Goal: Task Accomplishment & Management: Use online tool/utility

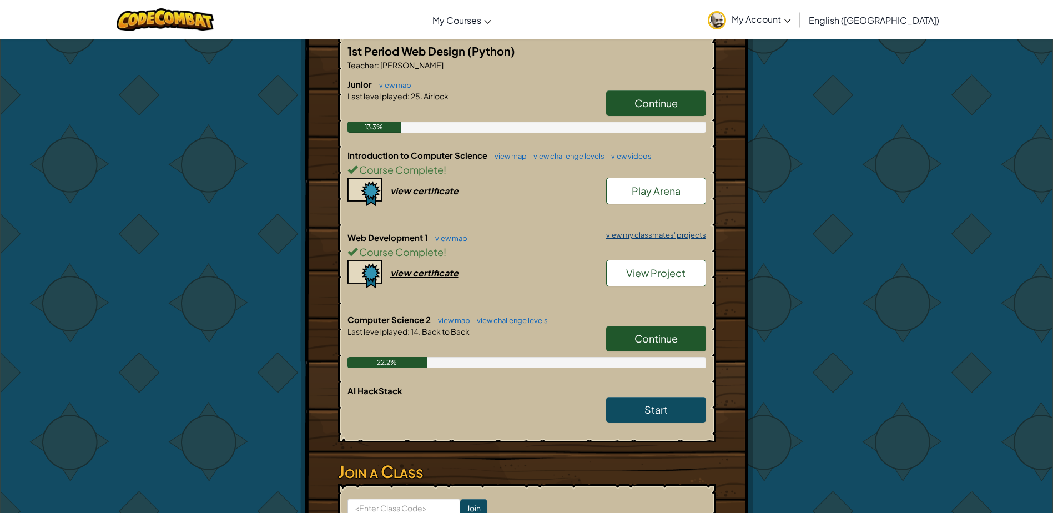
scroll to position [166, 0]
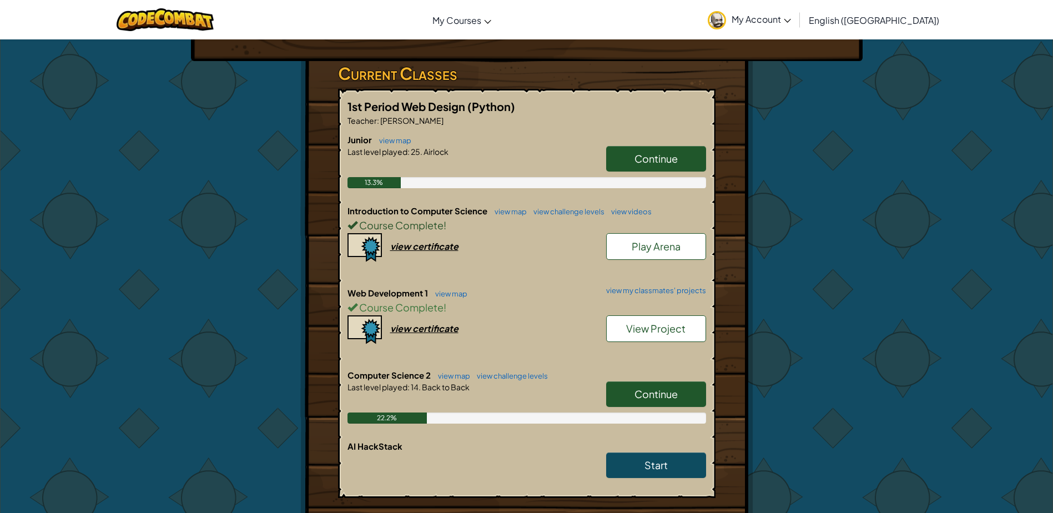
click at [672, 396] on span "Continue" at bounding box center [655, 393] width 43 height 13
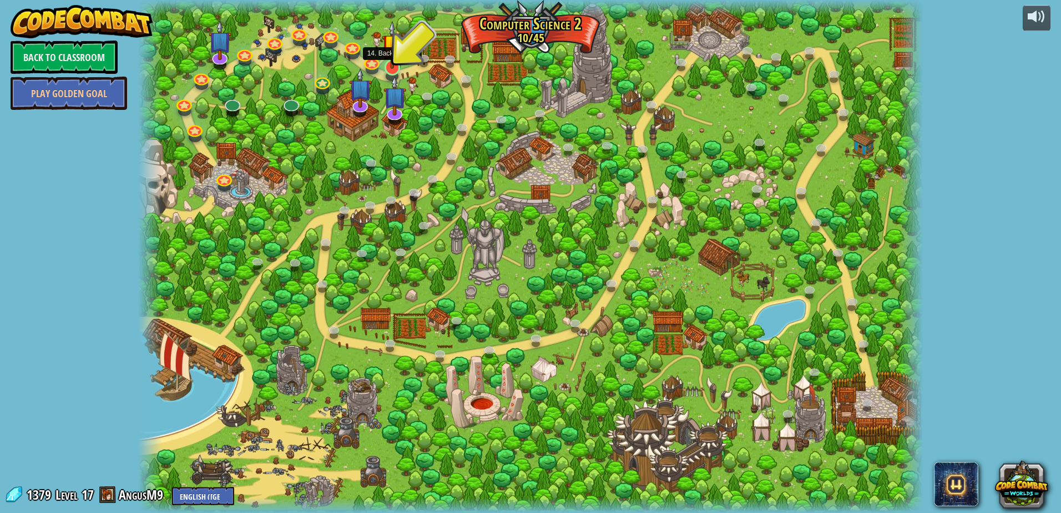
click at [392, 66] on img at bounding box center [392, 45] width 21 height 48
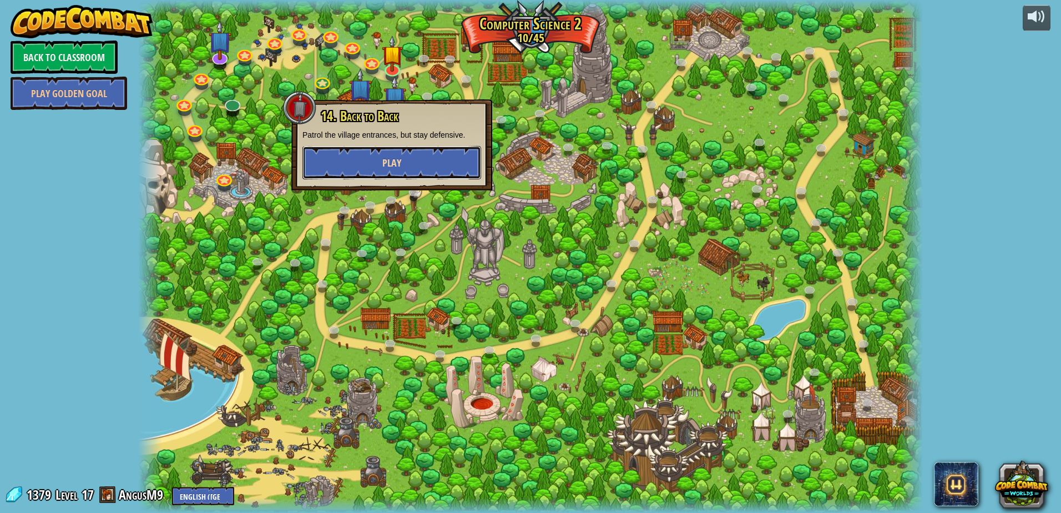
click at [426, 158] on button "Play" at bounding box center [391, 162] width 179 height 33
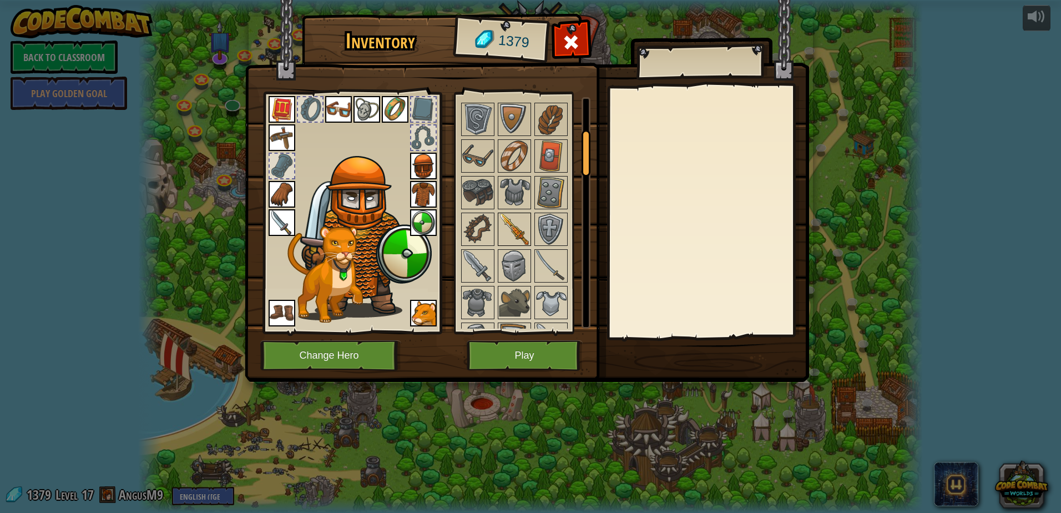
scroll to position [166, 0]
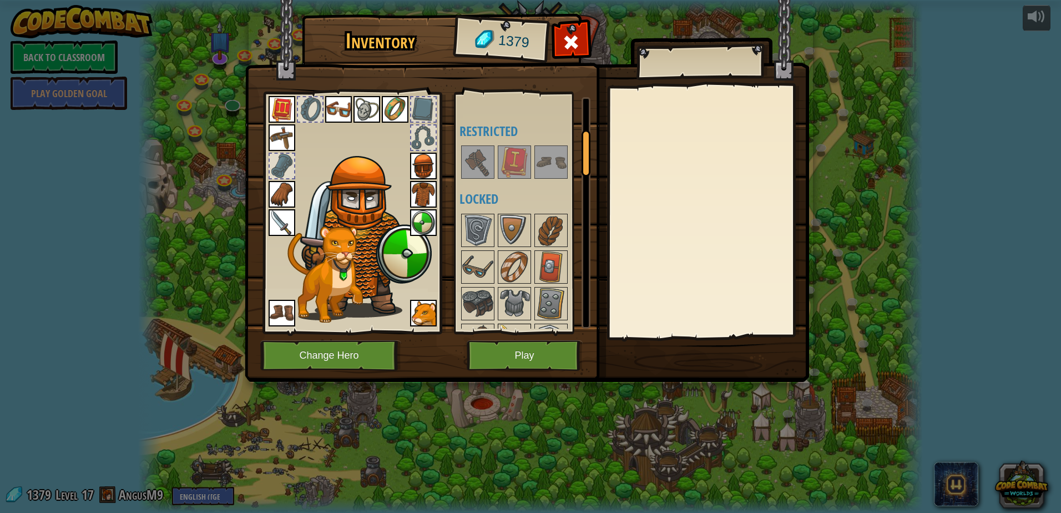
click at [504, 236] on img at bounding box center [514, 230] width 31 height 31
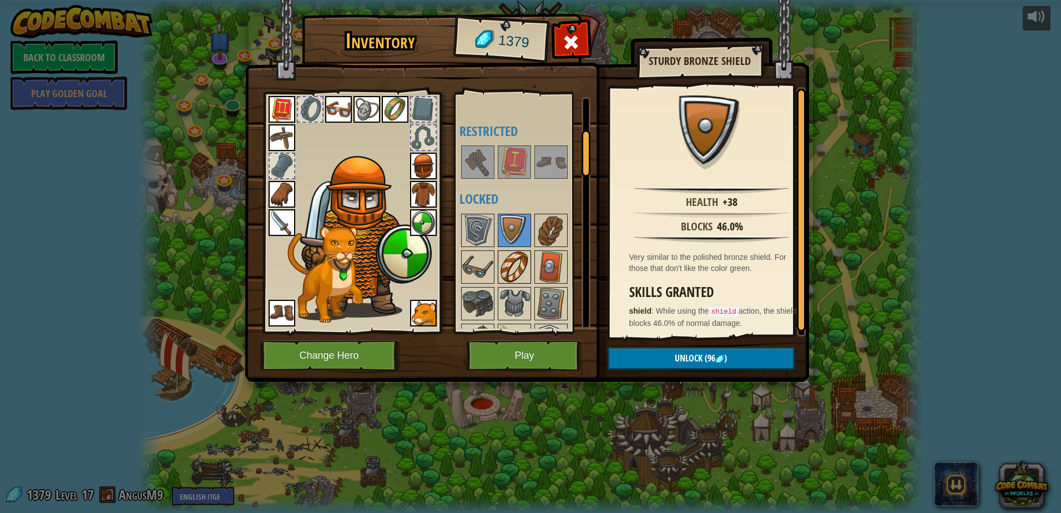
drag, startPoint x: 510, startPoint y: 264, endPoint x: 512, endPoint y: 259, distance: 5.8
click at [512, 261] on img at bounding box center [514, 266] width 31 height 31
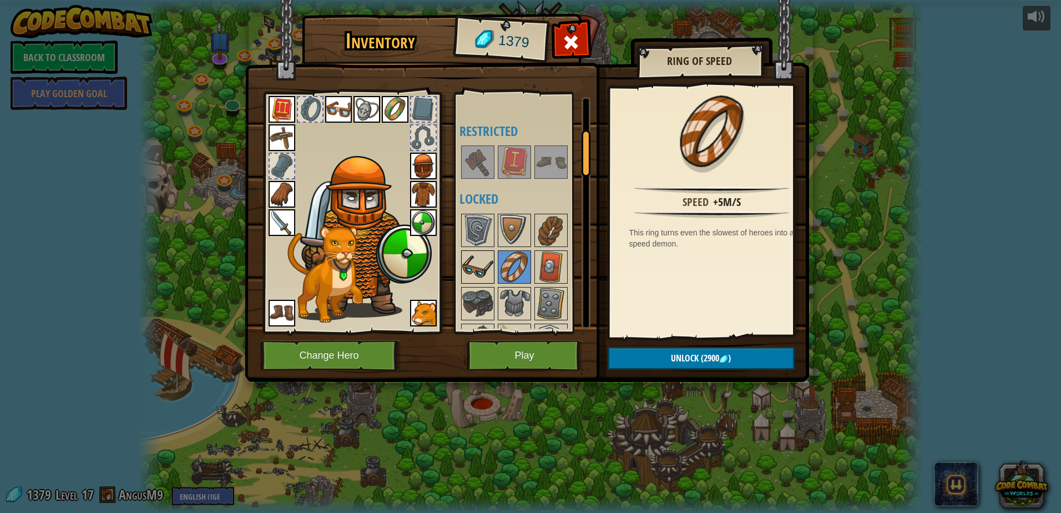
click at [481, 271] on img at bounding box center [477, 266] width 31 height 31
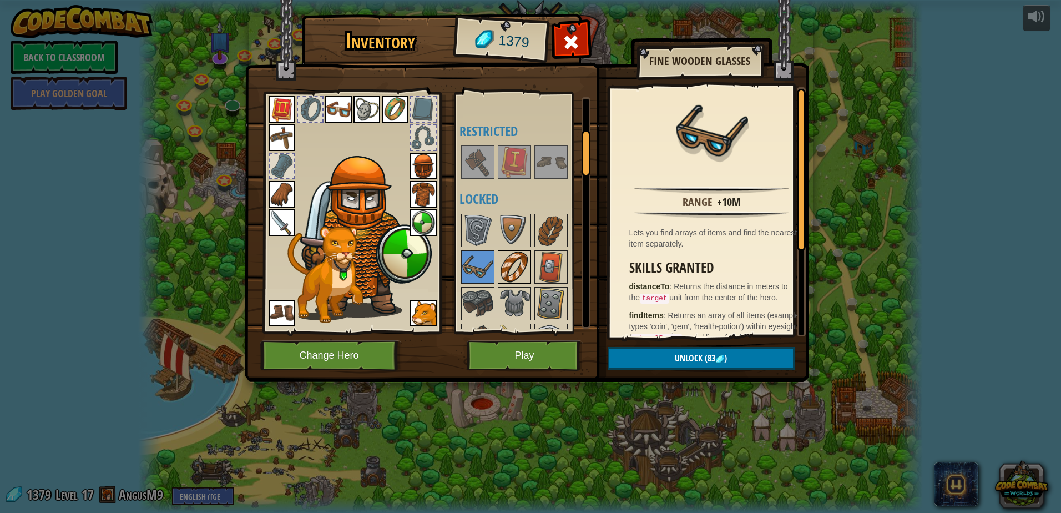
click at [518, 265] on img at bounding box center [514, 266] width 31 height 31
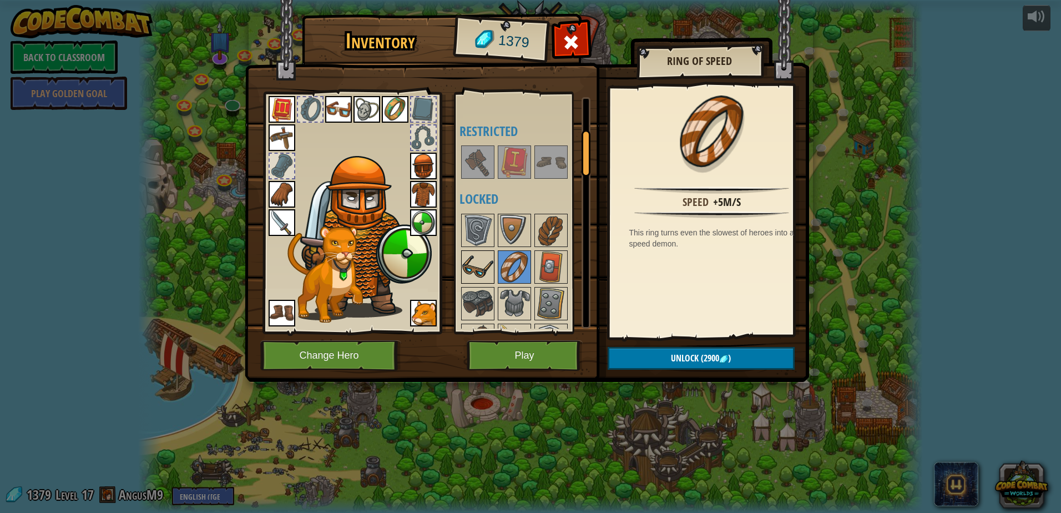
click at [479, 260] on img at bounding box center [477, 266] width 31 height 31
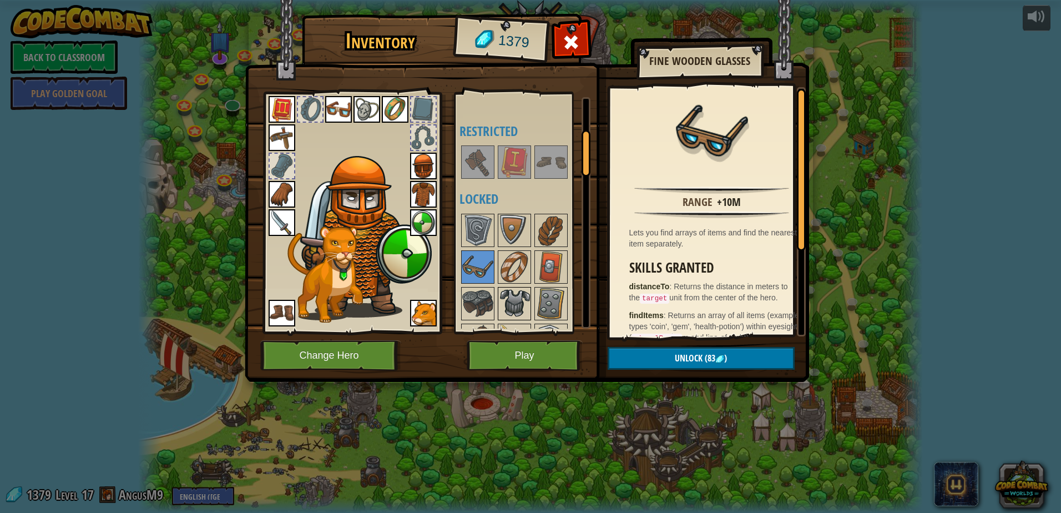
click at [528, 293] on img at bounding box center [514, 303] width 31 height 31
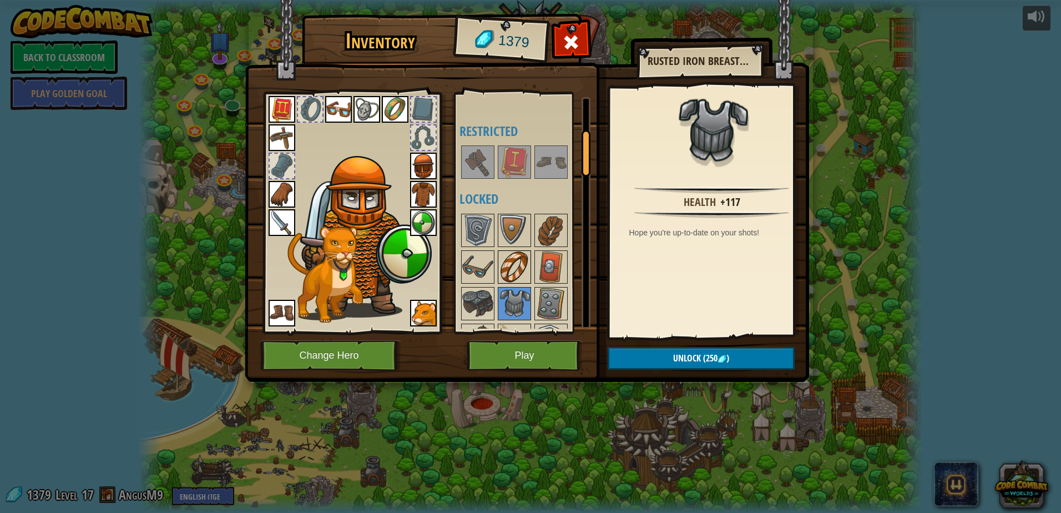
click at [509, 265] on img at bounding box center [514, 266] width 31 height 31
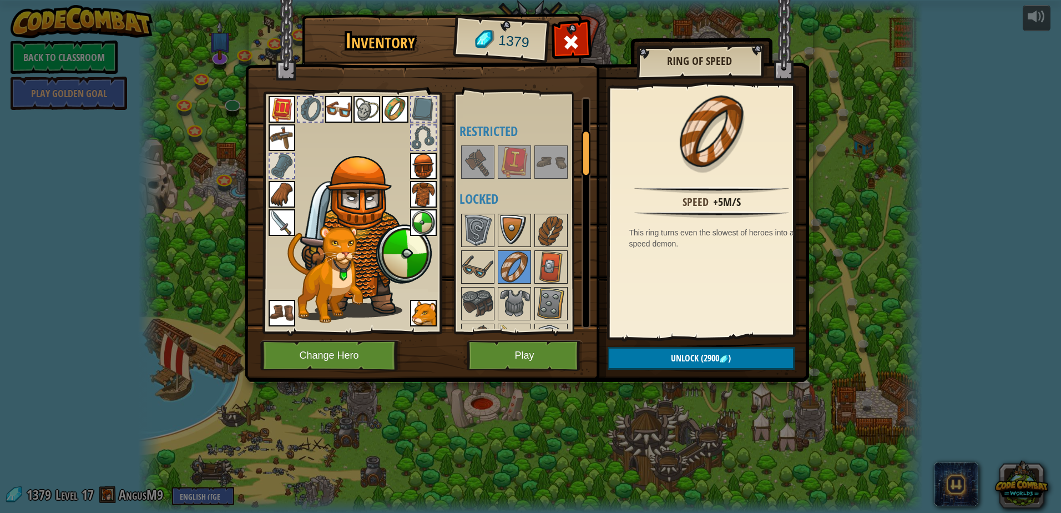
click at [514, 239] on img at bounding box center [514, 230] width 31 height 31
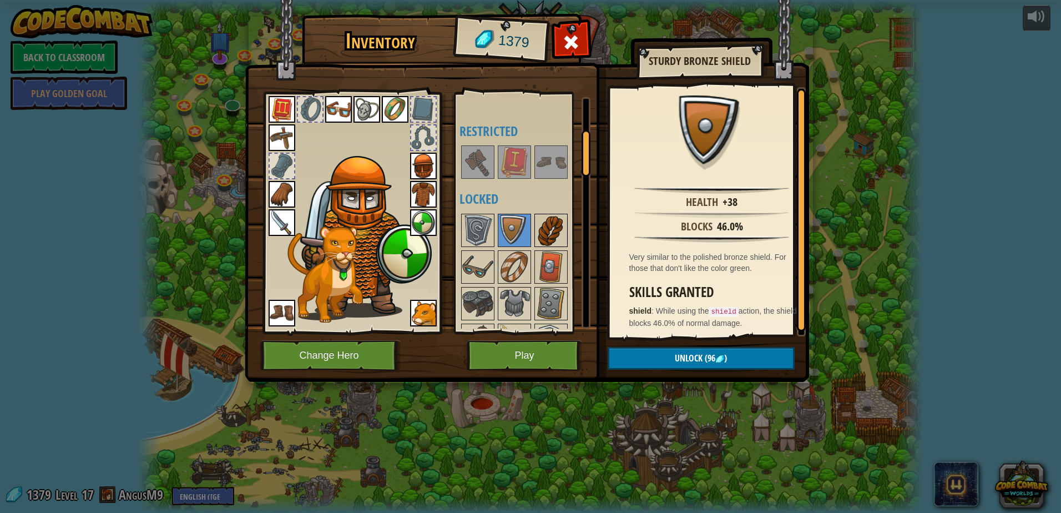
click at [552, 229] on img at bounding box center [550, 230] width 31 height 31
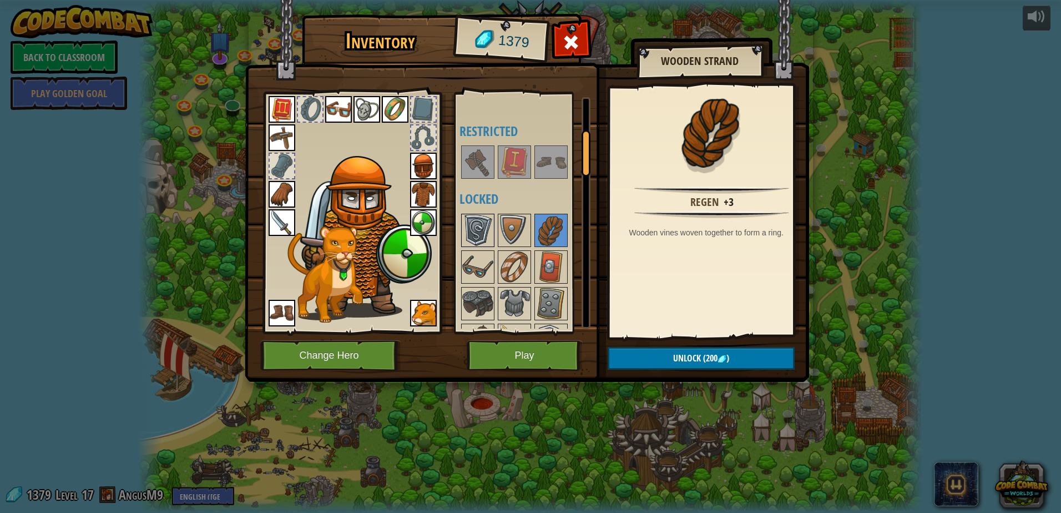
click at [475, 231] on img at bounding box center [477, 230] width 31 height 31
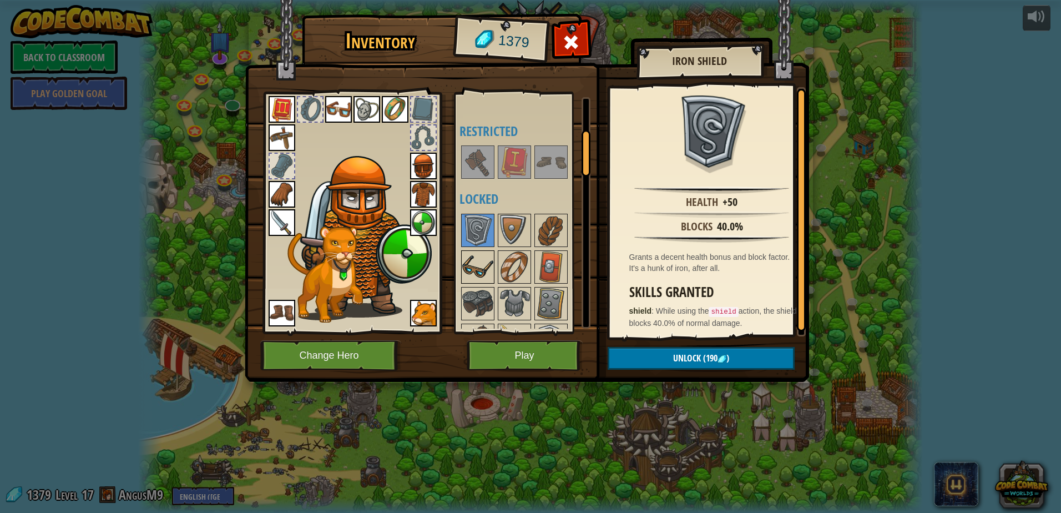
click at [484, 265] on img at bounding box center [477, 266] width 31 height 31
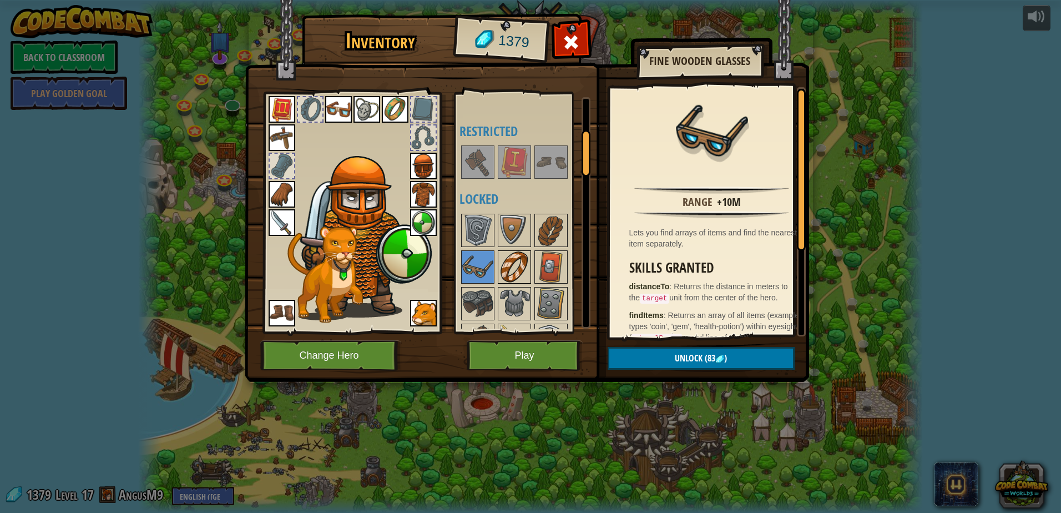
click at [509, 268] on img at bounding box center [514, 266] width 31 height 31
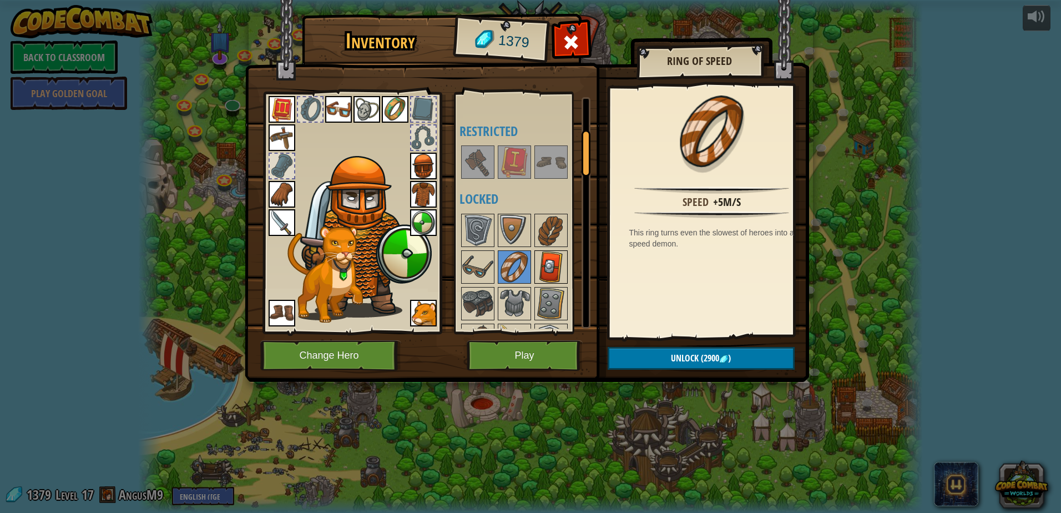
click at [543, 266] on img at bounding box center [550, 266] width 31 height 31
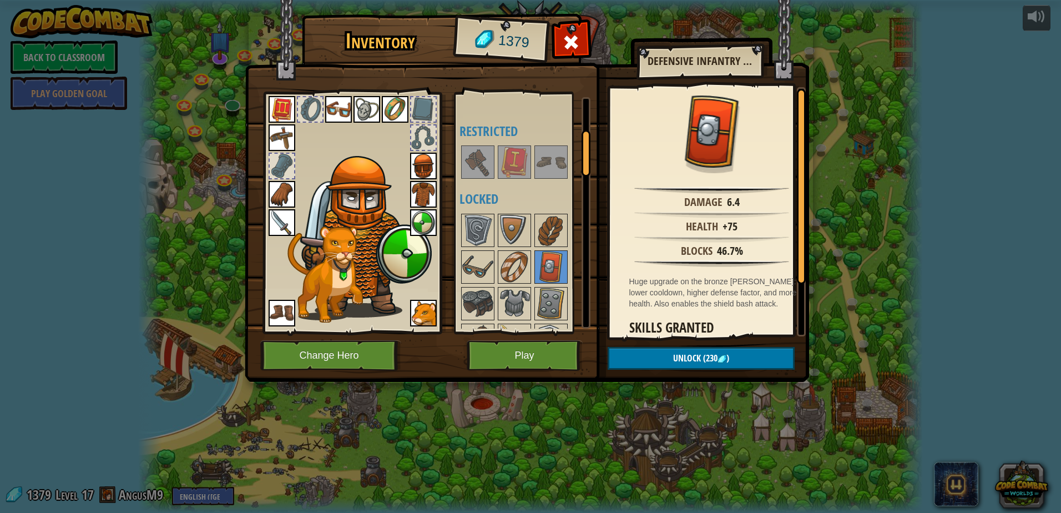
drag, startPoint x: 498, startPoint y: 290, endPoint x: 510, endPoint y: 292, distance: 11.9
click at [505, 292] on img at bounding box center [514, 303] width 31 height 31
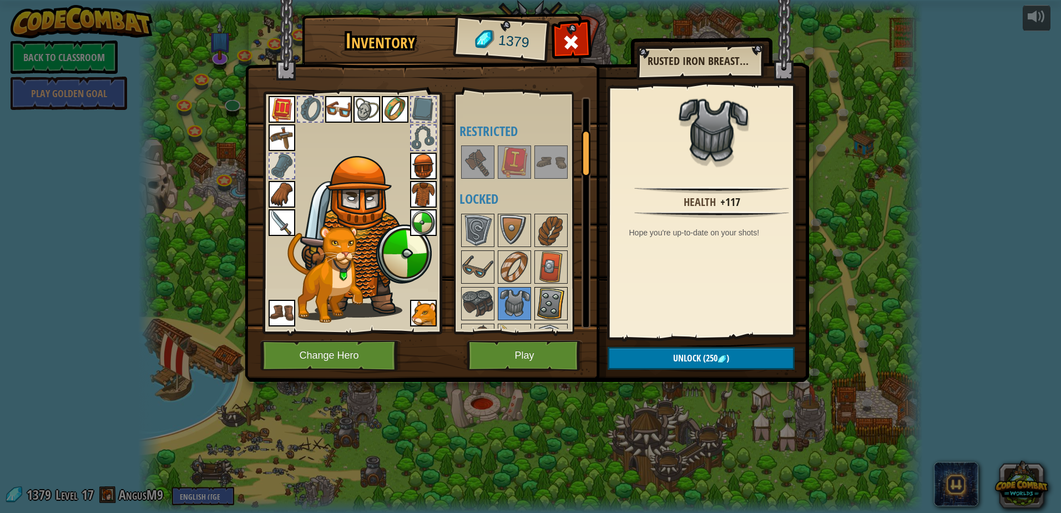
click at [546, 298] on img at bounding box center [550, 303] width 31 height 31
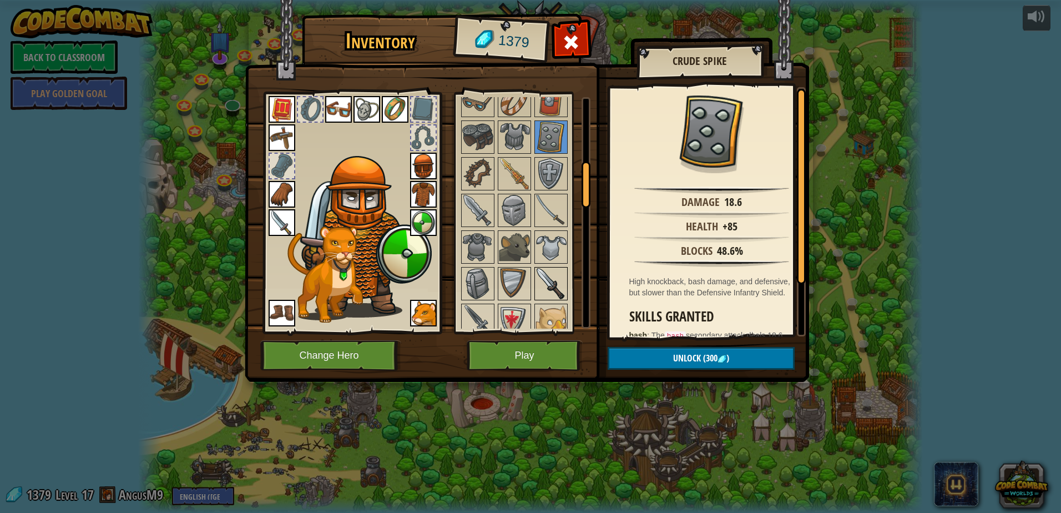
scroll to position [388, 0]
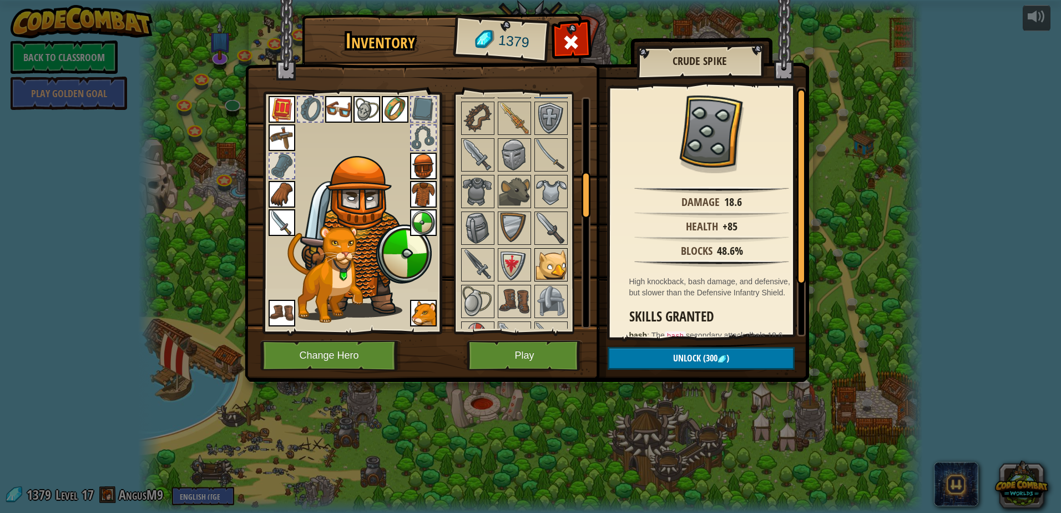
click at [550, 275] on img at bounding box center [550, 264] width 31 height 31
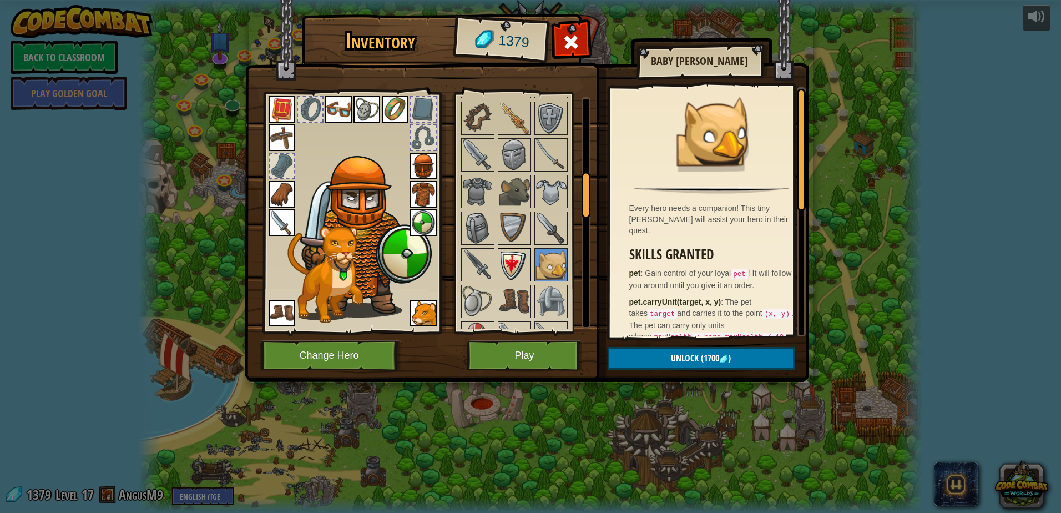
click at [527, 271] on img at bounding box center [514, 264] width 31 height 31
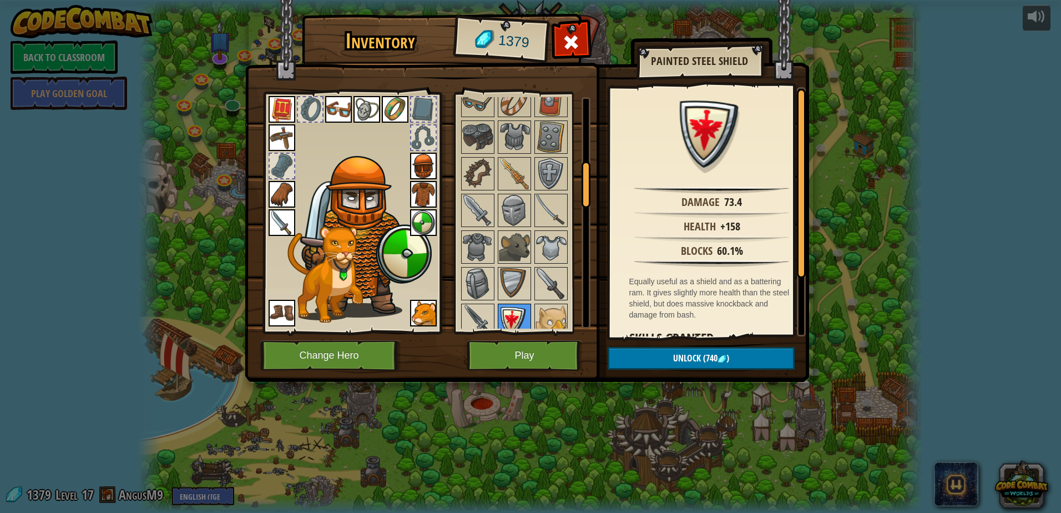
scroll to position [277, 0]
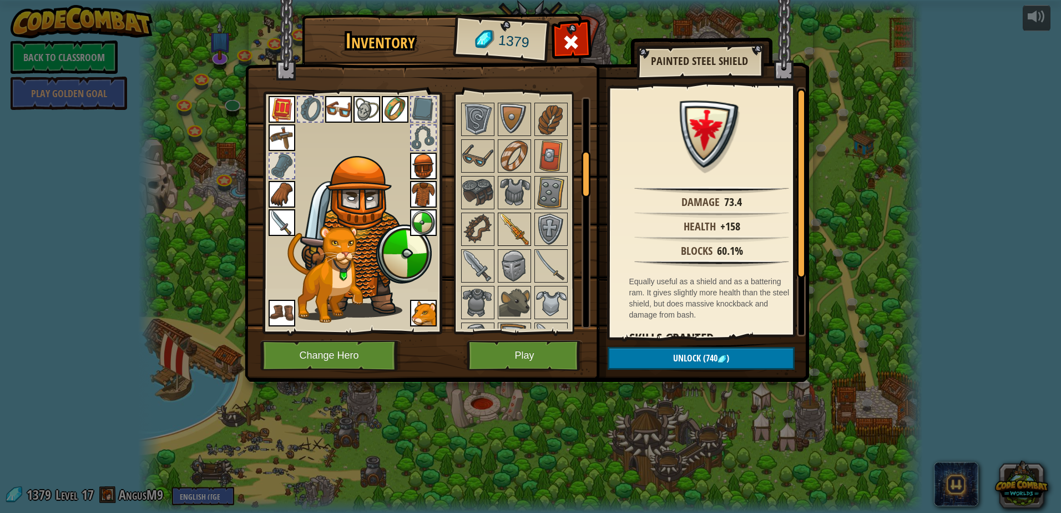
click at [513, 223] on img at bounding box center [514, 229] width 31 height 31
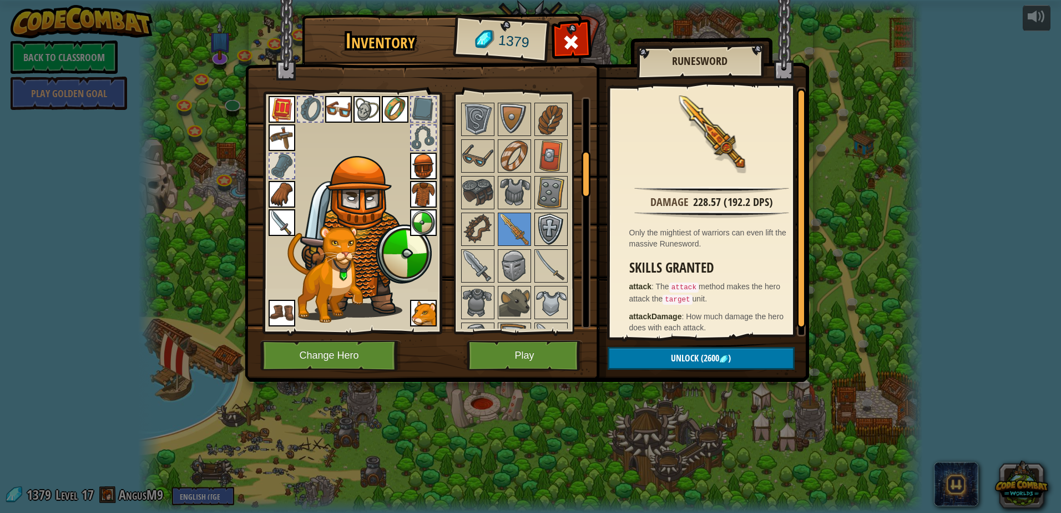
click at [557, 213] on div "Available Equip Equip Equip Equip Equip Equip Equip Equip Equip Equip Equip Equ…" at bounding box center [528, 212] width 139 height 231
click at [550, 196] on img at bounding box center [550, 192] width 31 height 31
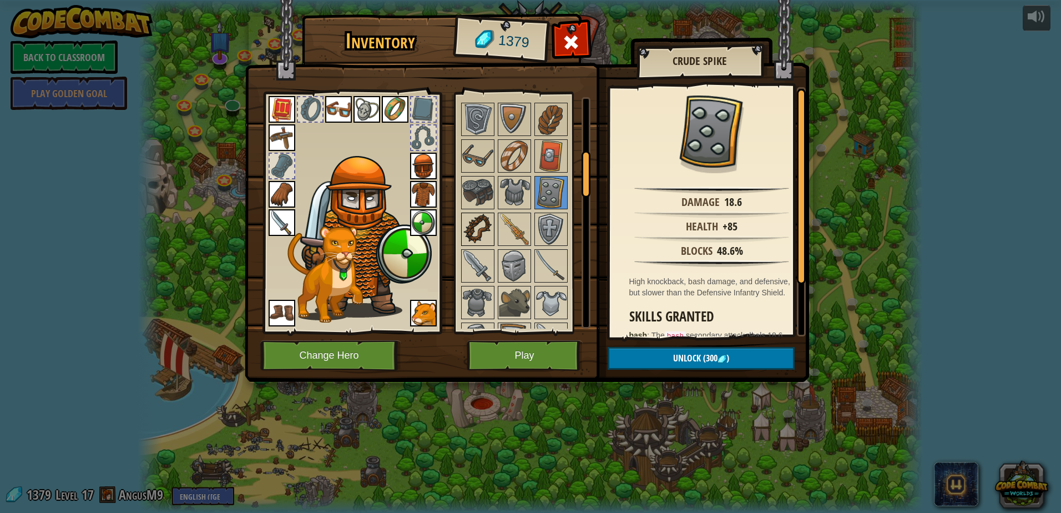
click at [468, 231] on img at bounding box center [477, 229] width 31 height 31
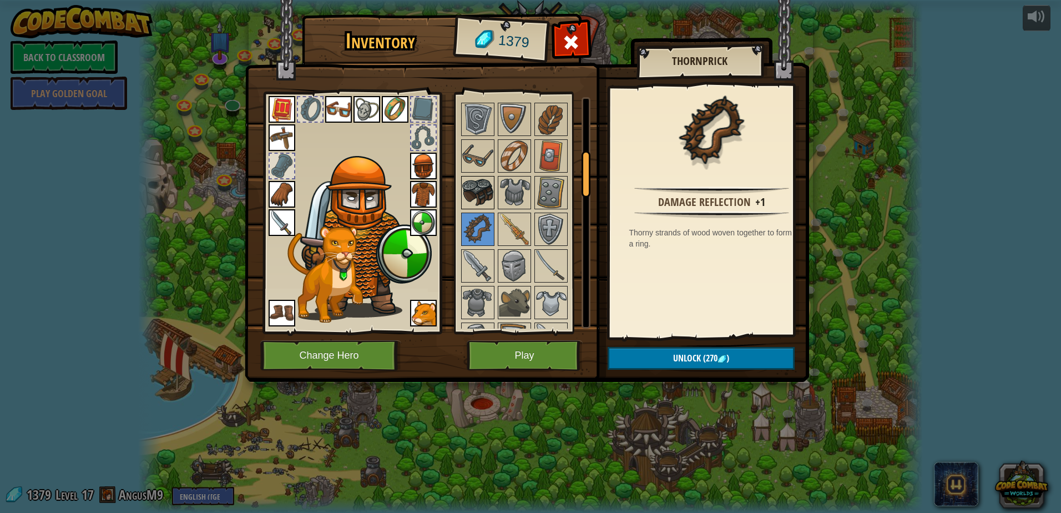
click at [478, 193] on img at bounding box center [477, 192] width 31 height 31
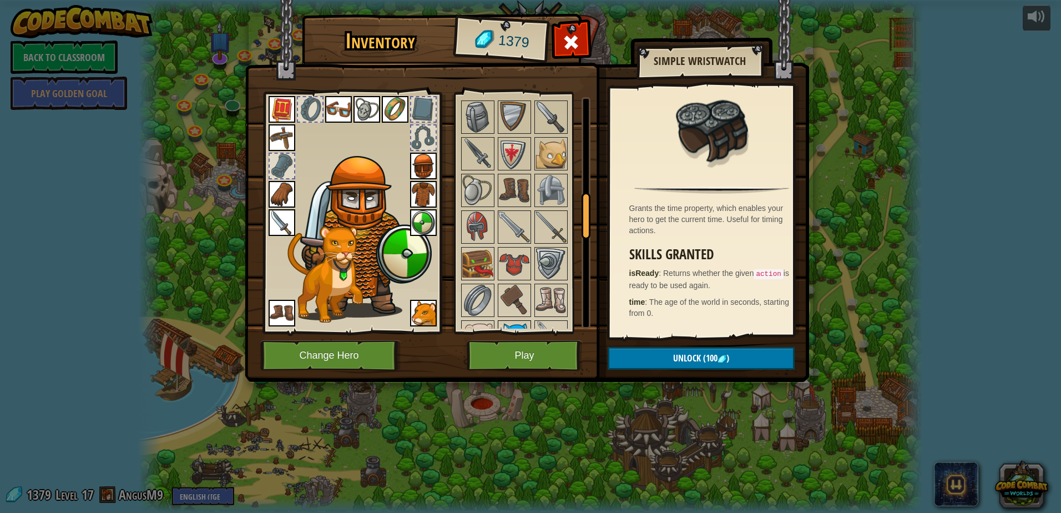
scroll to position [666, 0]
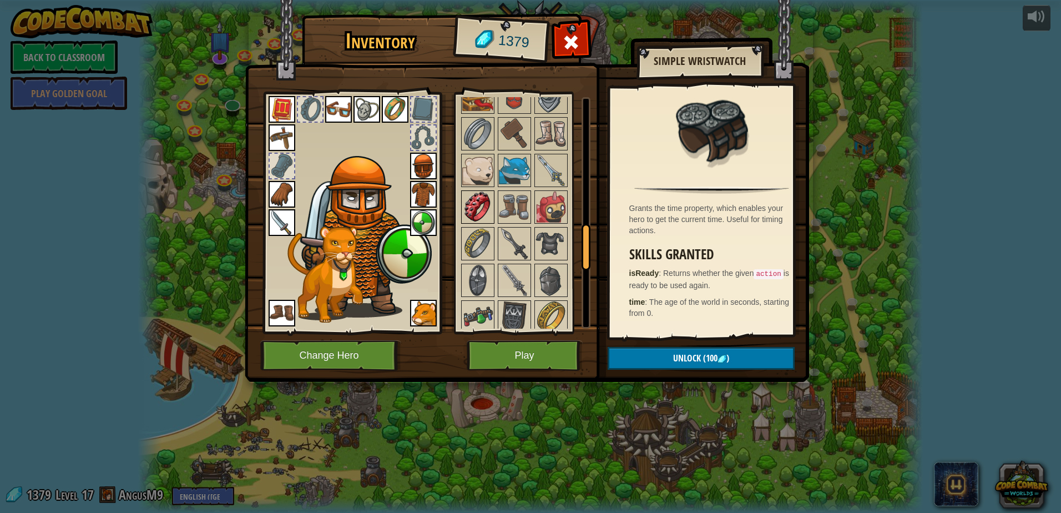
click at [466, 195] on img at bounding box center [477, 206] width 31 height 31
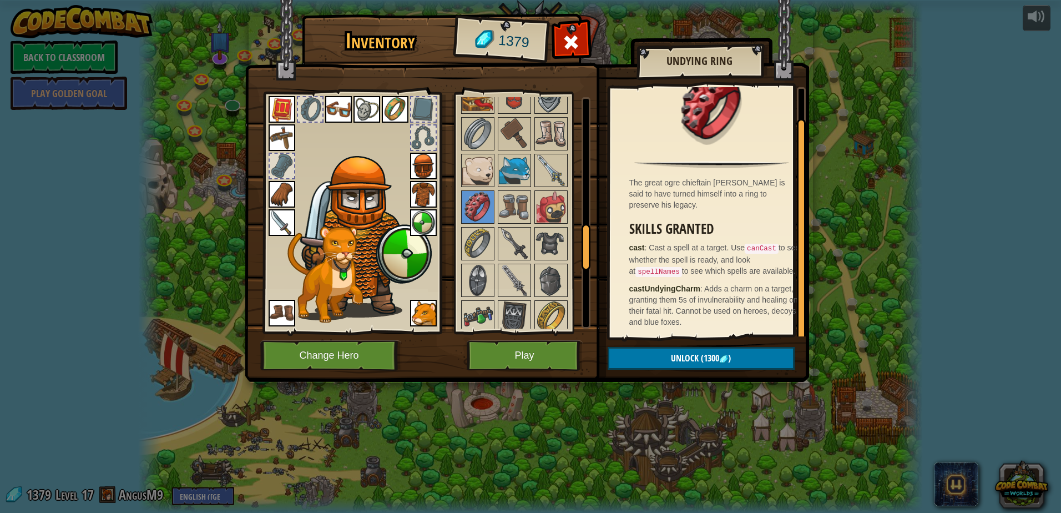
scroll to position [0, 0]
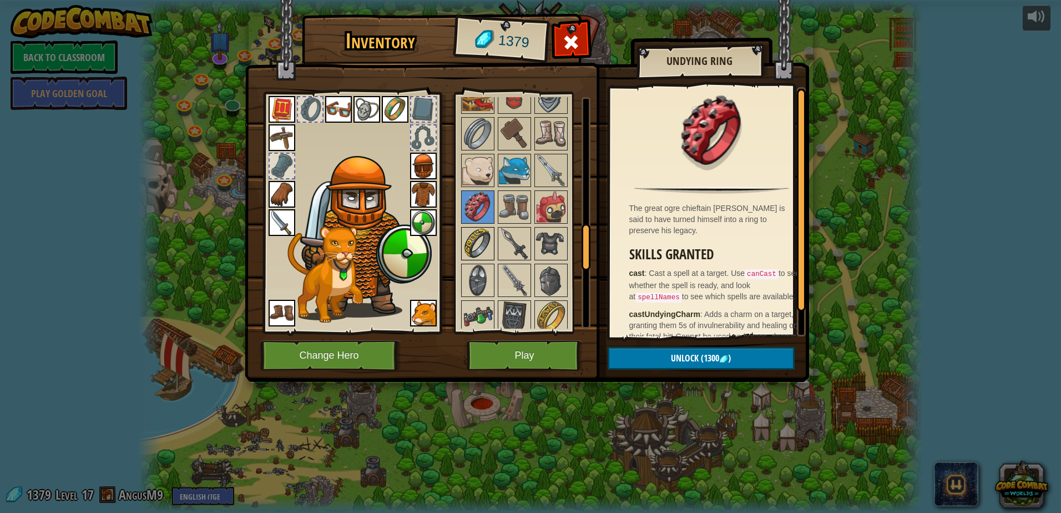
click at [481, 235] on img at bounding box center [477, 243] width 31 height 31
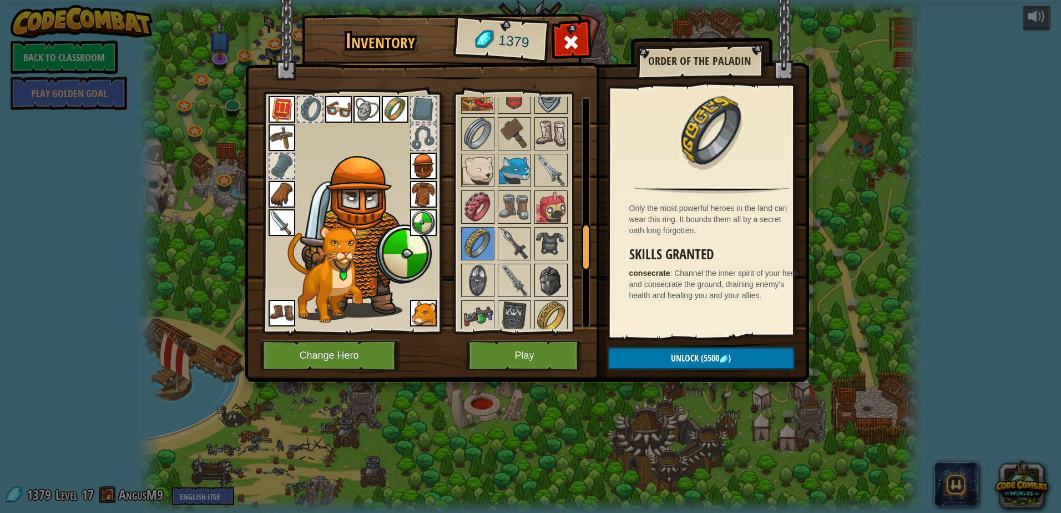
click at [539, 286] on img at bounding box center [550, 280] width 31 height 31
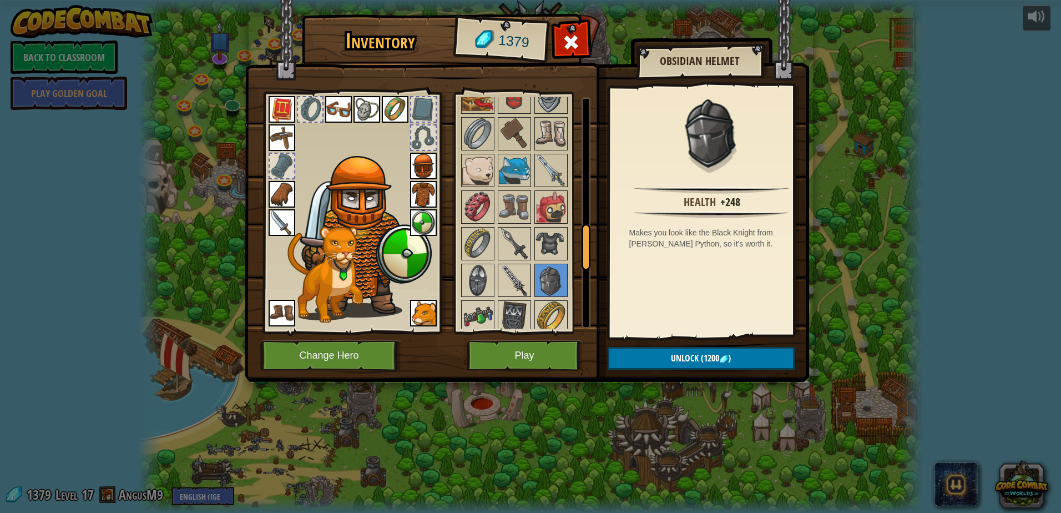
click at [504, 284] on img at bounding box center [514, 280] width 31 height 31
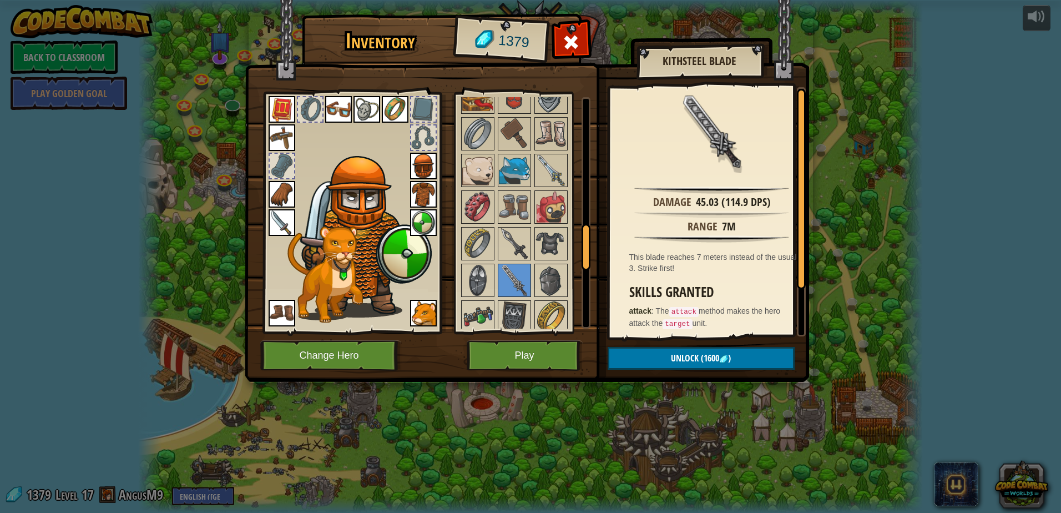
drag, startPoint x: 506, startPoint y: 282, endPoint x: 618, endPoint y: 226, distance: 124.6
click at [618, 226] on div "Range 7m" at bounding box center [711, 225] width 193 height 13
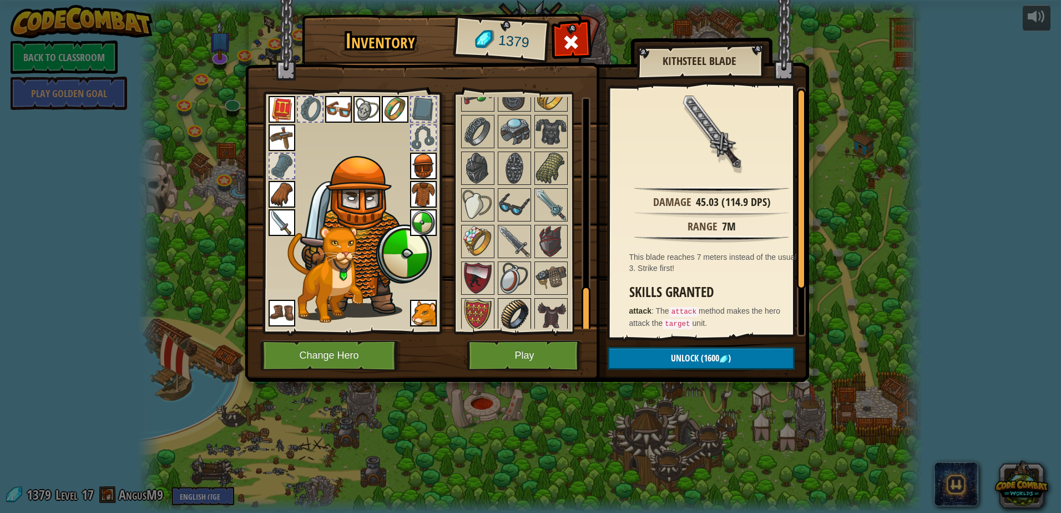
scroll to position [1002, 0]
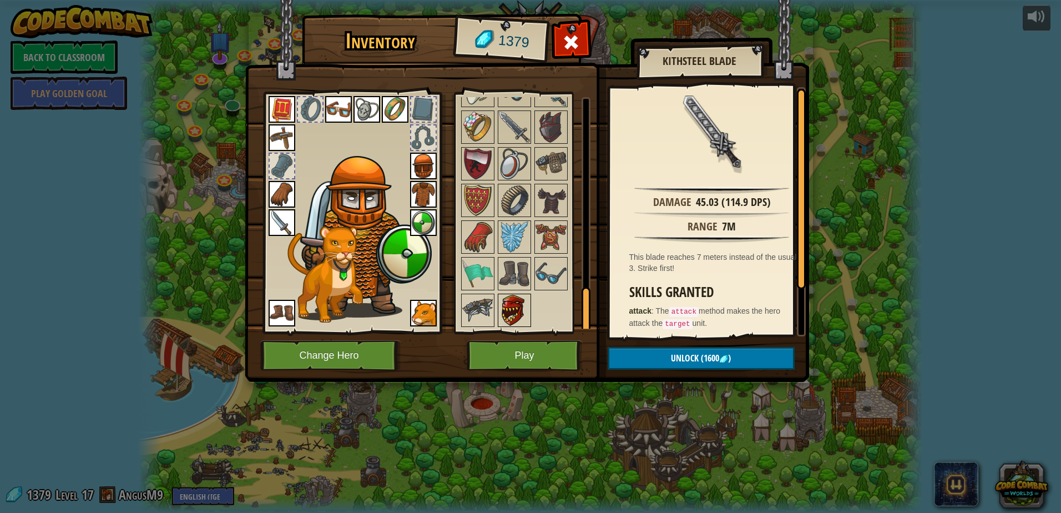
click at [515, 300] on img at bounding box center [514, 310] width 31 height 31
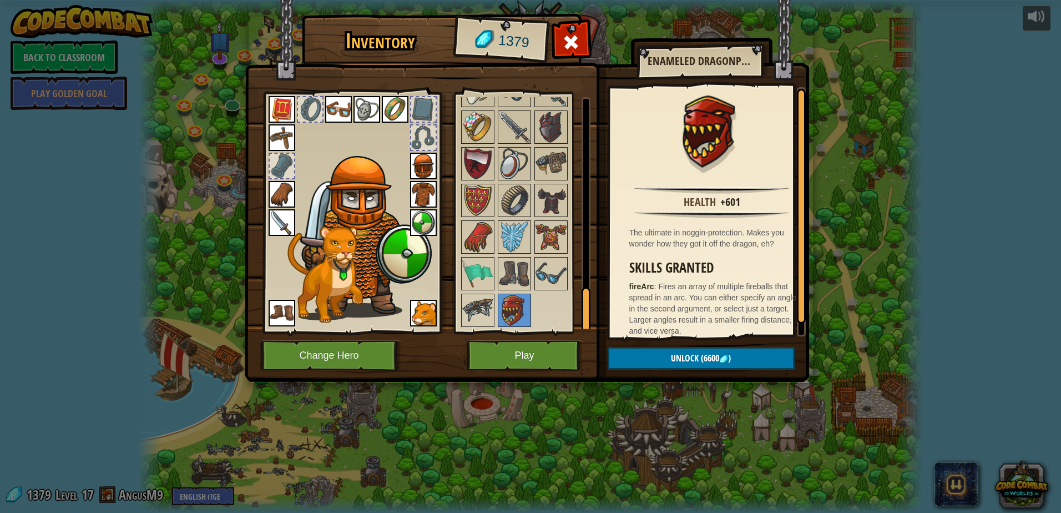
click at [736, 57] on h2 "Enameled Dragonplate Helmet" at bounding box center [700, 61] width 104 height 12
click at [755, 43] on img at bounding box center [527, 180] width 564 height 403
click at [747, 72] on div "Enameled Dragonplate Helmet" at bounding box center [699, 62] width 127 height 28
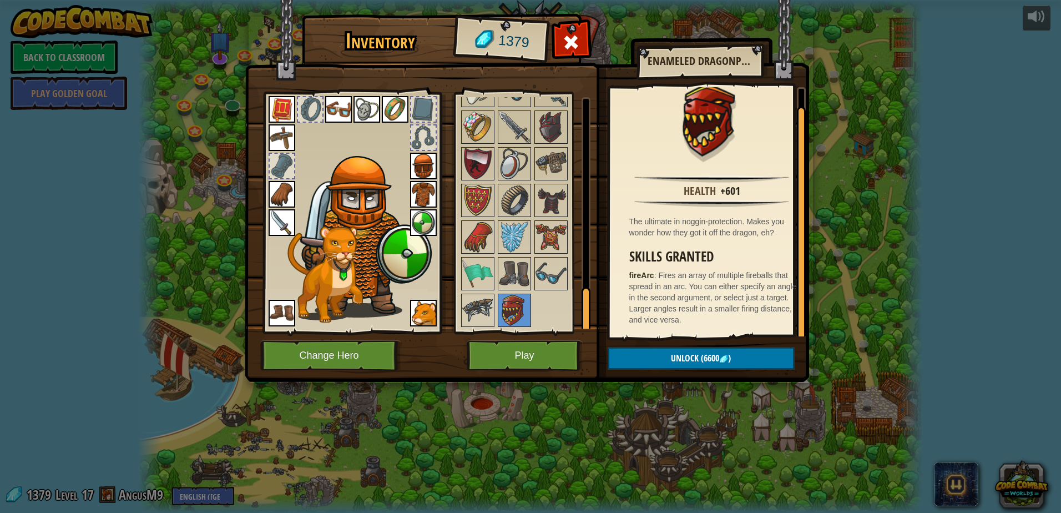
scroll to position [0, 0]
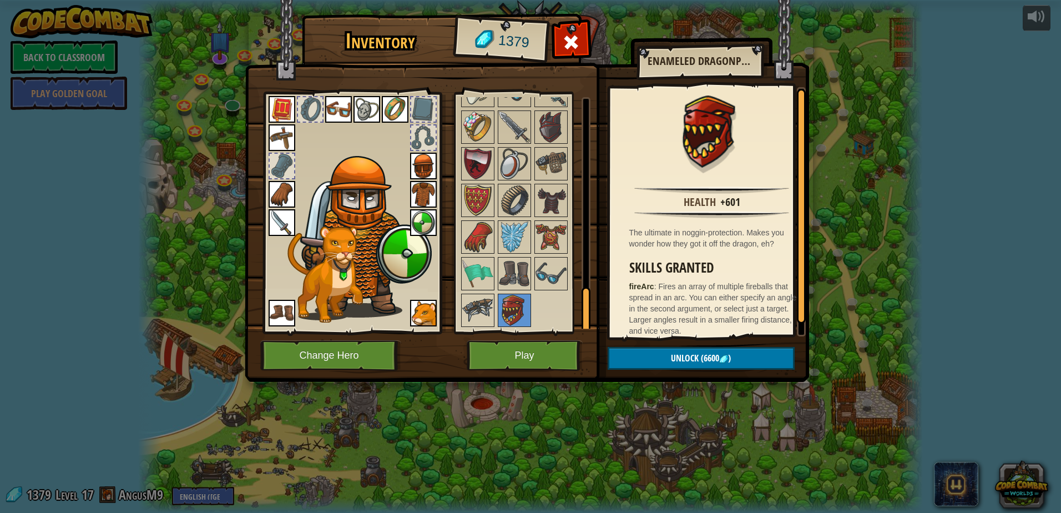
click at [710, 56] on h2 "Enameled Dragonplate Helmet" at bounding box center [700, 61] width 104 height 12
click at [739, 57] on h2 "Enameled Dragonplate Helmet" at bounding box center [700, 61] width 104 height 12
click at [739, 58] on h2 "Enameled Dragonplate Helmet" at bounding box center [700, 61] width 104 height 12
click at [739, 59] on h2 "Enameled Dragonplate Helmet" at bounding box center [700, 61] width 104 height 12
click at [739, 64] on h2 "Enameled Dragonplate Helmet" at bounding box center [700, 61] width 104 height 12
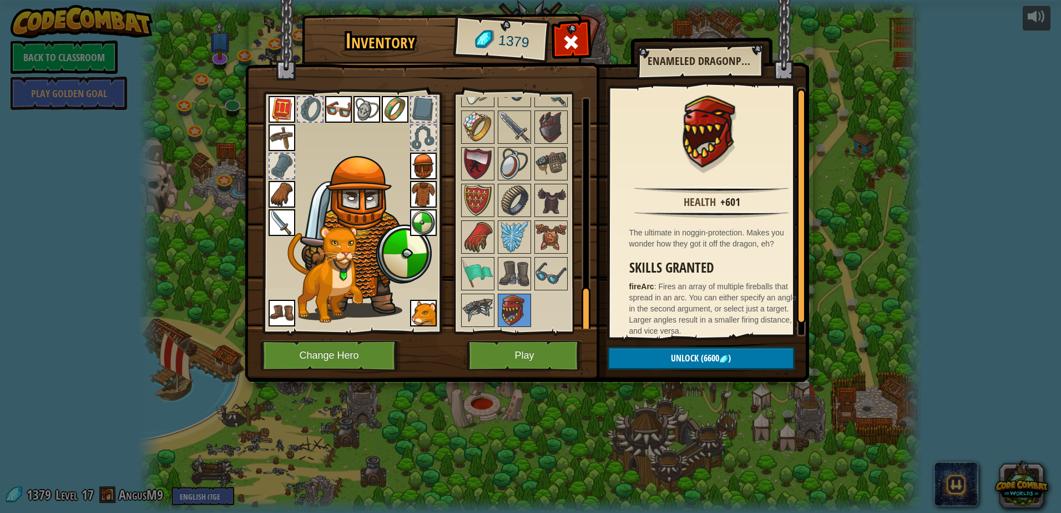
click at [739, 57] on h2 "Enameled Dragonplate Helmet" at bounding box center [700, 61] width 104 height 12
click at [740, 61] on h2 "Enameled Dragonplate Helmet" at bounding box center [700, 61] width 104 height 12
click at [739, 67] on div "Enameled Dragonplate Helmet" at bounding box center [699, 62] width 127 height 28
drag, startPoint x: 801, startPoint y: 161, endPoint x: 767, endPoint y: 161, distance: 33.8
click at [792, 159] on div "Health +601 The ultimate in noggin-protection. Makes you wonder how they got it…" at bounding box center [708, 211] width 196 height 249
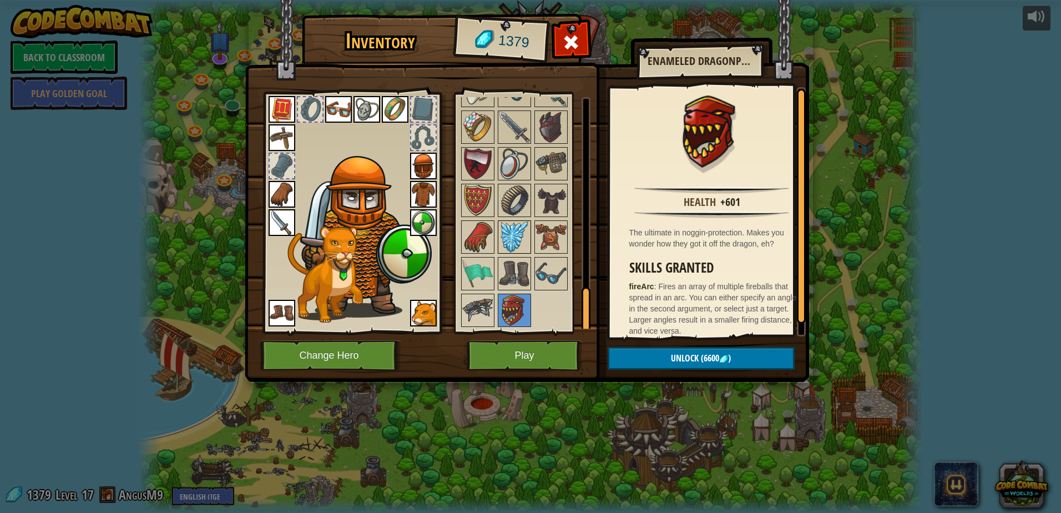
click at [519, 233] on img at bounding box center [514, 236] width 31 height 31
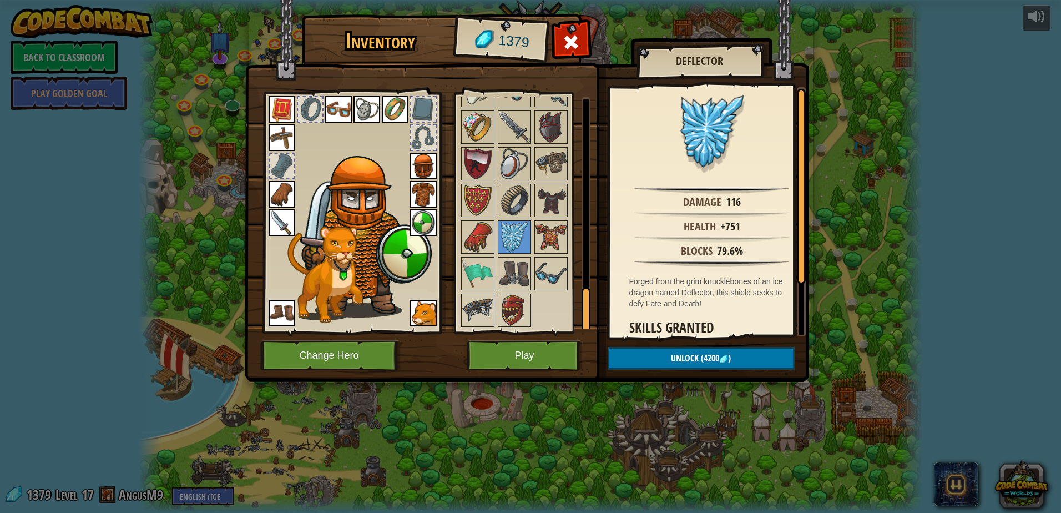
click at [458, 231] on div "Available Equip Equip Equip Equip Equip Equip Equip Equip Equip Equip Equip Equ…" at bounding box center [522, 212] width 136 height 241
click at [469, 229] on img at bounding box center [477, 236] width 31 height 31
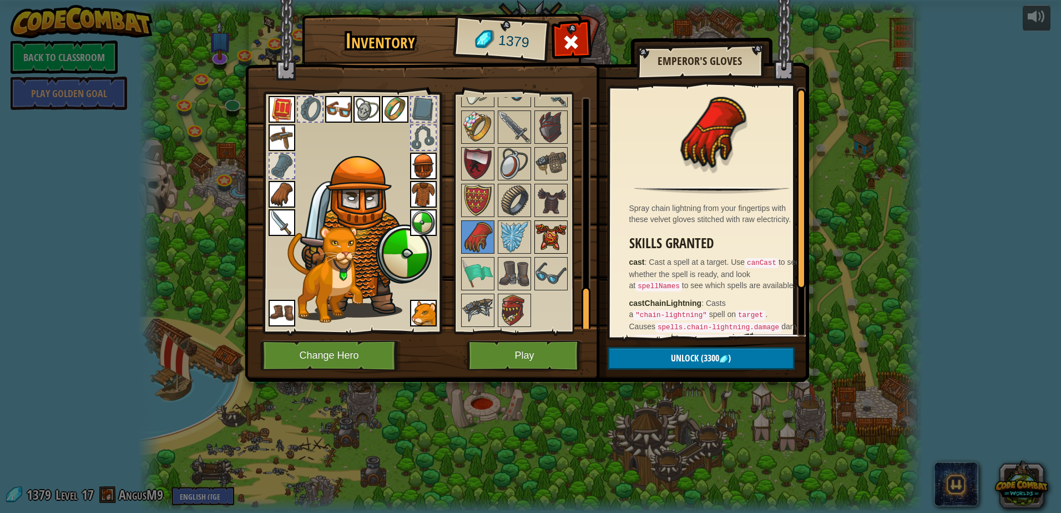
click at [564, 234] on img at bounding box center [550, 236] width 31 height 31
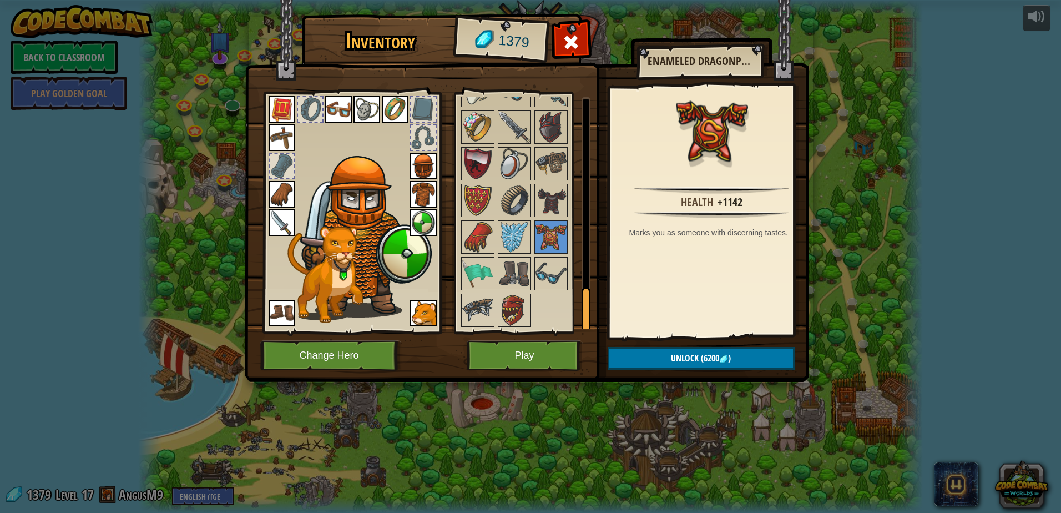
click at [746, 51] on div "Enameled Dragonplate" at bounding box center [699, 62] width 127 height 28
click at [476, 132] on img at bounding box center [477, 127] width 31 height 31
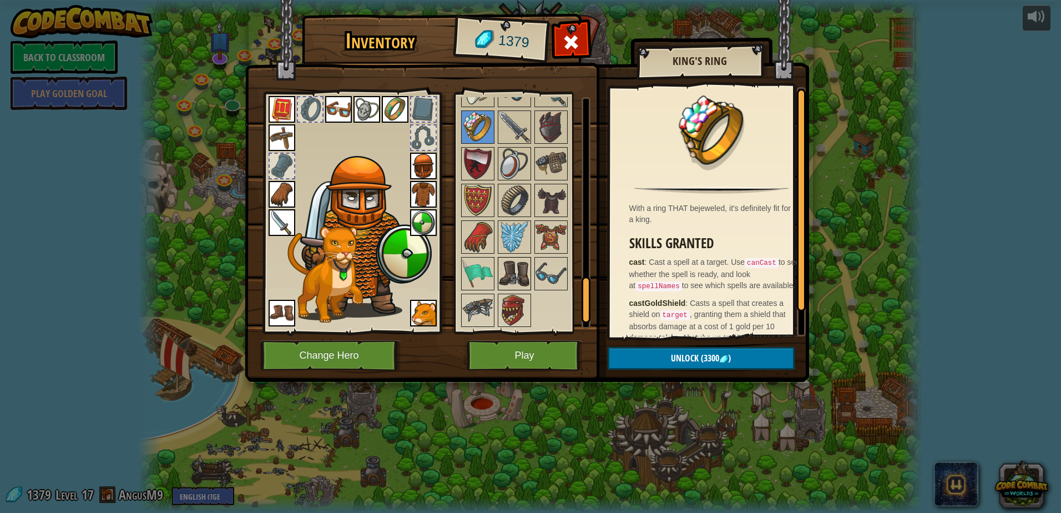
scroll to position [947, 0]
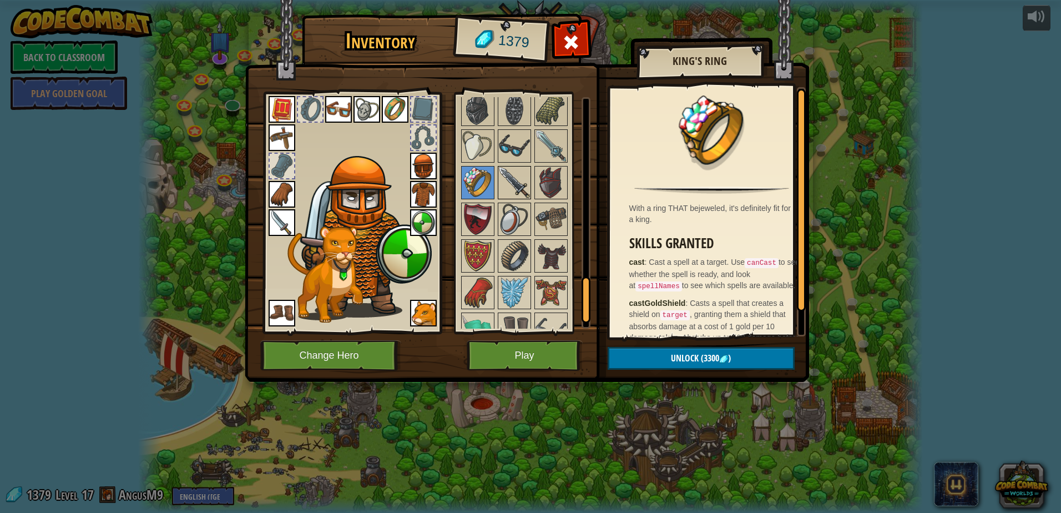
click at [529, 186] on img at bounding box center [514, 182] width 31 height 31
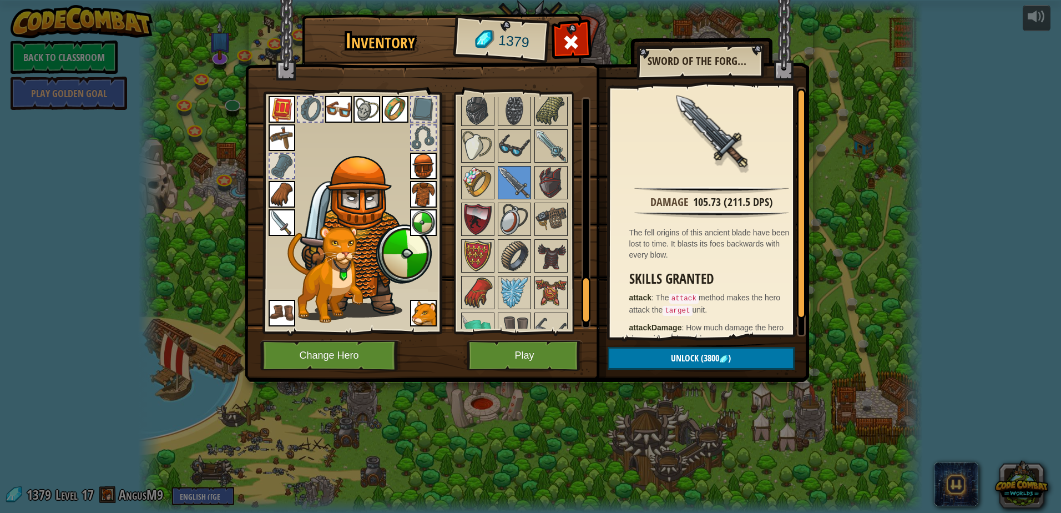
drag, startPoint x: 722, startPoint y: 55, endPoint x: 727, endPoint y: 50, distance: 7.1
click at [727, 50] on div "Sword of the Forgotten" at bounding box center [699, 62] width 127 height 28
click at [557, 176] on img at bounding box center [550, 182] width 31 height 31
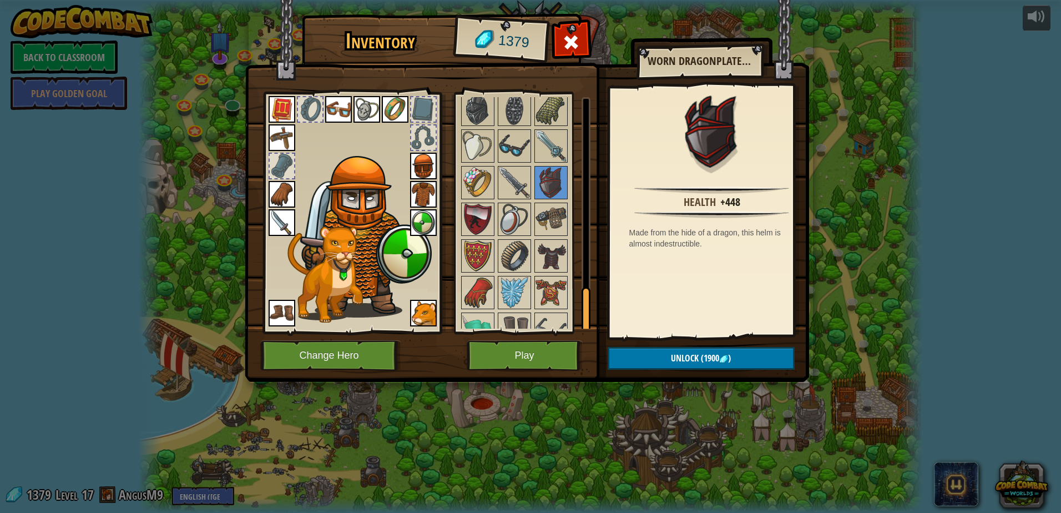
scroll to position [1002, 0]
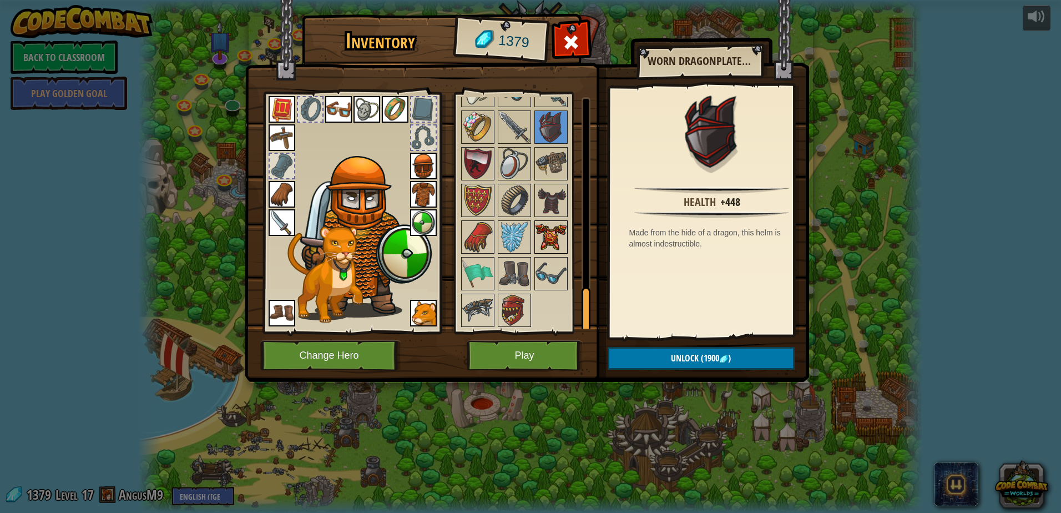
click at [546, 230] on img at bounding box center [550, 236] width 31 height 31
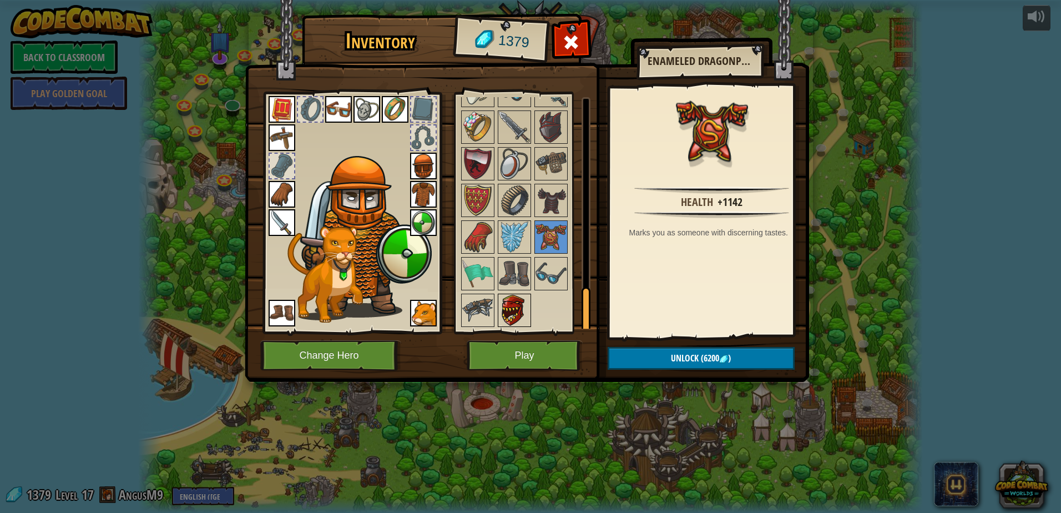
click at [513, 301] on img at bounding box center [514, 310] width 31 height 31
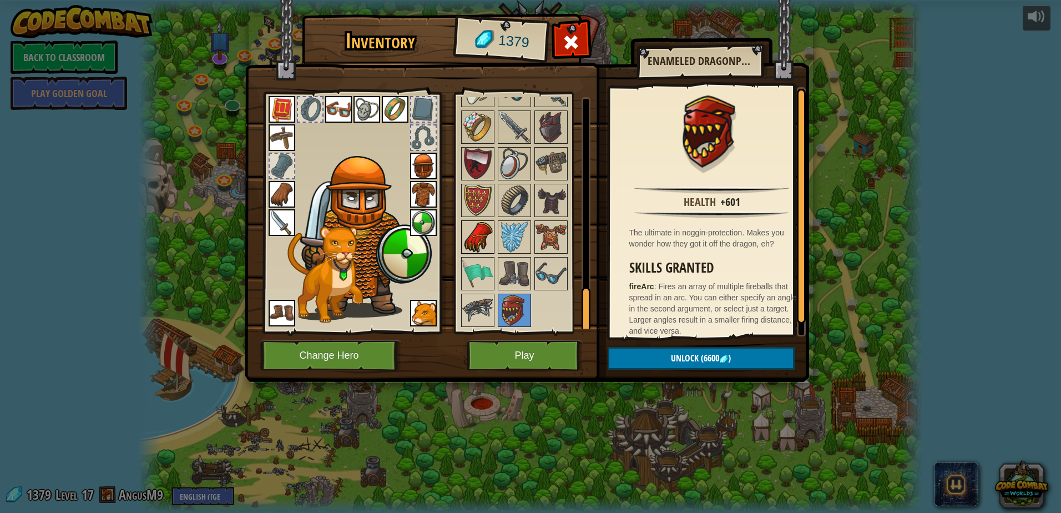
click at [482, 233] on img at bounding box center [477, 236] width 31 height 31
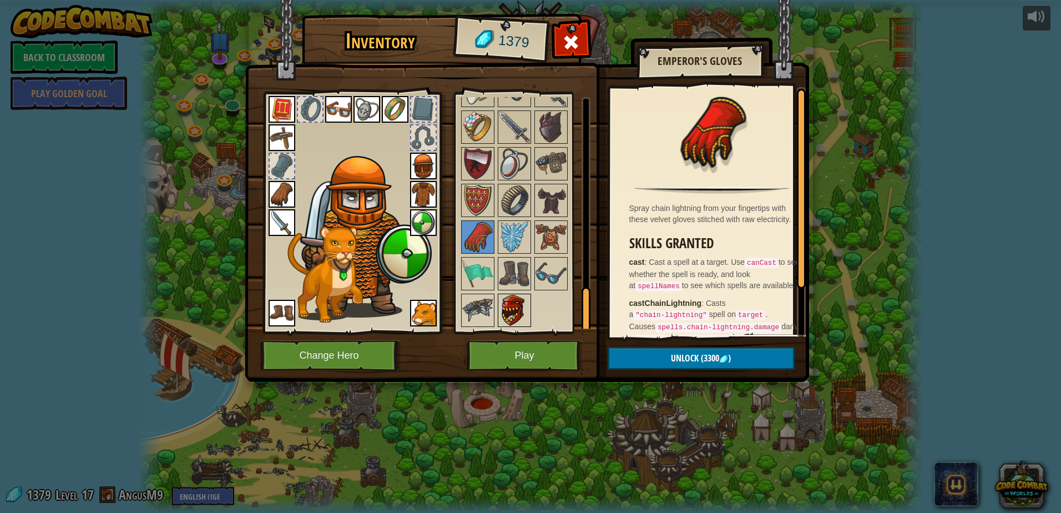
click at [509, 297] on img at bounding box center [514, 310] width 31 height 31
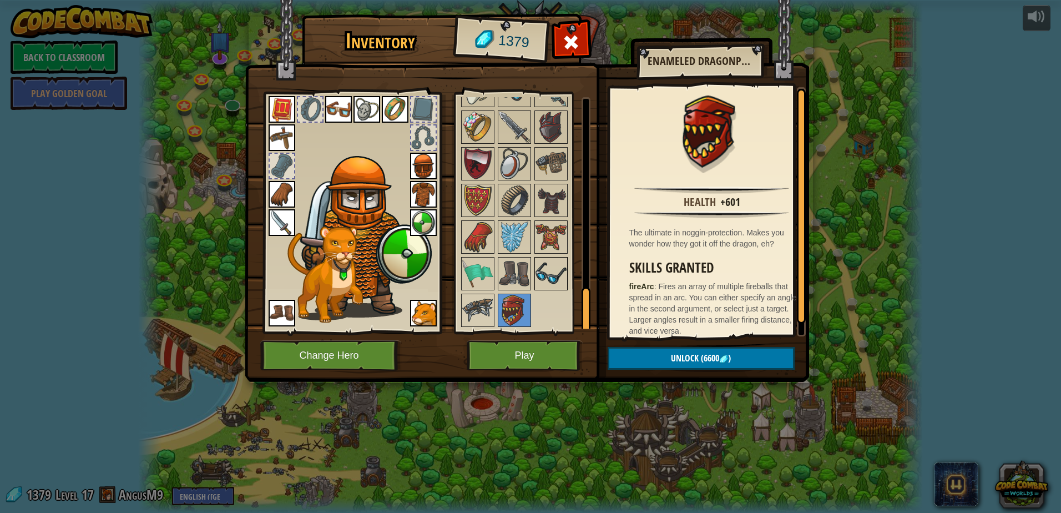
drag, startPoint x: 561, startPoint y: 280, endPoint x: 562, endPoint y: 272, distance: 7.8
click at [562, 272] on img at bounding box center [550, 273] width 31 height 31
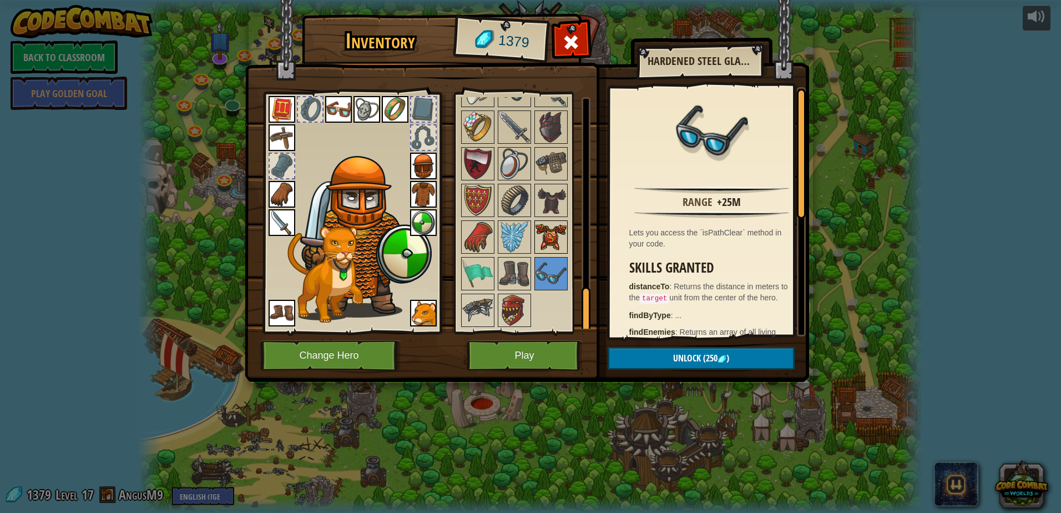
click at [559, 229] on img at bounding box center [550, 236] width 31 height 31
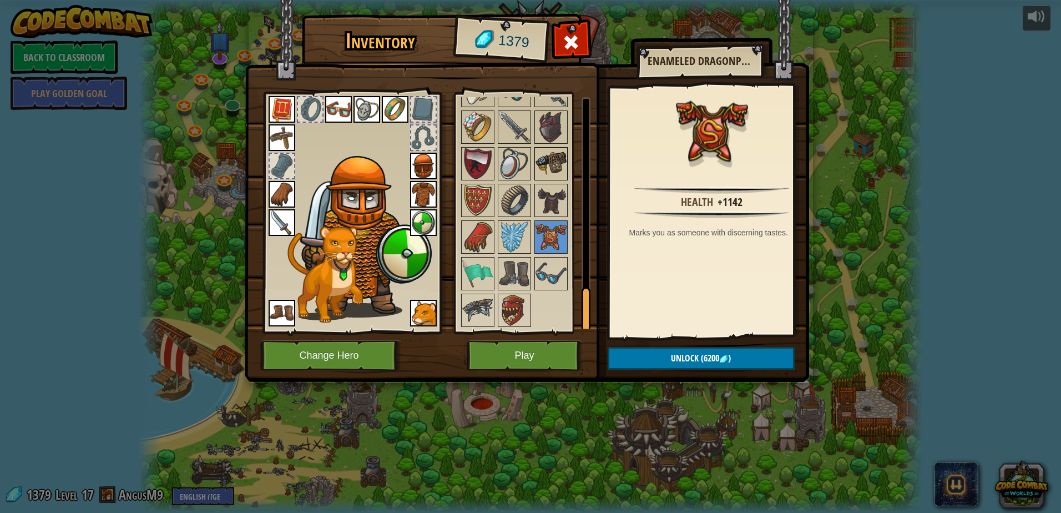
click at [545, 171] on img at bounding box center [550, 163] width 31 height 31
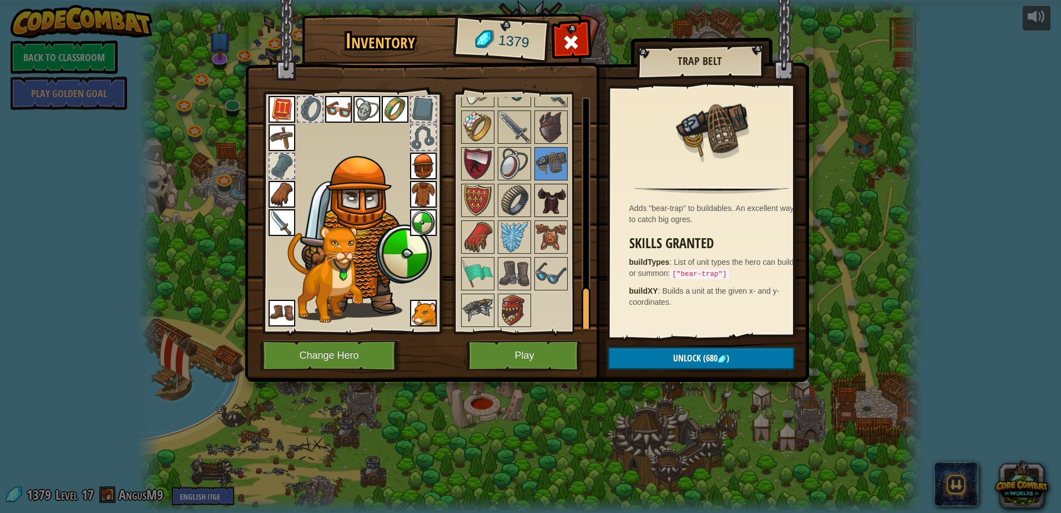
click at [552, 198] on img at bounding box center [550, 200] width 31 height 31
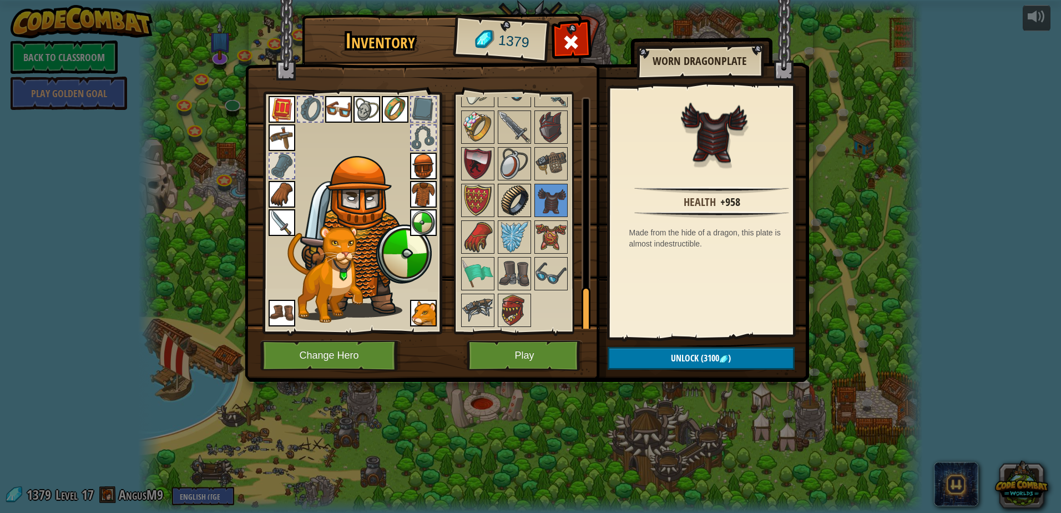
click at [522, 203] on img at bounding box center [514, 200] width 31 height 31
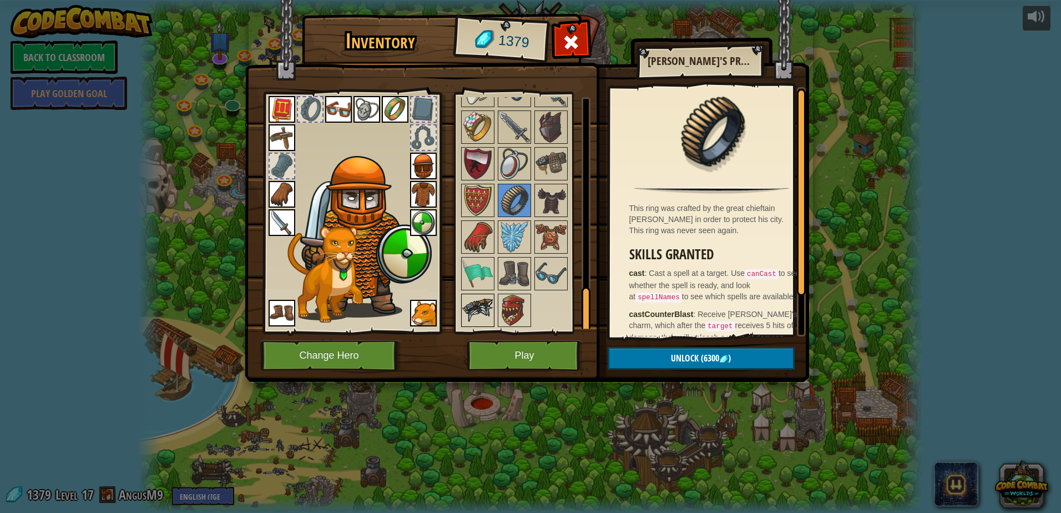
click at [473, 323] on img at bounding box center [477, 310] width 31 height 31
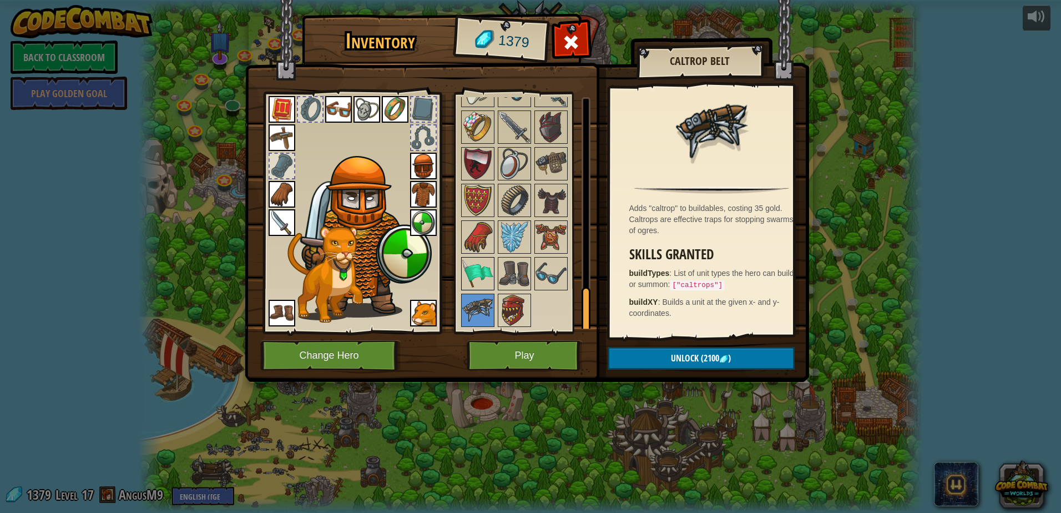
click at [473, 265] on img at bounding box center [477, 273] width 31 height 31
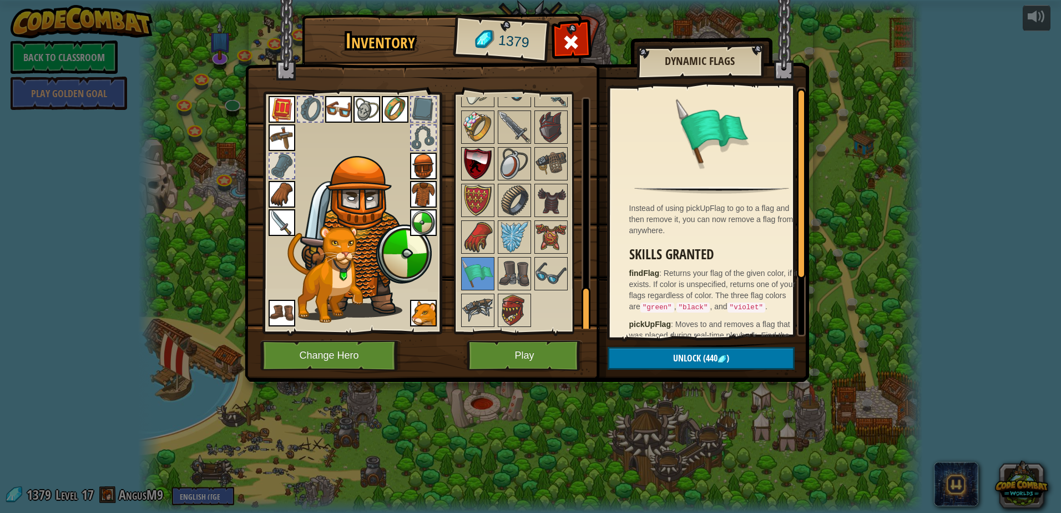
click at [477, 147] on div at bounding box center [477, 163] width 33 height 33
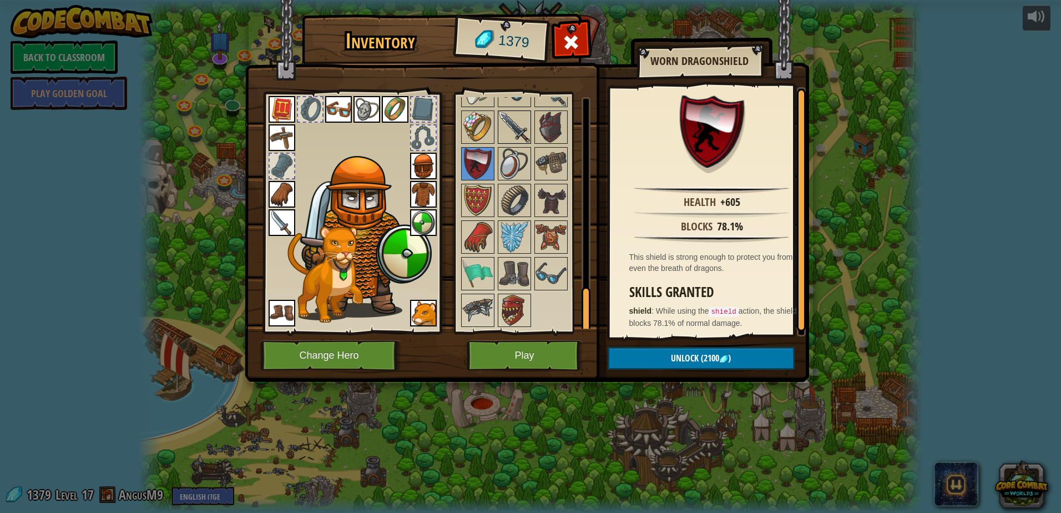
click at [522, 130] on img at bounding box center [514, 127] width 31 height 31
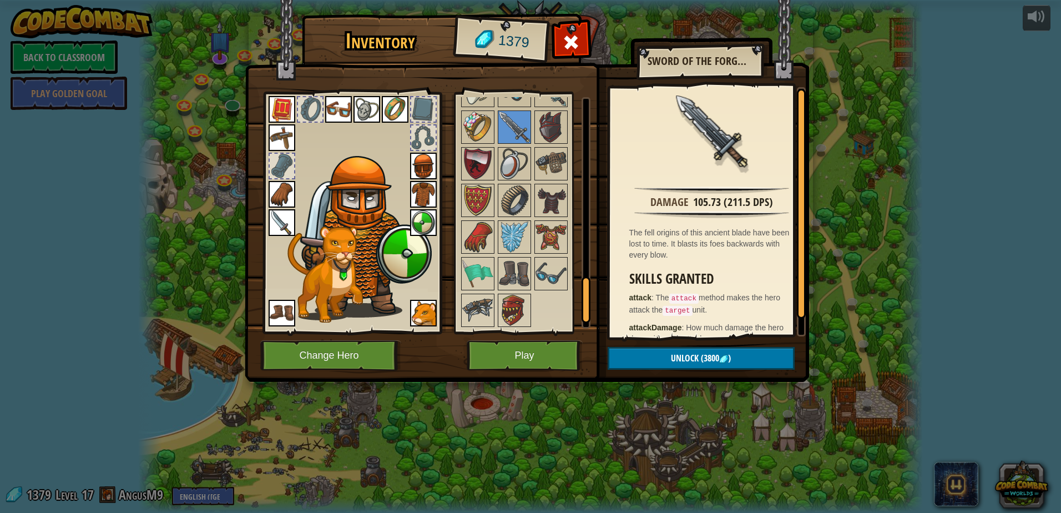
scroll to position [780, 0]
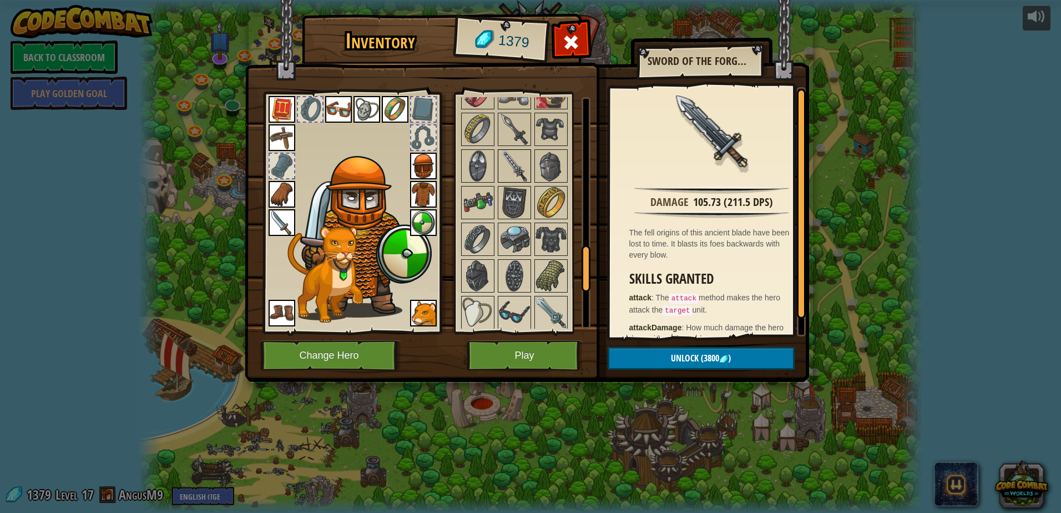
click at [512, 165] on img at bounding box center [514, 165] width 31 height 31
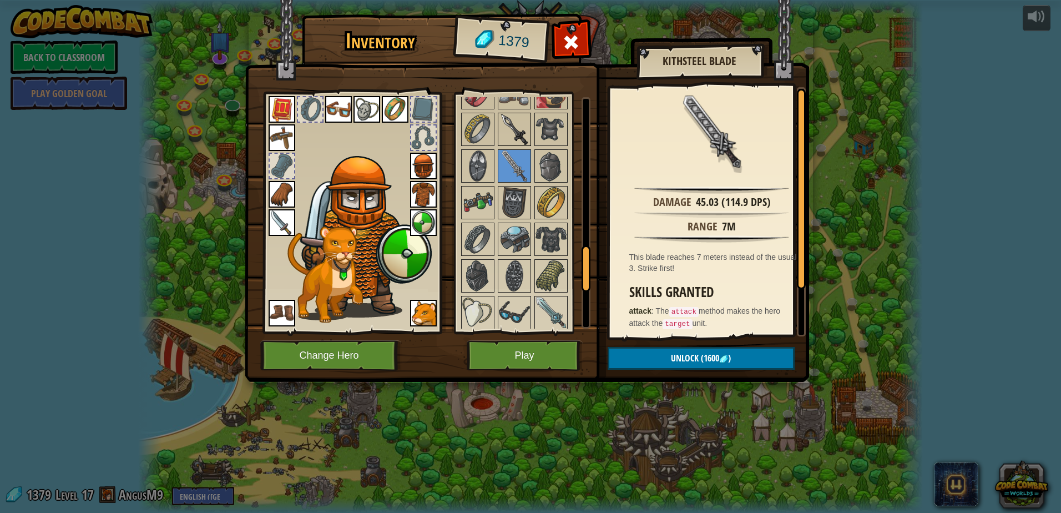
click at [523, 133] on img at bounding box center [514, 129] width 31 height 31
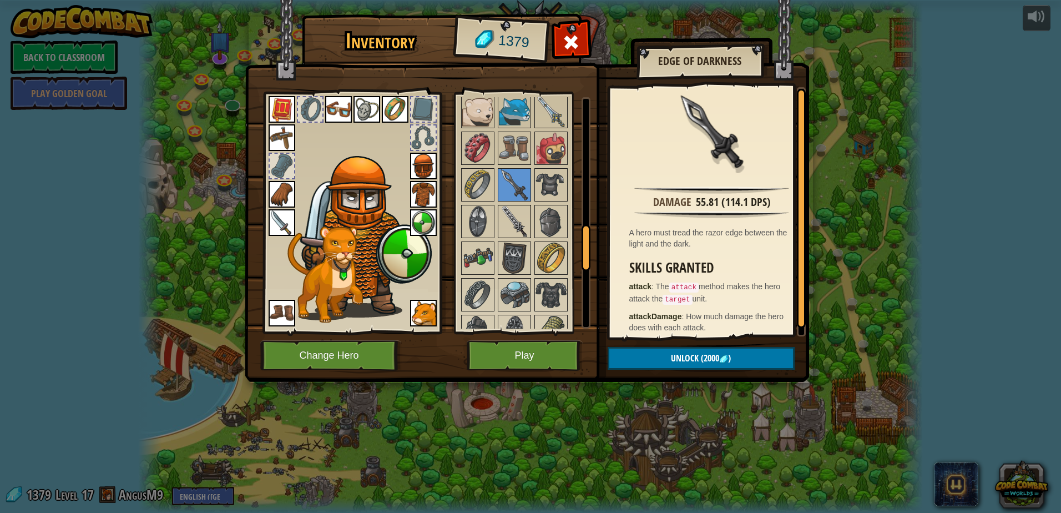
scroll to position [669, 0]
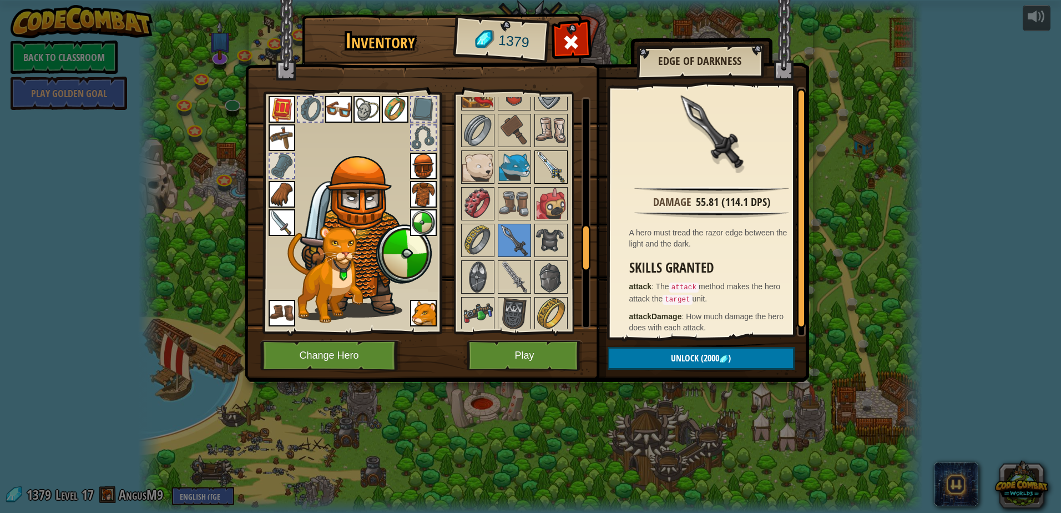
click at [536, 168] on img at bounding box center [550, 166] width 31 height 31
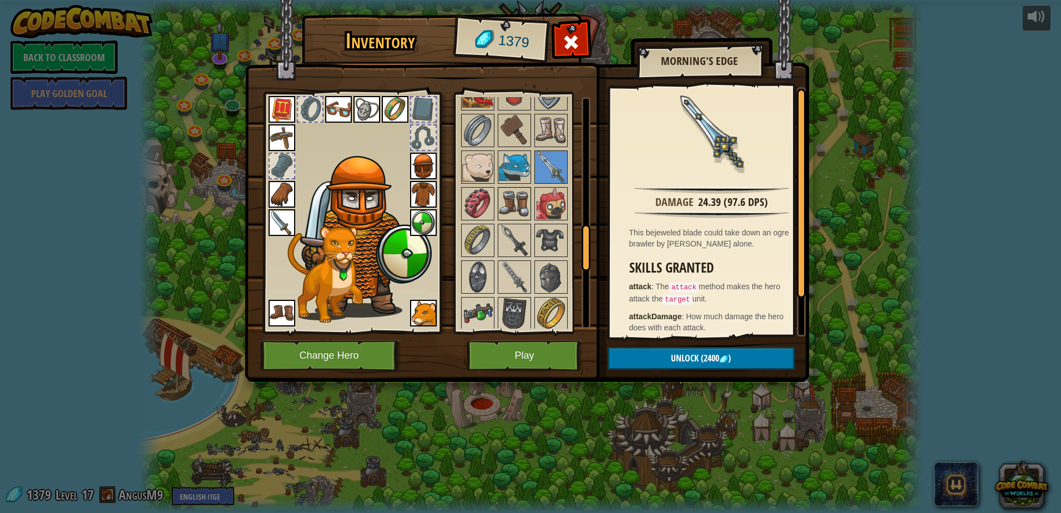
scroll to position [614, 0]
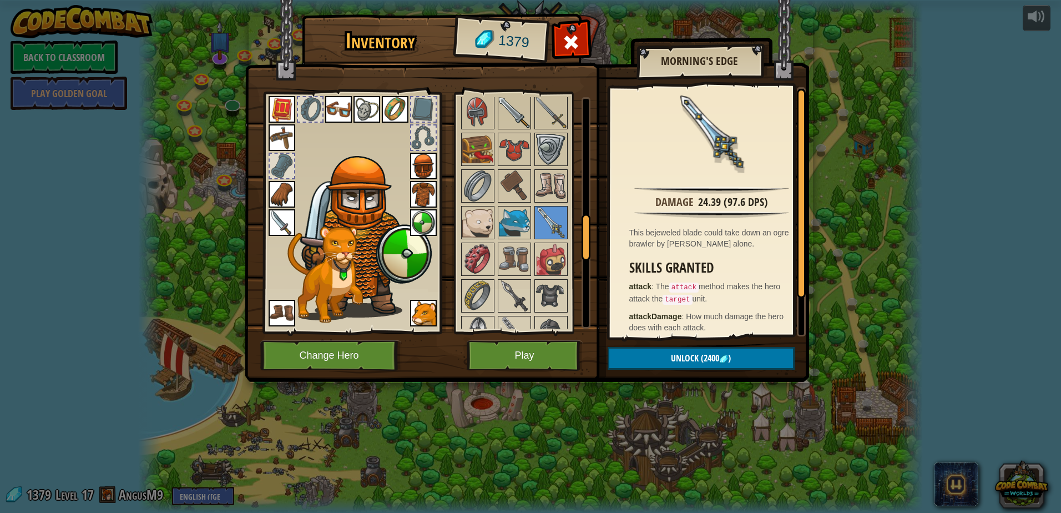
click at [512, 107] on img at bounding box center [514, 112] width 31 height 31
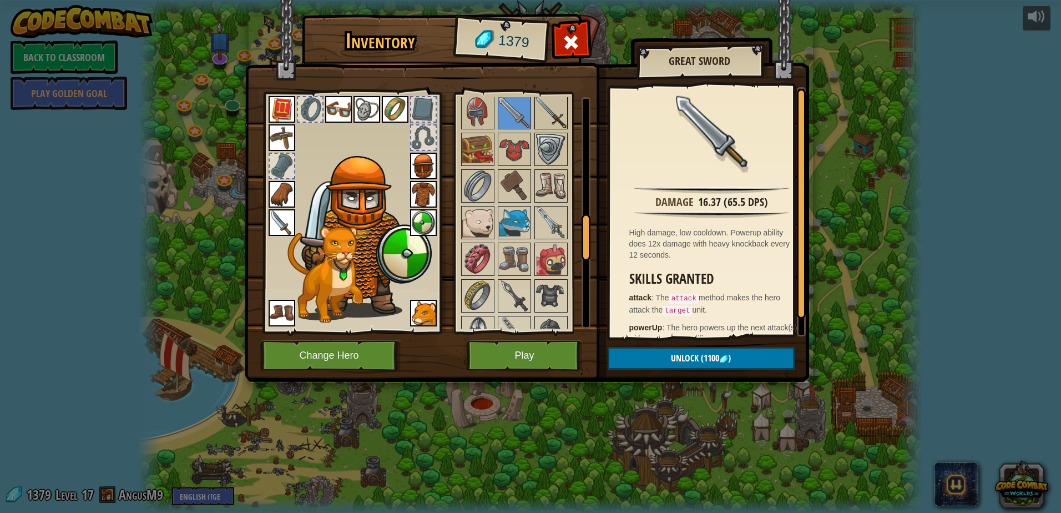
click at [553, 119] on img at bounding box center [550, 112] width 31 height 31
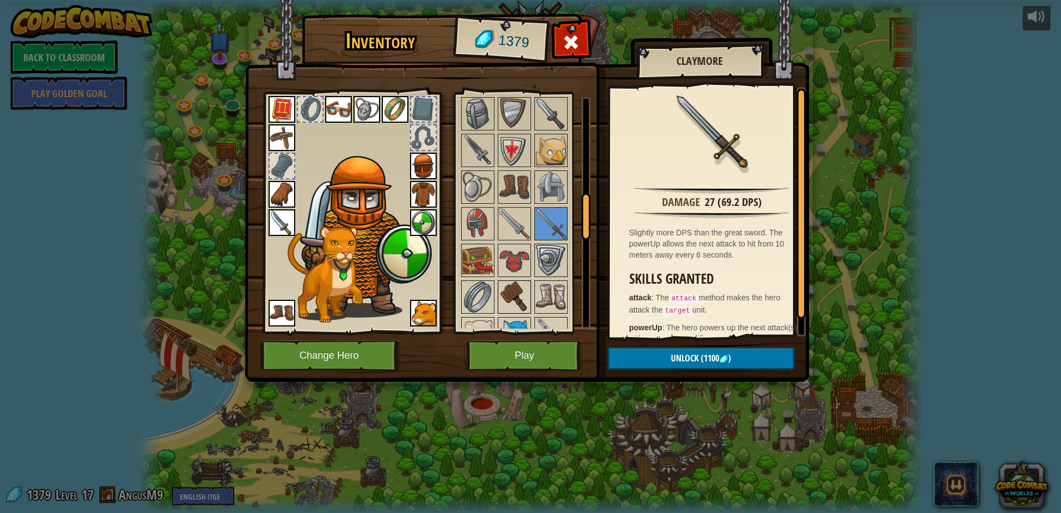
scroll to position [447, 0]
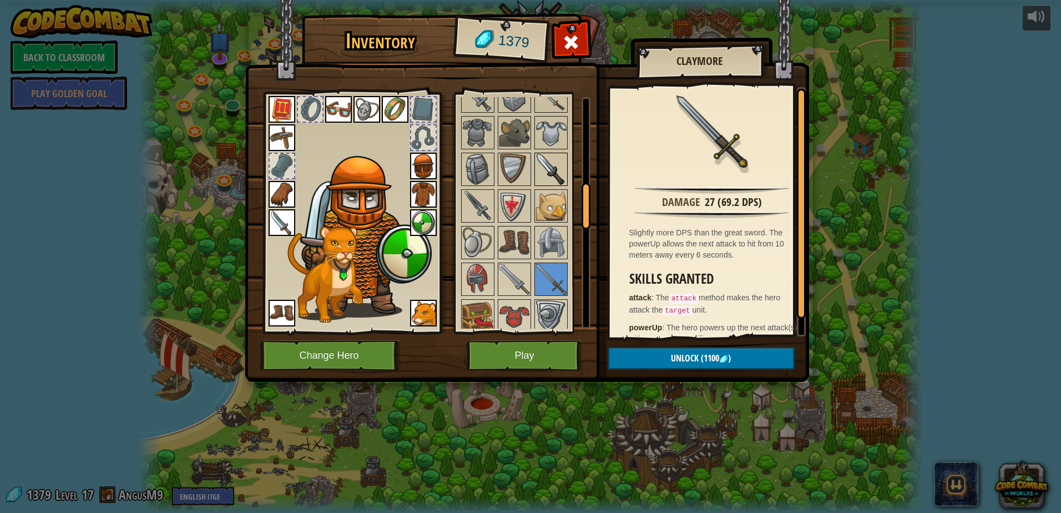
click at [544, 168] on img at bounding box center [550, 169] width 31 height 31
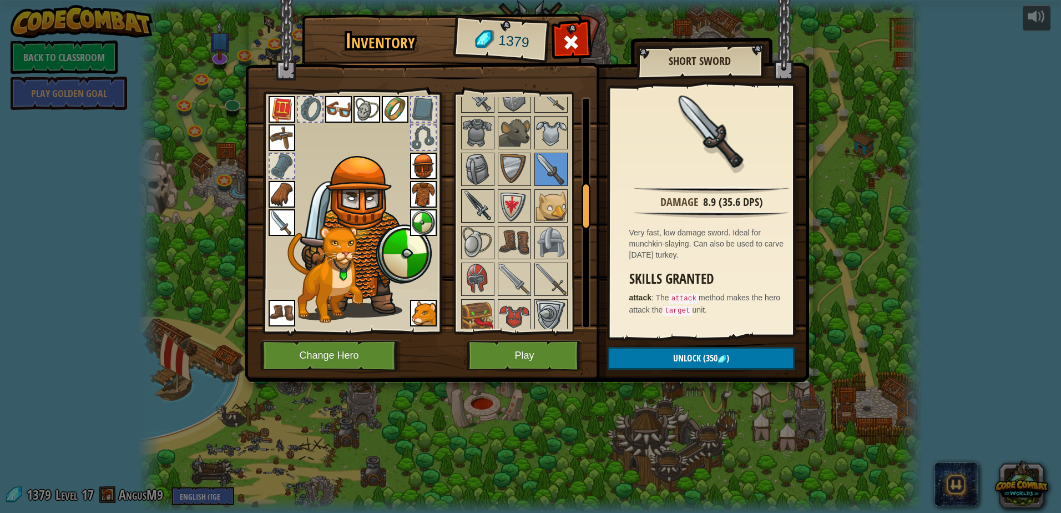
click at [479, 203] on img at bounding box center [477, 205] width 31 height 31
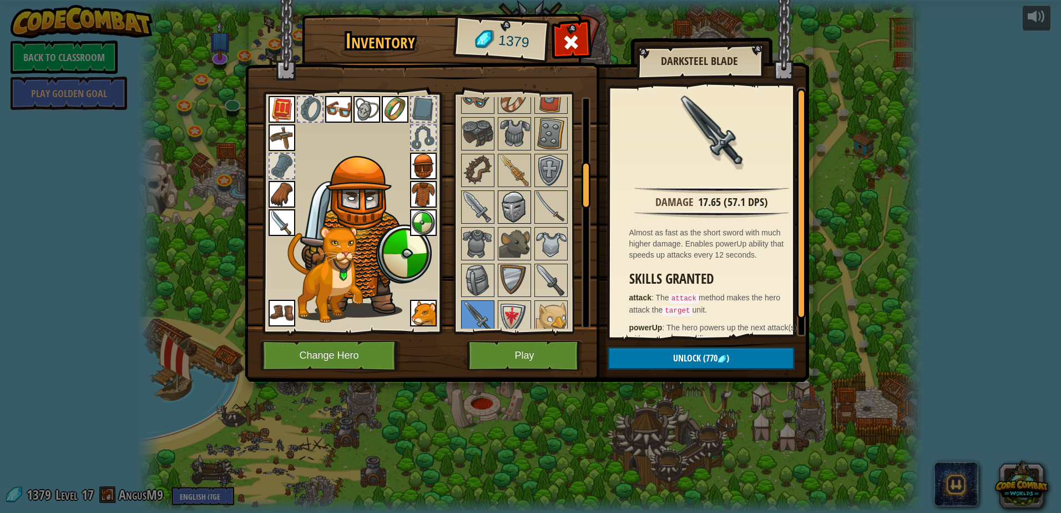
scroll to position [225, 0]
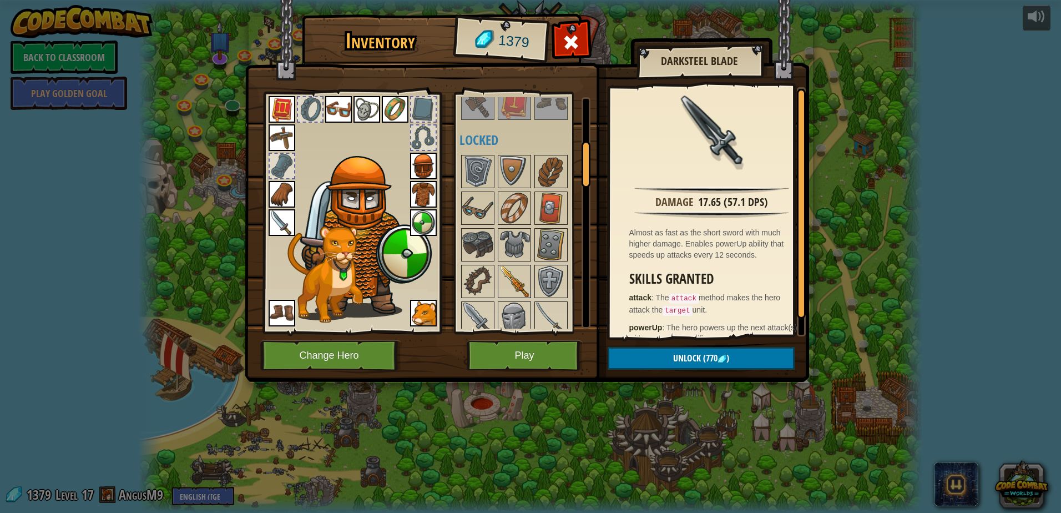
click at [521, 277] on img at bounding box center [514, 281] width 31 height 31
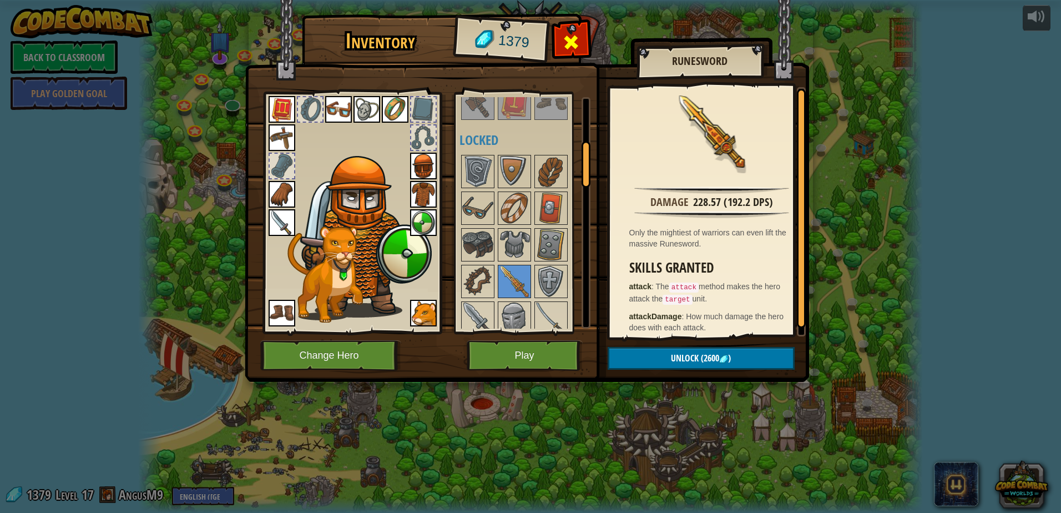
click at [569, 36] on span at bounding box center [571, 42] width 18 height 18
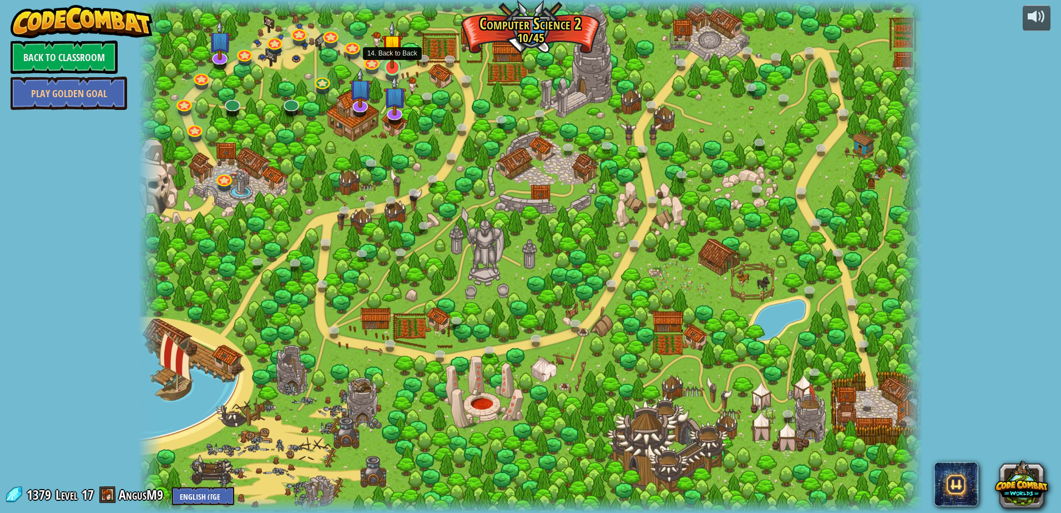
click at [392, 67] on img at bounding box center [392, 45] width 21 height 48
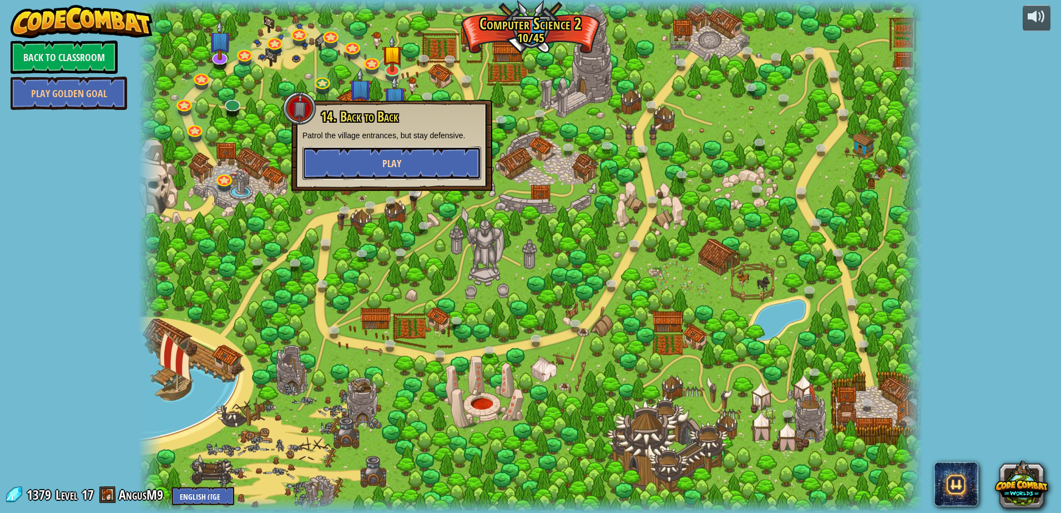
click at [410, 156] on button "Play" at bounding box center [391, 162] width 179 height 33
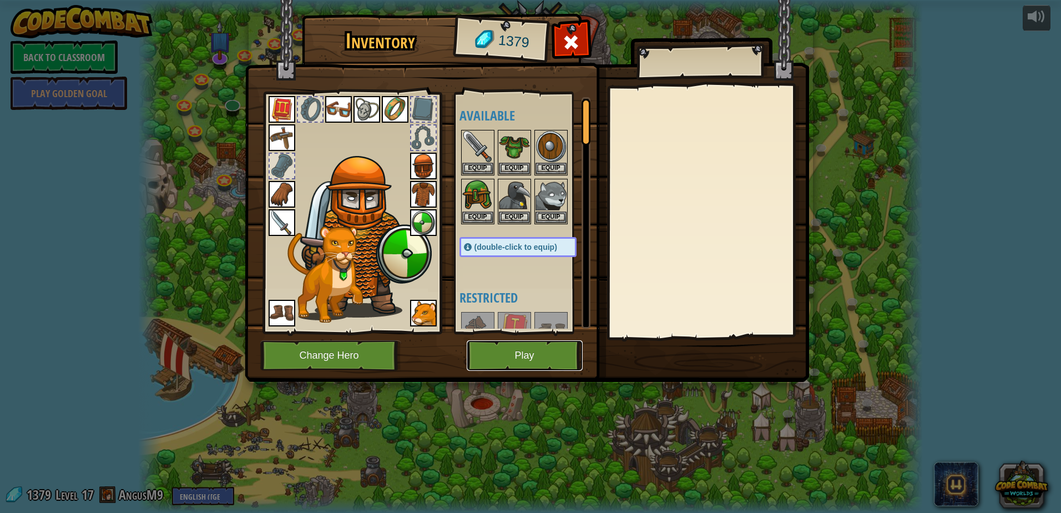
click at [515, 353] on button "Play" at bounding box center [525, 355] width 116 height 31
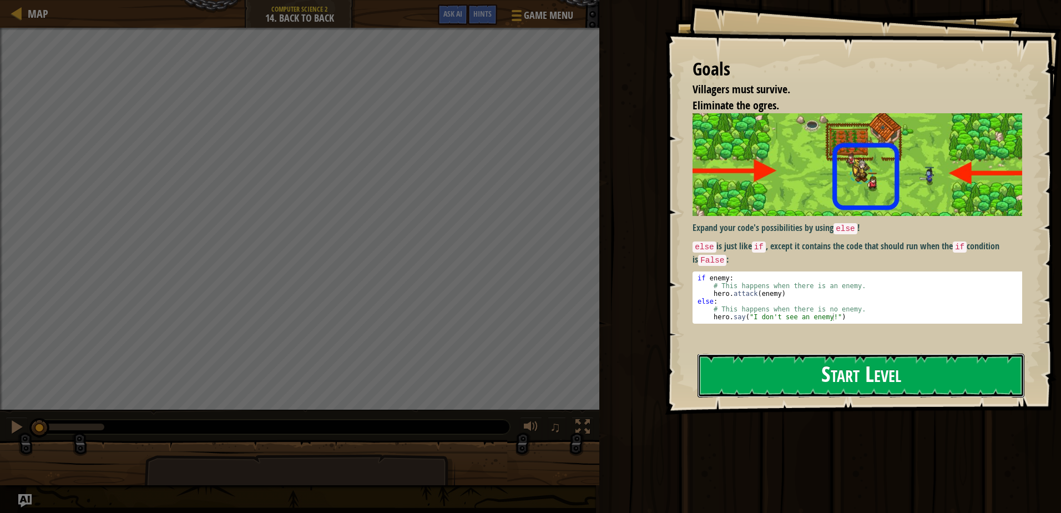
click at [820, 393] on button "Start Level" at bounding box center [860, 375] width 327 height 44
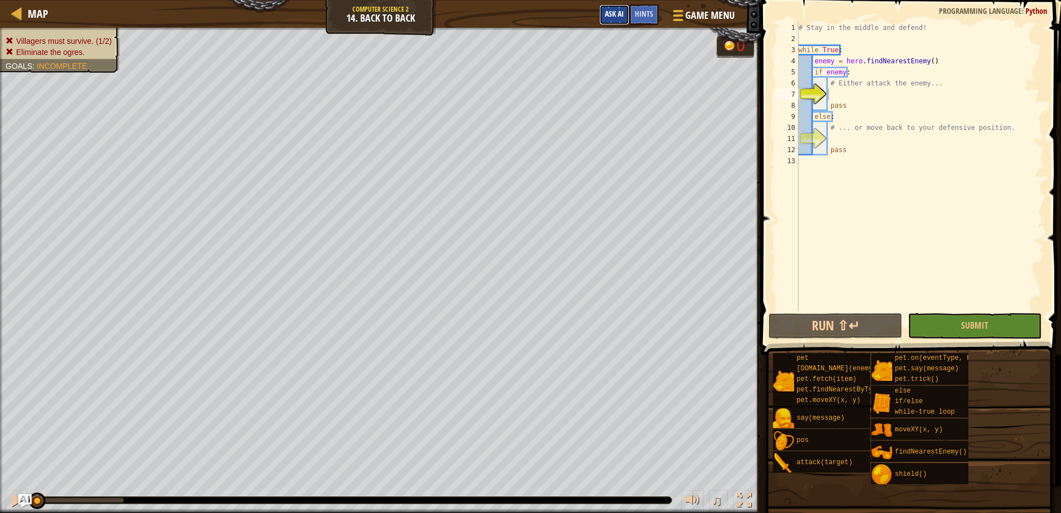
click at [624, 12] on button "Ask AI" at bounding box center [614, 14] width 30 height 21
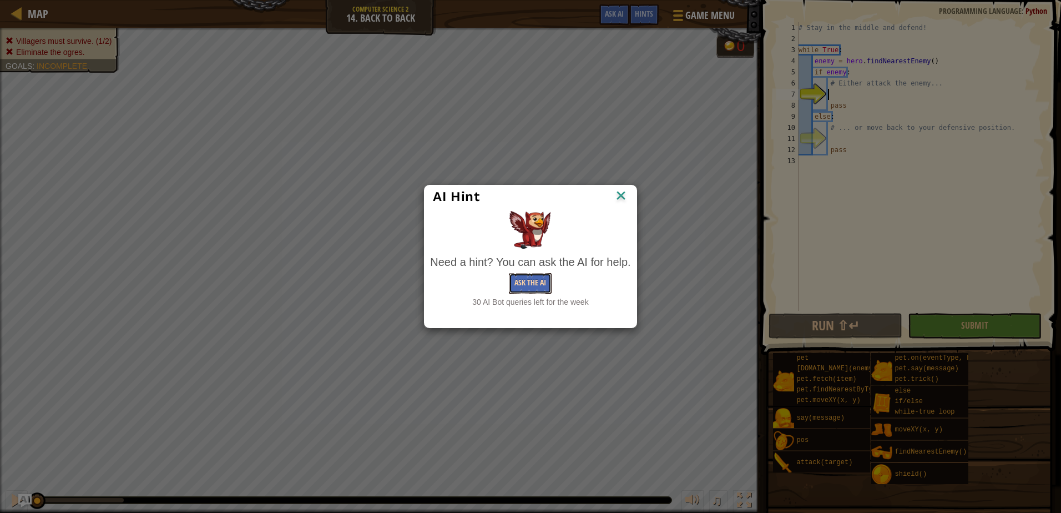
click at [513, 277] on button "Ask the AI" at bounding box center [530, 283] width 43 height 21
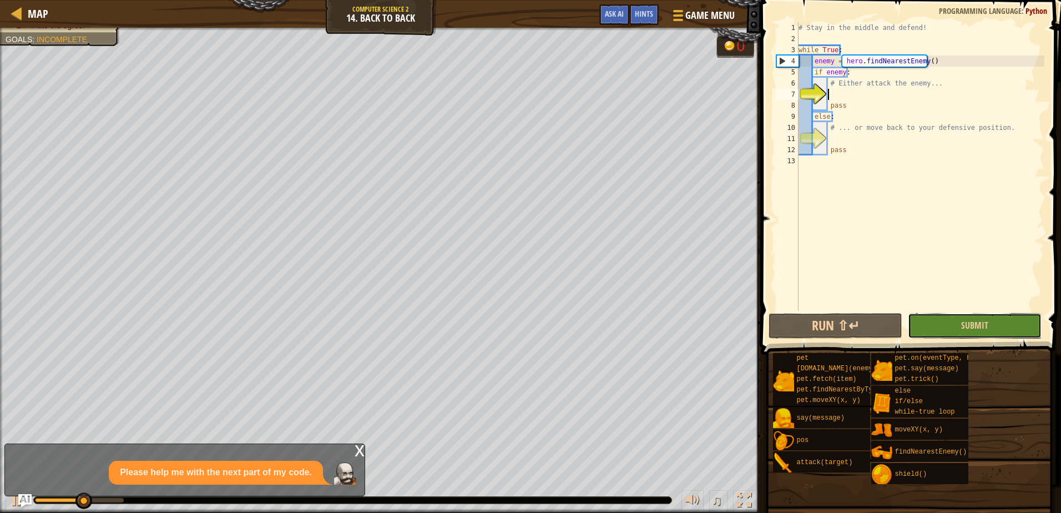
click at [943, 322] on button "Submit" at bounding box center [975, 326] width 134 height 26
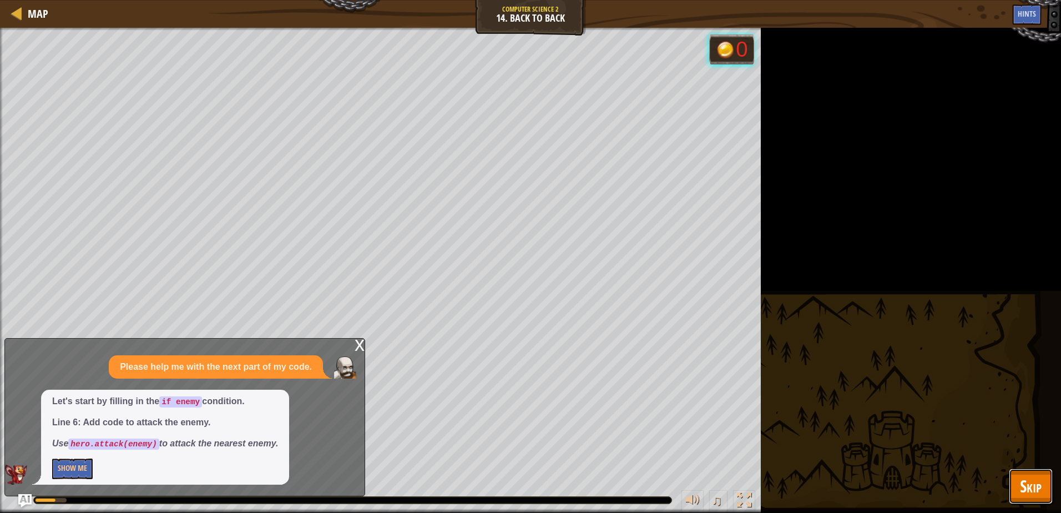
click at [1036, 483] on span "Skip" at bounding box center [1031, 485] width 22 height 23
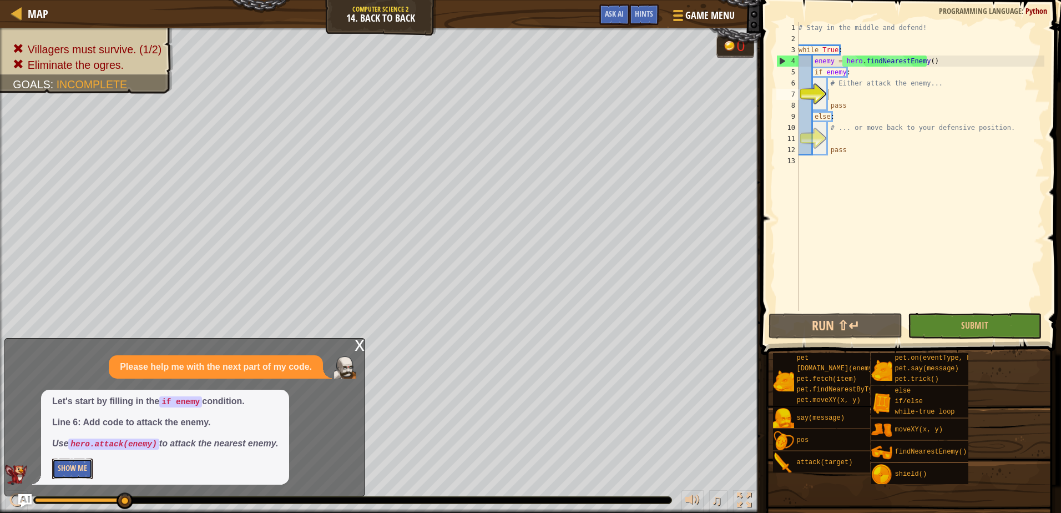
click at [68, 476] on button "Show Me" at bounding box center [72, 468] width 41 height 21
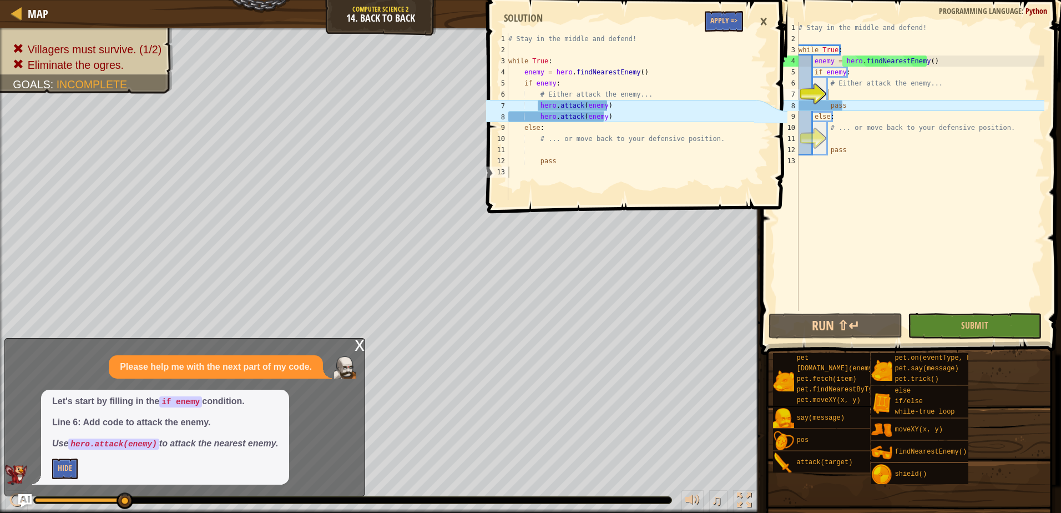
type textarea "# Either attack the enemy..."
click at [852, 88] on div "# Stay in the middle and defend! while True : enemy = hero . findNearestEnemy (…" at bounding box center [920, 177] width 248 height 311
click at [842, 96] on div "# Stay in the middle and defend! while True : enemy = hero . findNearestEnemy (…" at bounding box center [920, 177] width 248 height 311
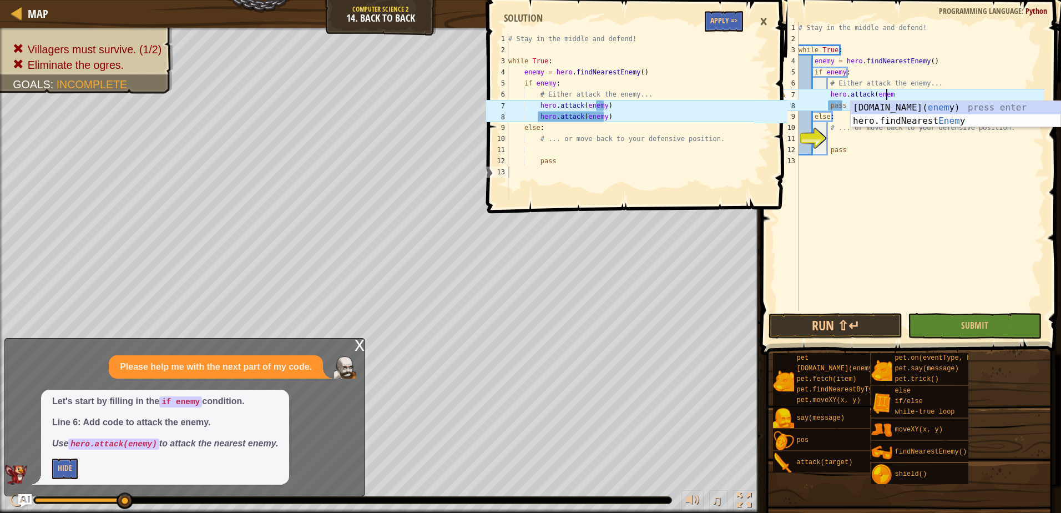
scroll to position [5, 7]
type textarea "hero.attack(enemy)"
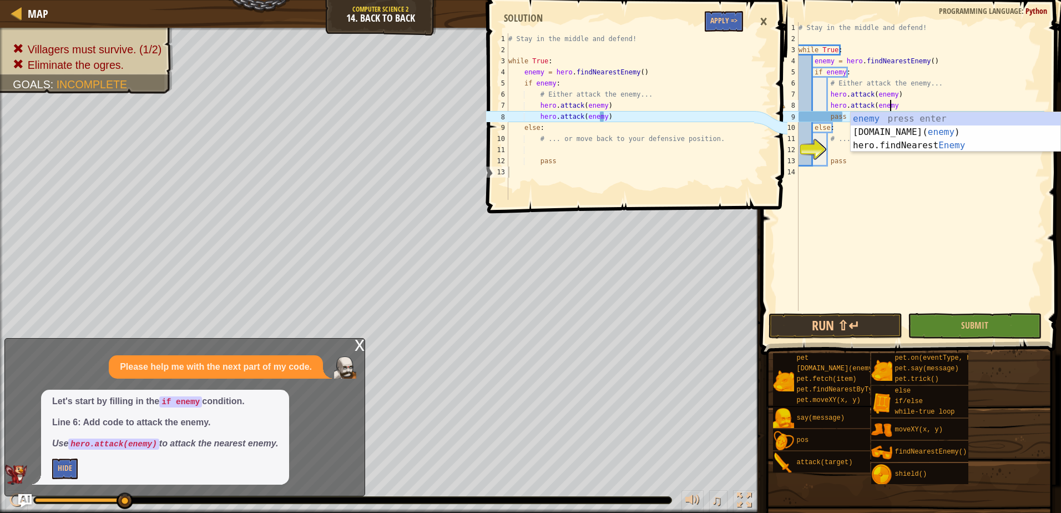
type textarea "hero.attack(enemy)"
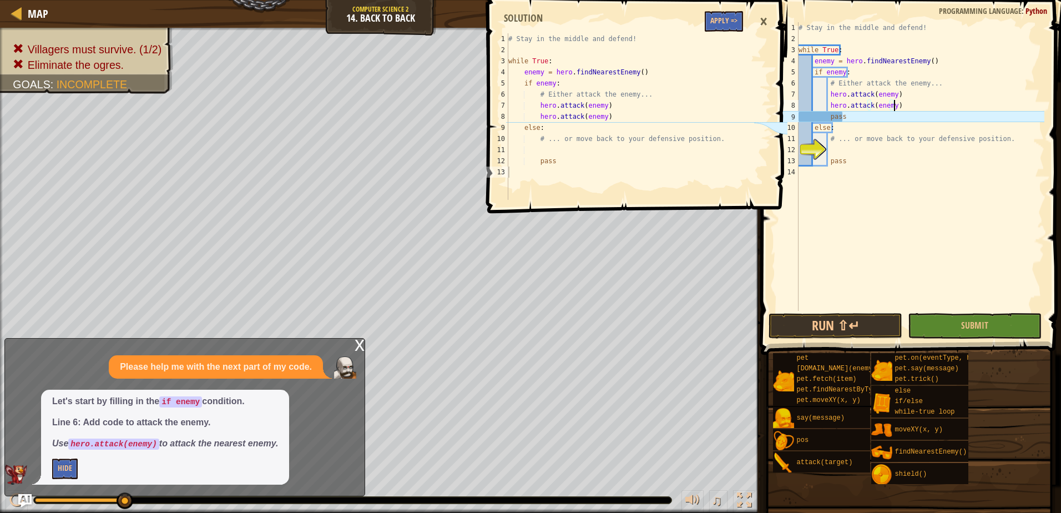
click at [903, 231] on div "# Stay in the middle and defend! while True : enemy = hero . findNearestEnemy (…" at bounding box center [920, 177] width 248 height 311
click at [740, 23] on button "Apply =>" at bounding box center [724, 21] width 38 height 21
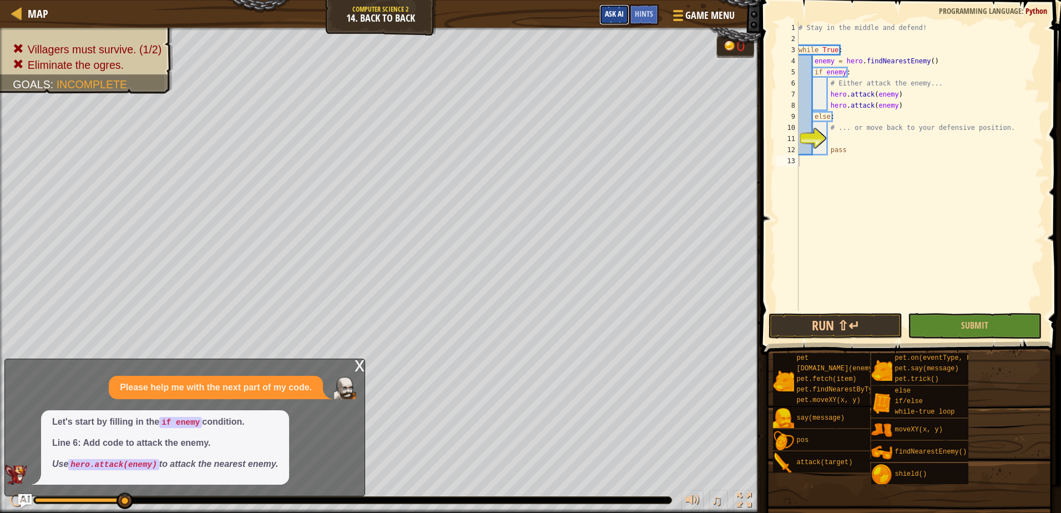
click at [623, 14] on span "Ask AI" at bounding box center [614, 13] width 19 height 11
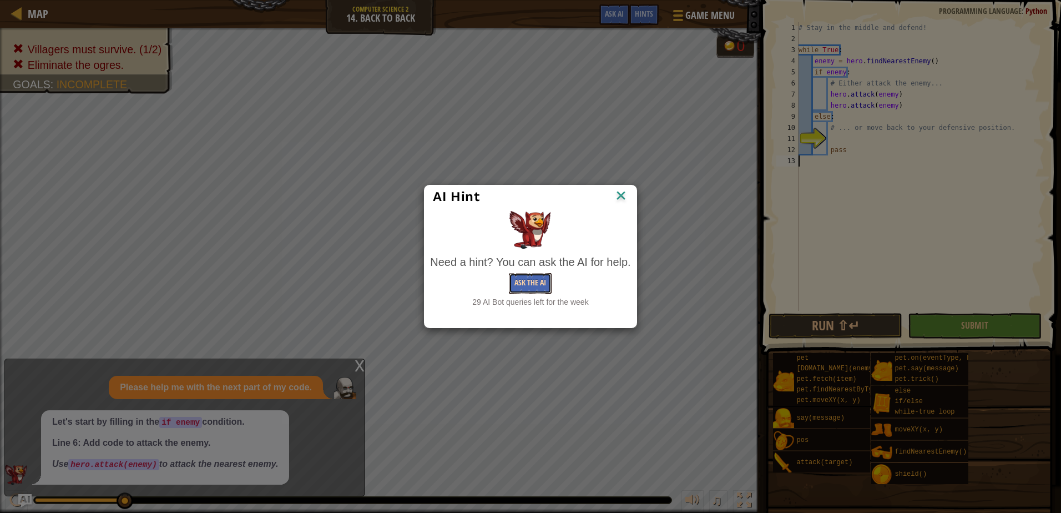
click at [541, 284] on button "Ask the AI" at bounding box center [530, 283] width 43 height 21
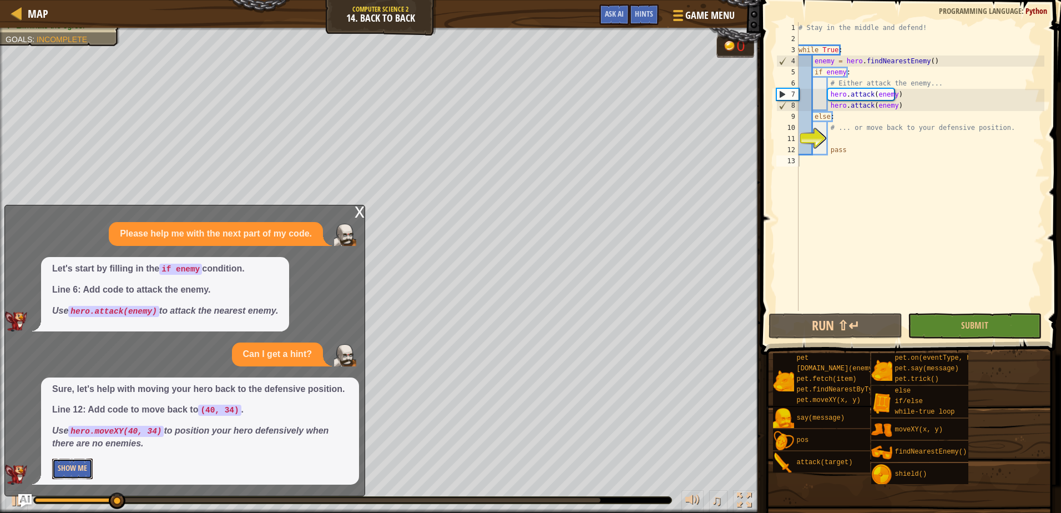
click at [77, 466] on button "Show Me" at bounding box center [72, 468] width 41 height 21
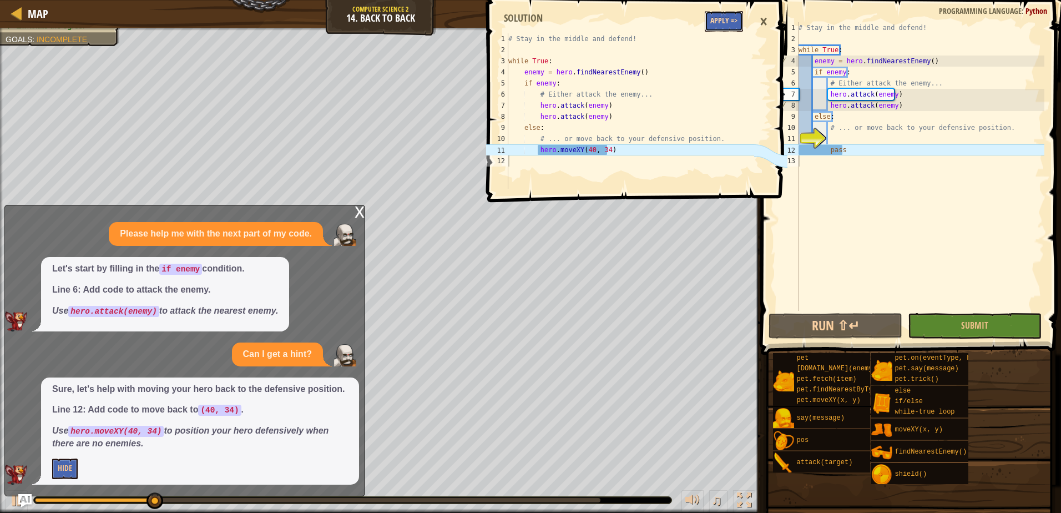
click at [725, 19] on button "Apply =>" at bounding box center [724, 21] width 38 height 21
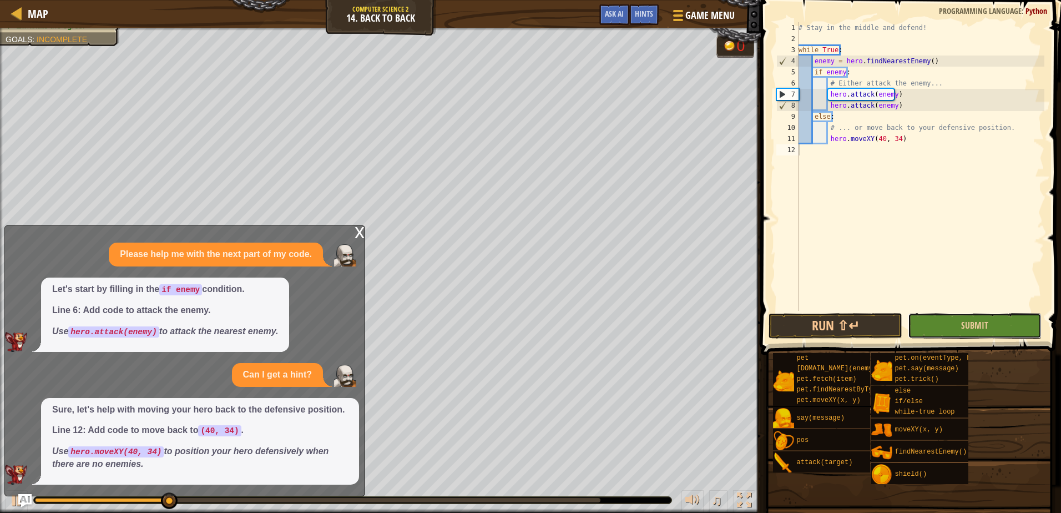
click at [935, 325] on button "Submit" at bounding box center [975, 326] width 134 height 26
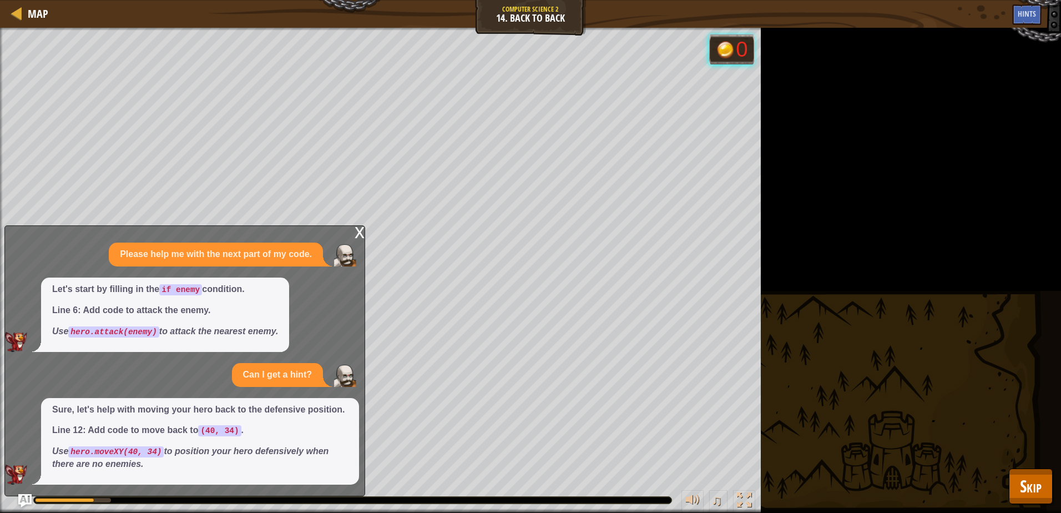
click at [350, 230] on div "x Please help me with the next part of my code. Let's start by filling in the i…" at bounding box center [184, 360] width 361 height 271
click at [357, 231] on div "x" at bounding box center [360, 231] width 10 height 11
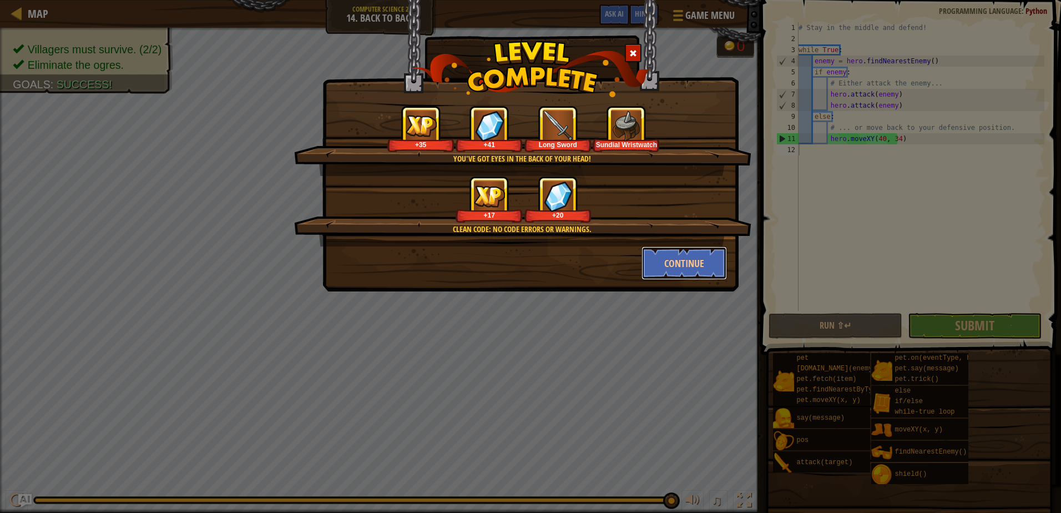
drag, startPoint x: 689, startPoint y: 269, endPoint x: 761, endPoint y: 265, distance: 72.2
click at [689, 268] on button "Continue" at bounding box center [684, 262] width 86 height 33
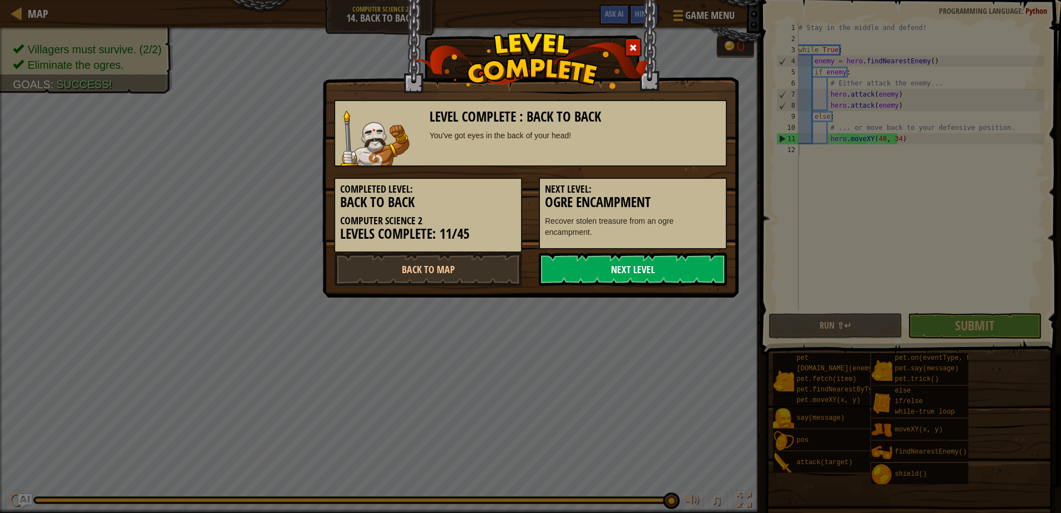
click at [655, 275] on link "Next Level" at bounding box center [633, 268] width 188 height 33
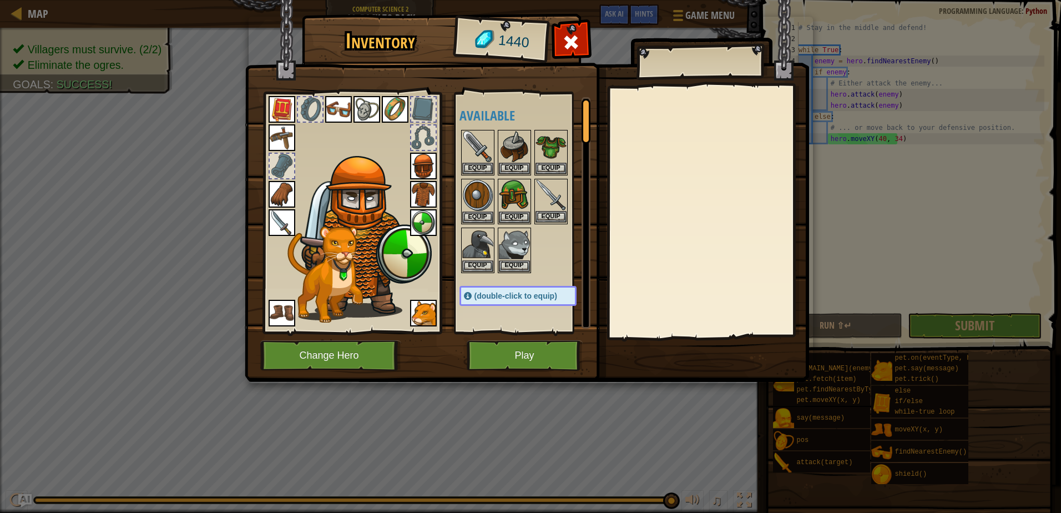
click at [557, 203] on img at bounding box center [550, 195] width 31 height 31
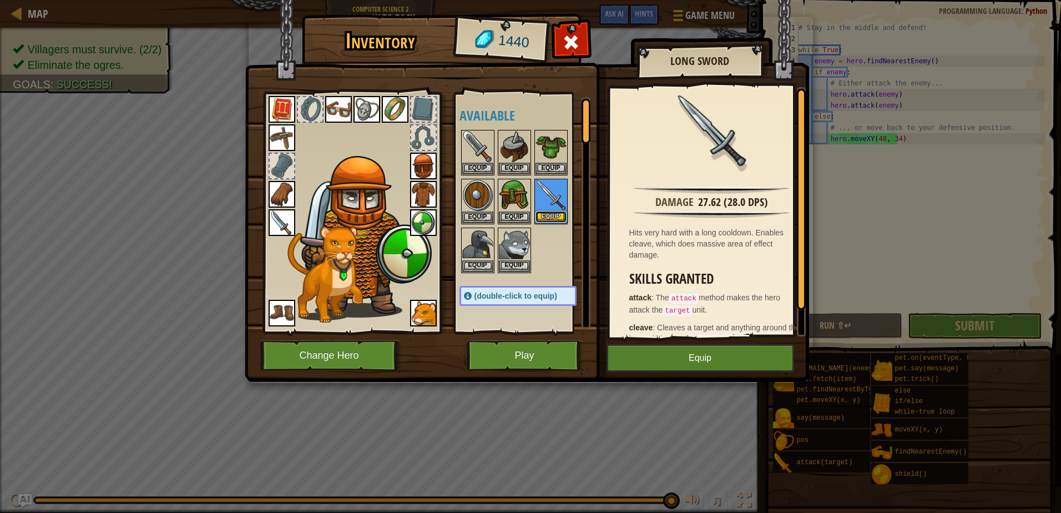
click at [554, 216] on button "Equip" at bounding box center [550, 217] width 31 height 12
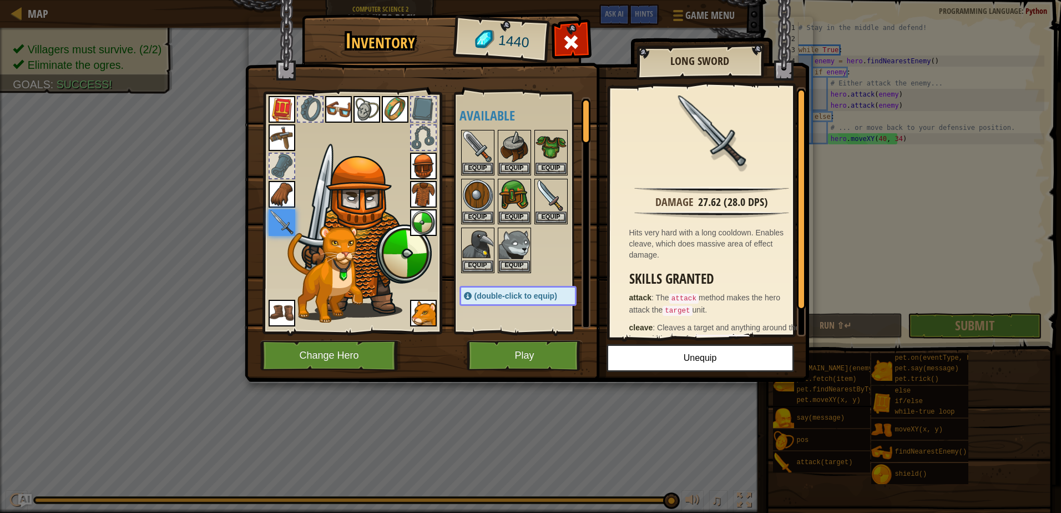
click at [554, 264] on div at bounding box center [528, 201] width 139 height 146
click at [520, 143] on img at bounding box center [514, 146] width 31 height 31
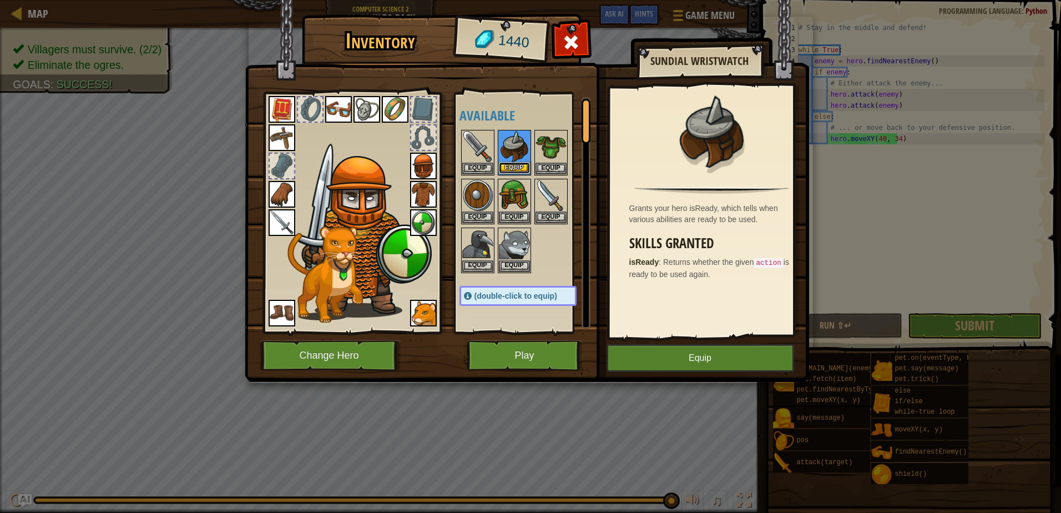
click at [515, 164] on button "Equip" at bounding box center [514, 168] width 31 height 12
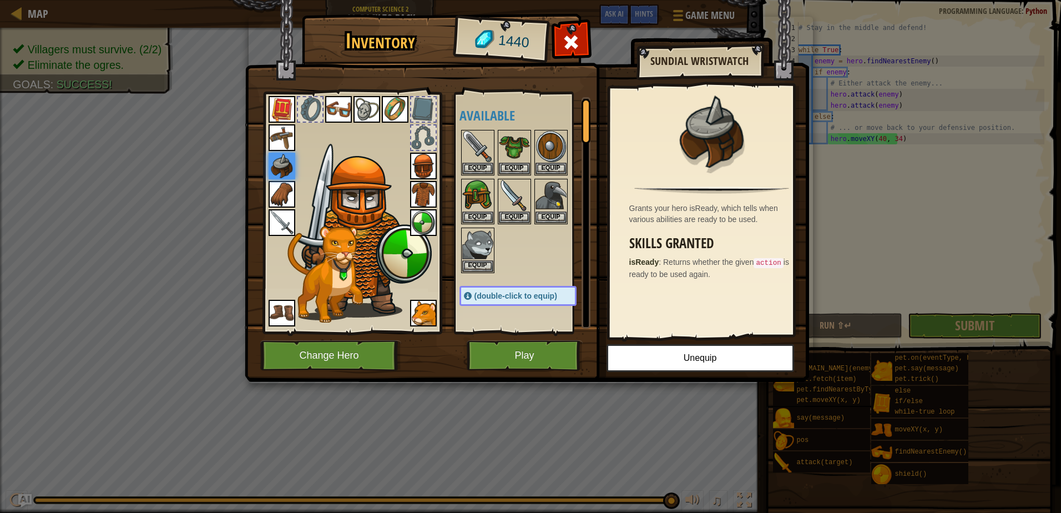
click at [553, 242] on div at bounding box center [528, 201] width 139 height 146
click at [582, 39] on div at bounding box center [571, 45] width 35 height 35
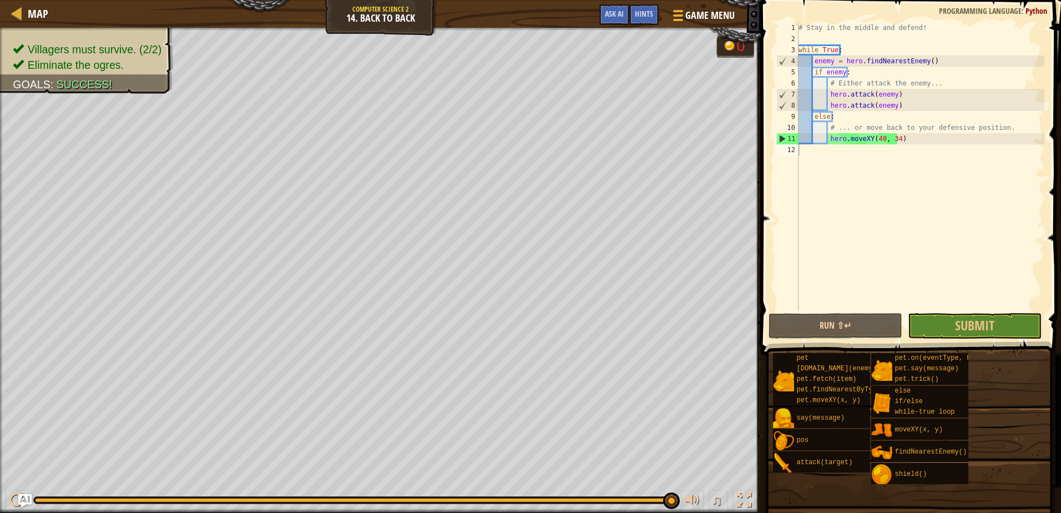
drag, startPoint x: 582, startPoint y: 23, endPoint x: 903, endPoint y: 337, distance: 449.3
click at [903, 337] on div "Run ⇧↵ Submit Done" at bounding box center [907, 326] width 278 height 26
click at [944, 322] on button "Submit" at bounding box center [975, 326] width 134 height 26
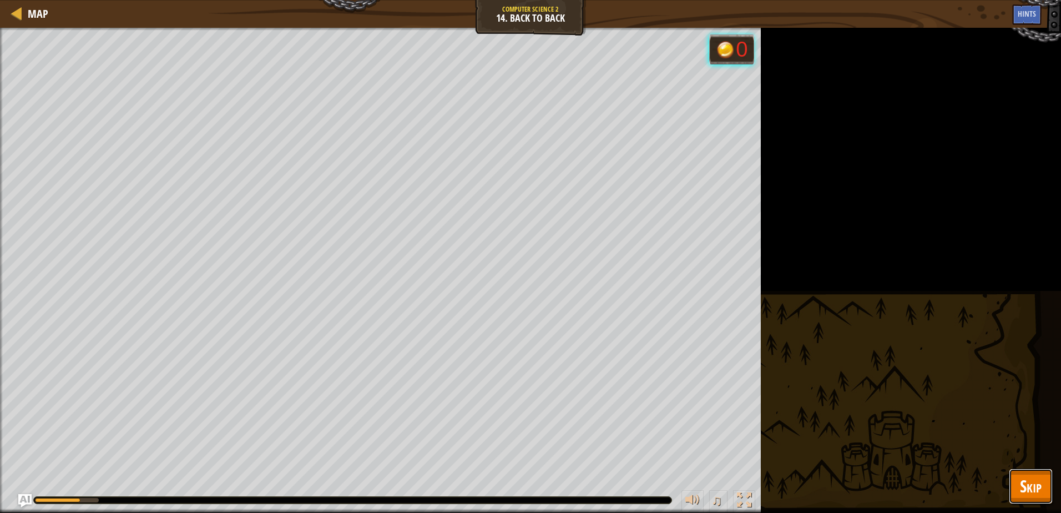
click at [1021, 478] on span "Skip" at bounding box center [1031, 485] width 22 height 23
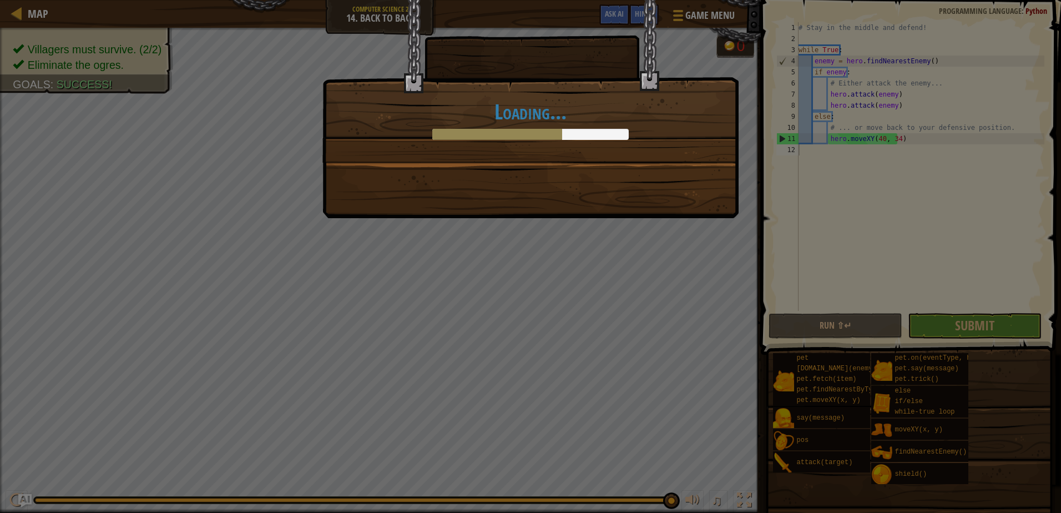
click at [557, 155] on div "Loading..." at bounding box center [530, 81] width 415 height 162
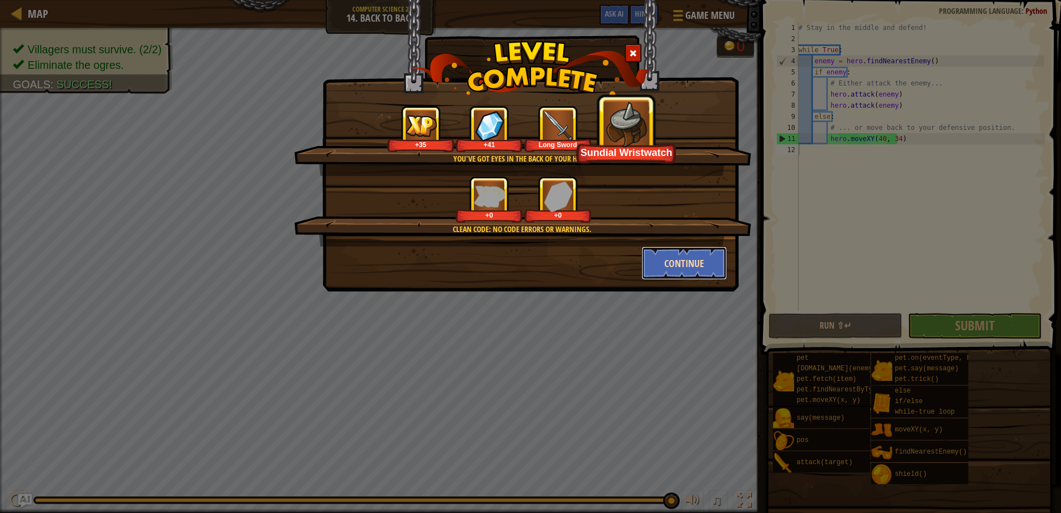
click at [694, 262] on button "Continue" at bounding box center [684, 262] width 86 height 33
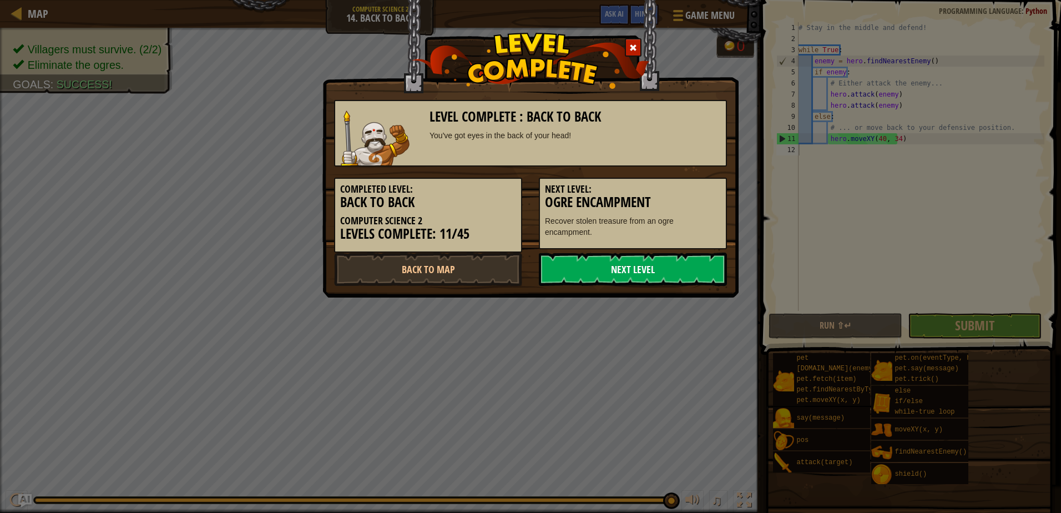
click at [598, 266] on link "Next Level" at bounding box center [633, 268] width 188 height 33
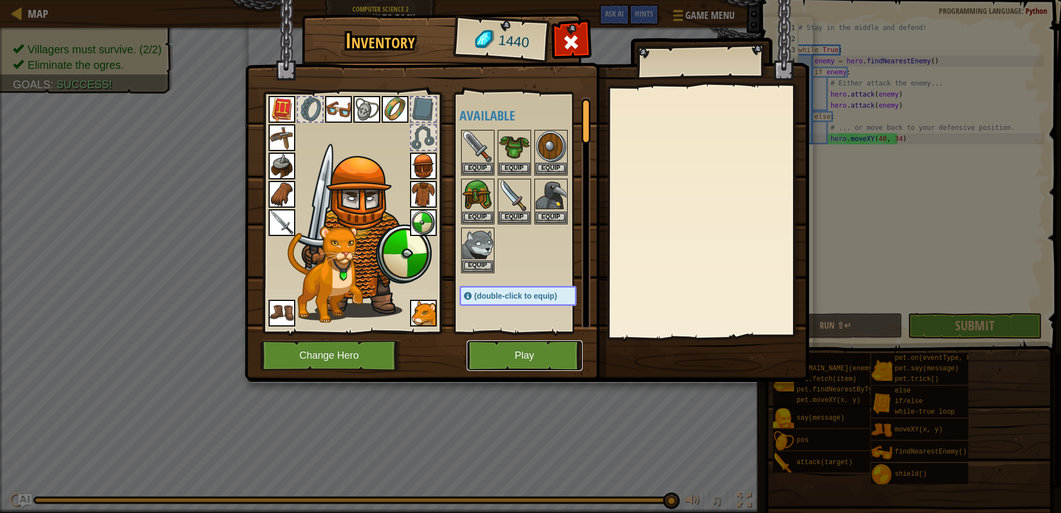
click at [543, 358] on button "Play" at bounding box center [525, 355] width 116 height 31
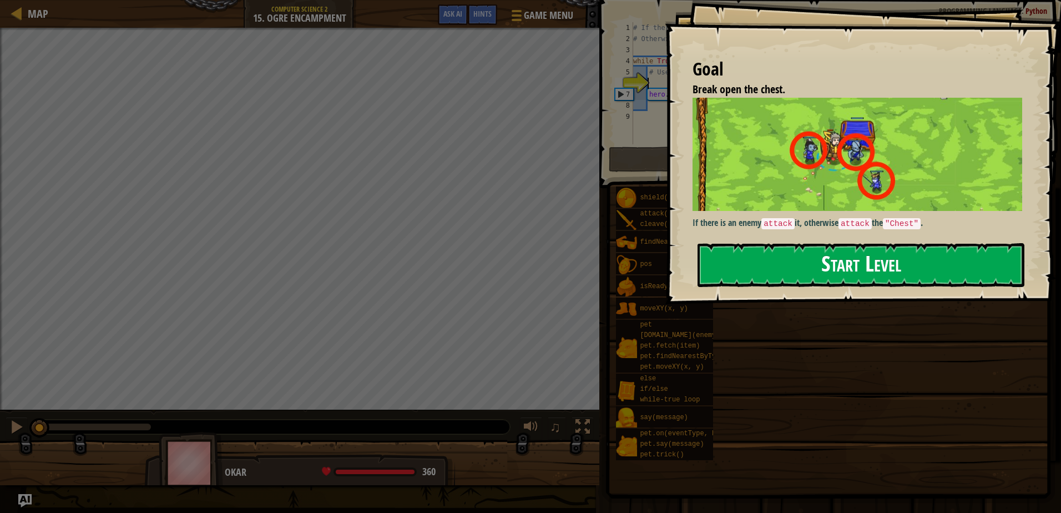
click at [883, 275] on button "Start Level" at bounding box center [860, 265] width 327 height 44
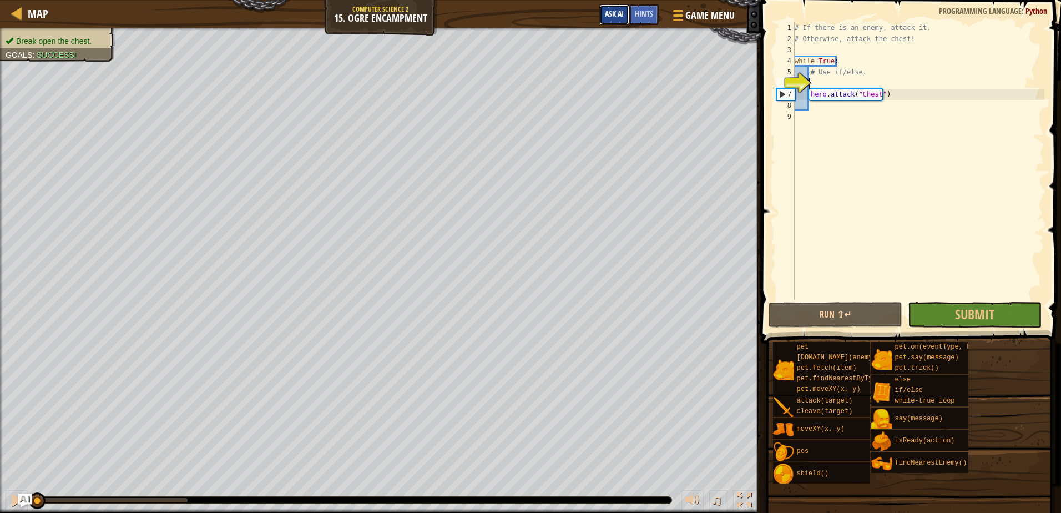
click at [616, 14] on span "Ask AI" at bounding box center [614, 13] width 19 height 11
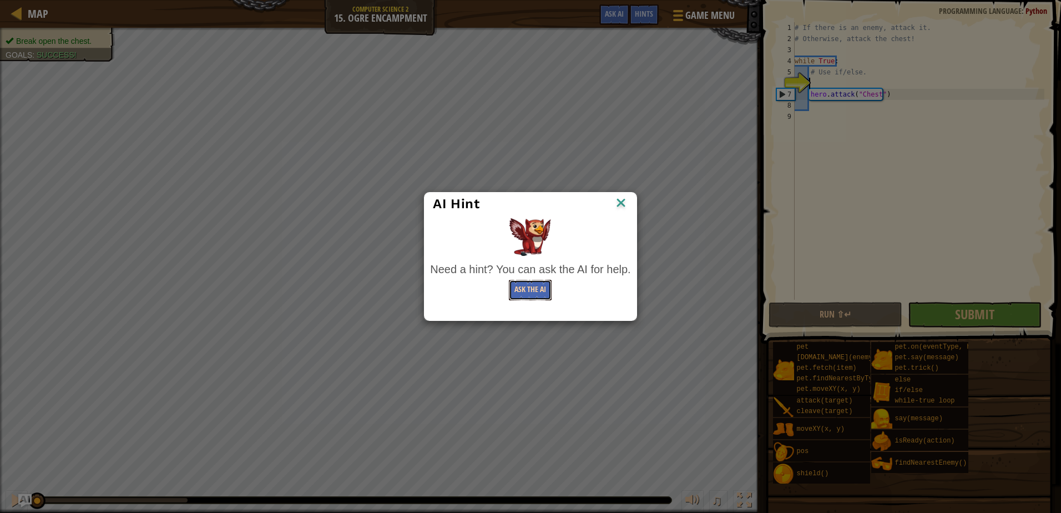
click at [544, 288] on button "Ask the AI" at bounding box center [530, 290] width 43 height 21
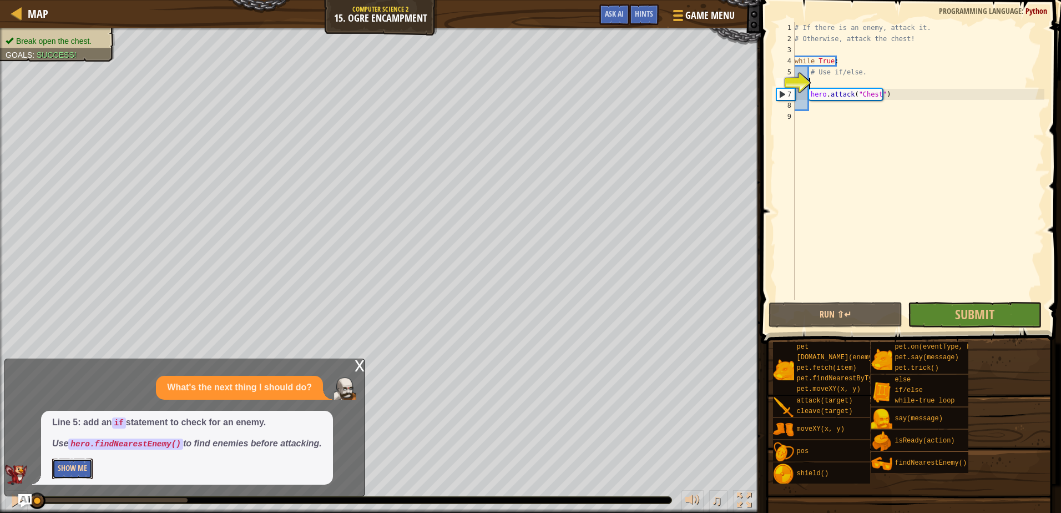
click at [75, 467] on button "Show Me" at bounding box center [72, 468] width 41 height 21
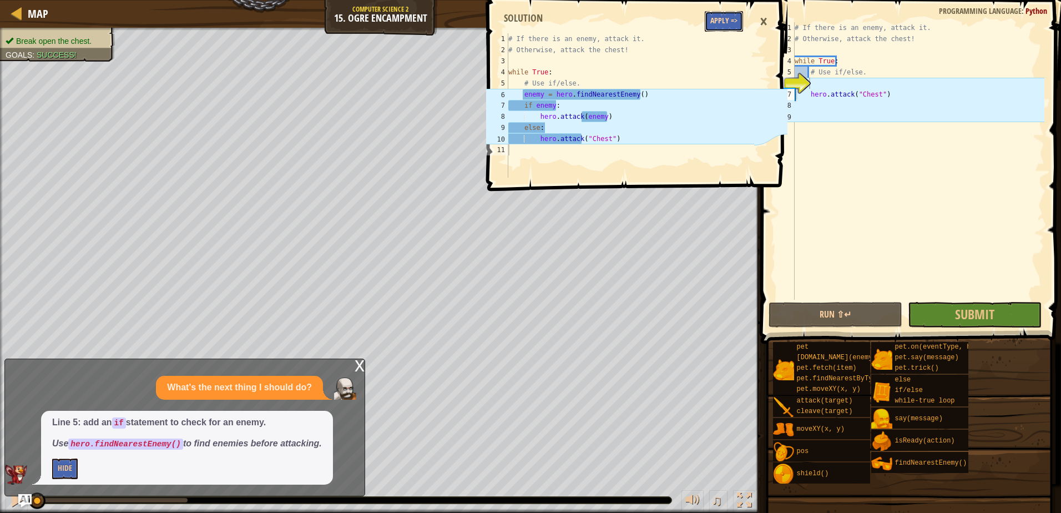
click at [724, 24] on button "Apply =>" at bounding box center [724, 21] width 38 height 21
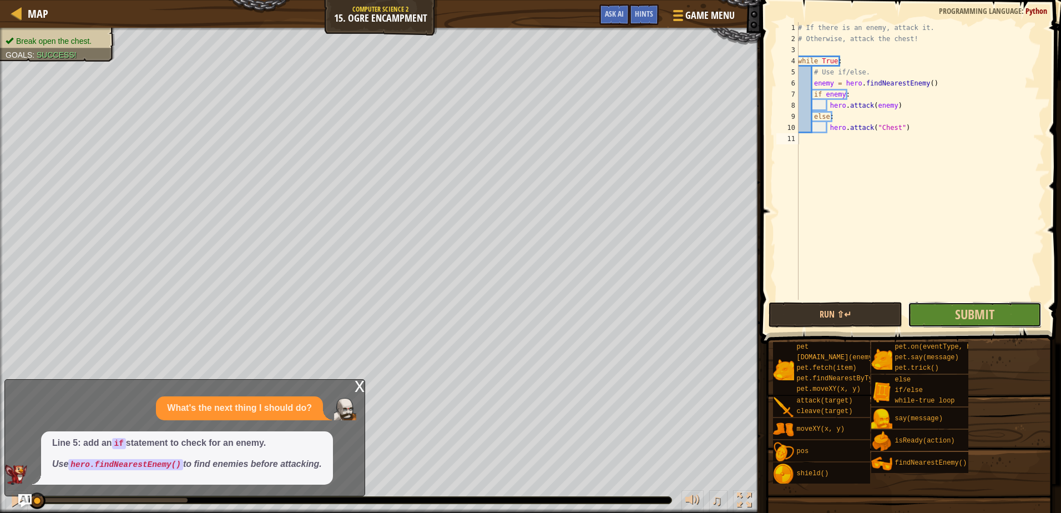
click at [945, 313] on button "Submit" at bounding box center [975, 315] width 134 height 26
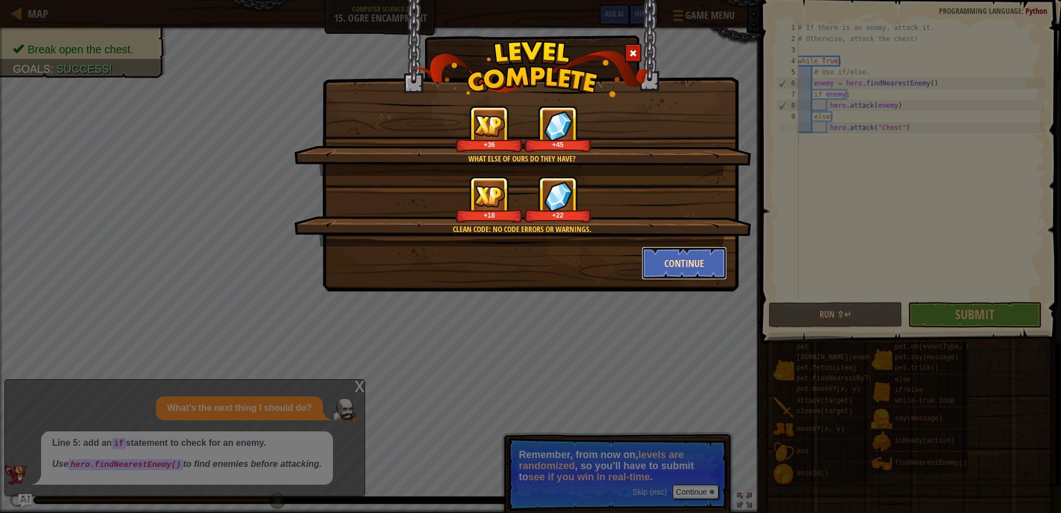
click at [689, 266] on button "Continue" at bounding box center [684, 262] width 86 height 33
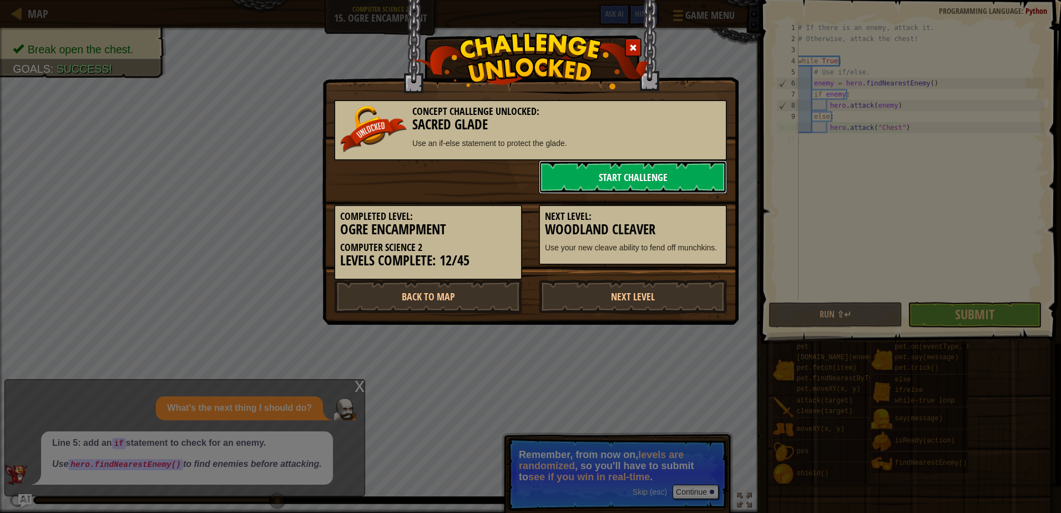
click at [616, 183] on link "Start Challenge" at bounding box center [633, 176] width 188 height 33
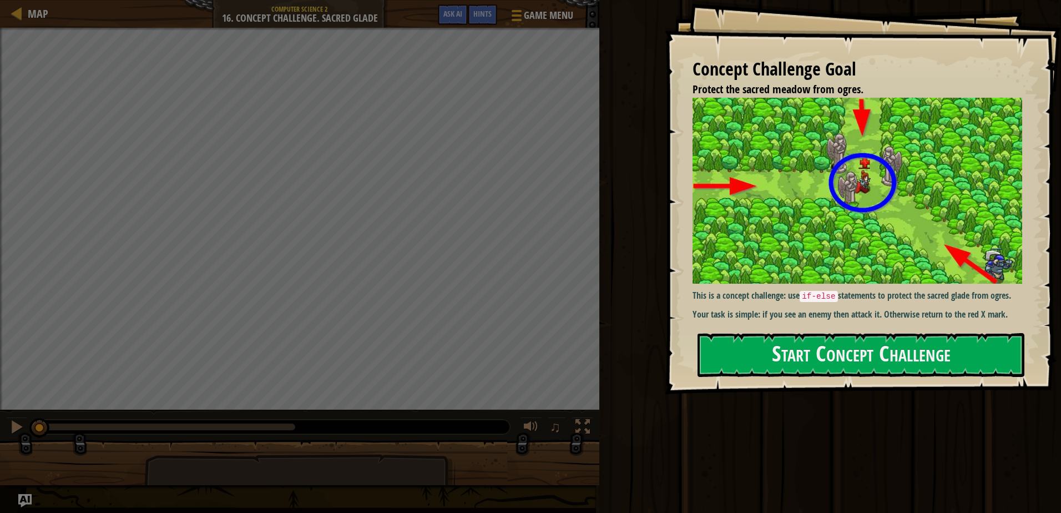
drag, startPoint x: 660, startPoint y: 150, endPoint x: 932, endPoint y: 308, distance: 314.5
click at [932, 308] on p "Your task is simple: if you see an enemy then attack it. Otherwise return to th…" at bounding box center [861, 314] width 338 height 13
click at [921, 362] on button "Start Concept Challenge" at bounding box center [860, 355] width 327 height 44
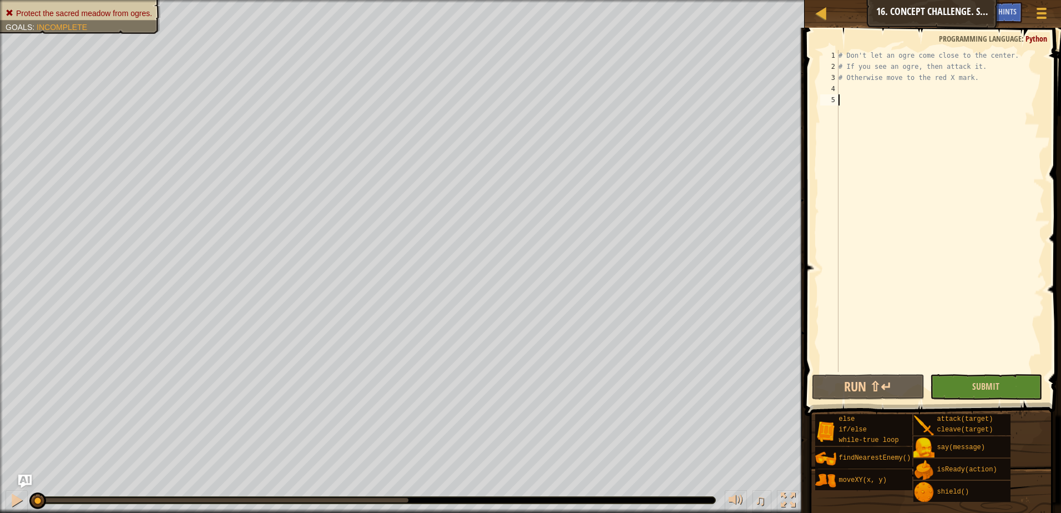
drag, startPoint x: 996, startPoint y: 370, endPoint x: 996, endPoint y: 376, distance: 6.7
click at [996, 371] on div "# Don't let an ogre come close to the center. # If you see an ogre, then attack…" at bounding box center [940, 222] width 208 height 344
click at [998, 382] on span "Submit" at bounding box center [985, 386] width 27 height 12
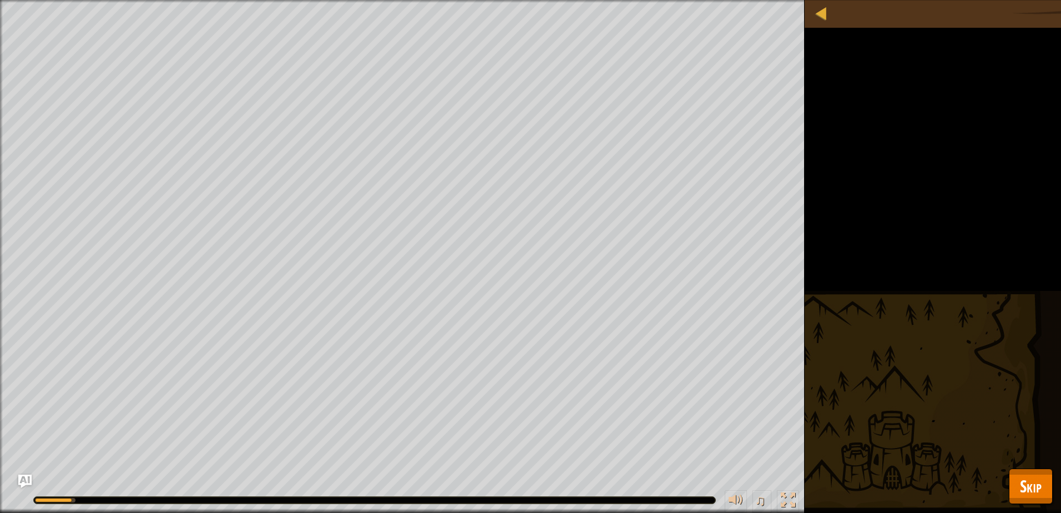
click at [1047, 469] on div "Map Computer Science 2 16. Concept Challenge. Sacred Glade Game Menu Done Hints…" at bounding box center [530, 256] width 1061 height 513
click at [1038, 474] on button "Skip" at bounding box center [1031, 486] width 44 height 36
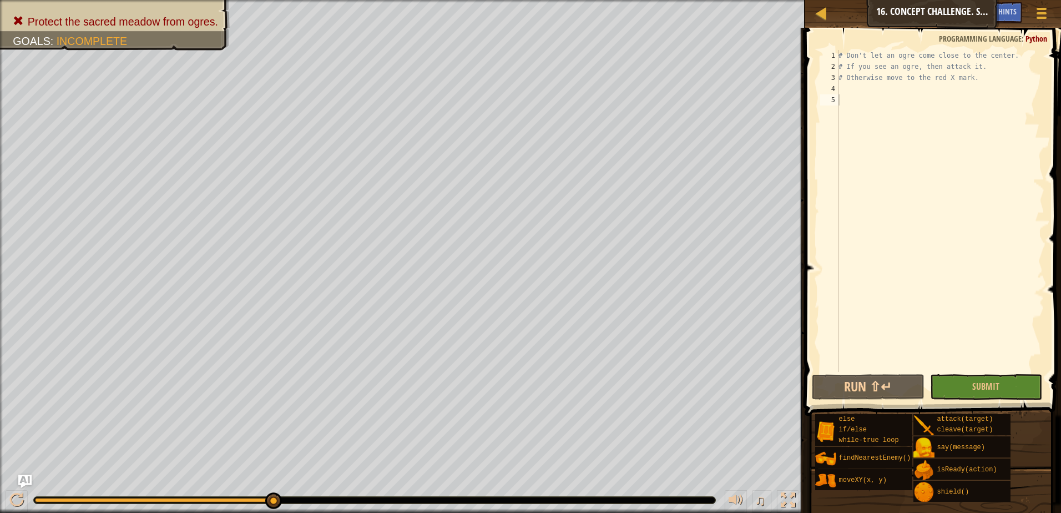
click at [842, 85] on div "# Don't let an ogre come close to the center. # If you see an ogre, then attack…" at bounding box center [940, 222] width 208 height 344
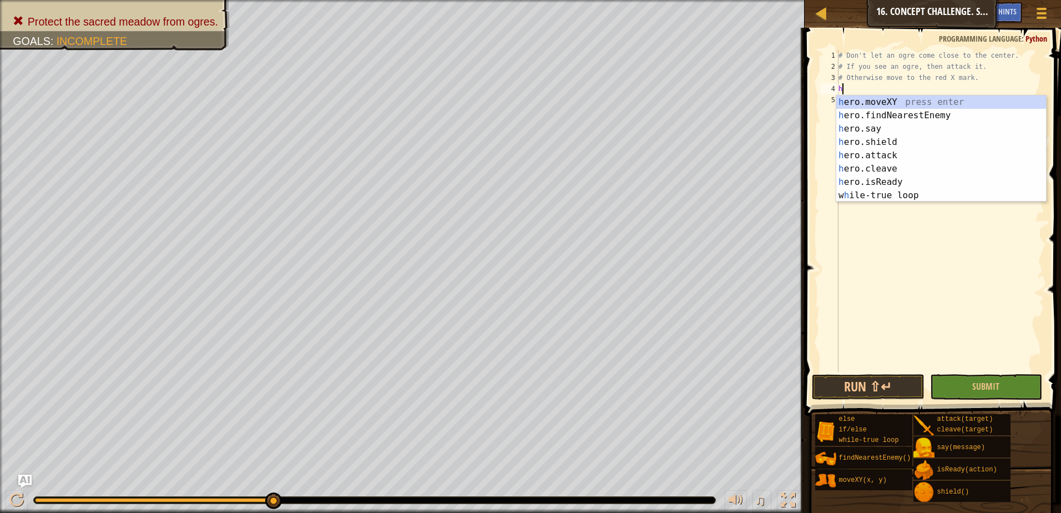
scroll to position [5, 0]
type textarea "h"
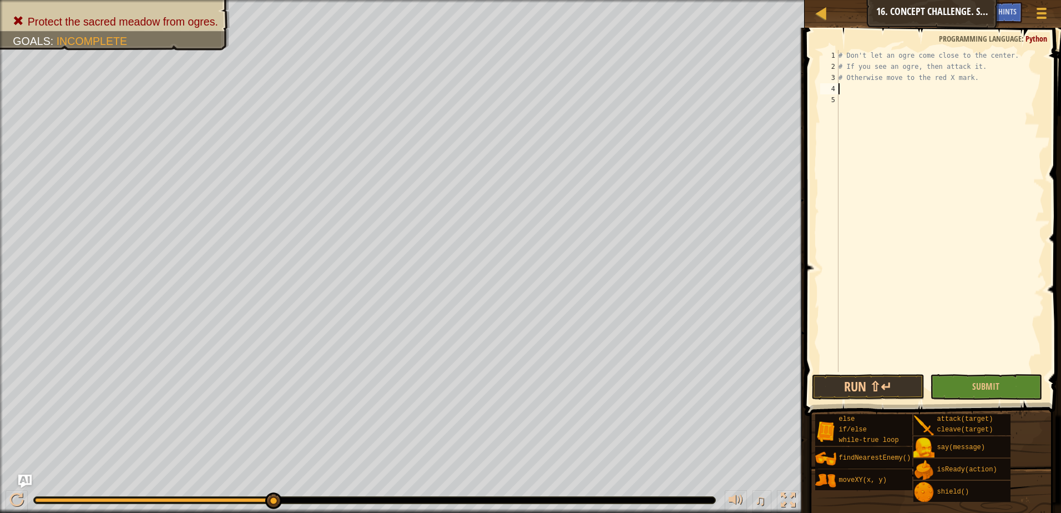
type textarea "# Otherwise move to the red X mark."
type textarea "enemy = hero.findNearestEnemy"
click at [842, 100] on div "# Don't let an ogre come close to the center. # If you see an ogre, then attack…" at bounding box center [940, 222] width 208 height 344
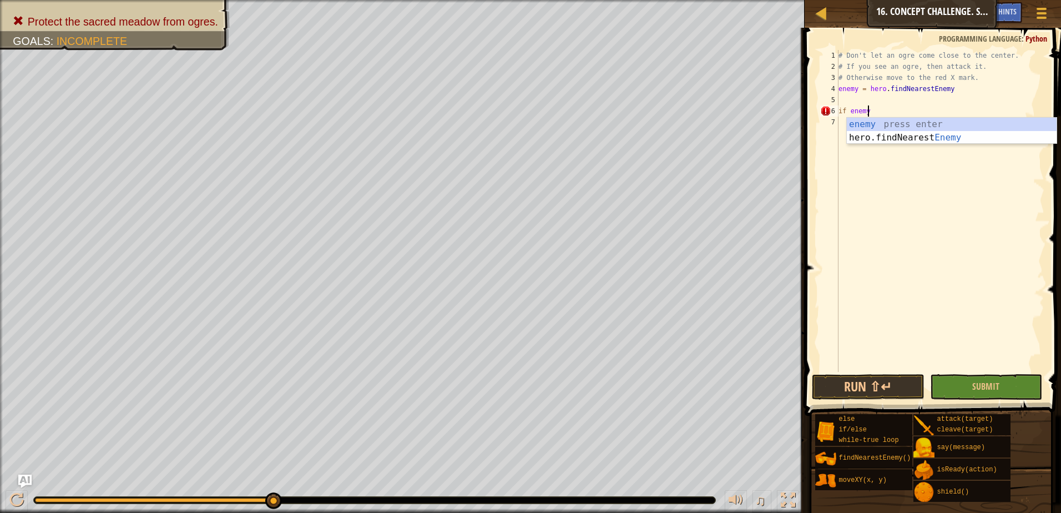
scroll to position [5, 2]
type textarea "if enemy ;"
type textarea "if enemy"
type textarea "if enemy:"
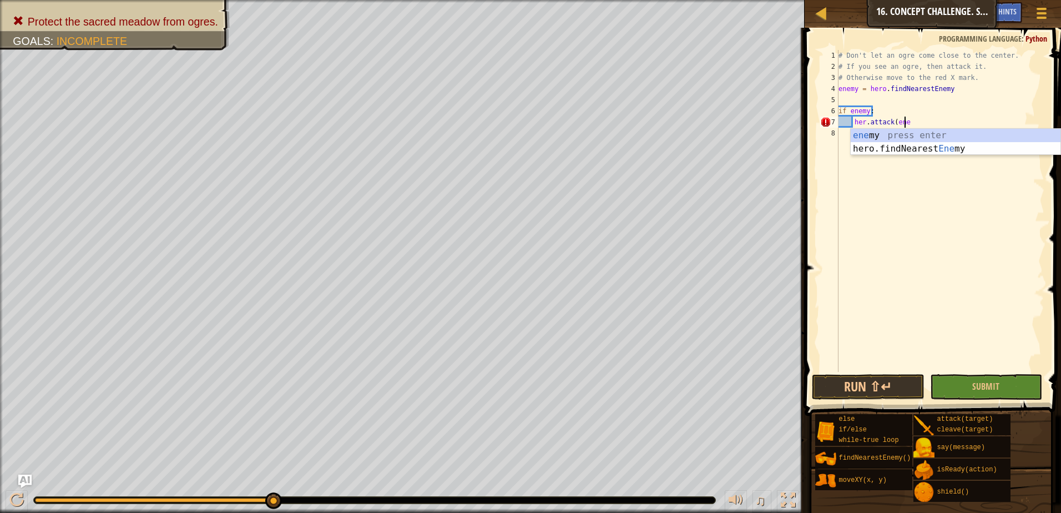
scroll to position [5, 6]
type textarea "her.attack(enemy)"
click at [865, 123] on div "# Don't let an ogre come close to the center. # If you see an ogre, then attack…" at bounding box center [940, 222] width 208 height 344
type textarea "hero.attack(enemy)"
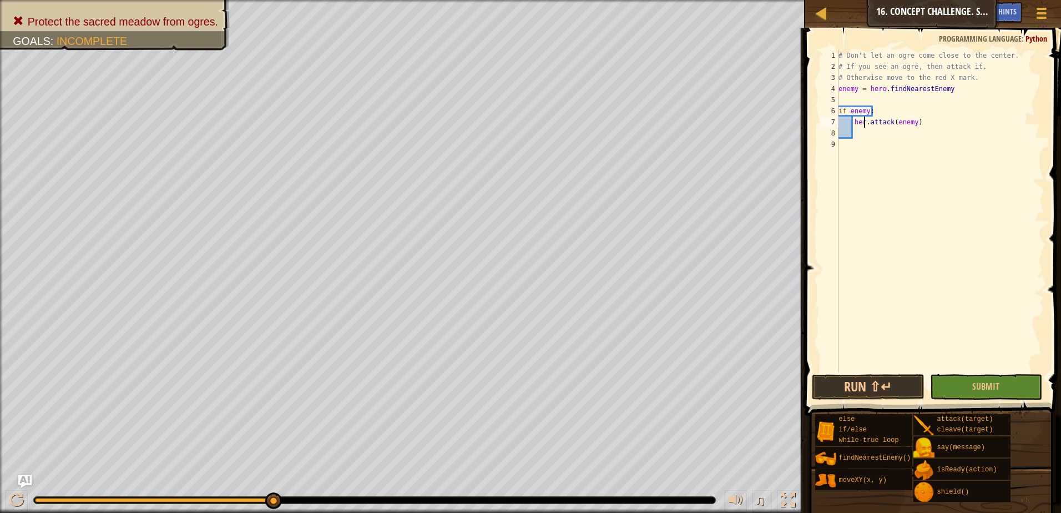
scroll to position [5, 2]
drag, startPoint x: 852, startPoint y: 120, endPoint x: 921, endPoint y: 124, distance: 68.9
click at [921, 124] on div "# Don't let an ogre come close to the center. # If you see an ogre, then attack…" at bounding box center [940, 222] width 208 height 344
click at [871, 133] on div "# Don't let an ogre come close to the center. # If you see an ogre, then attack…" at bounding box center [940, 222] width 208 height 344
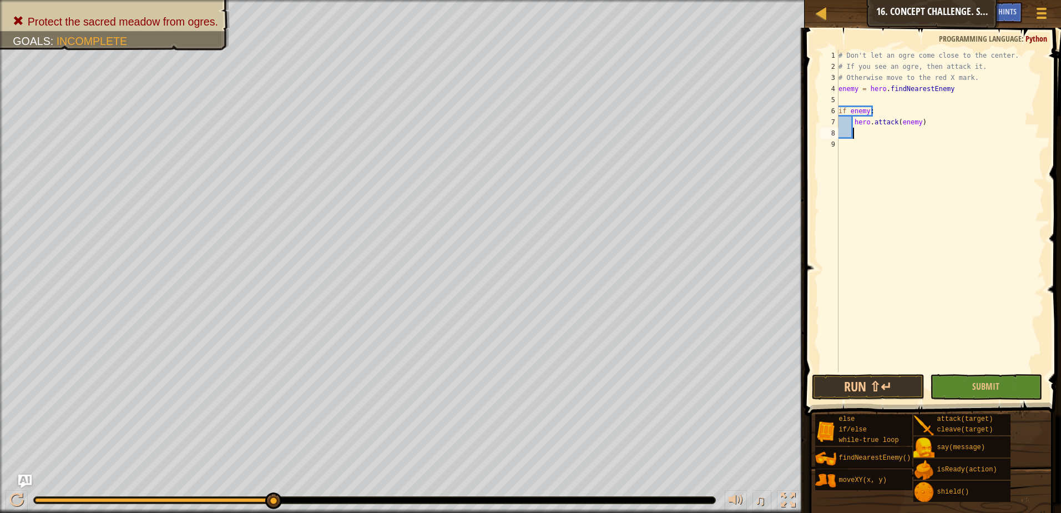
paste textarea "hero.attack(enemy)"
type textarea "hero.attack(enemy)"
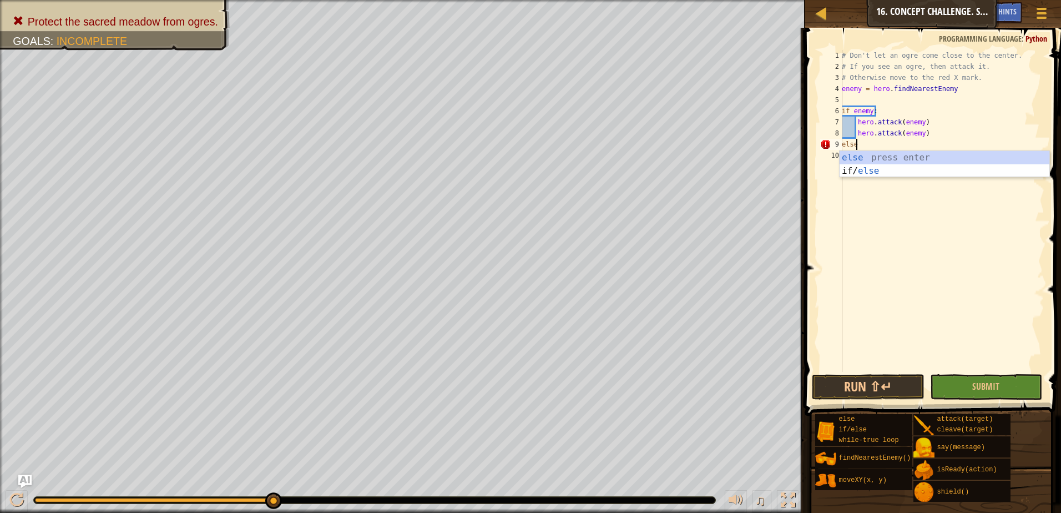
type textarea "else:"
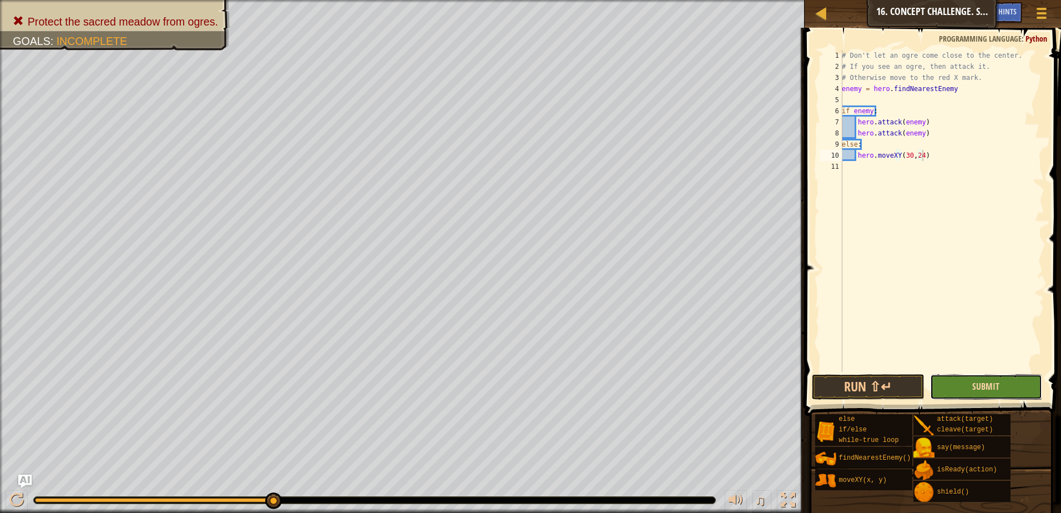
click at [996, 390] on span "Submit" at bounding box center [985, 386] width 27 height 12
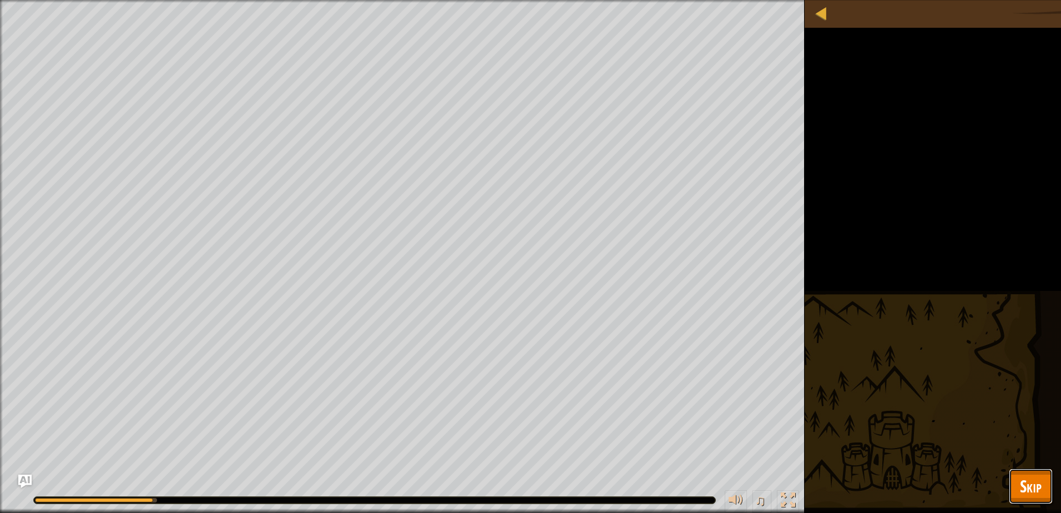
click at [1023, 482] on span "Skip" at bounding box center [1031, 485] width 22 height 23
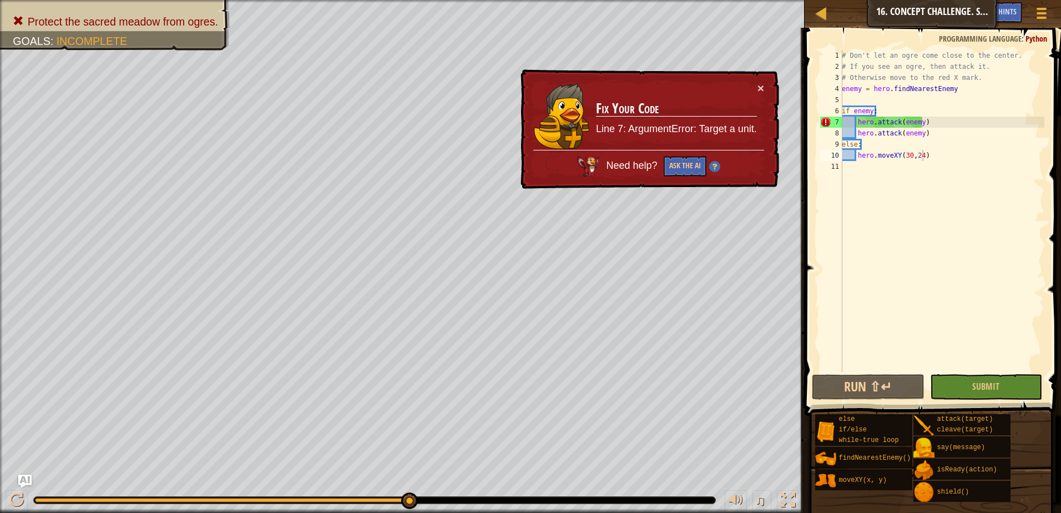
click at [899, 126] on div "# Don't let an ogre come close to the center. # If you see an ogre, then attack…" at bounding box center [941, 222] width 205 height 344
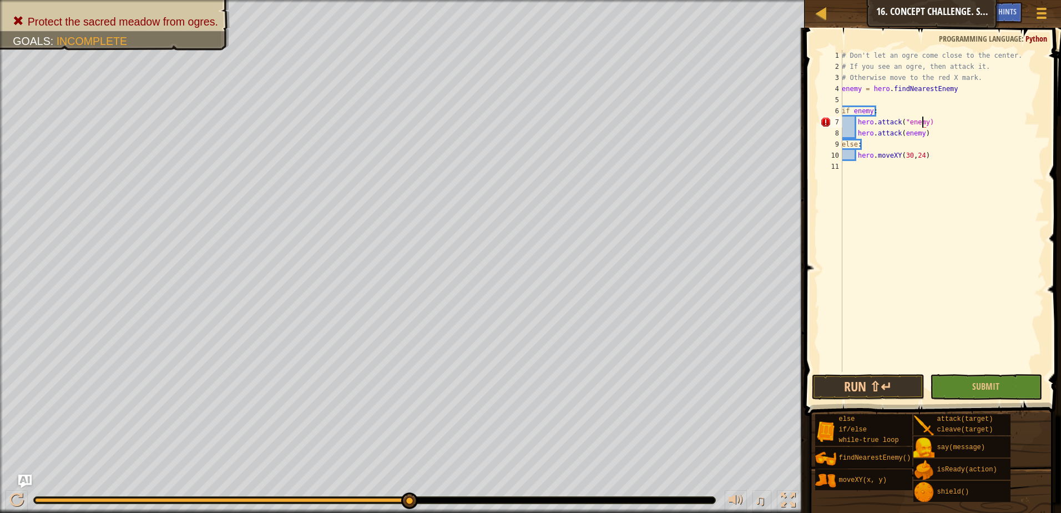
click at [922, 124] on div "# Don't let an ogre come close to the center. # If you see an ogre, then attack…" at bounding box center [941, 222] width 205 height 344
click at [900, 132] on div "# Don't let an ogre come close to the center. # If you see an ogre, then attack…" at bounding box center [941, 222] width 205 height 344
click at [921, 135] on div "# Don't let an ogre come close to the center. # If you see an ogre, then attack…" at bounding box center [941, 222] width 205 height 344
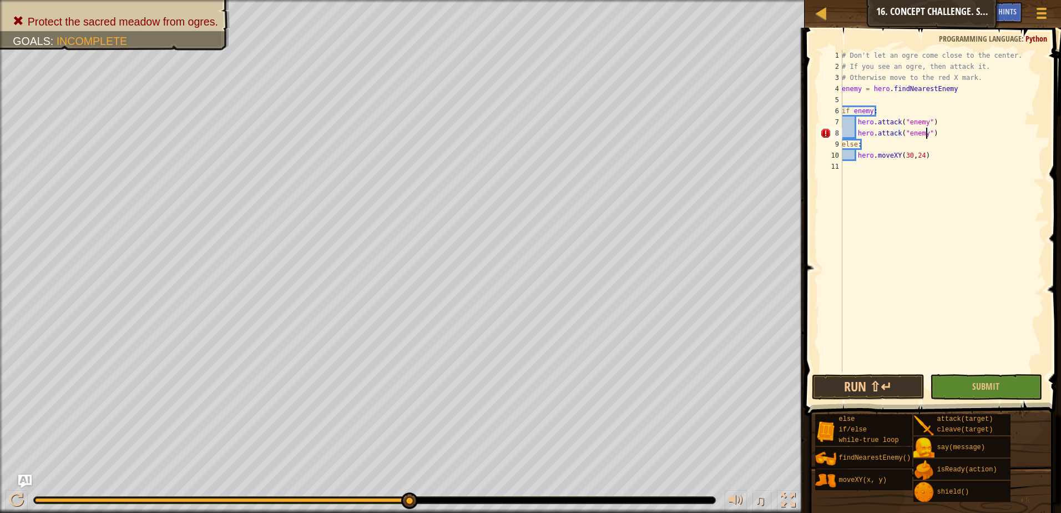
scroll to position [5, 7]
click at [989, 380] on button "Submit" at bounding box center [986, 387] width 113 height 26
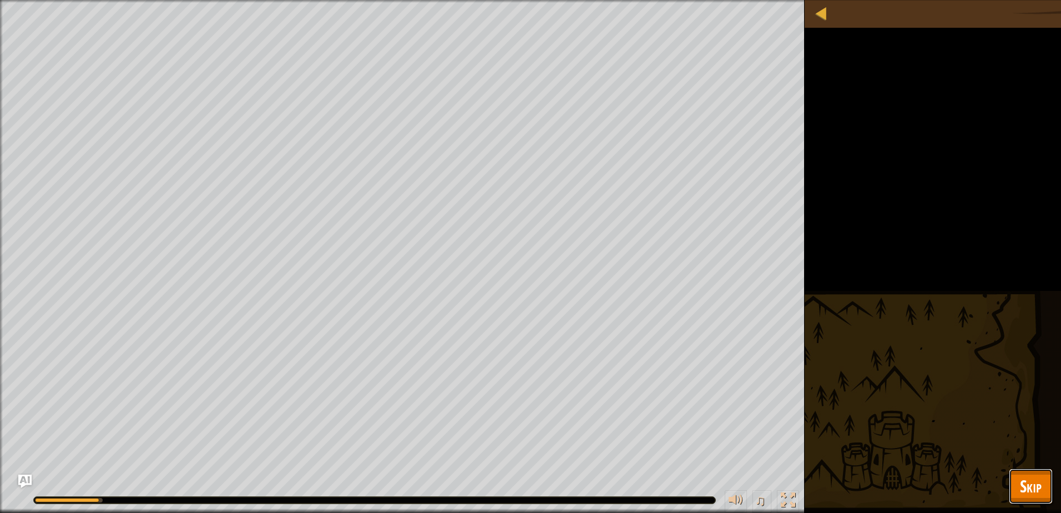
click at [1023, 481] on span "Skip" at bounding box center [1031, 485] width 22 height 23
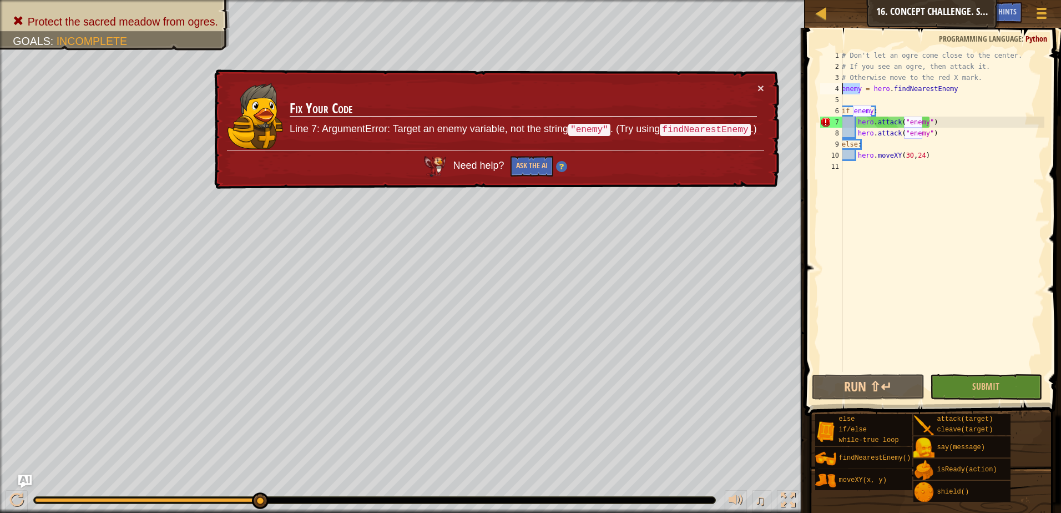
drag, startPoint x: 859, startPoint y: 88, endPoint x: 841, endPoint y: 85, distance: 18.0
click at [841, 85] on div "enemy = hero.findNearestEnemy 1 2 3 4 5 6 7 8 9 10 11 # Don't let an ogre come …" at bounding box center [931, 211] width 226 height 322
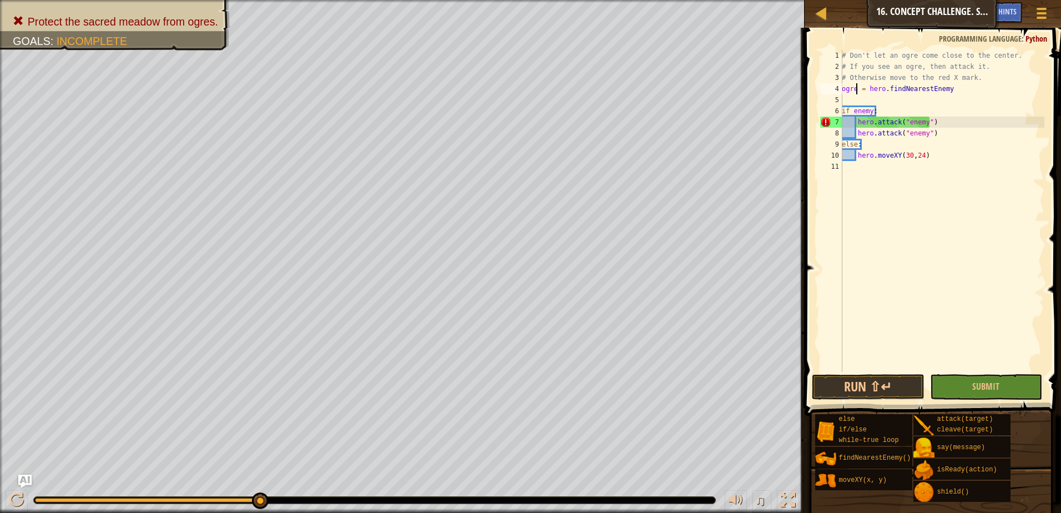
scroll to position [5, 1]
drag, startPoint x: 922, startPoint y: 124, endPoint x: 903, endPoint y: 123, distance: 18.4
click at [903, 123] on div "# Don't let an ogre come close to the center. # If you see an ogre, then attack…" at bounding box center [941, 222] width 205 height 344
drag, startPoint x: 922, startPoint y: 134, endPoint x: 904, endPoint y: 130, distance: 18.1
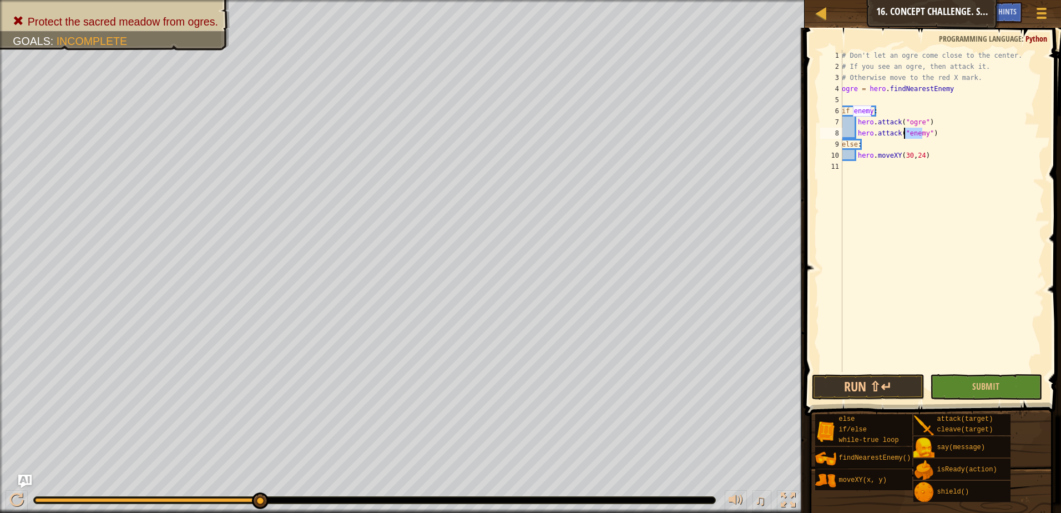
click at [904, 130] on div "# Don't let an ogre come close to the center. # If you see an ogre, then attack…" at bounding box center [941, 222] width 205 height 344
click at [971, 391] on button "Submit" at bounding box center [986, 387] width 113 height 26
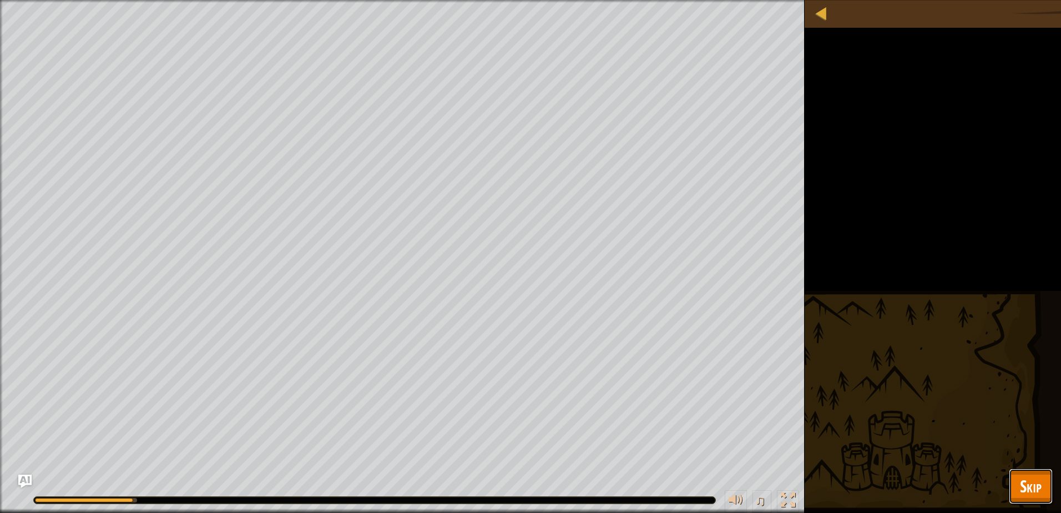
click at [1020, 483] on span "Skip" at bounding box center [1031, 485] width 22 height 23
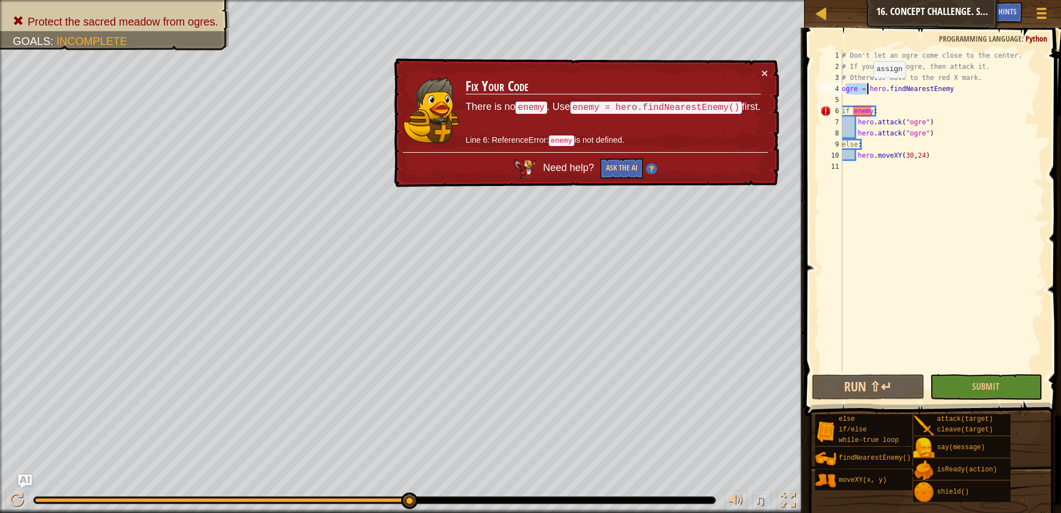
drag, startPoint x: 845, startPoint y: 87, endPoint x: 869, endPoint y: 89, distance: 23.9
click at [869, 89] on div "# Don't let an ogre come close to the center. # If you see an ogre, then attack…" at bounding box center [941, 222] width 205 height 344
click at [872, 112] on div "# Don't let an ogre come close to the center. # If you see an ogre, then attack…" at bounding box center [941, 222] width 205 height 344
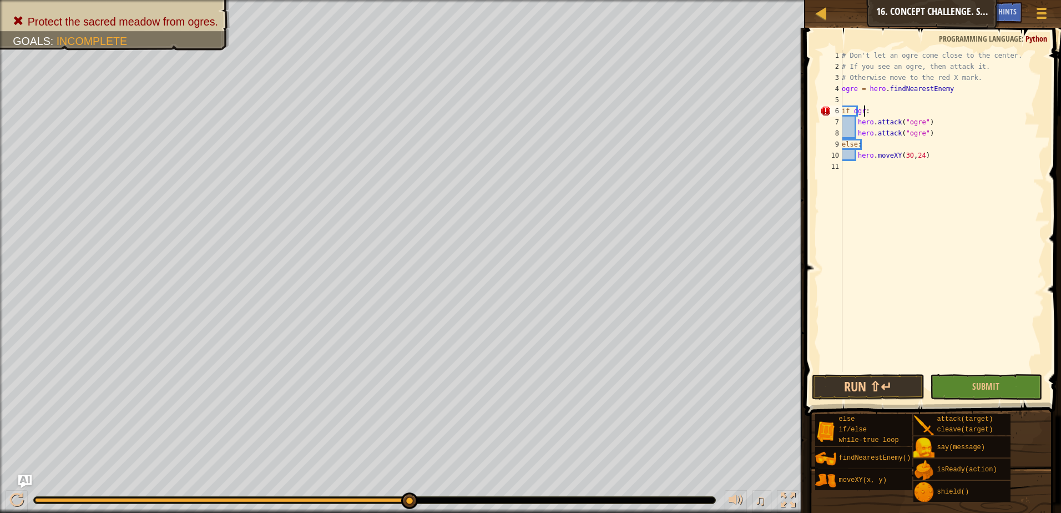
scroll to position [5, 2]
drag, startPoint x: 977, startPoint y: 390, endPoint x: 984, endPoint y: 404, distance: 15.9
click at [981, 390] on span "Submit" at bounding box center [985, 386] width 27 height 12
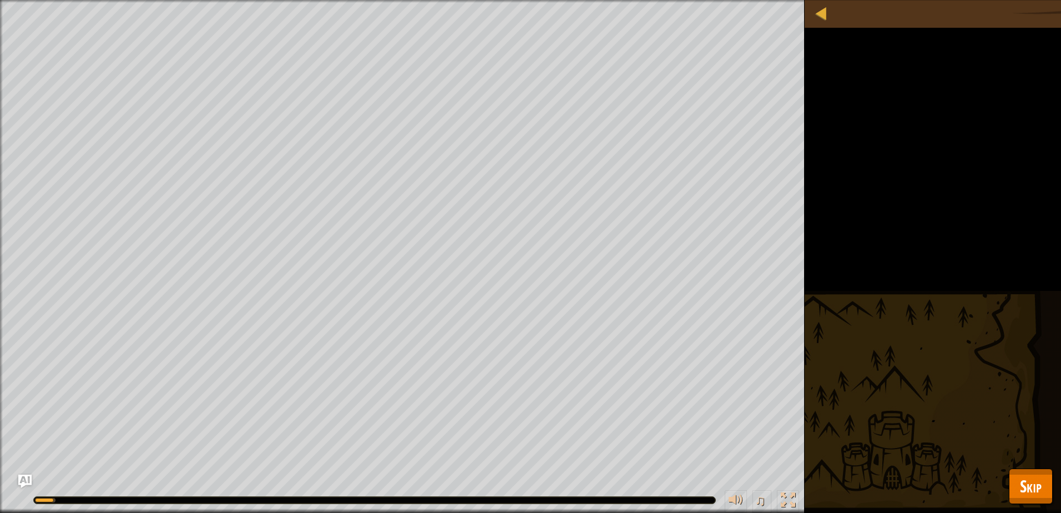
drag, startPoint x: 1008, startPoint y: 483, endPoint x: 1023, endPoint y: 484, distance: 14.5
click at [1014, 484] on div "Map Computer Science 2 16. Concept Challenge. Sacred Glade Game Menu Done Hints…" at bounding box center [530, 256] width 1061 height 513
click at [1025, 485] on span "Skip" at bounding box center [1031, 485] width 22 height 23
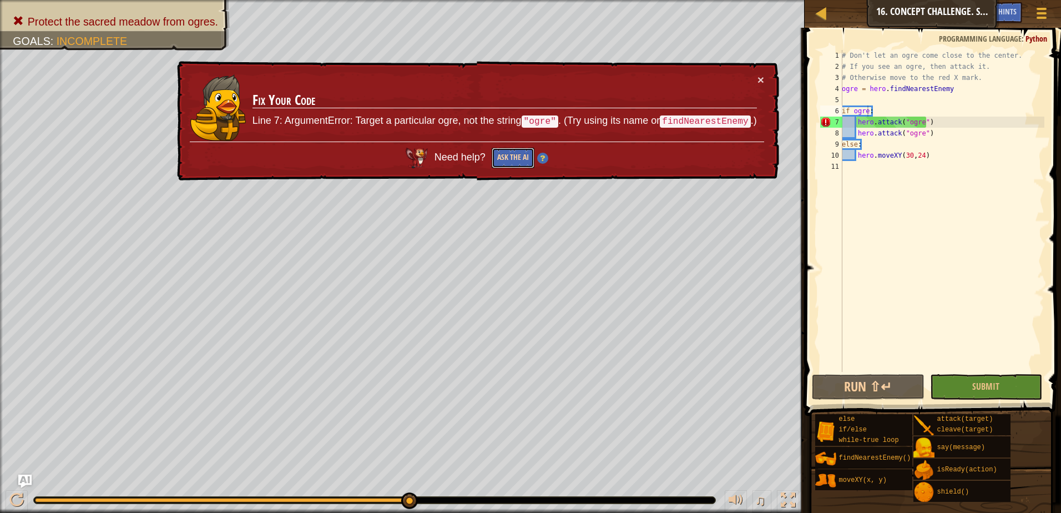
click at [524, 155] on button "Ask the AI" at bounding box center [513, 158] width 43 height 21
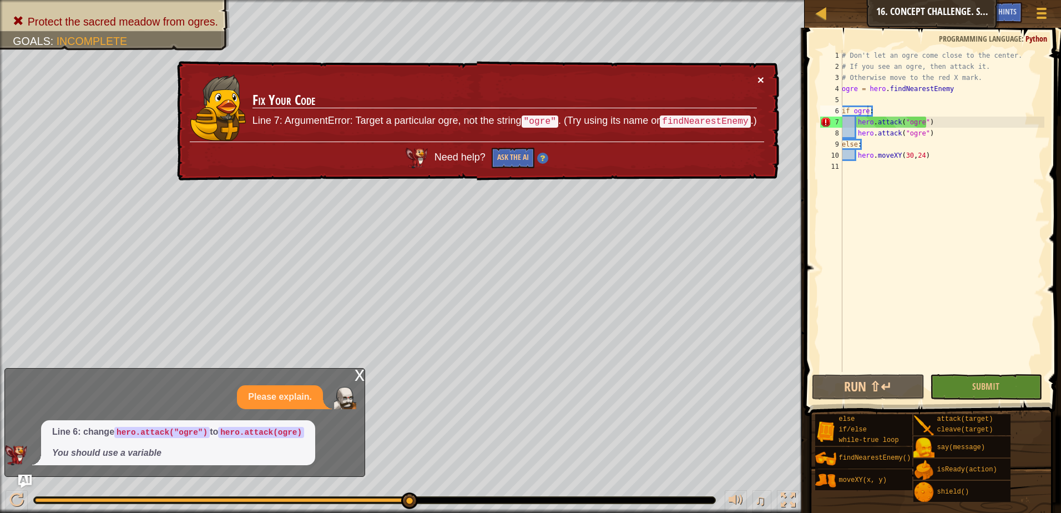
click at [761, 79] on button "×" at bounding box center [760, 80] width 7 height 12
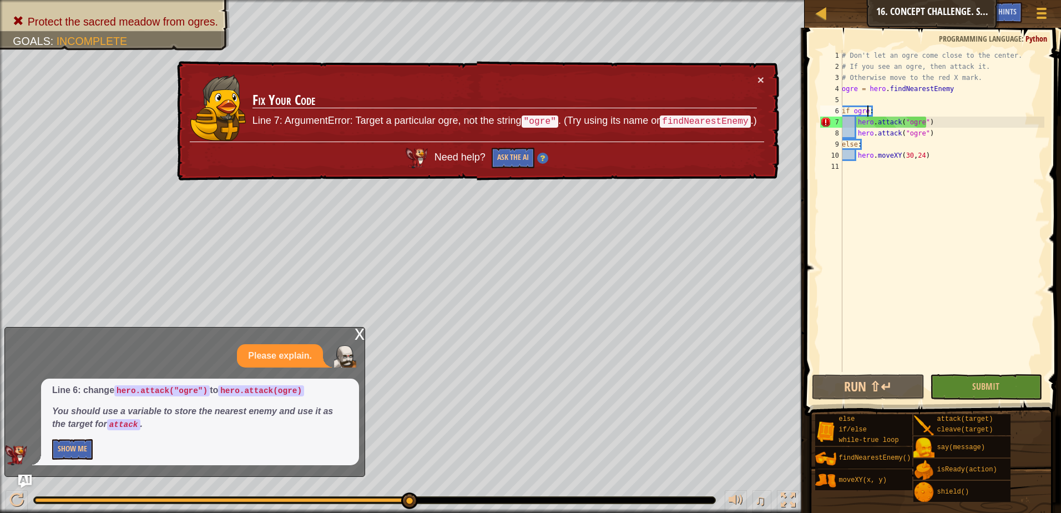
click at [921, 121] on div "# Don't let an ogre come close to the center. # If you see an ogre, then attack…" at bounding box center [941, 222] width 205 height 344
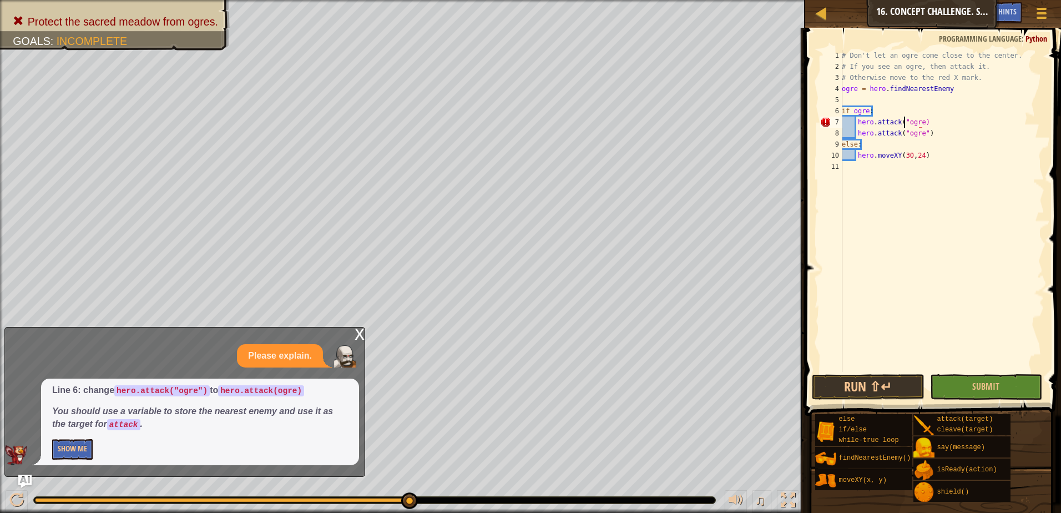
click at [903, 120] on div "# Don't let an ogre come close to the center. # If you see an ogre, then attack…" at bounding box center [941, 222] width 205 height 344
click at [921, 133] on div "# Don't let an ogre come close to the center. # If you see an ogre, then attack…" at bounding box center [941, 222] width 205 height 344
click at [902, 132] on div "# Don't let an ogre come close to the center. # If you see an ogre, then attack…" at bounding box center [941, 222] width 205 height 344
click at [984, 383] on span "Submit" at bounding box center [985, 386] width 27 height 12
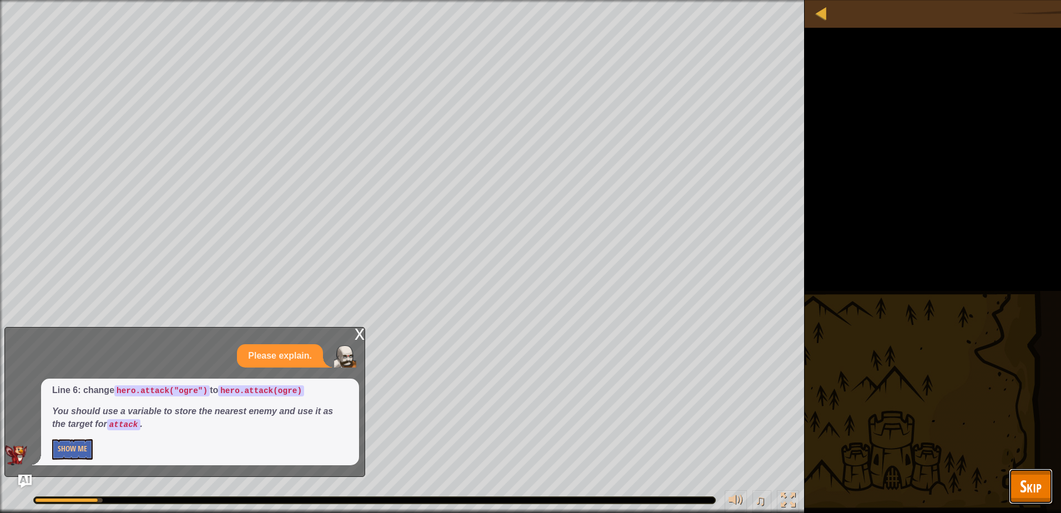
click at [1031, 484] on span "Skip" at bounding box center [1031, 485] width 22 height 23
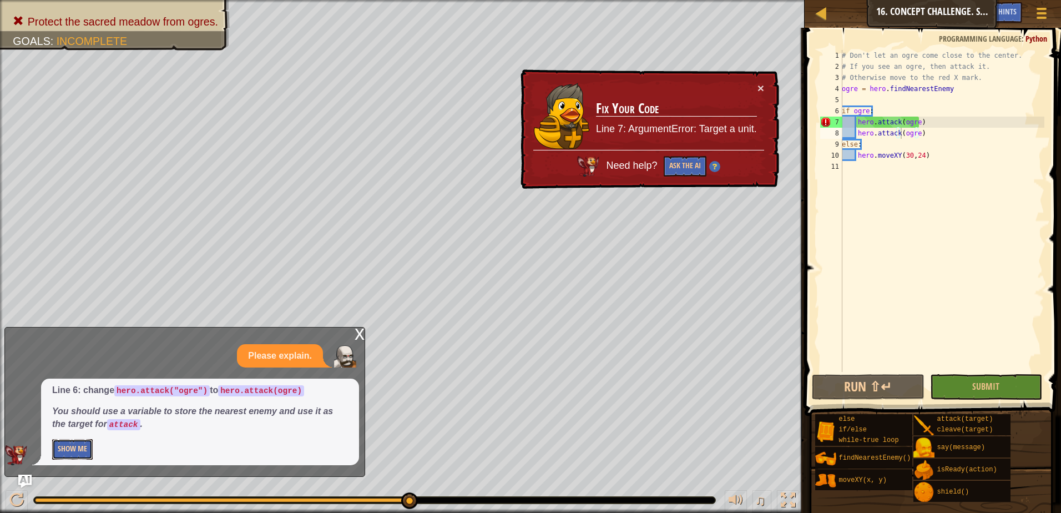
click at [66, 441] on button "Show Me" at bounding box center [72, 449] width 41 height 21
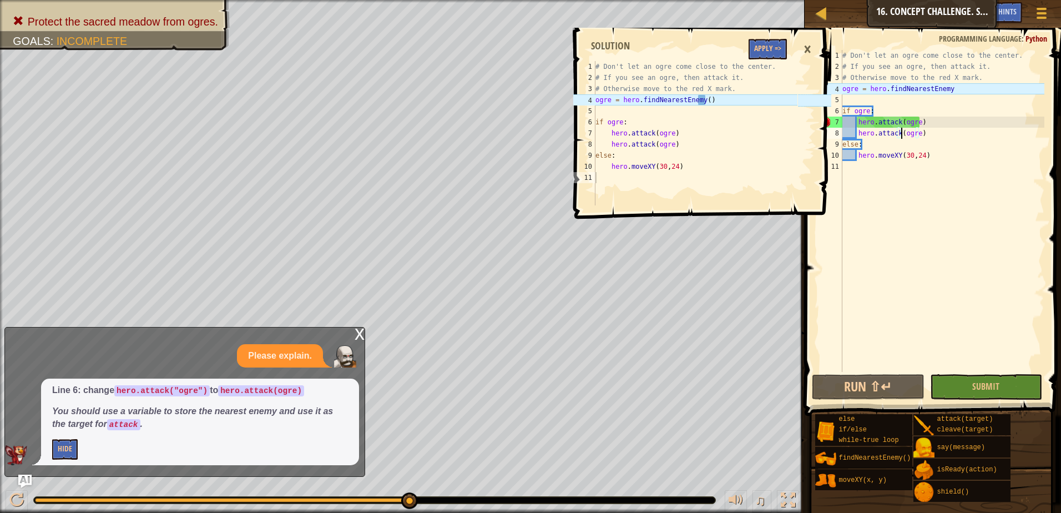
click at [949, 89] on div "# Don't let an ogre come close to the center. # If you see an ogre, then attack…" at bounding box center [942, 222] width 204 height 344
type textarea "ogre = hero.findNearestEnemy()"
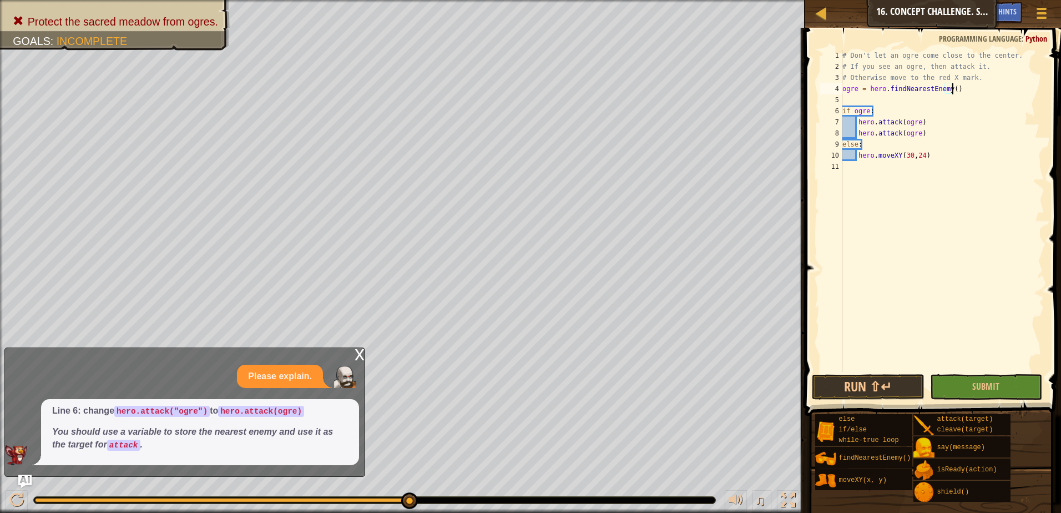
scroll to position [5, 0]
drag, startPoint x: 942, startPoint y: 97, endPoint x: 980, endPoint y: 364, distance: 269.5
click at [980, 364] on div "# Don't let an ogre come close to the center. # If you see an ogre, then attack…" at bounding box center [942, 222] width 204 height 344
click at [973, 390] on button "Submit" at bounding box center [986, 387] width 113 height 26
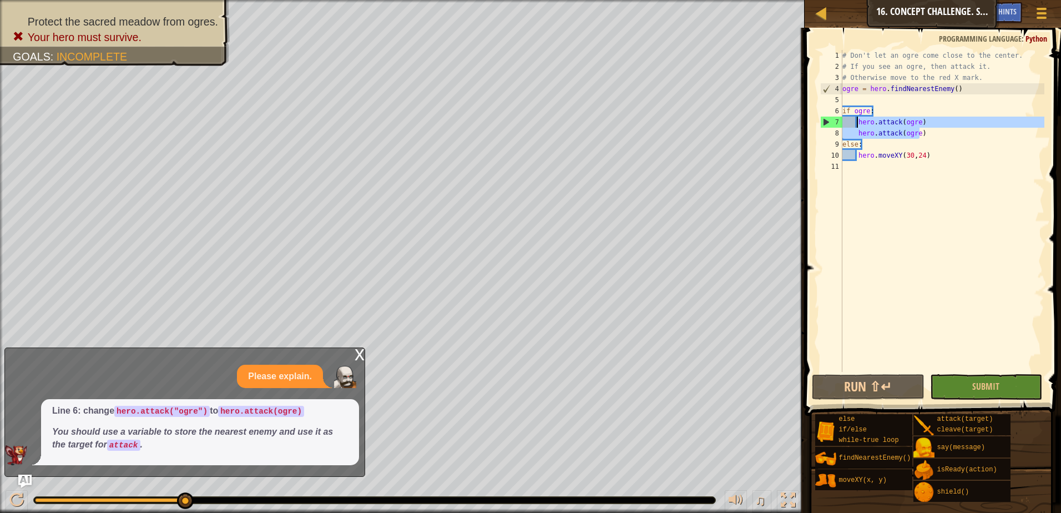
drag, startPoint x: 923, startPoint y: 135, endPoint x: 855, endPoint y: 127, distance: 68.8
click at [855, 127] on div "# Don't let an ogre come close to the center. # If you see an ogre, then attack…" at bounding box center [942, 222] width 204 height 344
click at [857, 121] on div "# Don't let an ogre come close to the center. # If you see an ogre, then attack…" at bounding box center [942, 211] width 204 height 322
drag, startPoint x: 857, startPoint y: 121, endPoint x: 920, endPoint y: 132, distance: 64.1
click at [920, 132] on div "# Don't let an ogre come close to the center. # If you see an ogre, then attack…" at bounding box center [942, 222] width 204 height 344
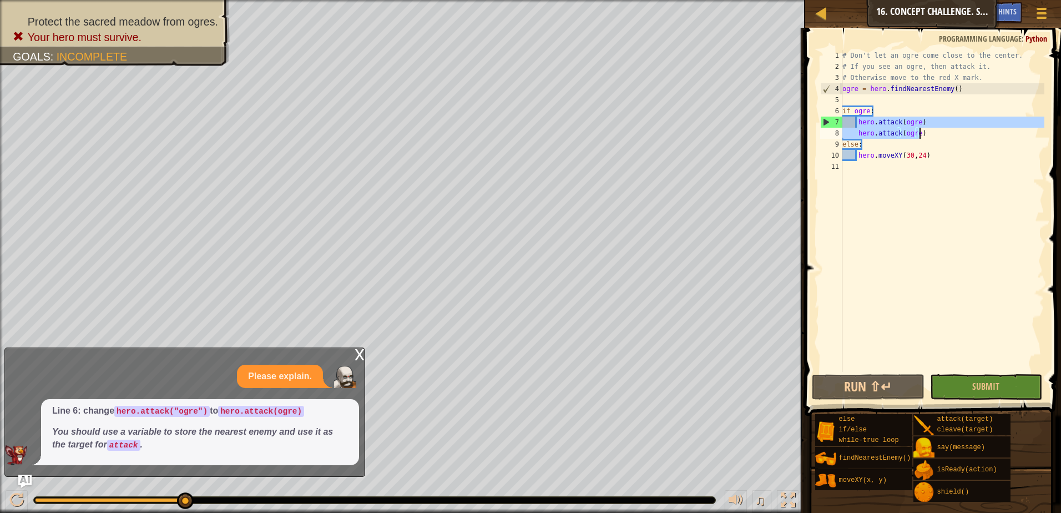
click at [923, 133] on div "# Don't let an ogre come close to the center. # If you see an ogre, then attack…" at bounding box center [942, 211] width 204 height 322
type textarea "hero.attack(ogre)"
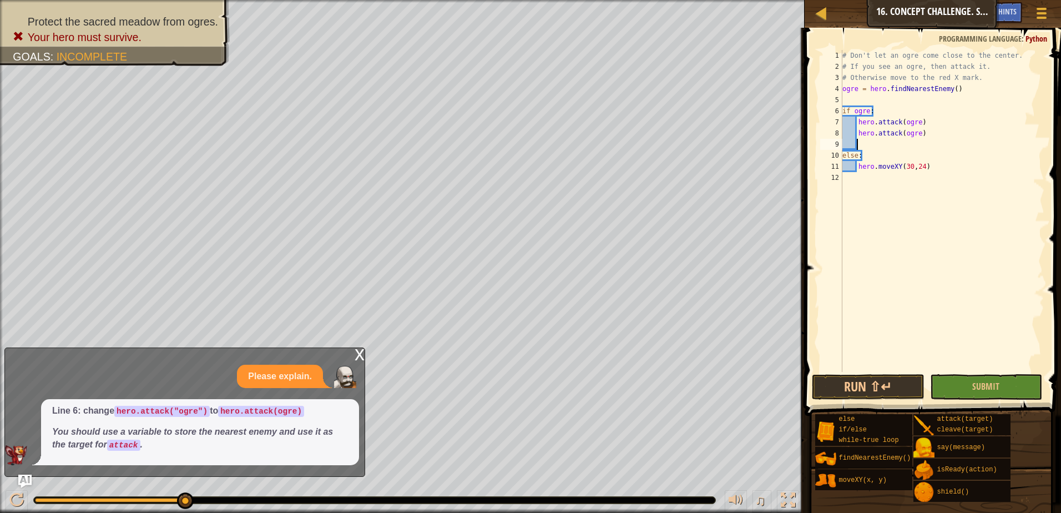
paste textarea "hero.attack(ogre)"
click at [983, 387] on span "Submit" at bounding box center [985, 386] width 27 height 12
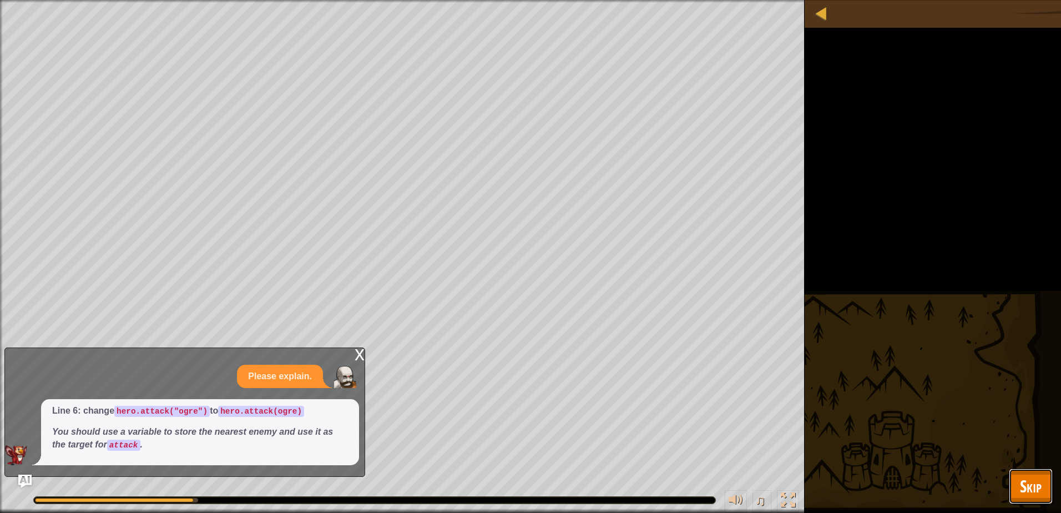
click at [1021, 480] on span "Skip" at bounding box center [1031, 485] width 22 height 23
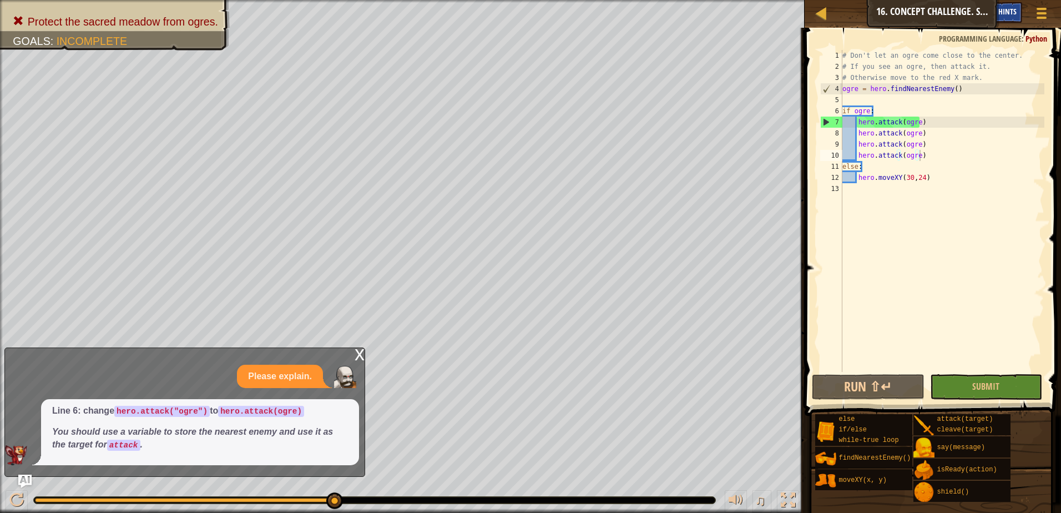
click at [1011, 10] on span "Hints" at bounding box center [1007, 11] width 18 height 11
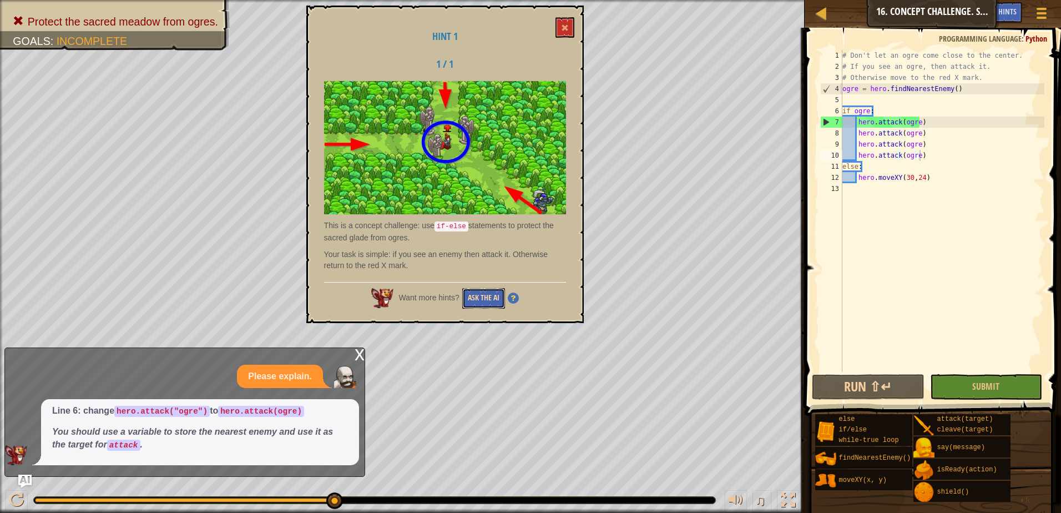
click at [484, 289] on button "Ask the AI" at bounding box center [483, 298] width 43 height 21
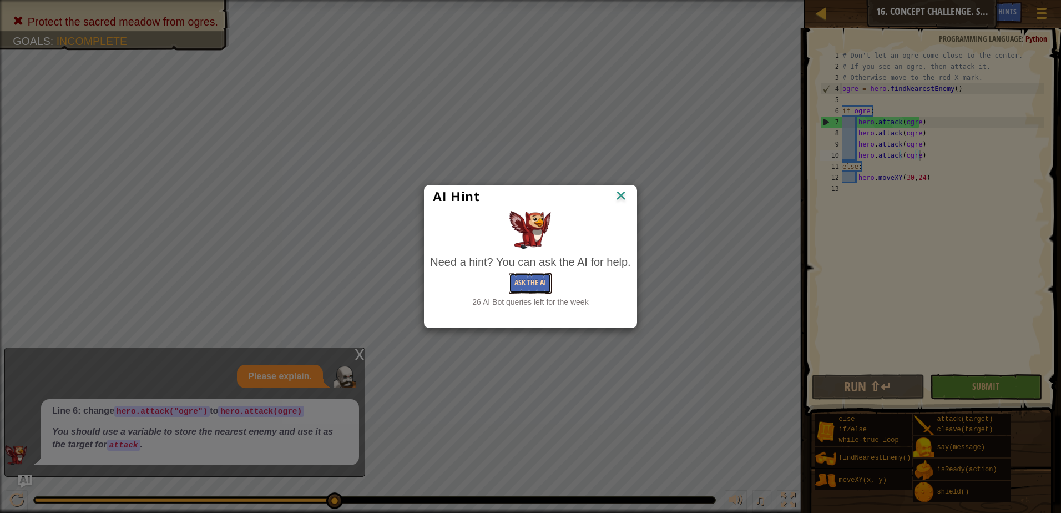
click at [527, 287] on button "Ask the AI" at bounding box center [530, 283] width 43 height 21
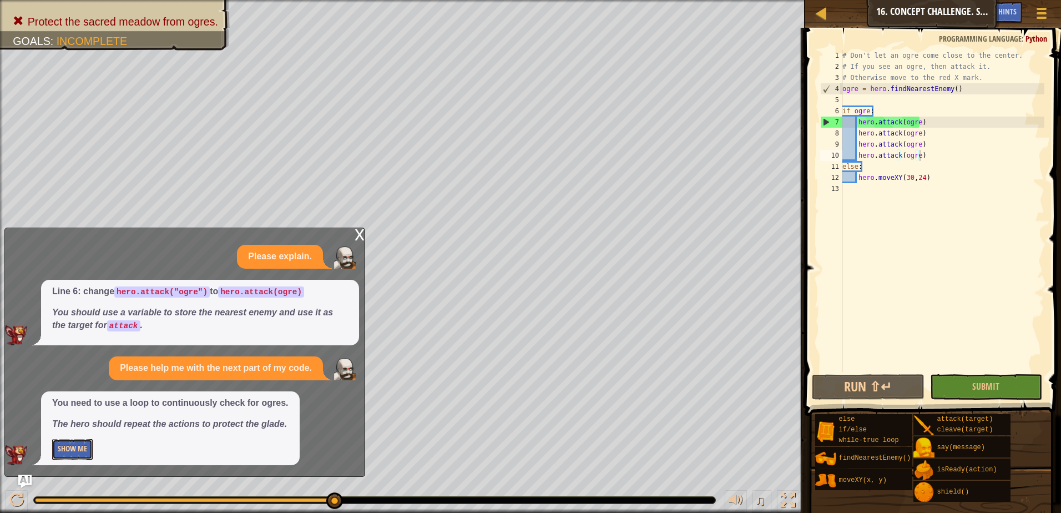
click at [68, 451] on button "Show Me" at bounding box center [72, 449] width 41 height 21
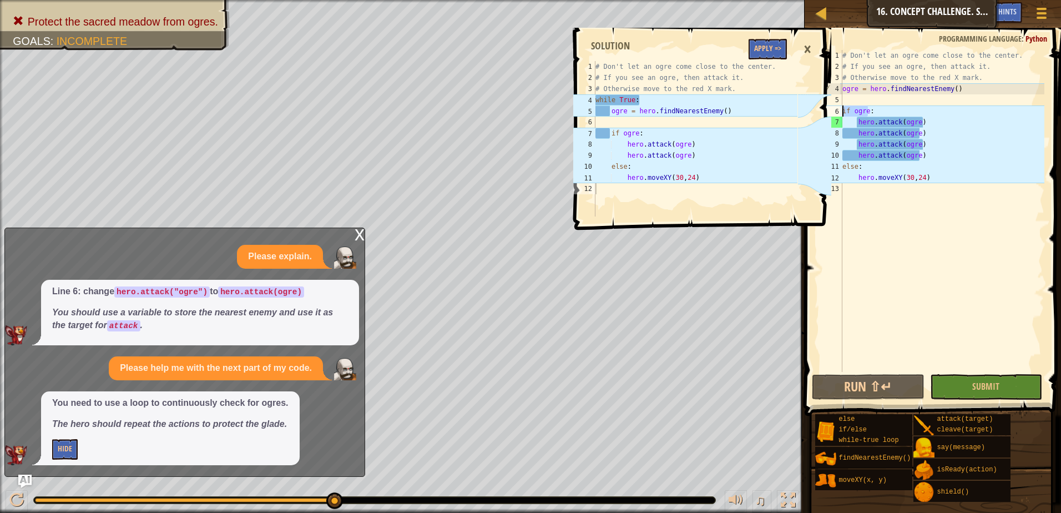
drag, startPoint x: 867, startPoint y: 112, endPoint x: 842, endPoint y: 111, distance: 25.0
click at [842, 111] on div "if ogre: 1 2 3 4 5 6 7 8 9 10 11 12 13 # Don't let an ogre come close to the ce…" at bounding box center [931, 211] width 226 height 322
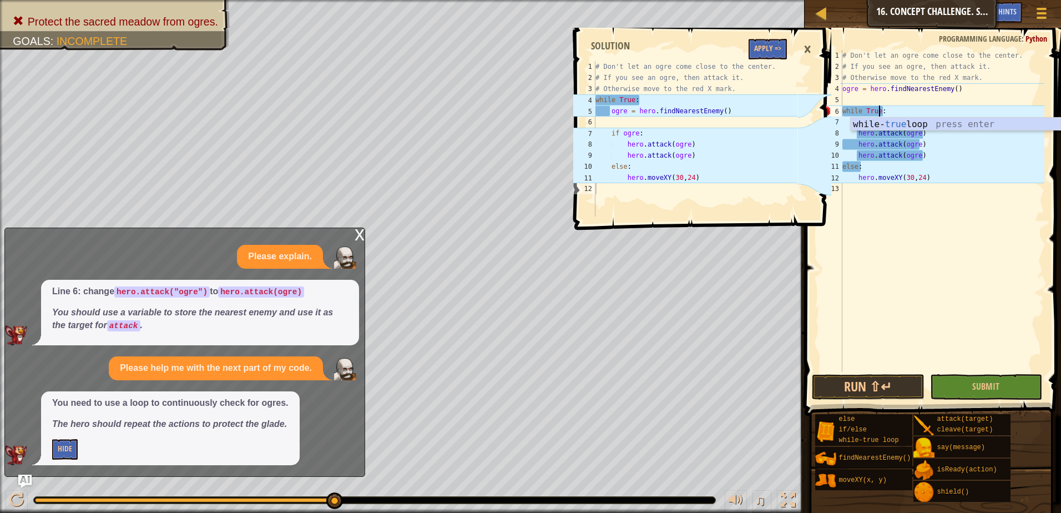
scroll to position [5, 3]
drag, startPoint x: 883, startPoint y: 109, endPoint x: 838, endPoint y: 111, distance: 44.4
click at [838, 111] on div "while True: 1 2 3 4 5 6 7 8 9 10 11 12 13 # Don't let an ogre come close to the…" at bounding box center [931, 211] width 226 height 322
click at [841, 90] on div "4" at bounding box center [831, 88] width 22 height 11
type textarea "ogre = hero.findNearestEnemy()"
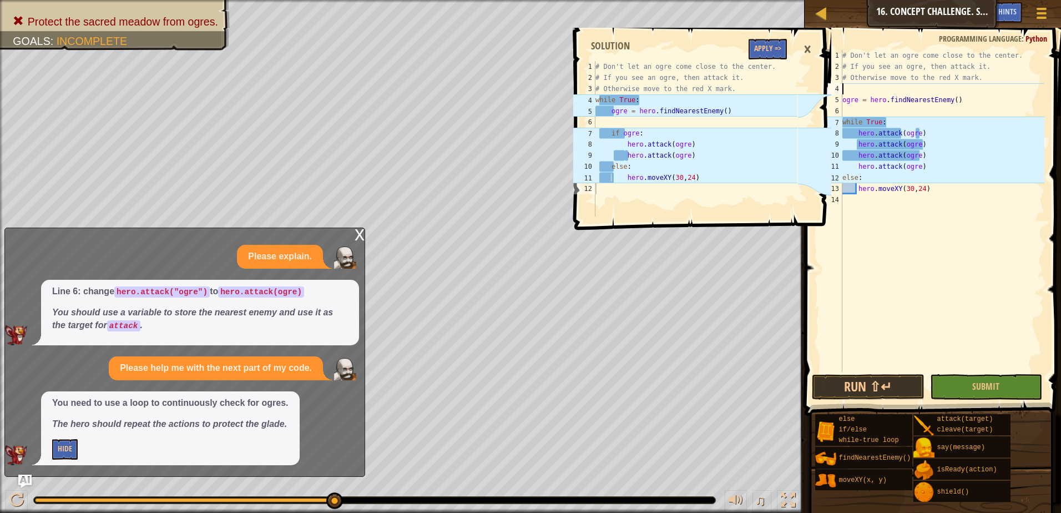
click at [844, 90] on div "# Don't let an ogre come close to the center. # If you see an ogre, then attack…" at bounding box center [942, 222] width 204 height 344
click at [769, 51] on button "Apply =>" at bounding box center [767, 49] width 38 height 21
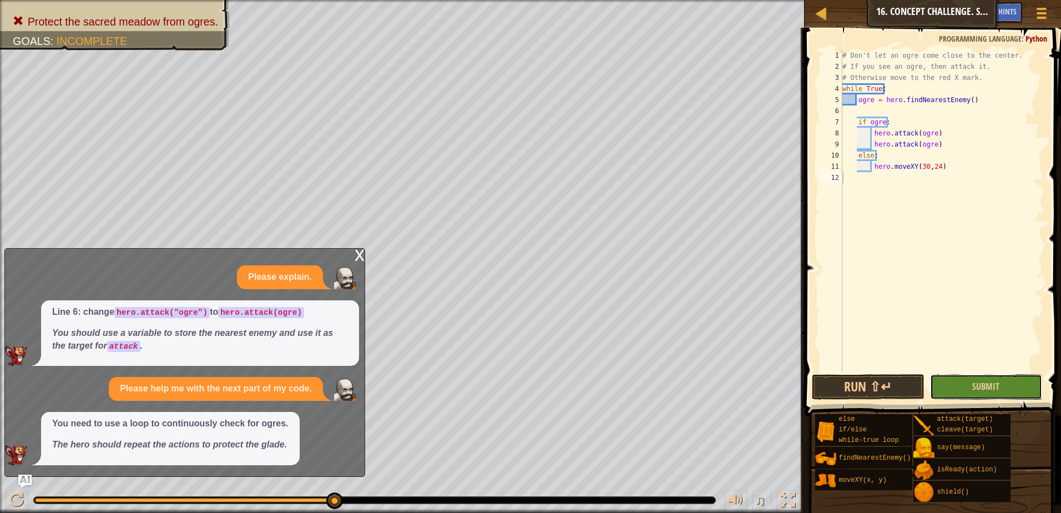
click at [966, 378] on button "Submit" at bounding box center [986, 387] width 113 height 26
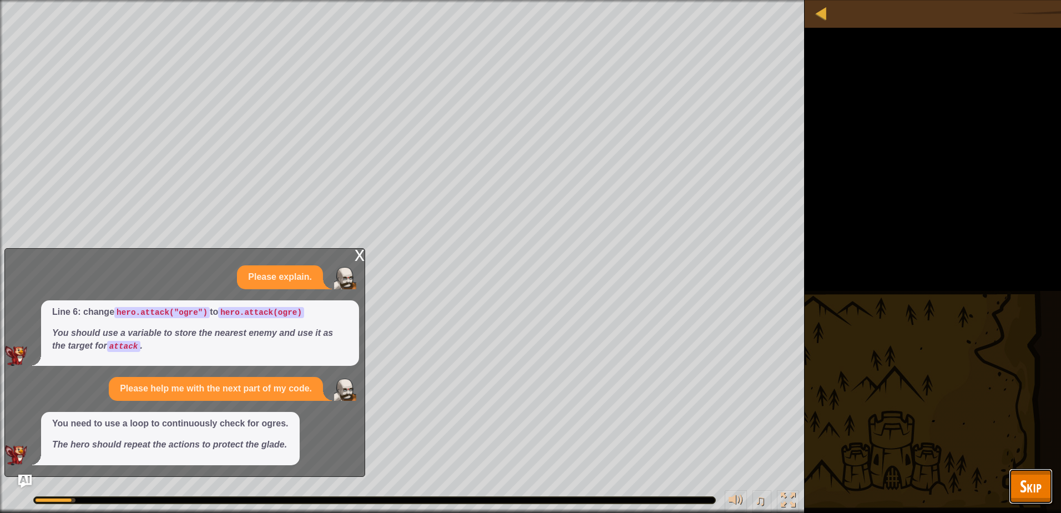
click at [1030, 473] on button "Skip" at bounding box center [1031, 486] width 44 height 36
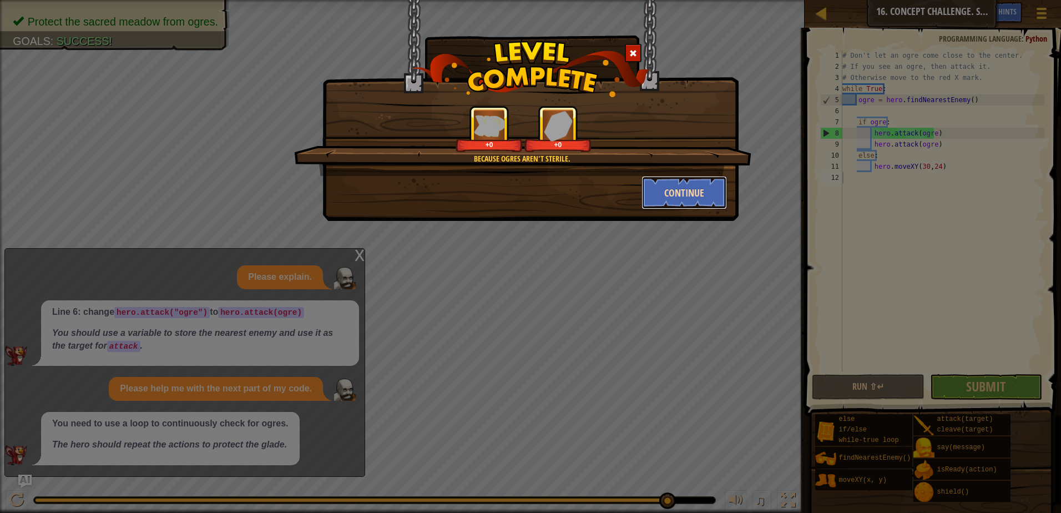
click at [680, 183] on button "Continue" at bounding box center [684, 192] width 86 height 33
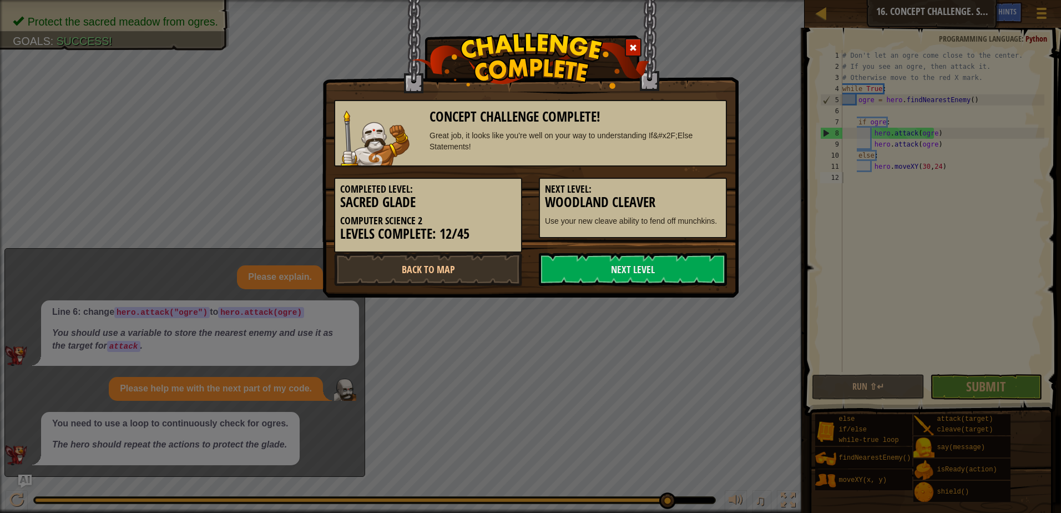
click at [690, 186] on h5 "Next Level:" at bounding box center [633, 189] width 176 height 11
click at [680, 265] on link "Next Level" at bounding box center [633, 268] width 188 height 33
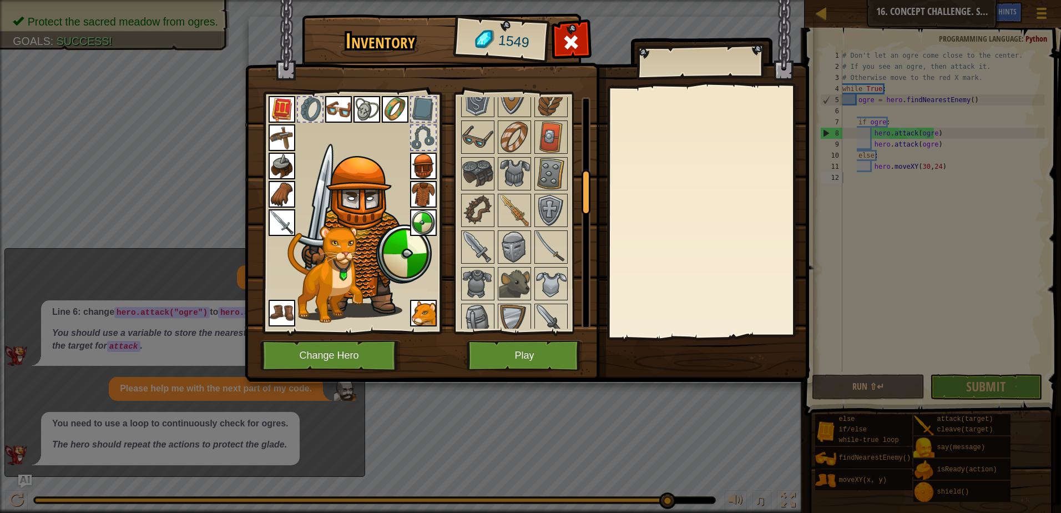
scroll to position [388, 0]
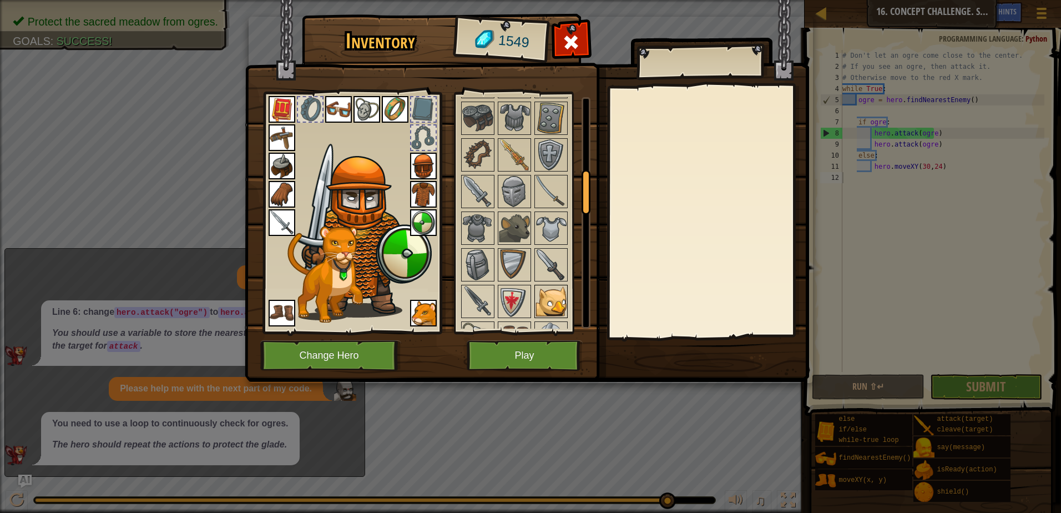
click at [538, 302] on img at bounding box center [550, 301] width 31 height 31
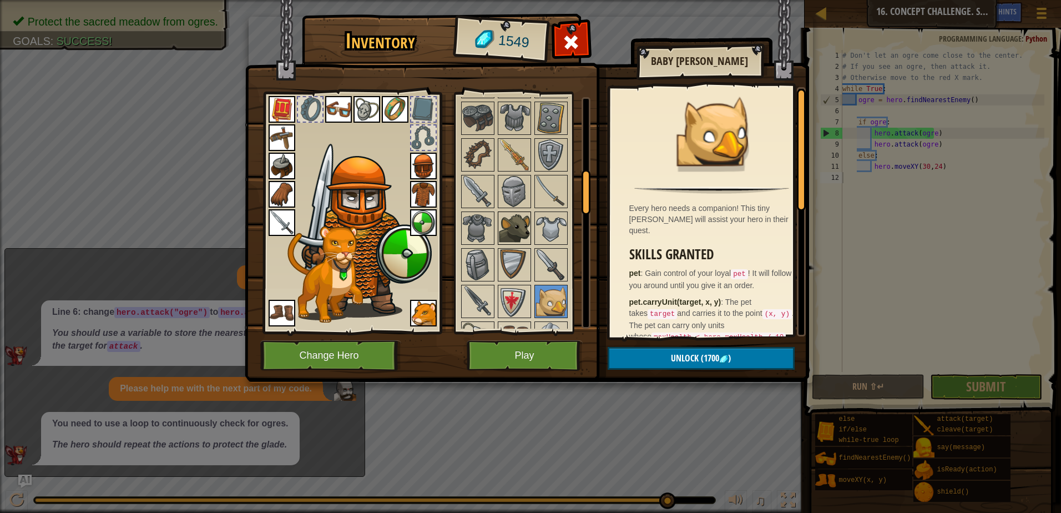
scroll to position [333, 0]
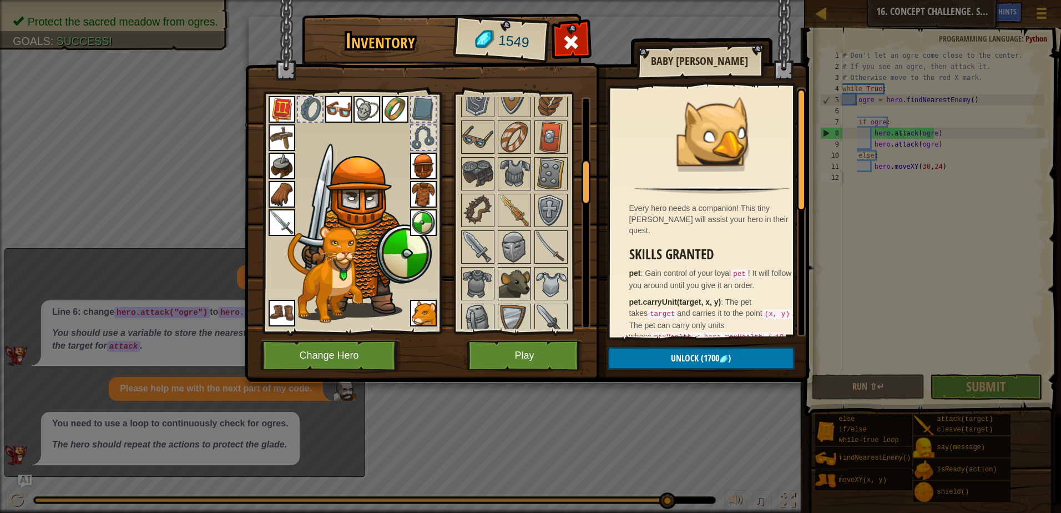
click at [517, 299] on img at bounding box center [514, 283] width 31 height 31
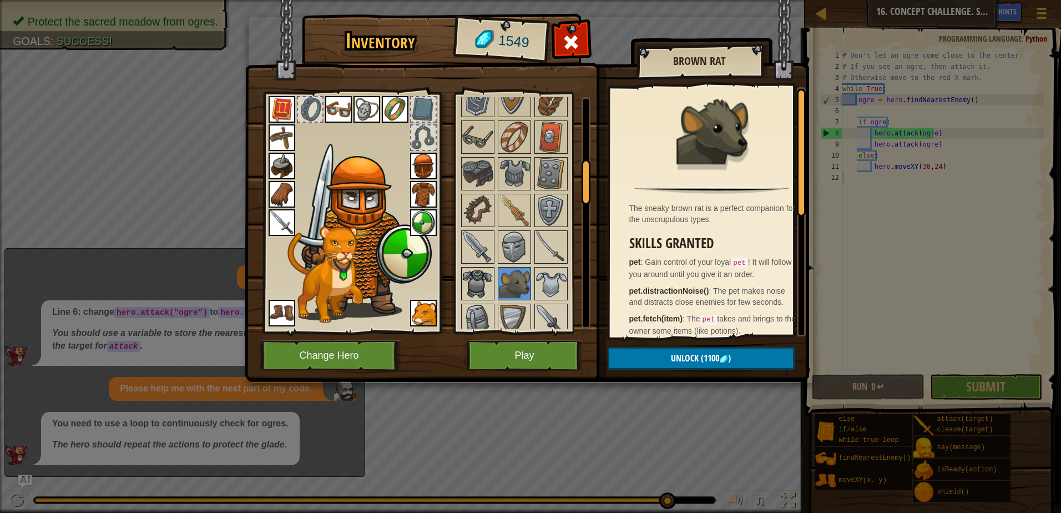
click at [483, 280] on img at bounding box center [477, 283] width 31 height 31
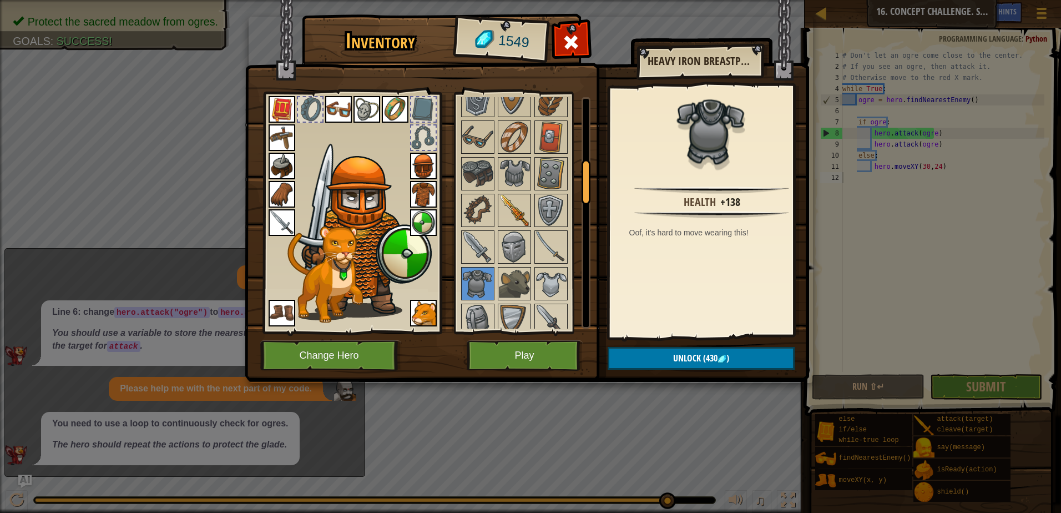
click at [524, 205] on img at bounding box center [514, 210] width 31 height 31
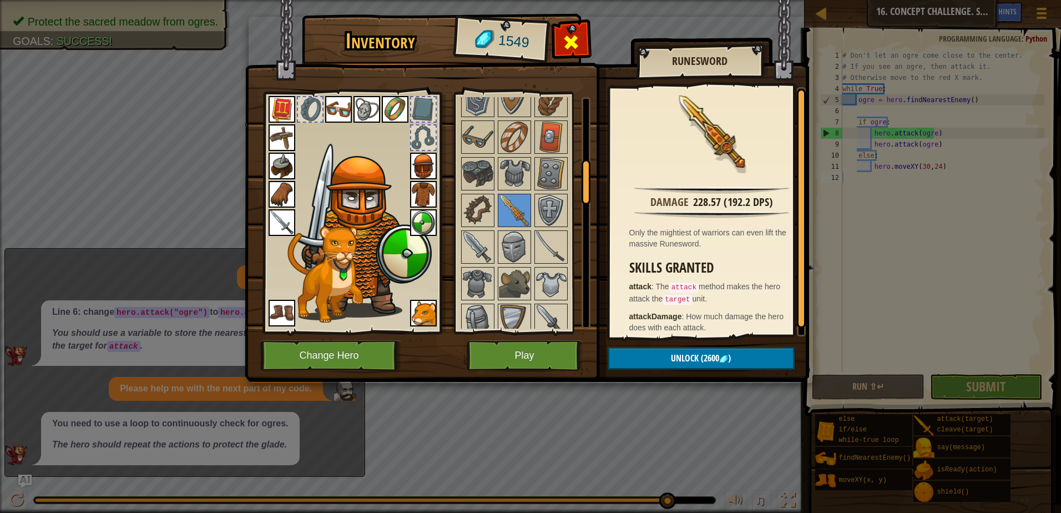
drag, startPoint x: 564, startPoint y: 38, endPoint x: 573, endPoint y: 49, distance: 14.2
click at [573, 49] on span at bounding box center [571, 42] width 18 height 18
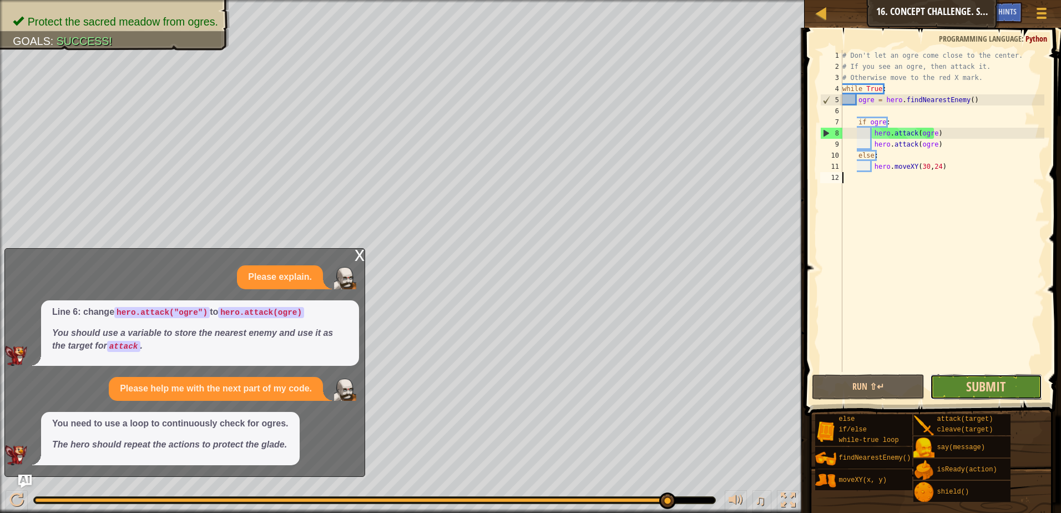
click at [973, 386] on span "Submit" at bounding box center [985, 386] width 39 height 18
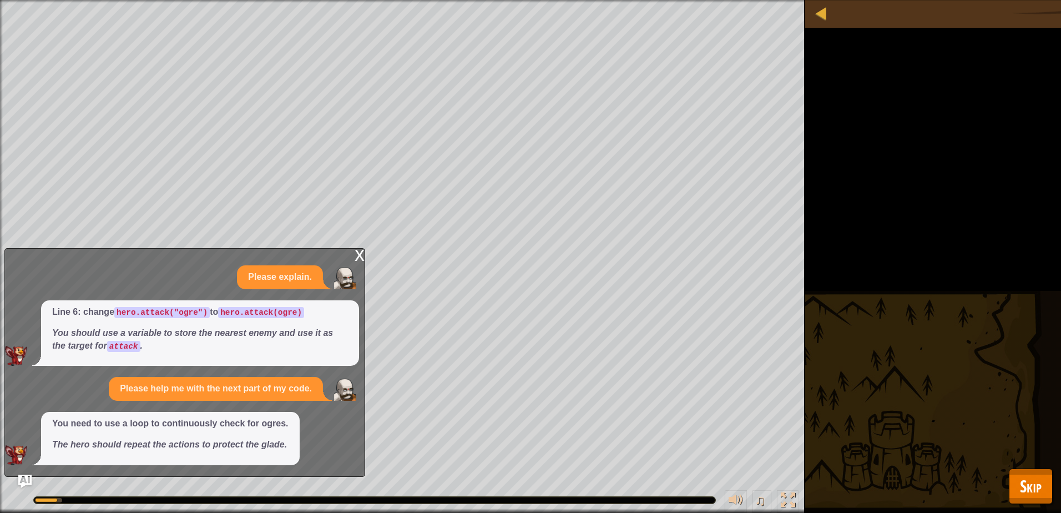
click at [1009, 471] on div "Map Computer Science 2 16. Concept Challenge. Sacred Glade Game Menu Done Hints…" at bounding box center [530, 256] width 1061 height 513
click at [1026, 476] on span "Skip" at bounding box center [1031, 485] width 22 height 23
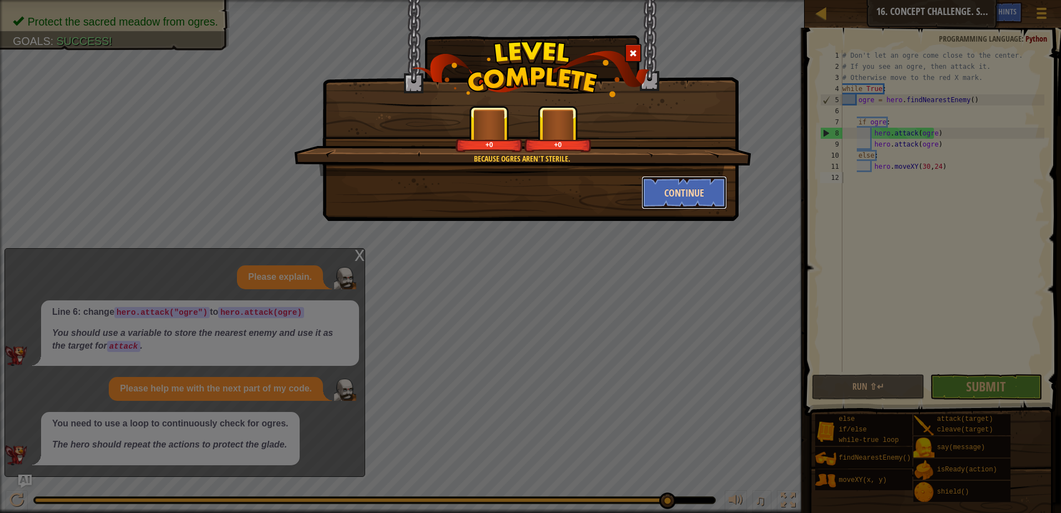
click at [687, 186] on button "Continue" at bounding box center [684, 192] width 86 height 33
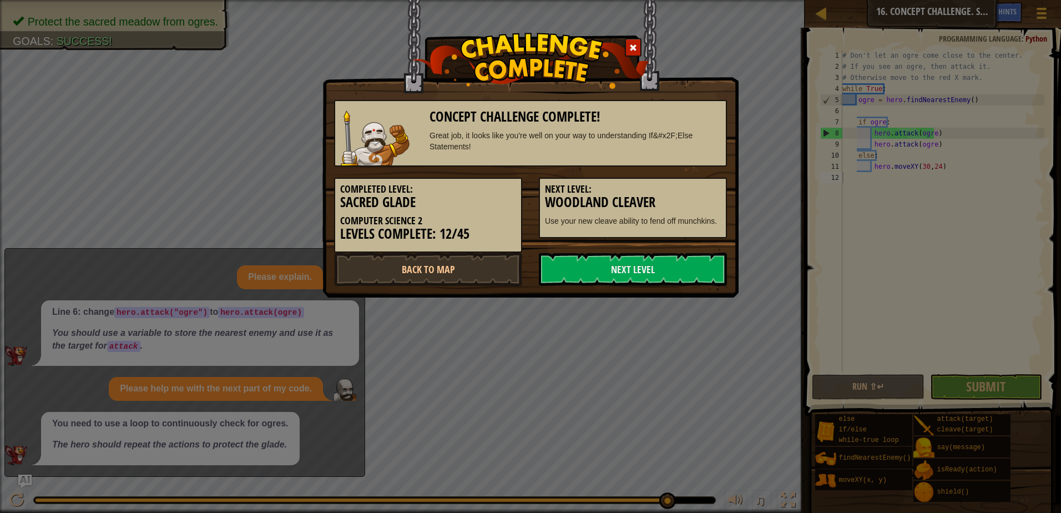
click at [624, 46] on img at bounding box center [531, 61] width 238 height 56
click at [630, 44] on span at bounding box center [633, 48] width 8 height 8
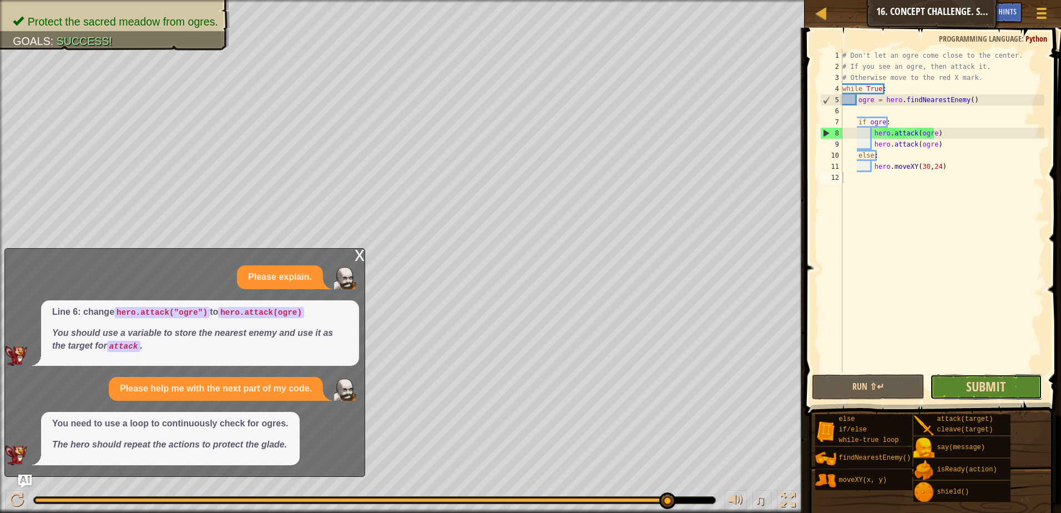
click at [970, 377] on button "Submit" at bounding box center [986, 387] width 113 height 26
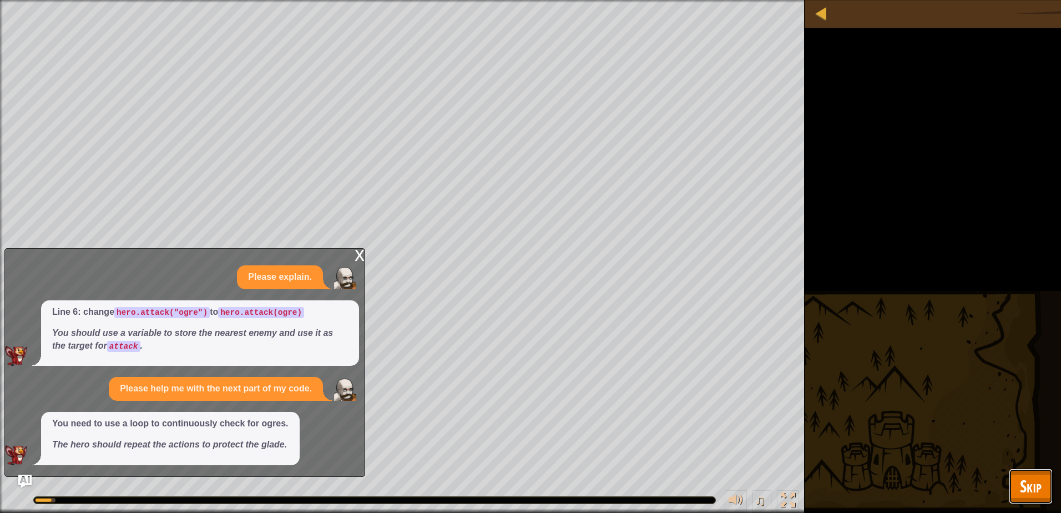
click at [1025, 478] on span "Skip" at bounding box center [1031, 485] width 22 height 23
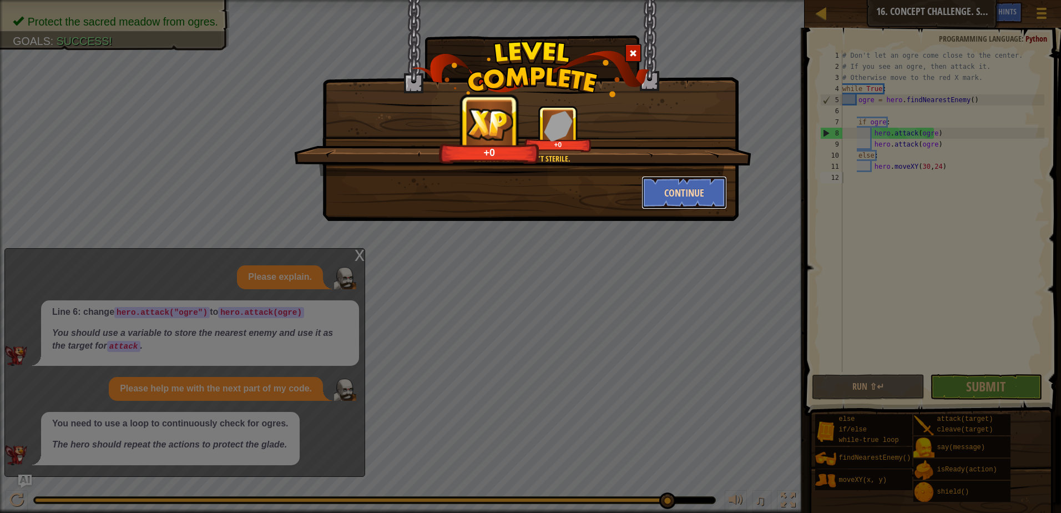
click at [687, 187] on button "Continue" at bounding box center [684, 192] width 86 height 33
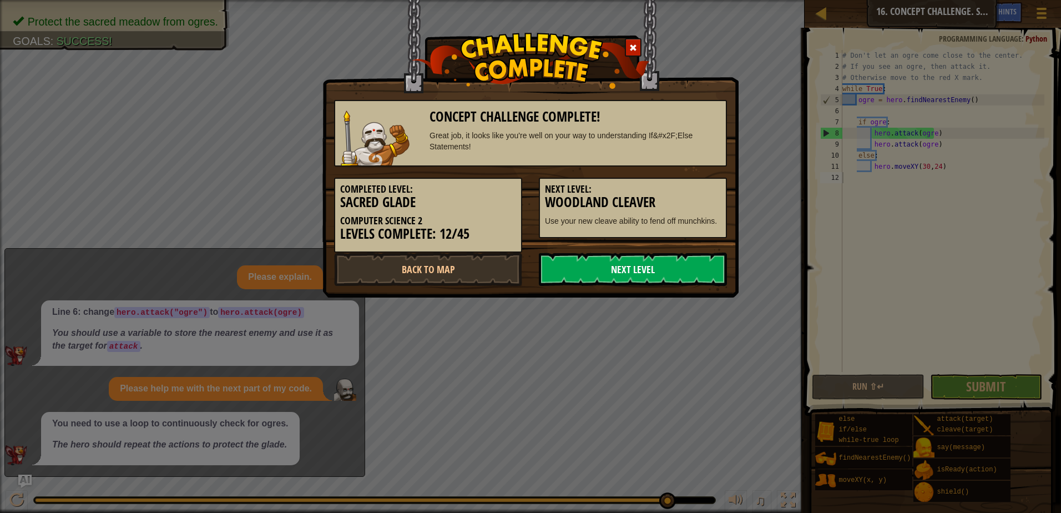
click at [651, 258] on link "Next Level" at bounding box center [633, 268] width 188 height 33
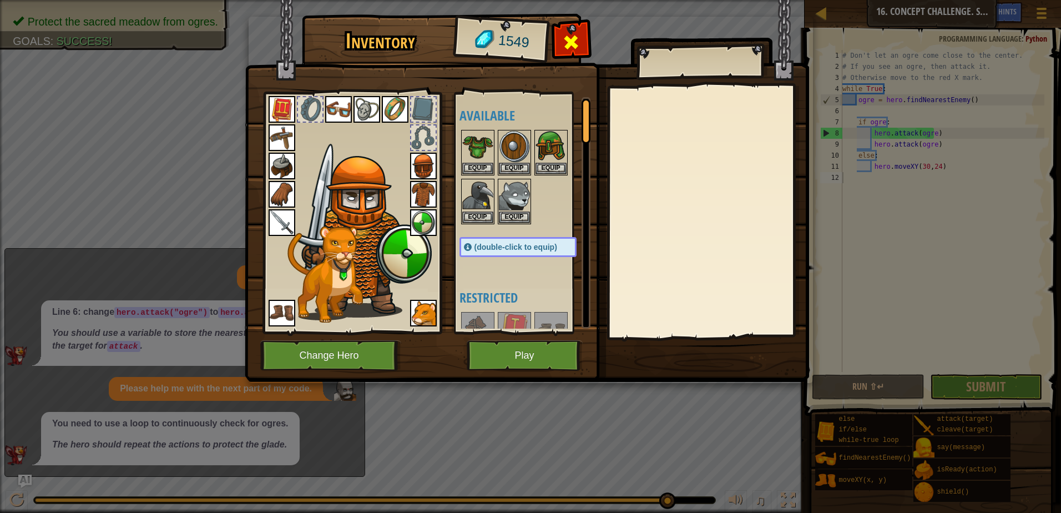
click at [568, 44] on span at bounding box center [571, 42] width 18 height 18
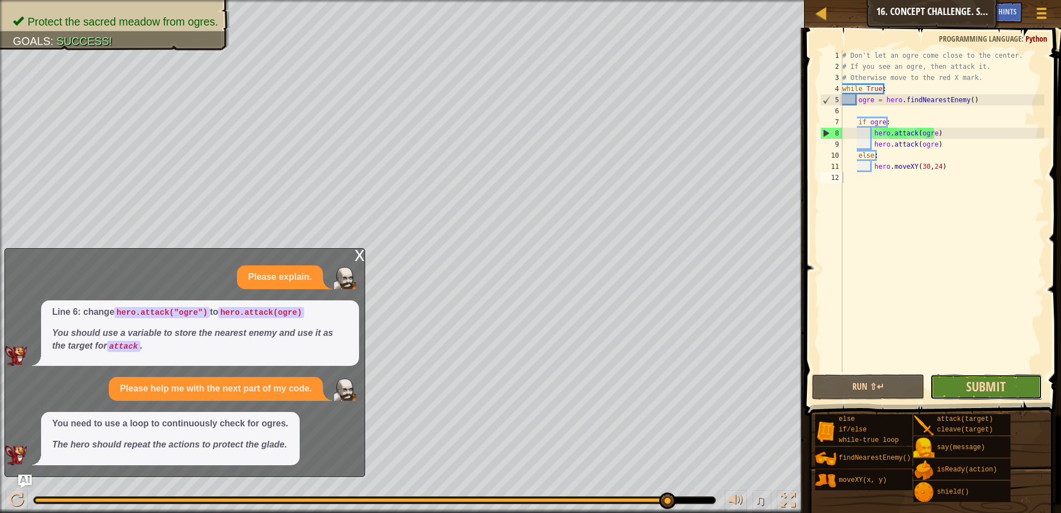
click at [990, 385] on span "Submit" at bounding box center [985, 386] width 39 height 18
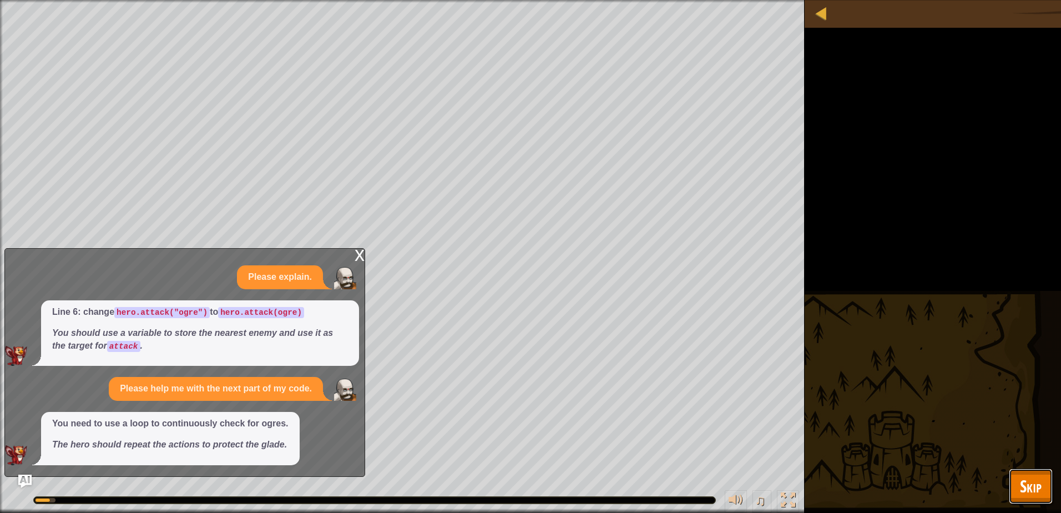
click at [1030, 471] on button "Skip" at bounding box center [1031, 486] width 44 height 36
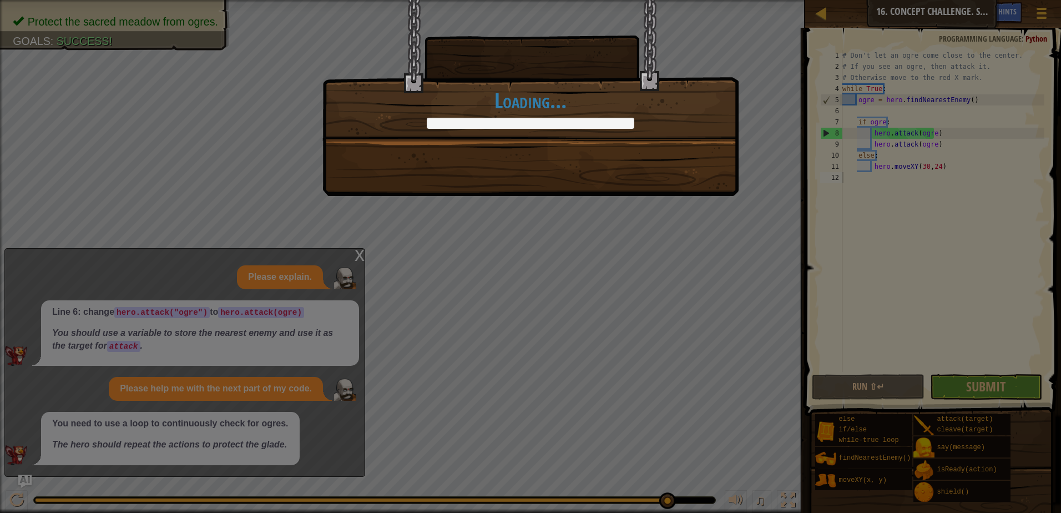
click at [893, 430] on div "Because ogres aren't sterile. +0 +0 Continue Loading..." at bounding box center [530, 256] width 1061 height 513
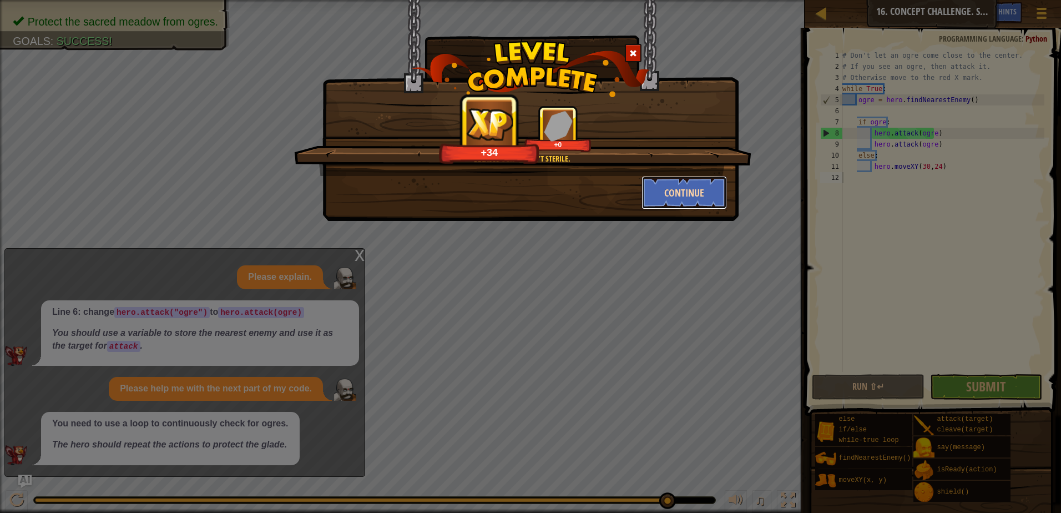
click at [690, 191] on button "Continue" at bounding box center [684, 192] width 86 height 33
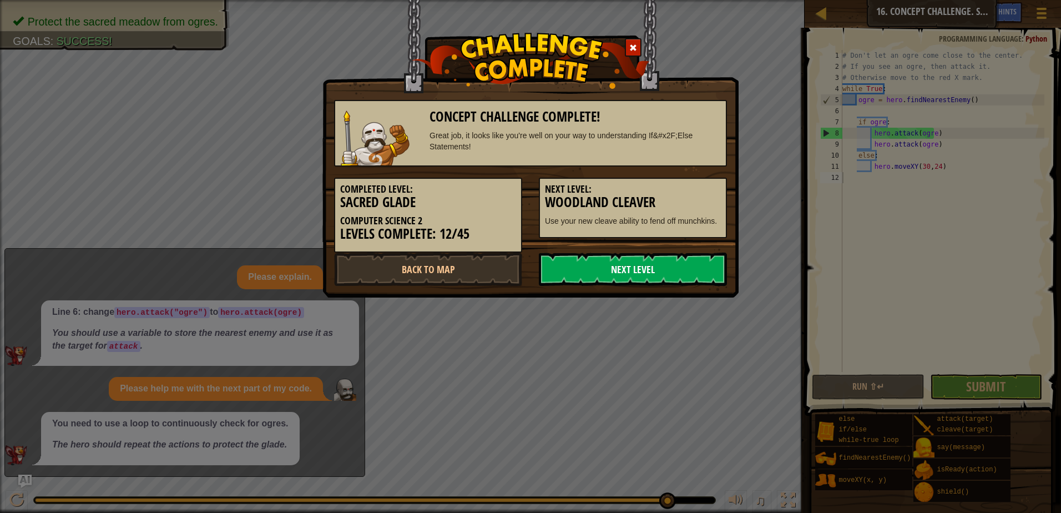
click at [633, 267] on link "Next Level" at bounding box center [633, 268] width 188 height 33
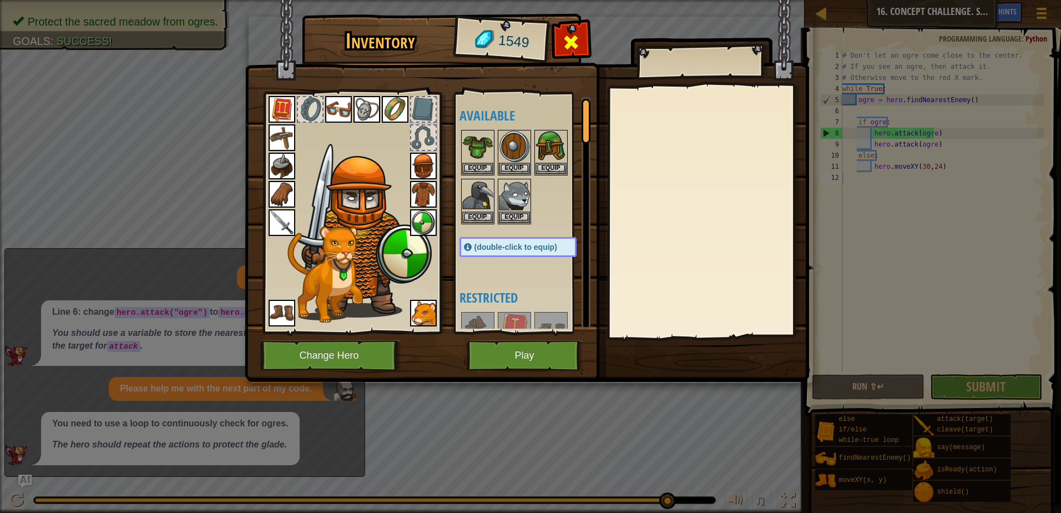
click at [574, 31] on div at bounding box center [571, 45] width 35 height 35
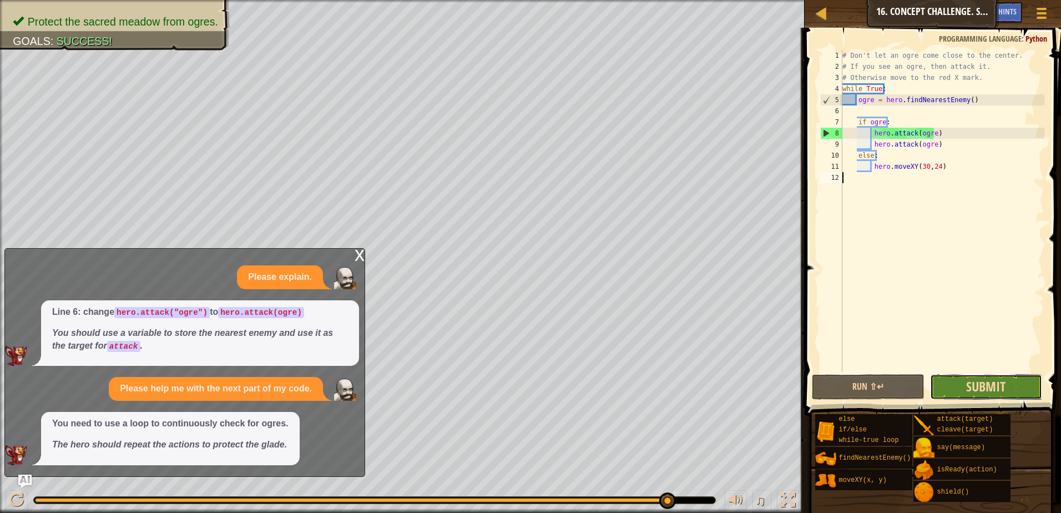
click at [999, 385] on span "Submit" at bounding box center [985, 386] width 39 height 18
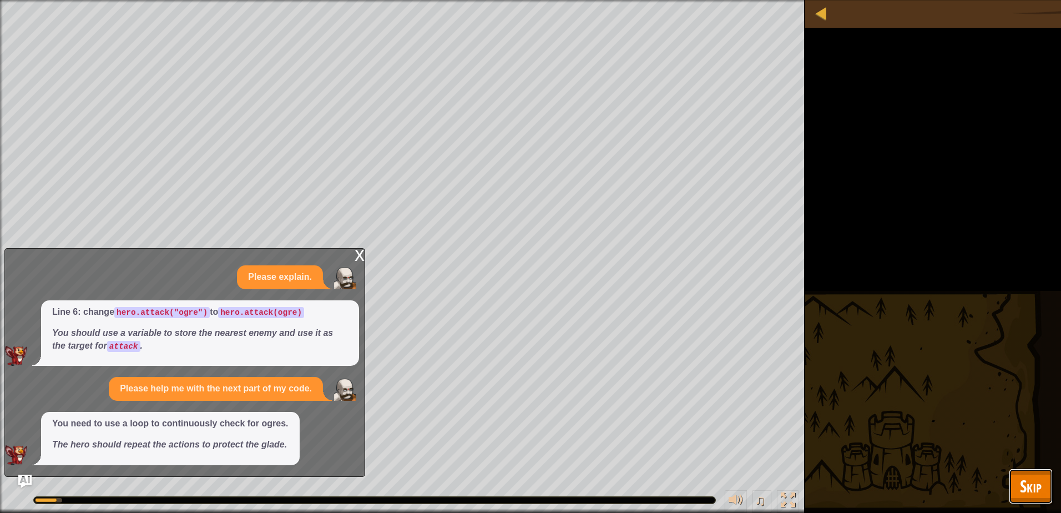
click at [1034, 479] on span "Skip" at bounding box center [1031, 485] width 22 height 23
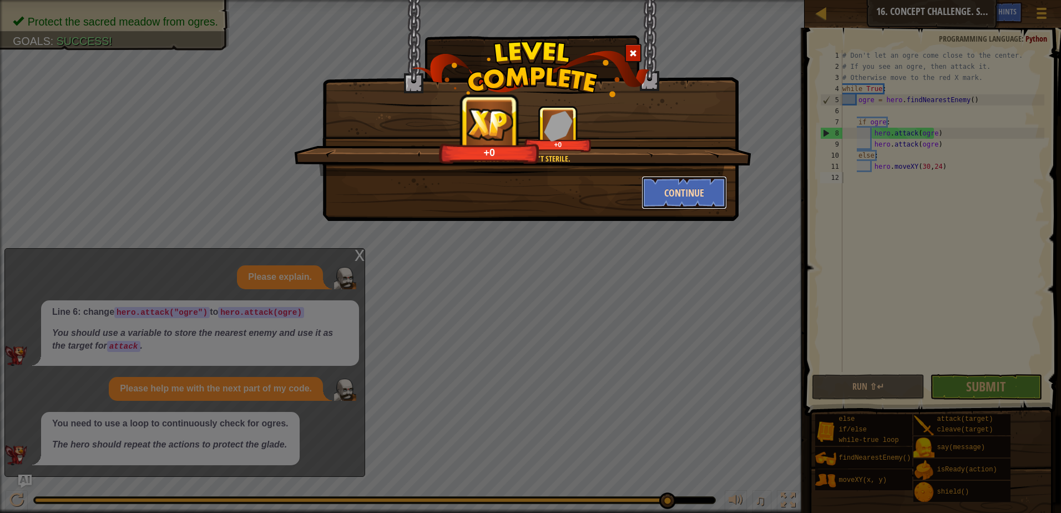
click at [686, 195] on button "Continue" at bounding box center [684, 192] width 86 height 33
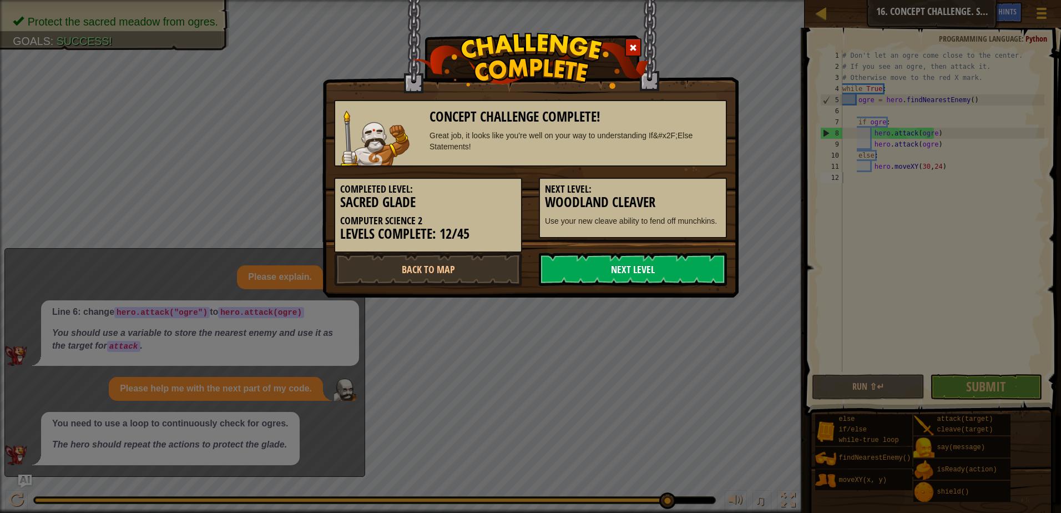
click at [705, 260] on link "Next Level" at bounding box center [633, 268] width 188 height 33
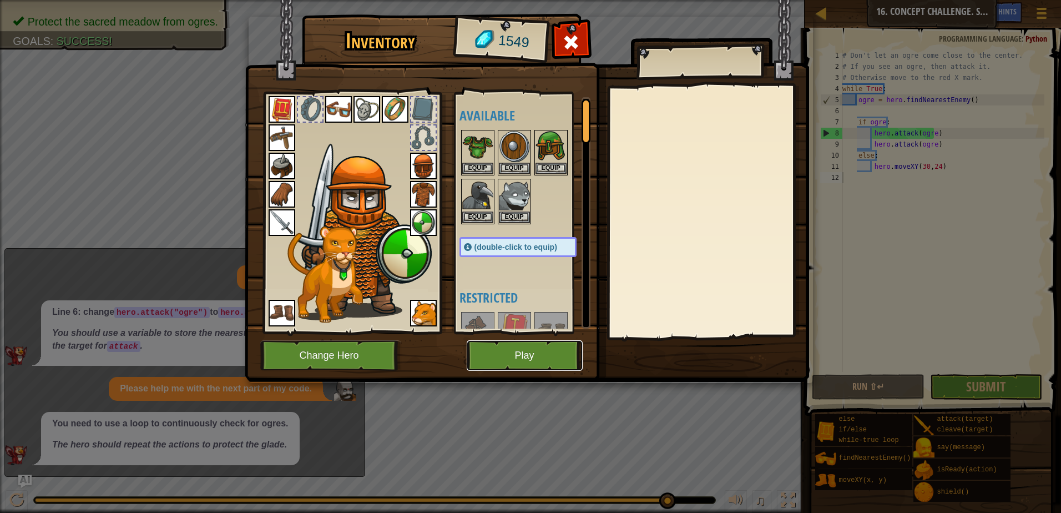
click at [547, 341] on button "Play" at bounding box center [525, 355] width 116 height 31
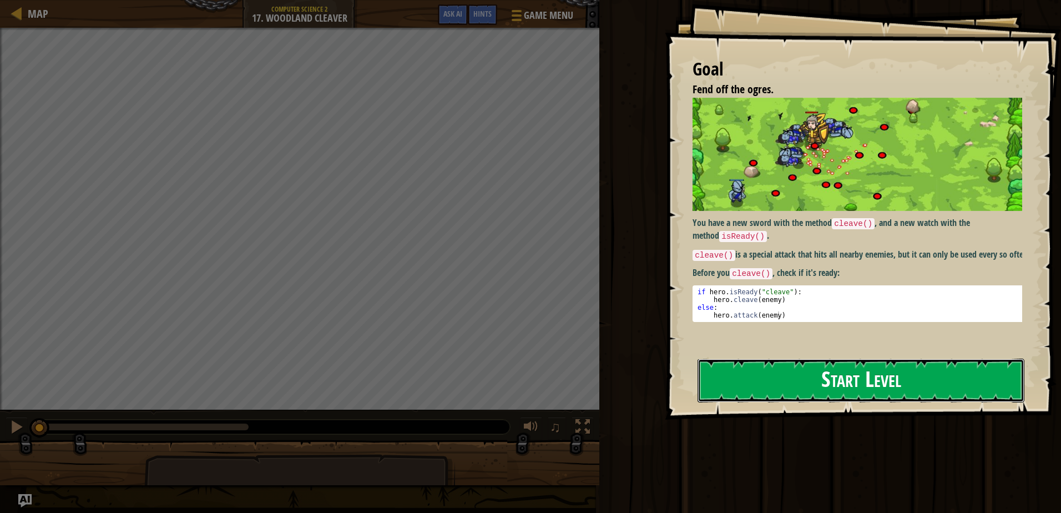
drag, startPoint x: 892, startPoint y: 374, endPoint x: 899, endPoint y: 381, distance: 9.4
click at [899, 381] on button "Start Level" at bounding box center [860, 380] width 327 height 44
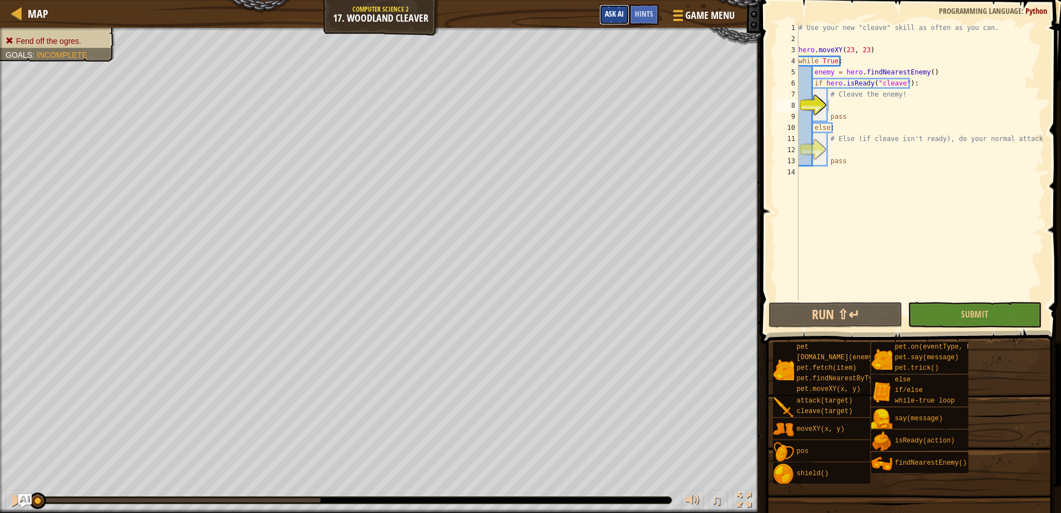
click at [613, 19] on button "Ask AI" at bounding box center [614, 14] width 30 height 21
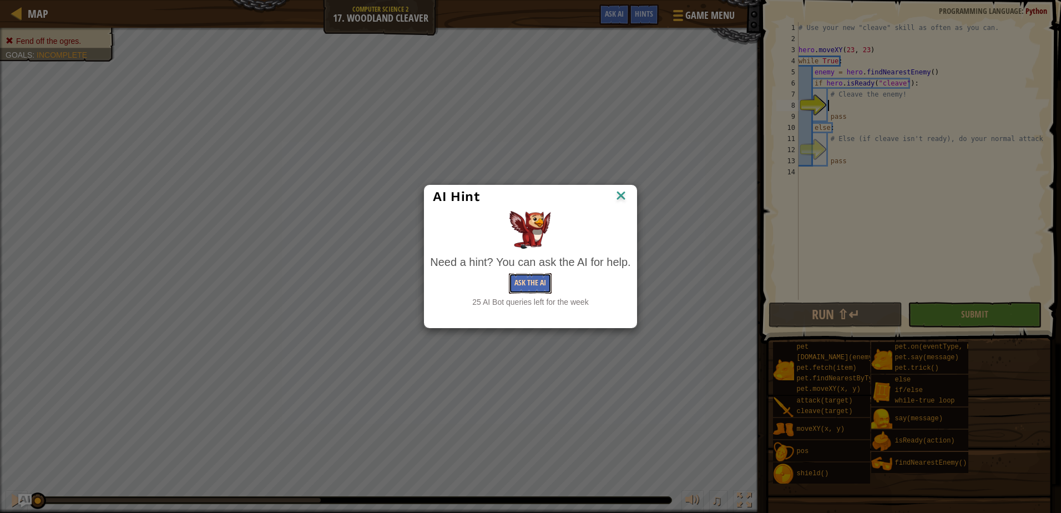
click at [531, 276] on button "Ask the AI" at bounding box center [530, 283] width 43 height 21
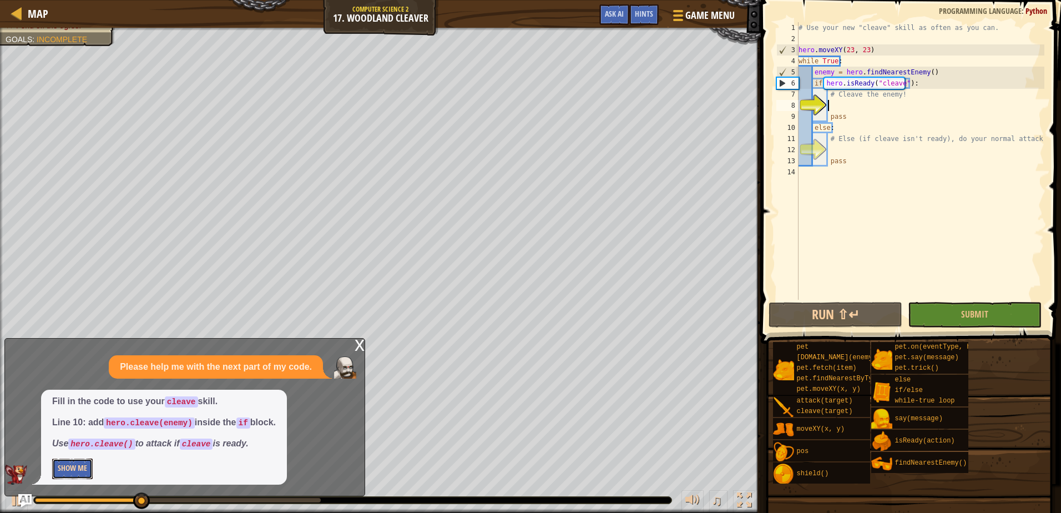
click at [74, 471] on button "Show Me" at bounding box center [72, 468] width 41 height 21
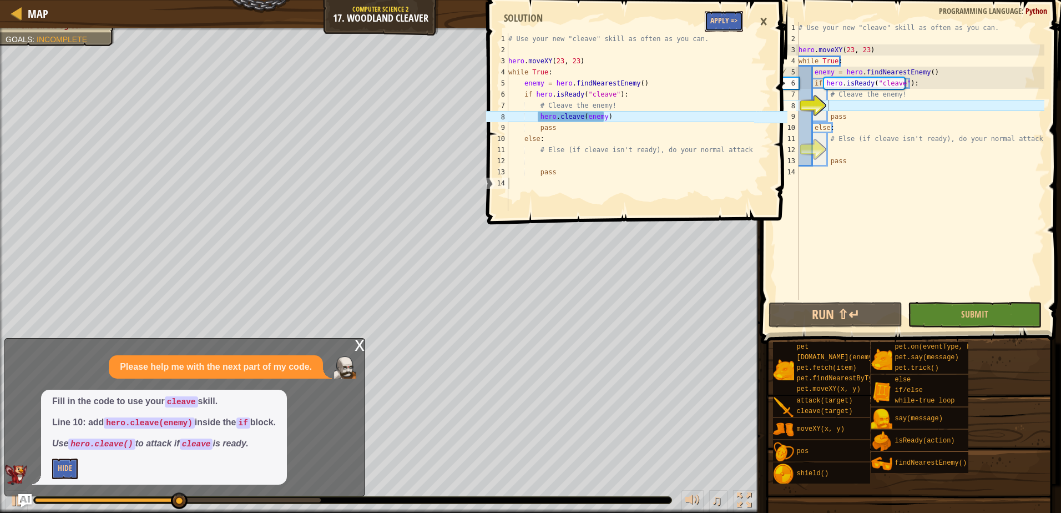
click at [729, 11] on button "Apply =>" at bounding box center [724, 21] width 38 height 21
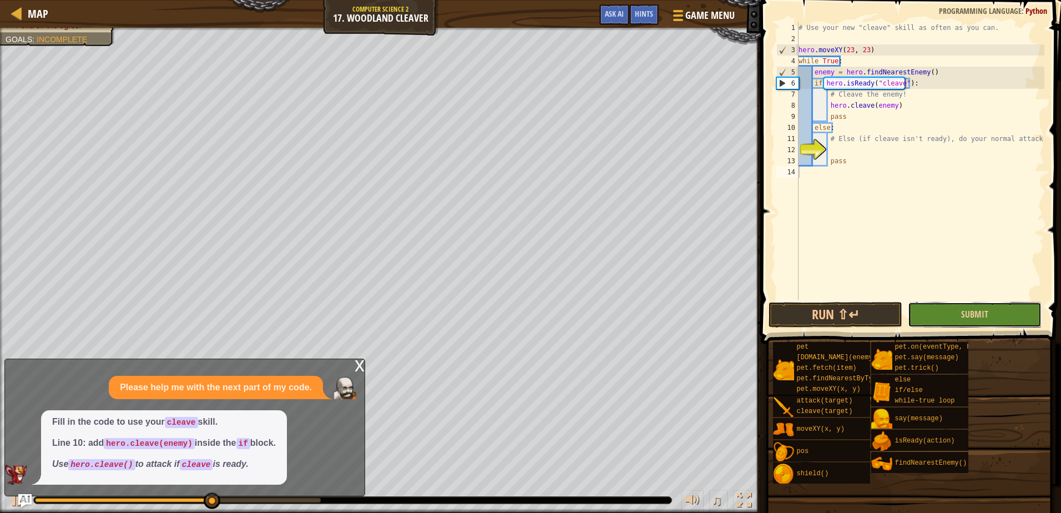
click at [940, 315] on button "Submit" at bounding box center [975, 315] width 134 height 26
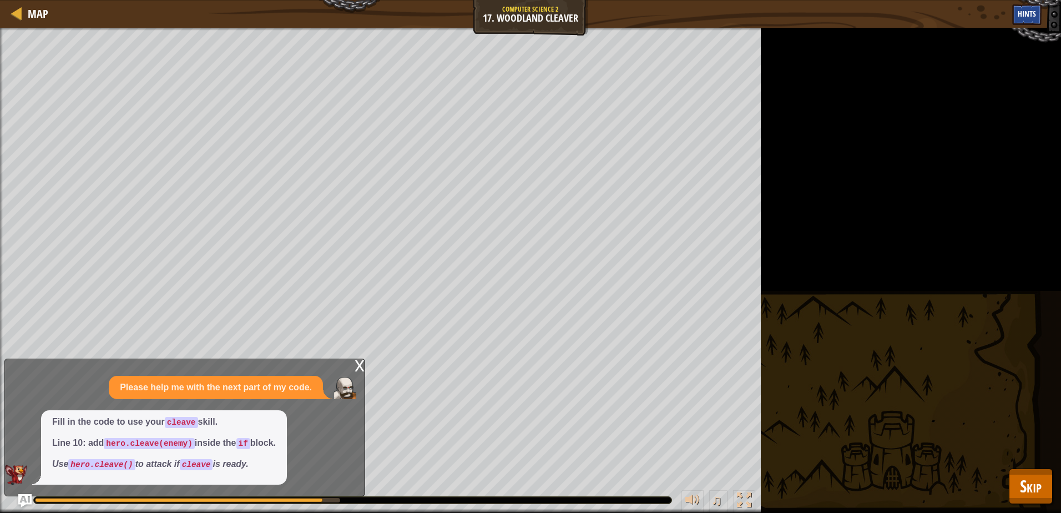
click at [1025, 7] on div "Hints" at bounding box center [1026, 14] width 29 height 21
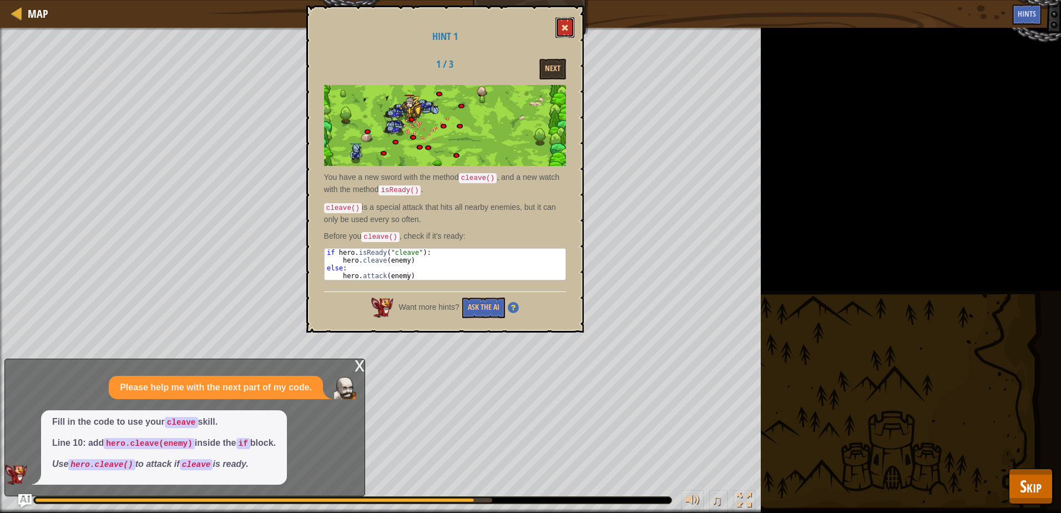
click at [569, 23] on button at bounding box center [564, 27] width 19 height 21
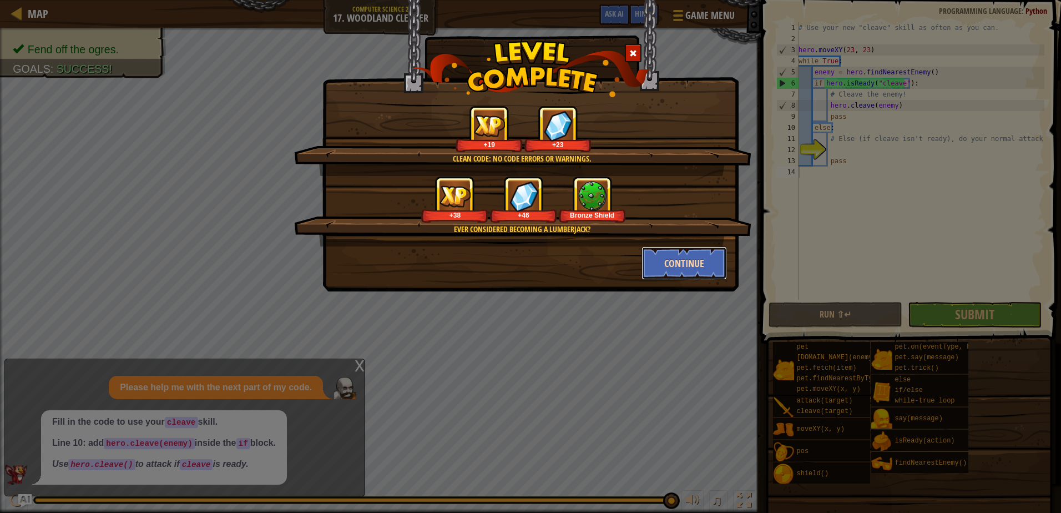
click at [706, 265] on button "Continue" at bounding box center [684, 262] width 86 height 33
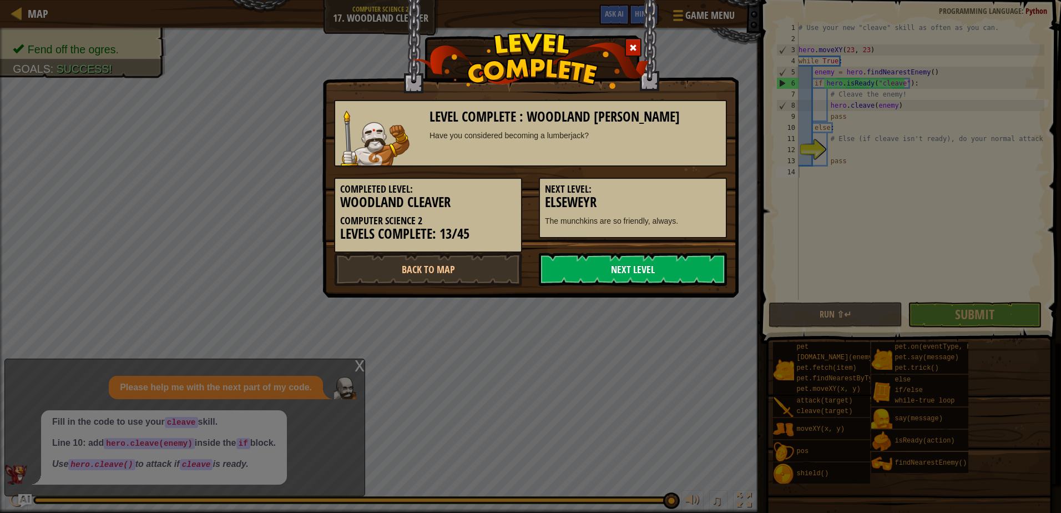
click at [664, 252] on link "Next Level" at bounding box center [633, 268] width 188 height 33
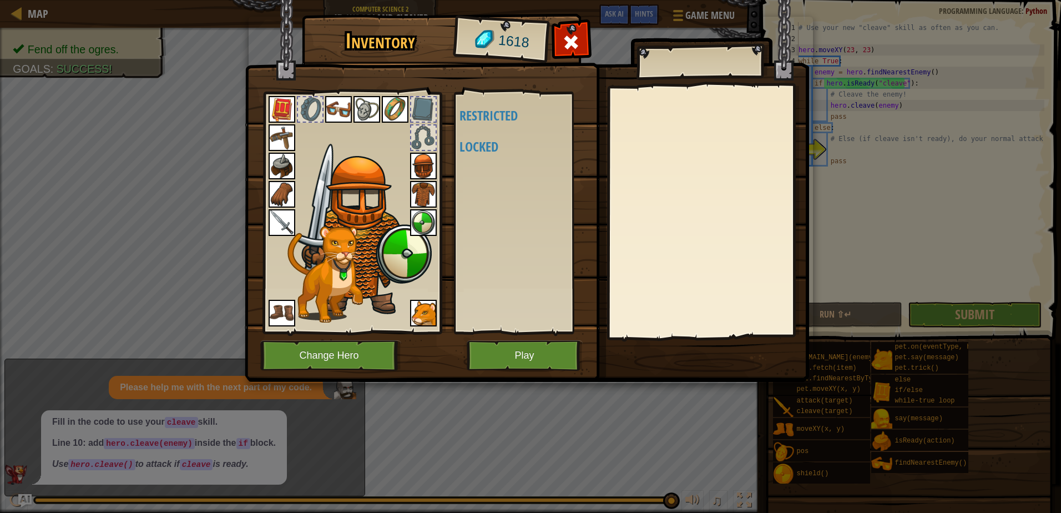
click at [517, 196] on div "Available (double-click to equip) Restricted Locked" at bounding box center [528, 212] width 139 height 231
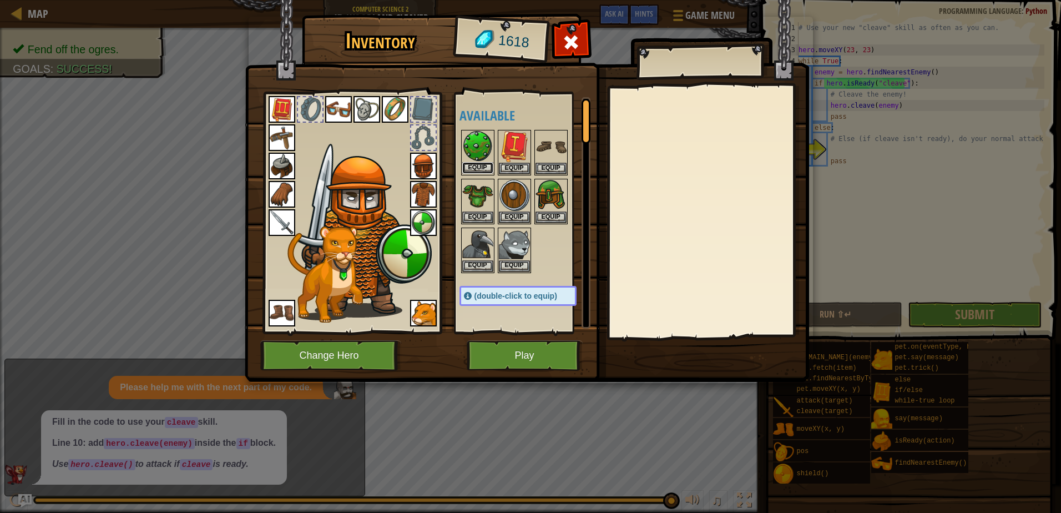
click at [489, 168] on button "Equip" at bounding box center [477, 168] width 31 height 12
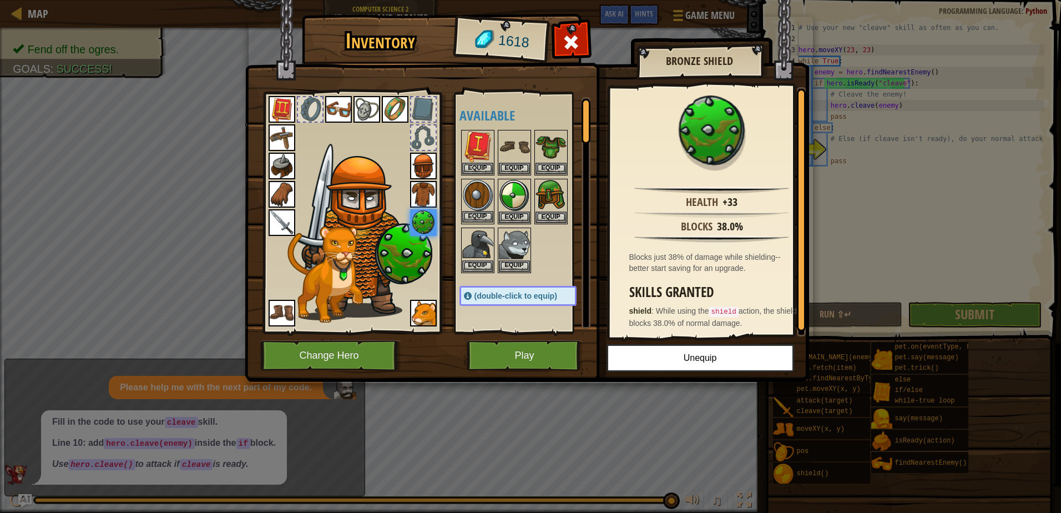
click at [483, 188] on img at bounding box center [477, 195] width 31 height 31
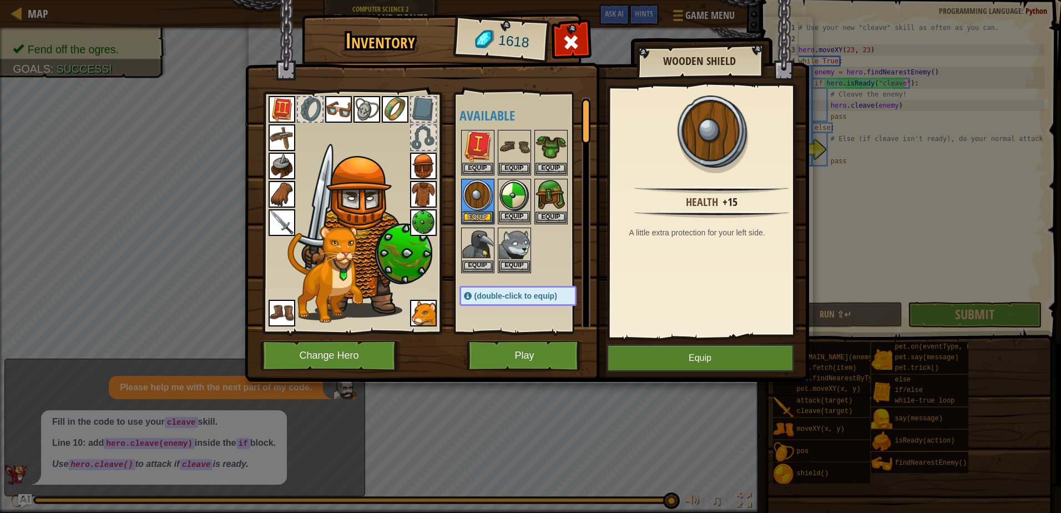
click at [514, 195] on img at bounding box center [514, 195] width 31 height 31
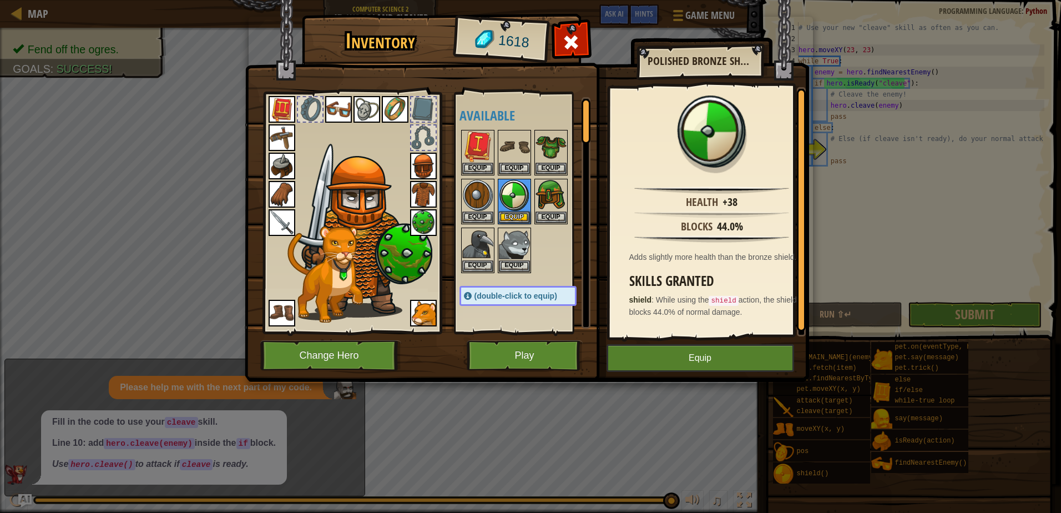
click at [420, 224] on img at bounding box center [423, 222] width 27 height 27
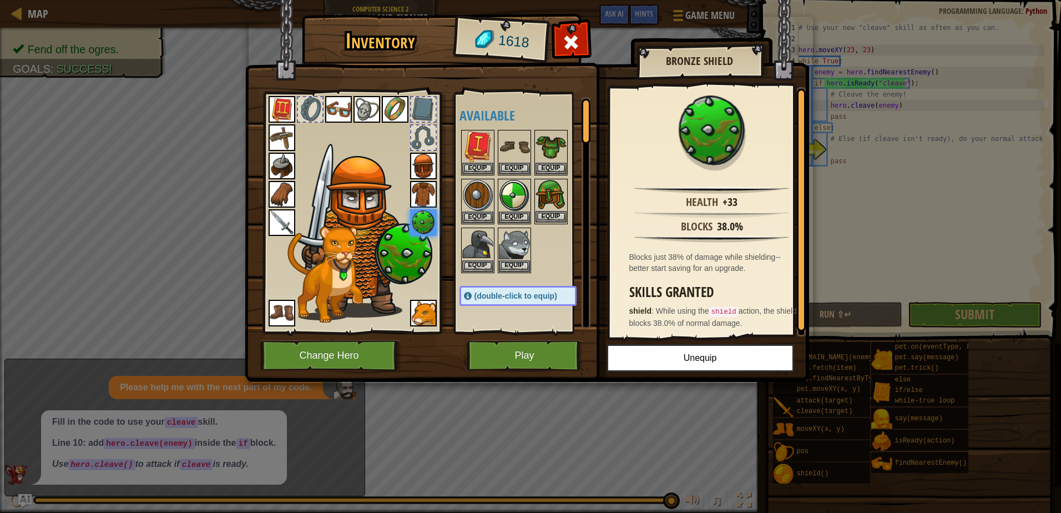
click at [552, 191] on img at bounding box center [550, 195] width 31 height 31
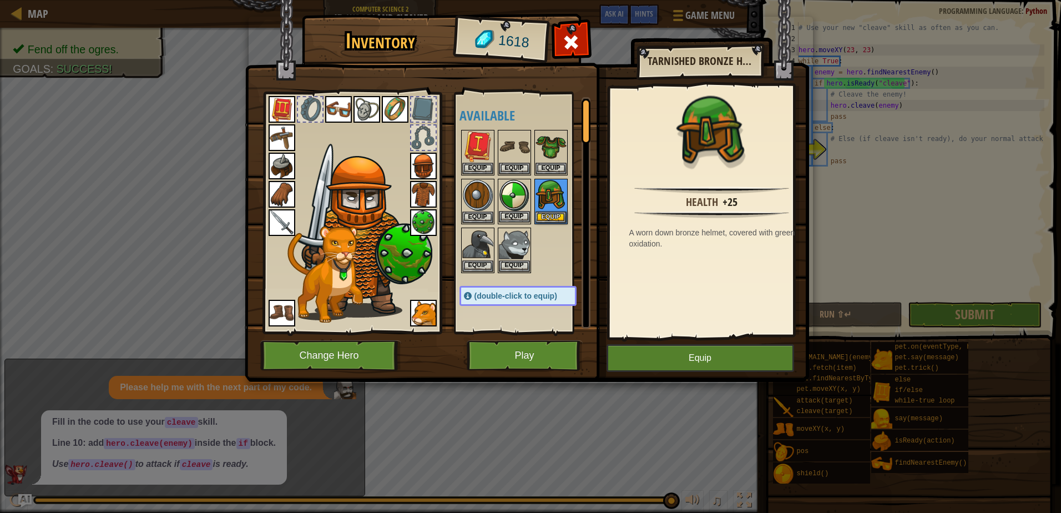
click at [513, 201] on img at bounding box center [514, 195] width 31 height 31
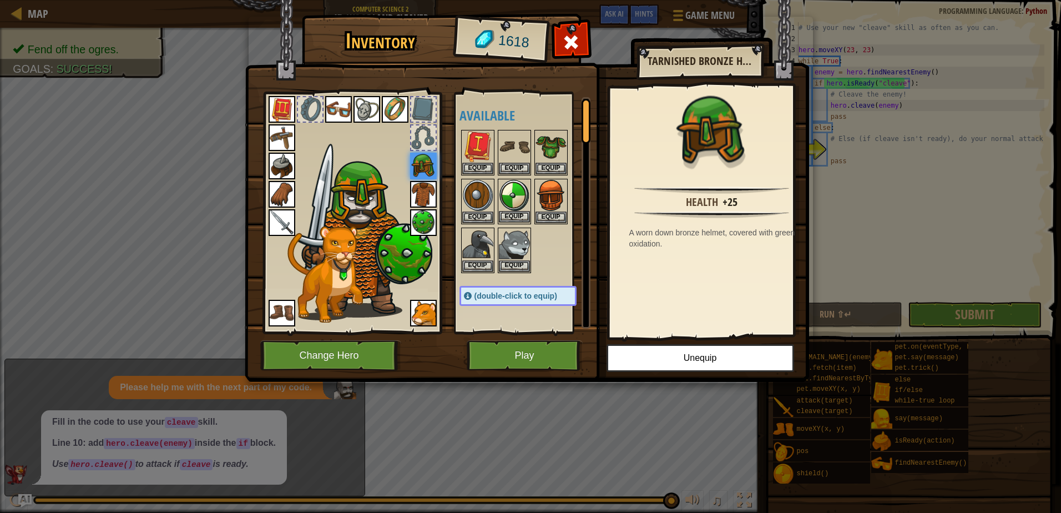
click at [508, 203] on img at bounding box center [514, 195] width 31 height 31
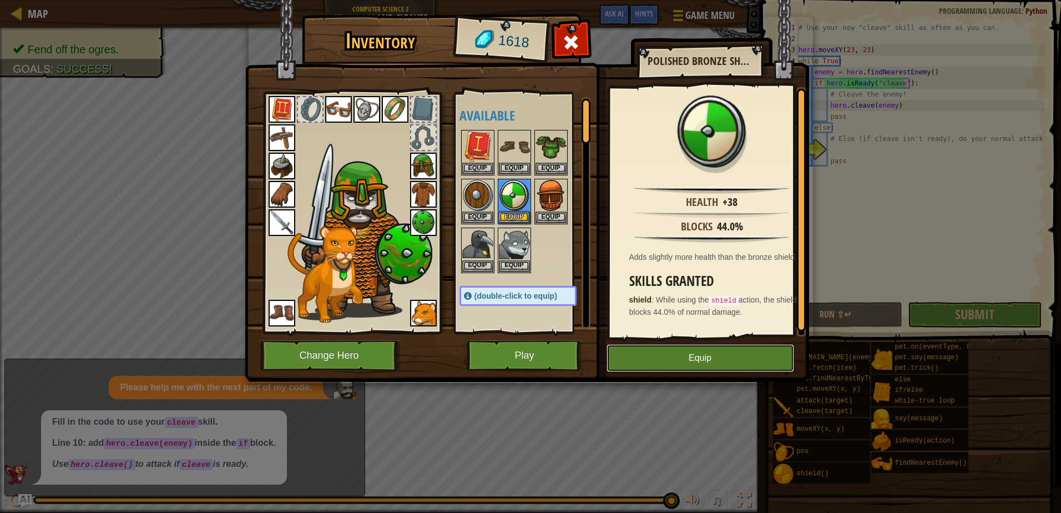
click at [694, 358] on button "Equip" at bounding box center [700, 358] width 188 height 28
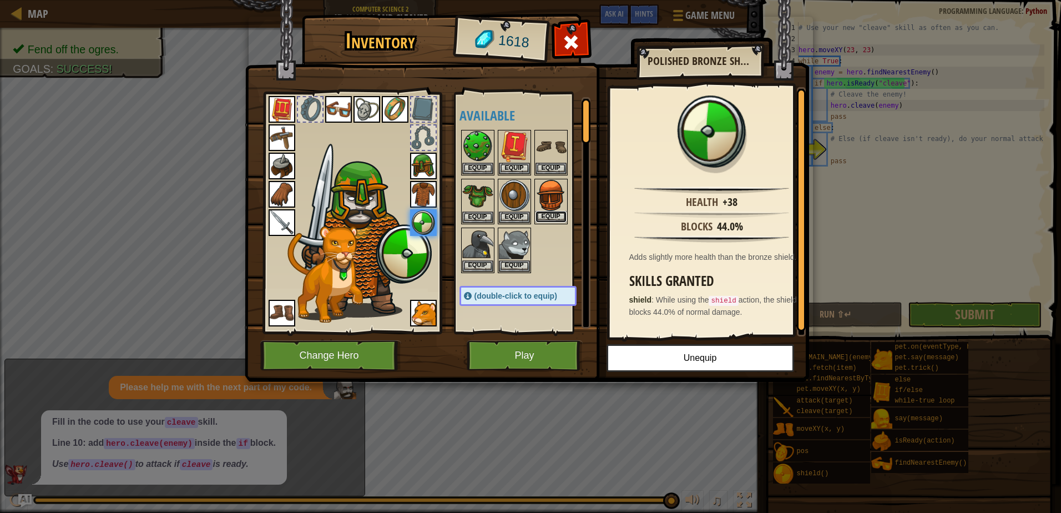
click at [560, 218] on button "Equip" at bounding box center [550, 217] width 31 height 12
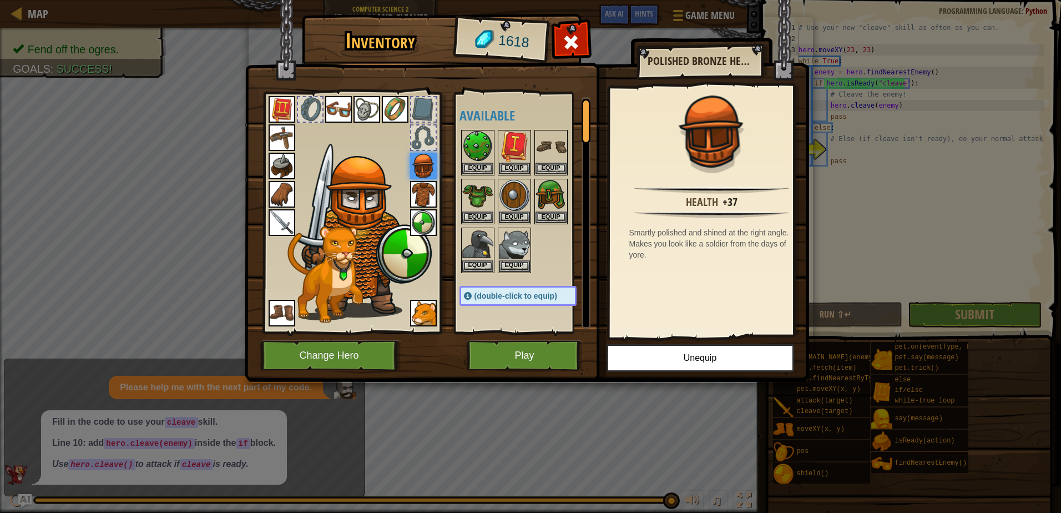
click at [419, 190] on img at bounding box center [423, 194] width 27 height 27
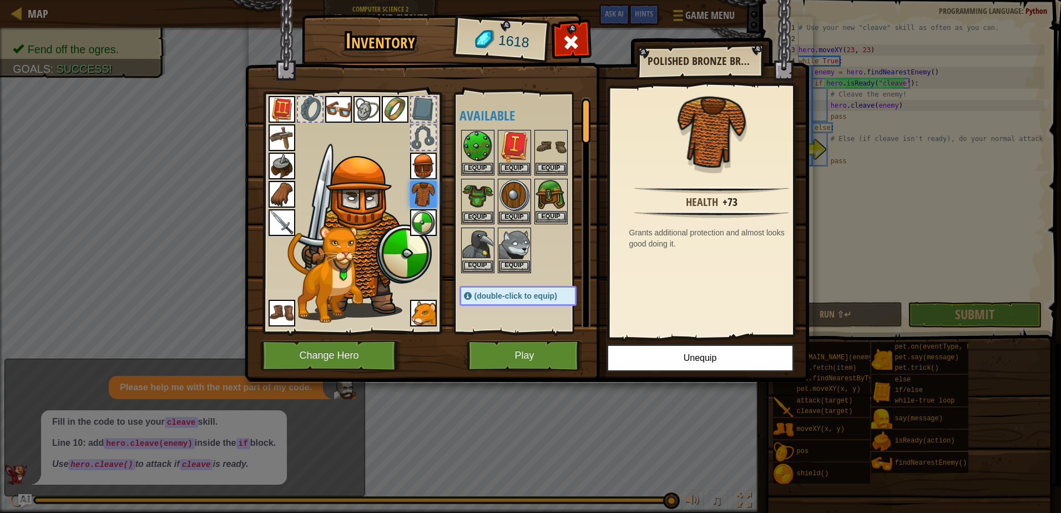
click at [555, 189] on img at bounding box center [550, 195] width 31 height 31
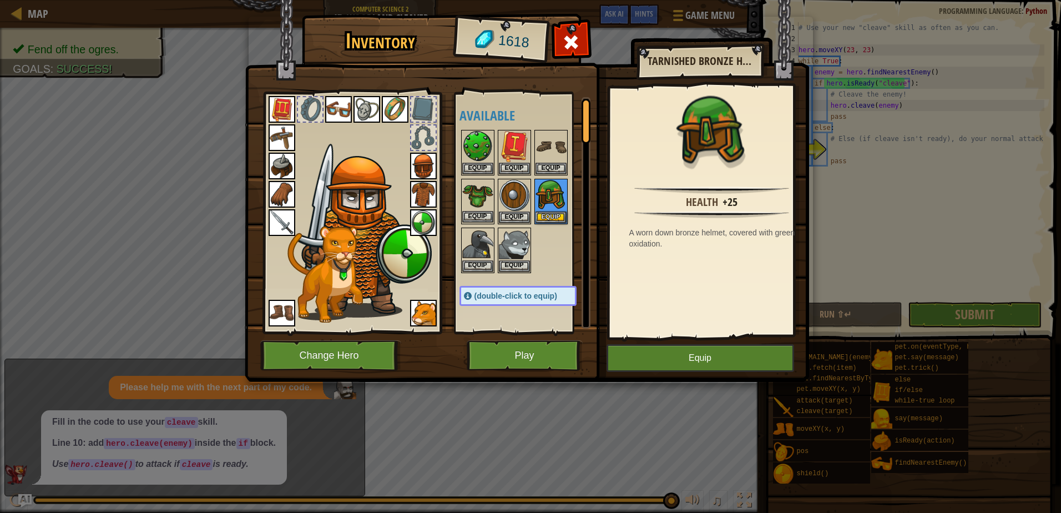
click at [474, 193] on img at bounding box center [477, 195] width 31 height 31
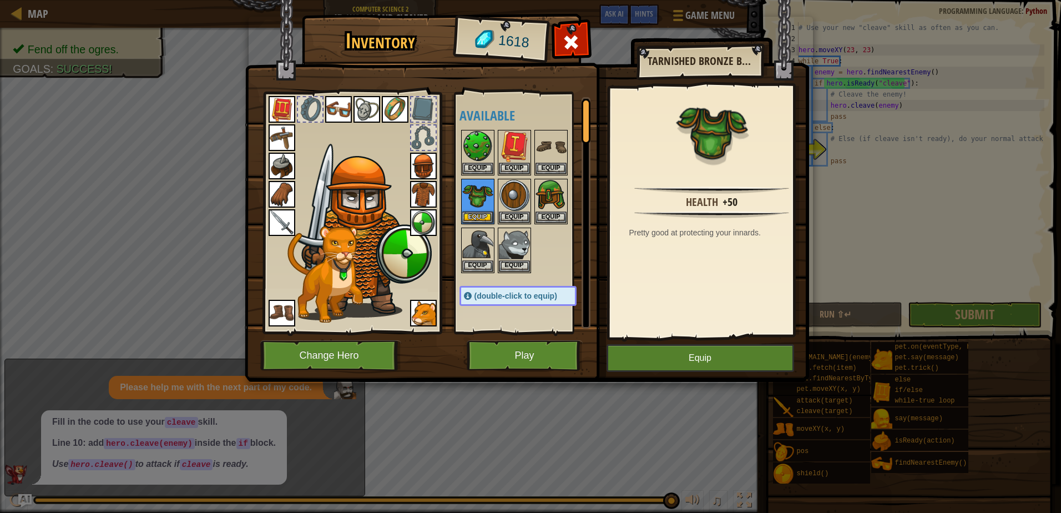
drag, startPoint x: 603, startPoint y: 316, endPoint x: 611, endPoint y: 321, distance: 9.2
click at [605, 317] on img at bounding box center [527, 180] width 564 height 403
click at [464, 242] on img at bounding box center [477, 244] width 31 height 31
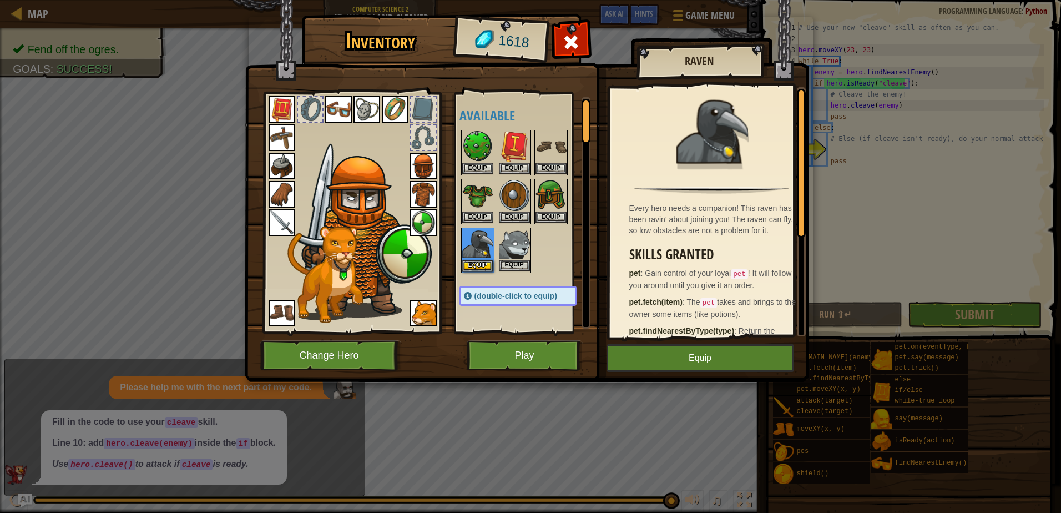
click at [519, 237] on img at bounding box center [514, 244] width 31 height 31
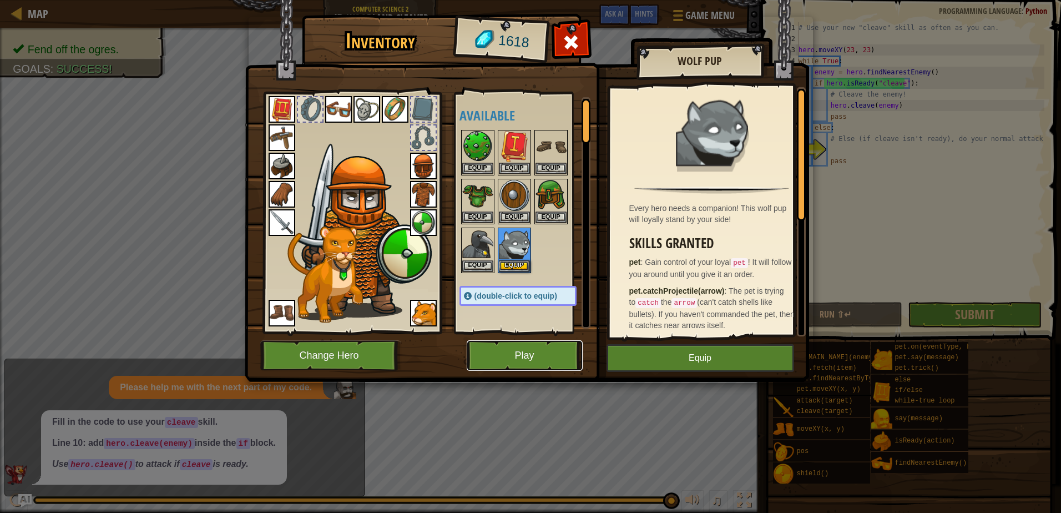
click at [571, 350] on button "Play" at bounding box center [525, 355] width 116 height 31
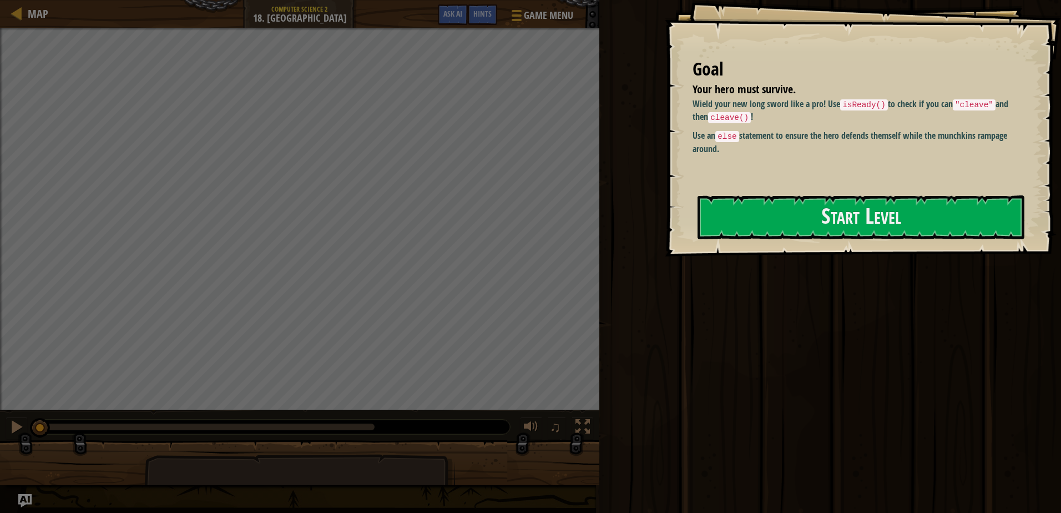
click at [785, 193] on div "Goal Your hero must survive. Wield your new long sword like a pro! Use isReady(…" at bounding box center [863, 128] width 396 height 256
click at [783, 216] on button "Start Level" at bounding box center [860, 217] width 327 height 44
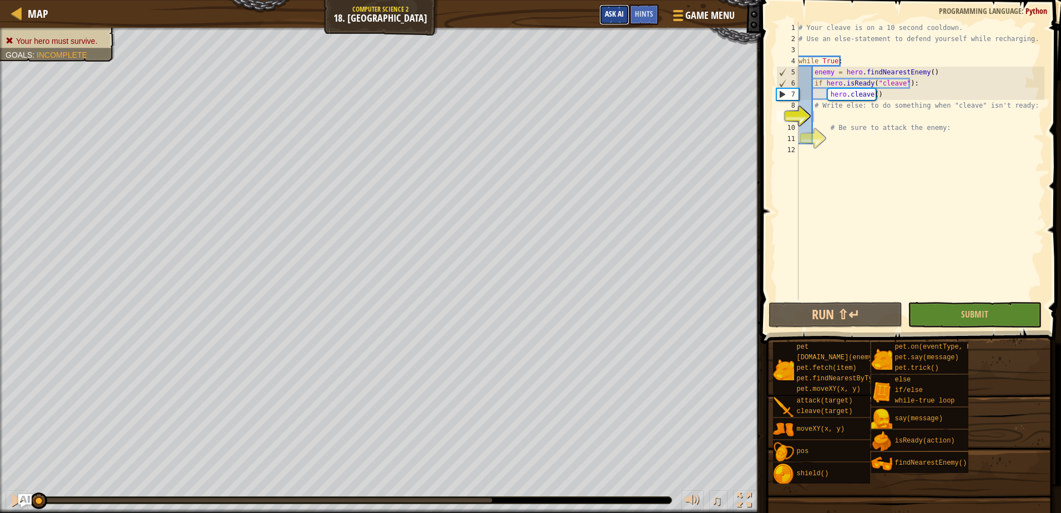
click at [611, 11] on span "Ask AI" at bounding box center [614, 13] width 19 height 11
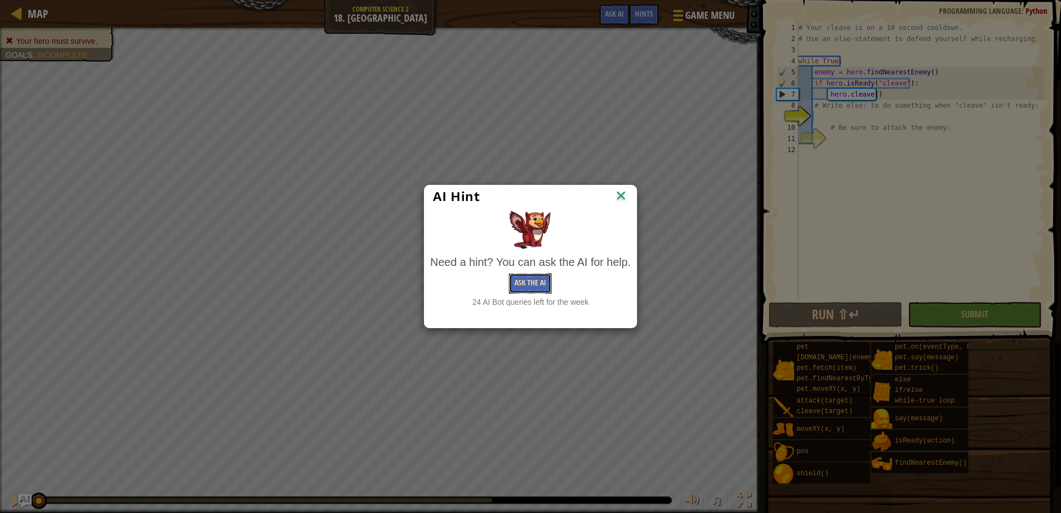
click at [525, 276] on button "Ask the AI" at bounding box center [530, 283] width 43 height 21
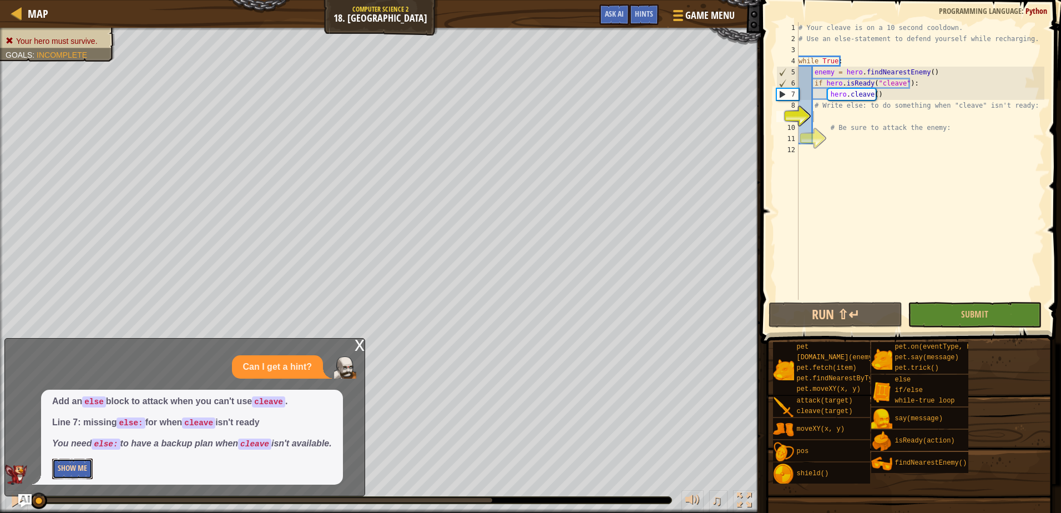
click at [73, 475] on button "Show Me" at bounding box center [72, 468] width 41 height 21
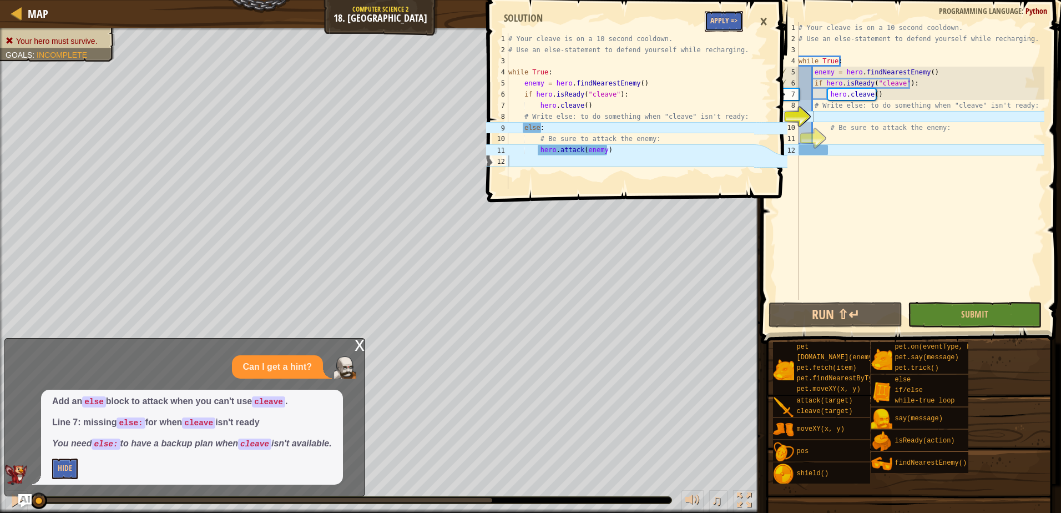
click at [725, 23] on button "Apply =>" at bounding box center [724, 21] width 38 height 21
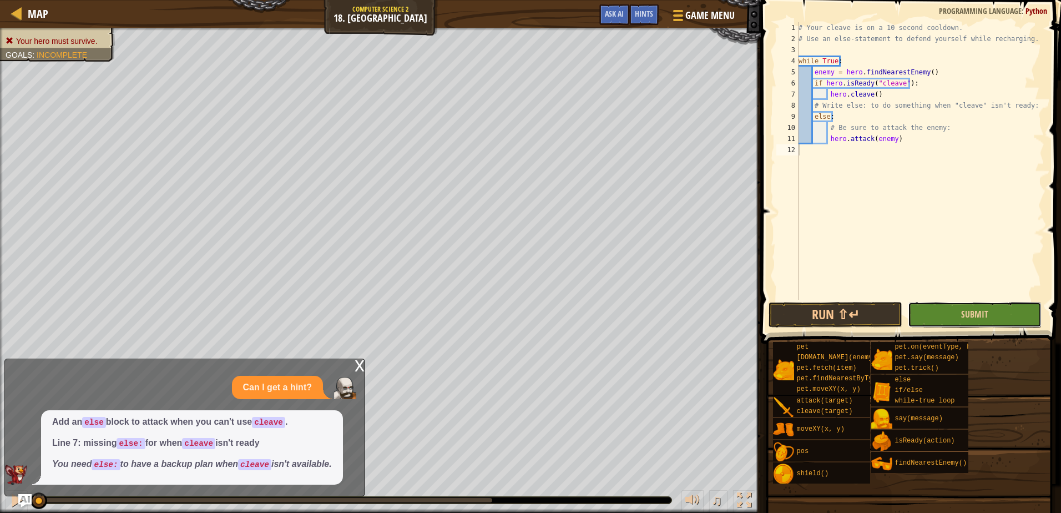
click at [944, 316] on button "Submit" at bounding box center [975, 315] width 134 height 26
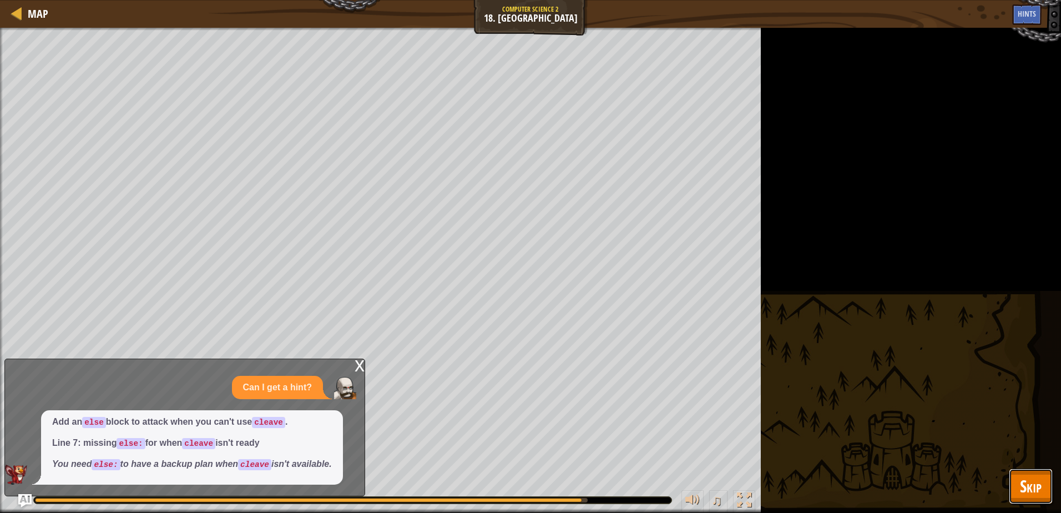
click at [1031, 478] on span "Skip" at bounding box center [1031, 485] width 22 height 23
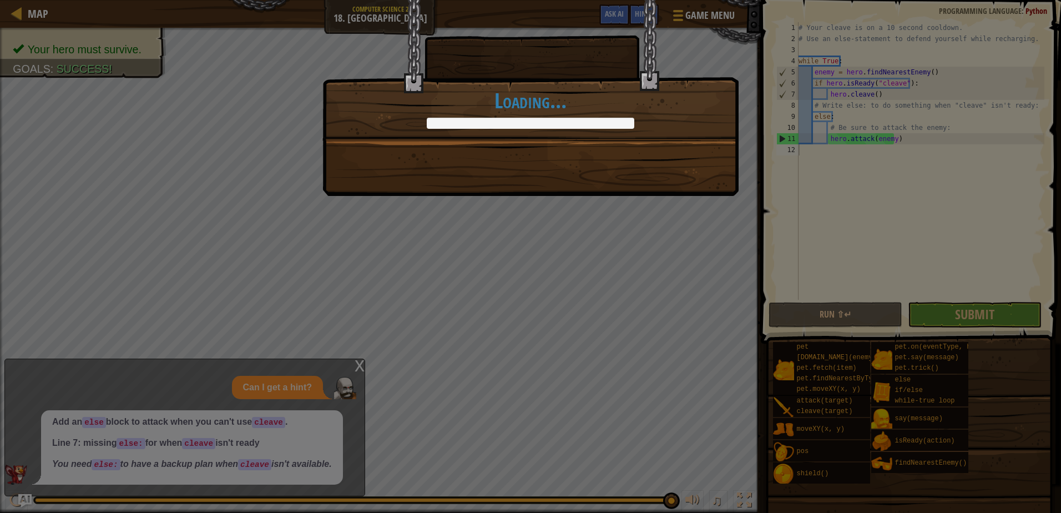
click at [738, 74] on div "Those specific munchkins won't bother you ever again! +0 +0 Continue Loading..." at bounding box center [530, 69] width 416 height 141
click at [732, 77] on div "Those specific munchkins won't bother you ever again! +4 +0 Continue Loading..." at bounding box center [530, 69] width 416 height 141
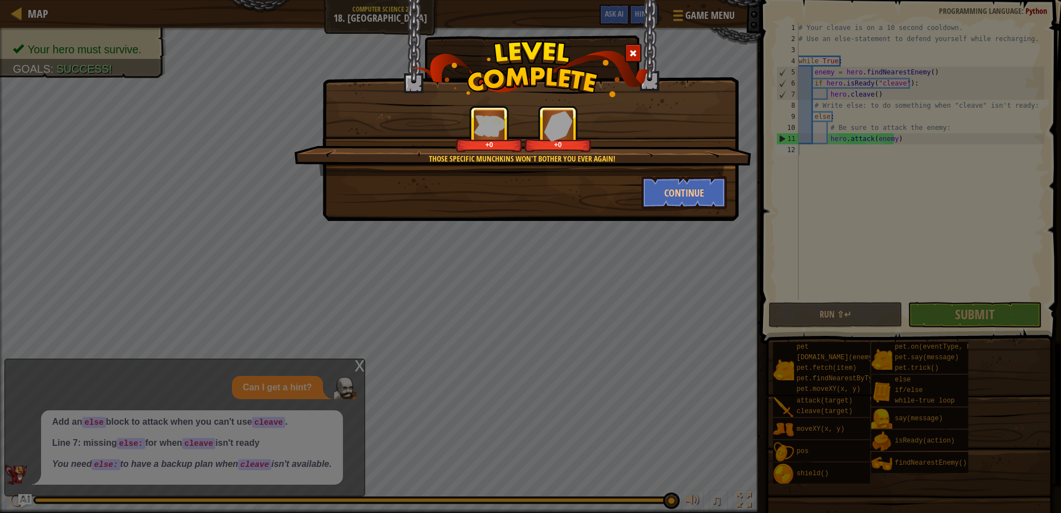
click at [632, 50] on span at bounding box center [633, 53] width 8 height 8
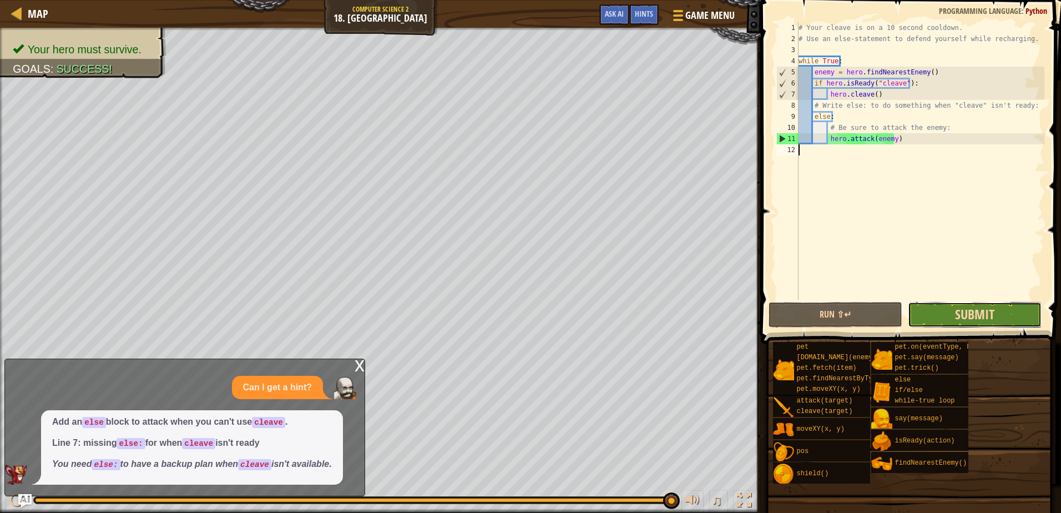
click at [960, 306] on span "Submit" at bounding box center [974, 314] width 39 height 18
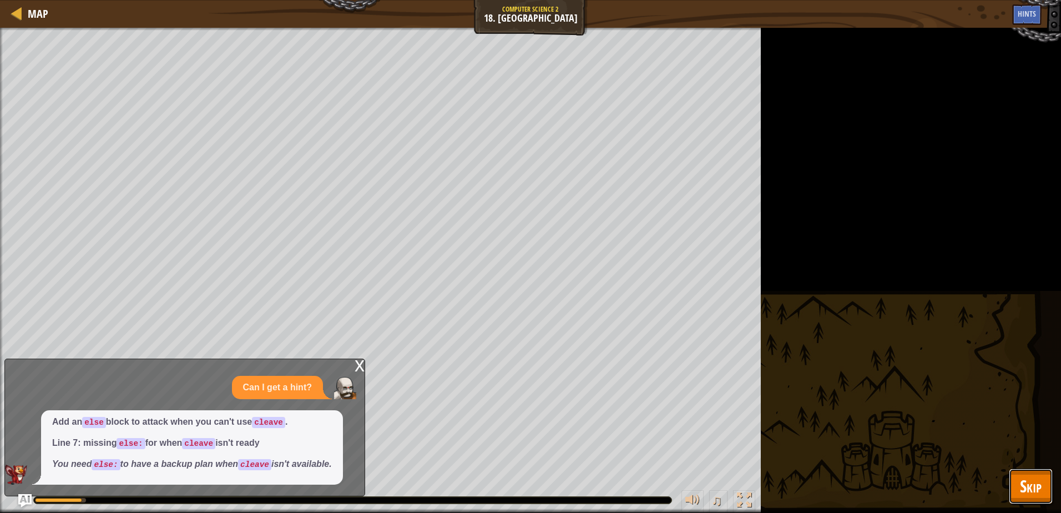
click at [1021, 484] on span "Skip" at bounding box center [1031, 485] width 22 height 23
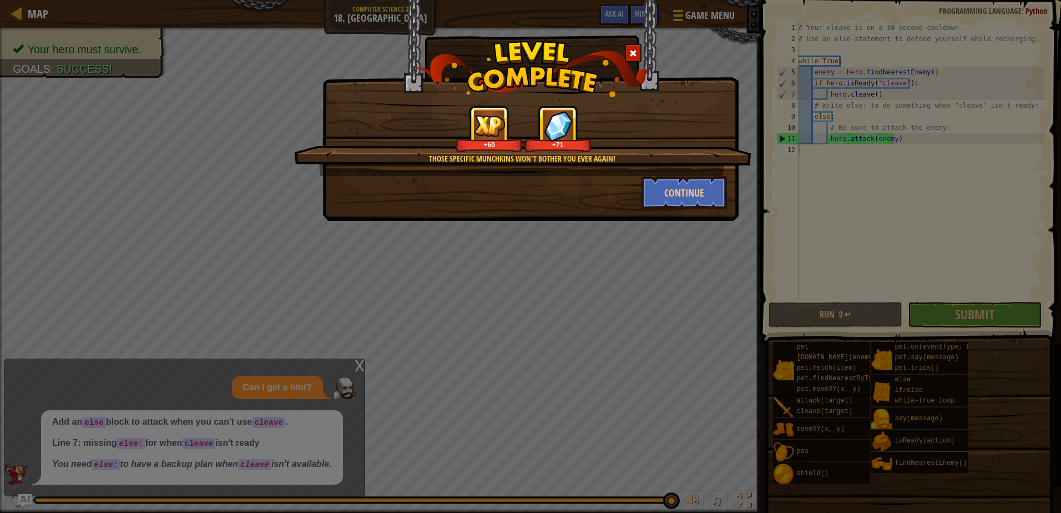
click at [632, 48] on div at bounding box center [633, 53] width 17 height 18
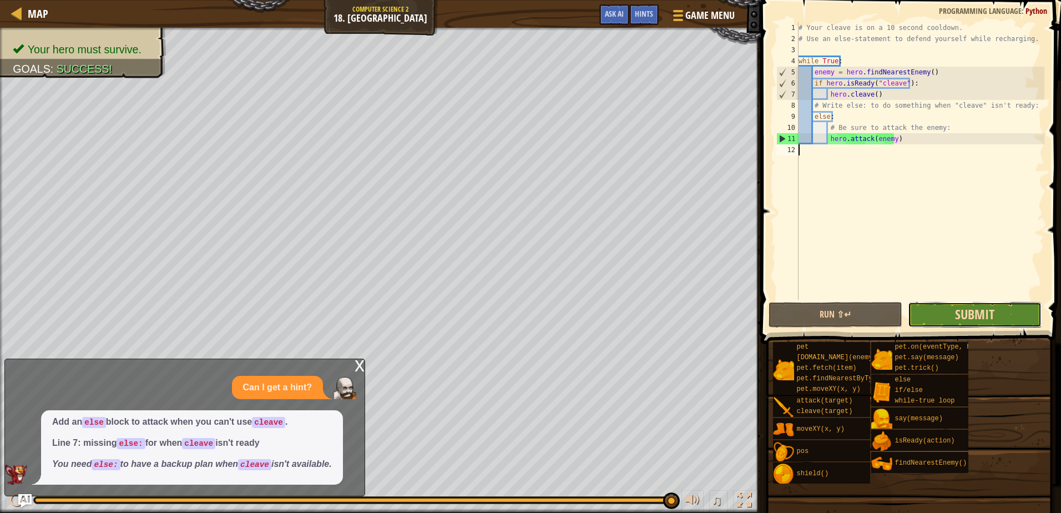
click at [984, 308] on span "Submit" at bounding box center [974, 314] width 39 height 18
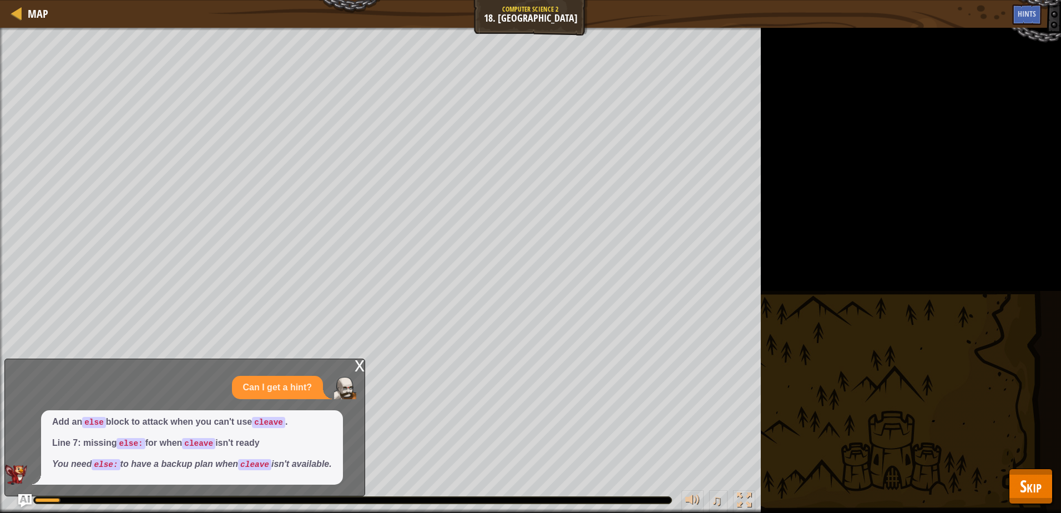
click at [1031, 504] on div "Your hero must survive. Goals : Running... ♫ Okar 299 x: 27 y: 24 No target" at bounding box center [530, 270] width 1061 height 485
click at [1032, 485] on span "Skip" at bounding box center [1031, 485] width 22 height 23
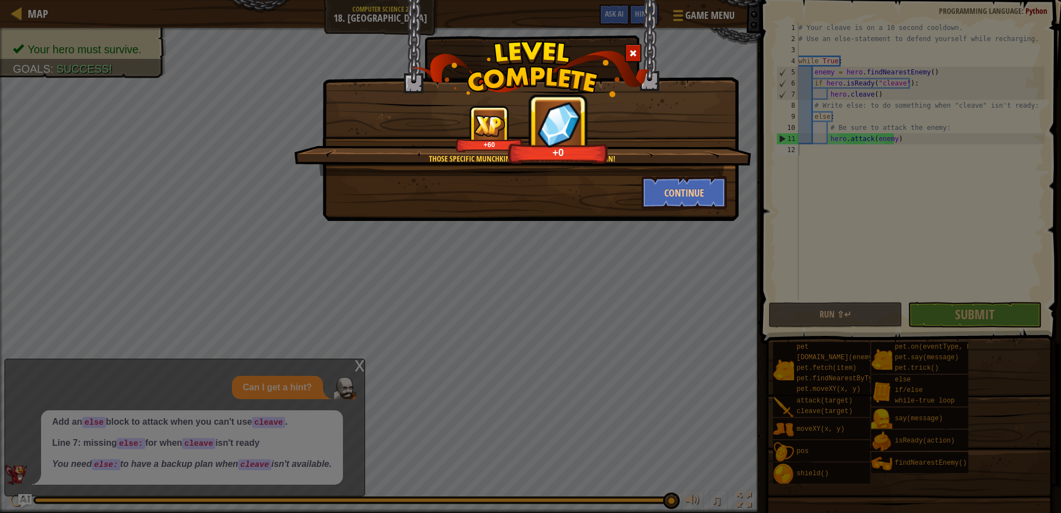
click at [631, 55] on span at bounding box center [633, 53] width 8 height 8
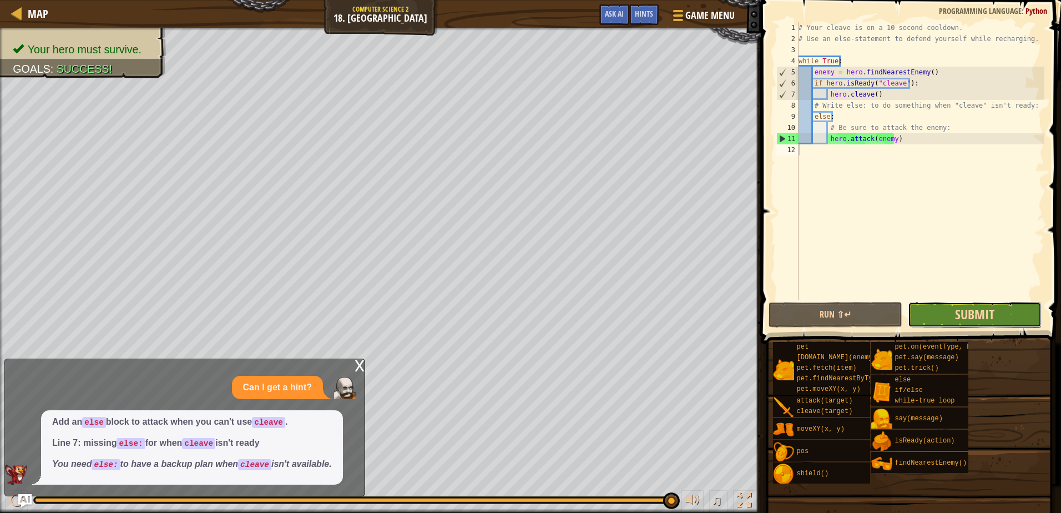
click at [970, 315] on span "Submit" at bounding box center [974, 314] width 39 height 18
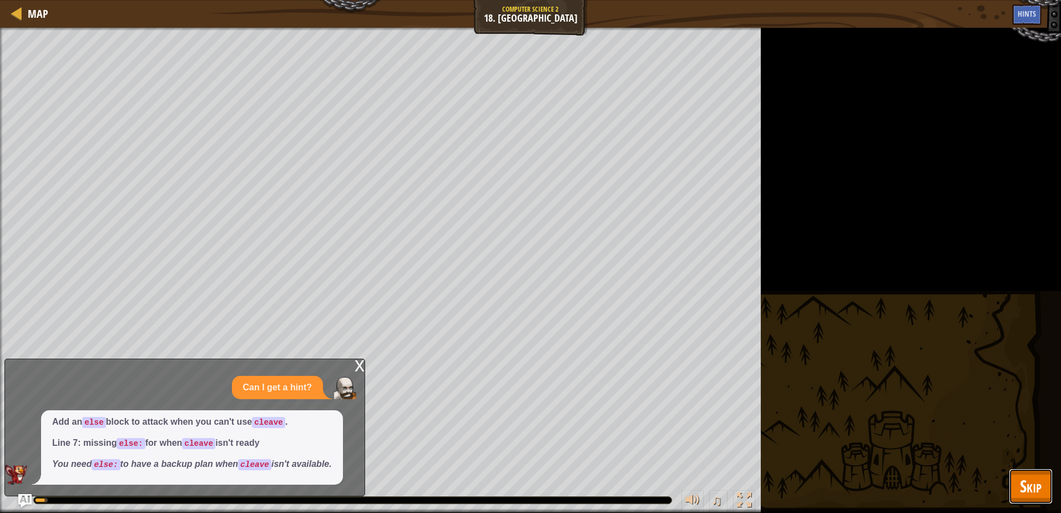
click at [1026, 495] on span "Skip" at bounding box center [1031, 485] width 22 height 23
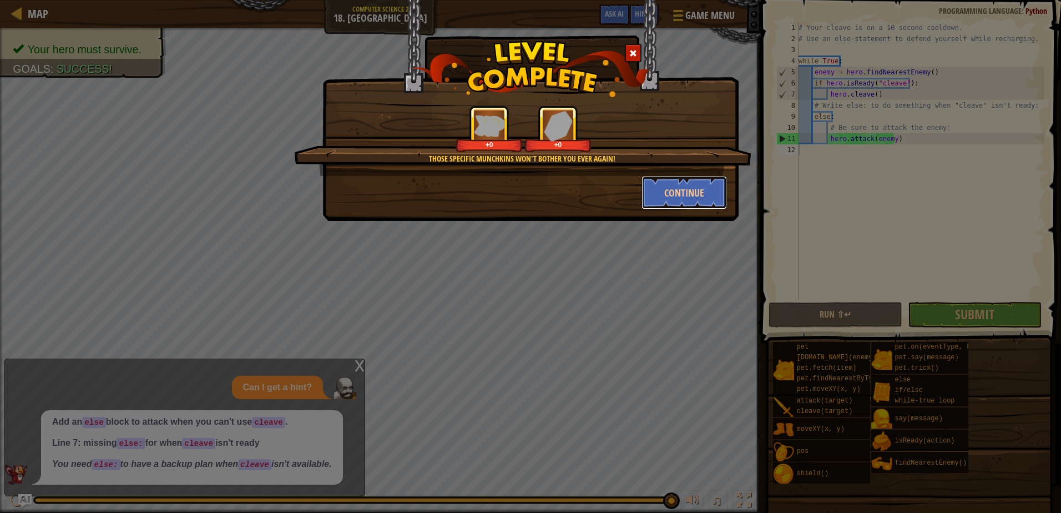
drag, startPoint x: 692, startPoint y: 189, endPoint x: 783, endPoint y: 281, distance: 129.9
click at [692, 188] on button "Continue" at bounding box center [684, 192] width 86 height 33
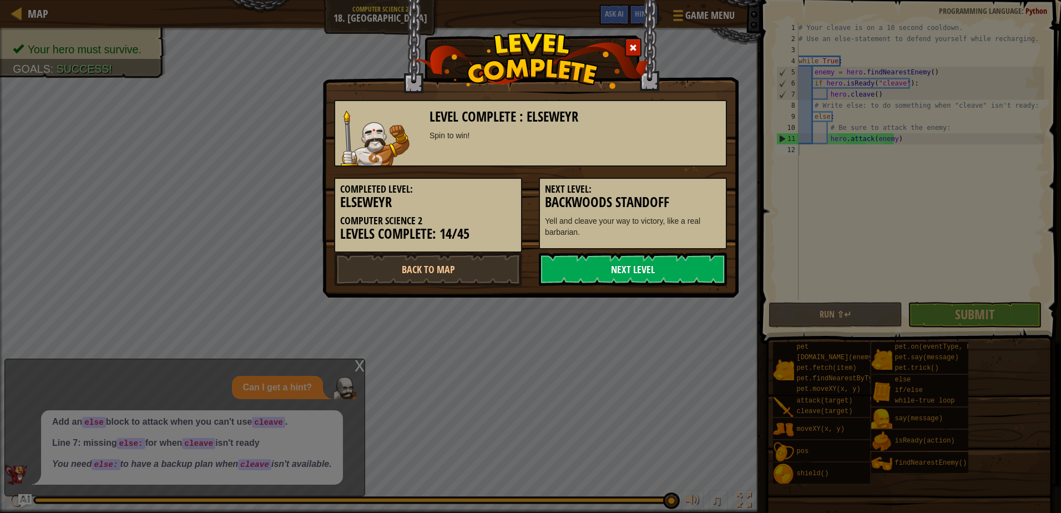
click at [615, 262] on link "Next Level" at bounding box center [633, 268] width 188 height 33
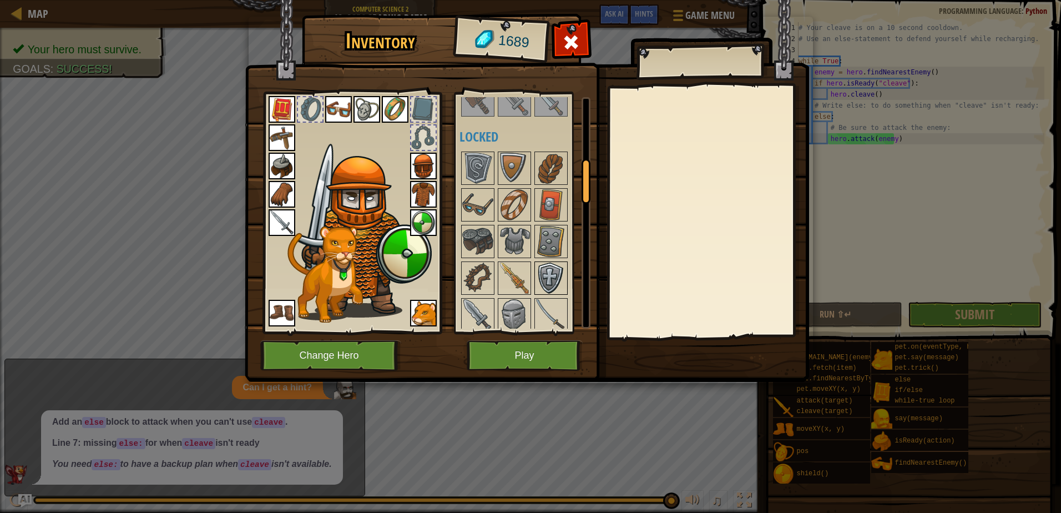
scroll to position [333, 0]
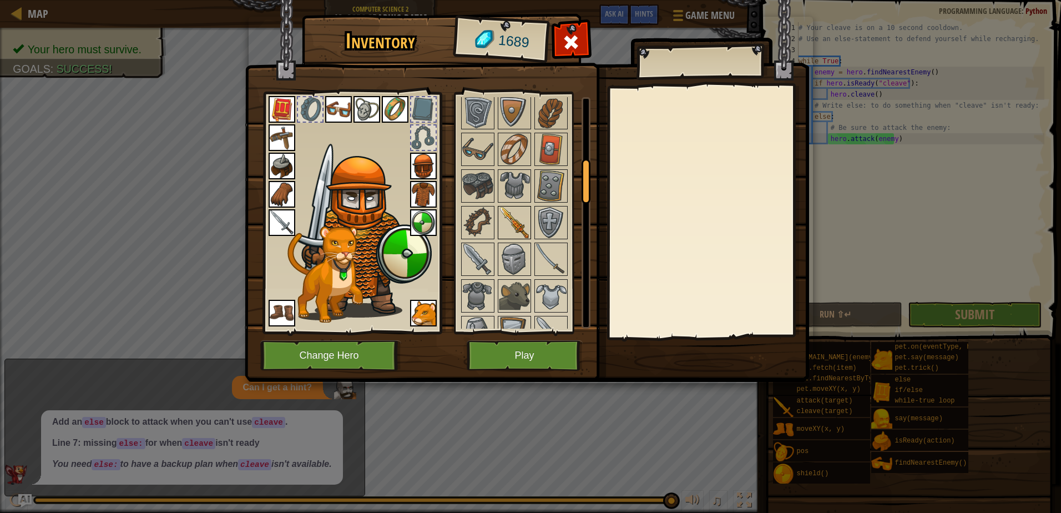
click at [513, 221] on img at bounding box center [514, 222] width 31 height 31
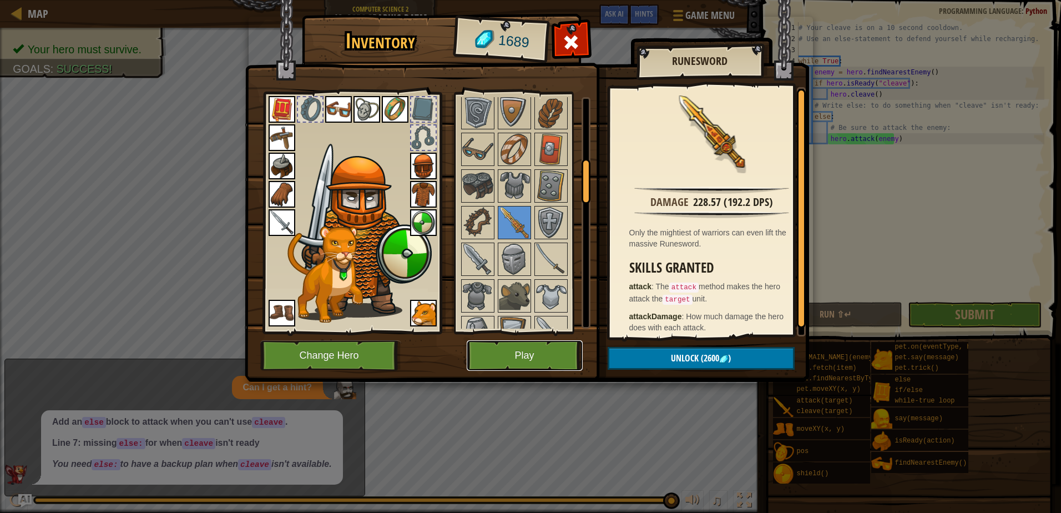
click at [515, 352] on button "Play" at bounding box center [525, 355] width 116 height 31
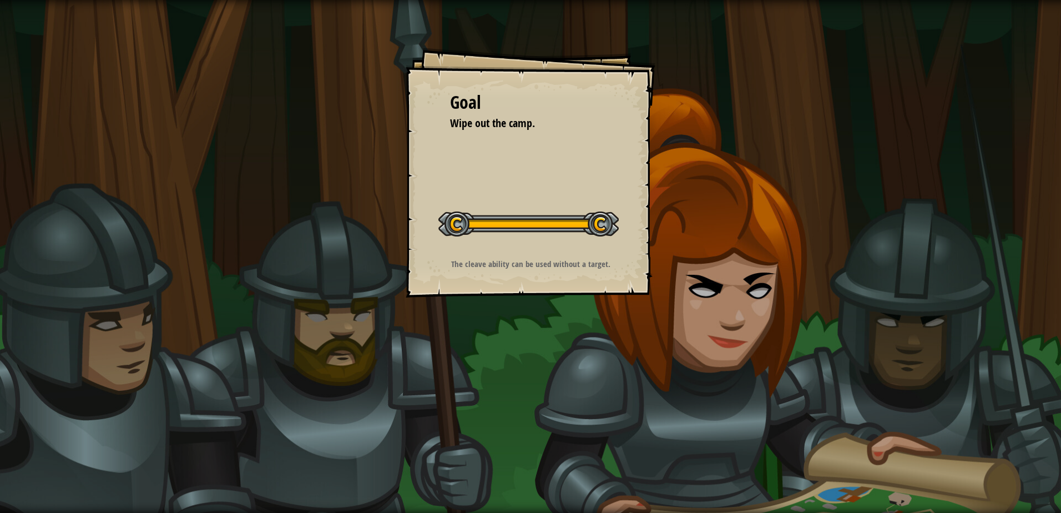
click at [605, 292] on div "Goal Wipe out the camp. Start Level Error loading from server. Try refreshing t…" at bounding box center [530, 256] width 1061 height 513
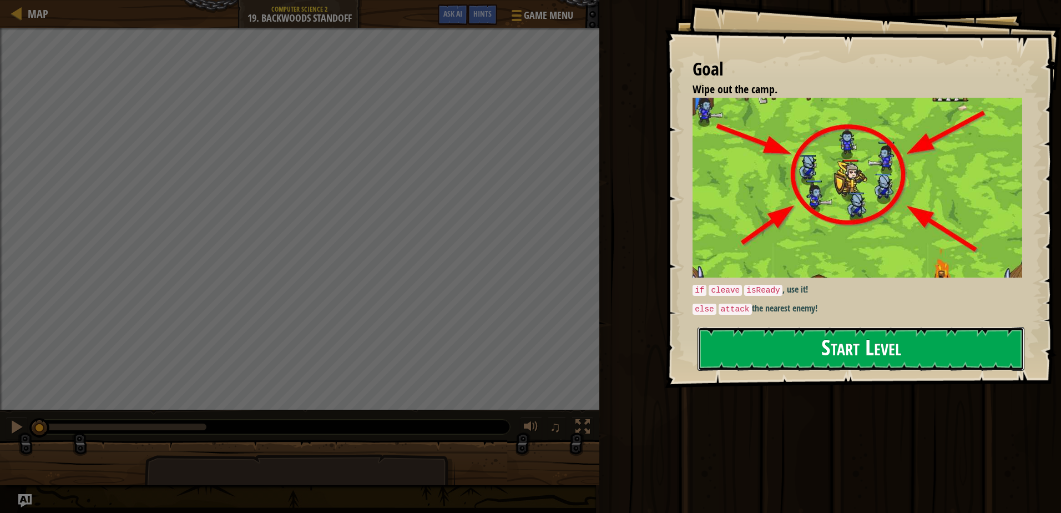
click at [740, 341] on button "Start Level" at bounding box center [860, 349] width 327 height 44
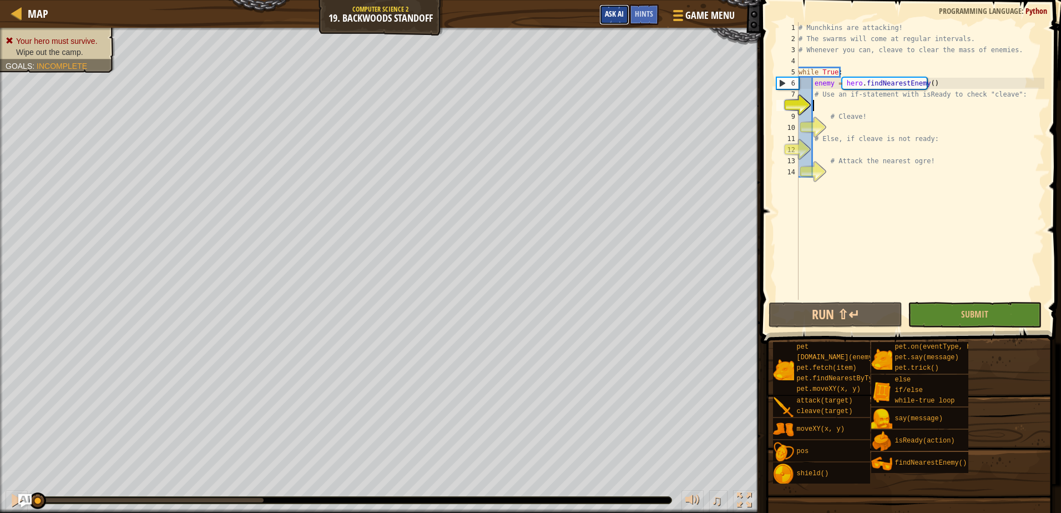
click at [605, 7] on button "Ask AI" at bounding box center [614, 14] width 30 height 21
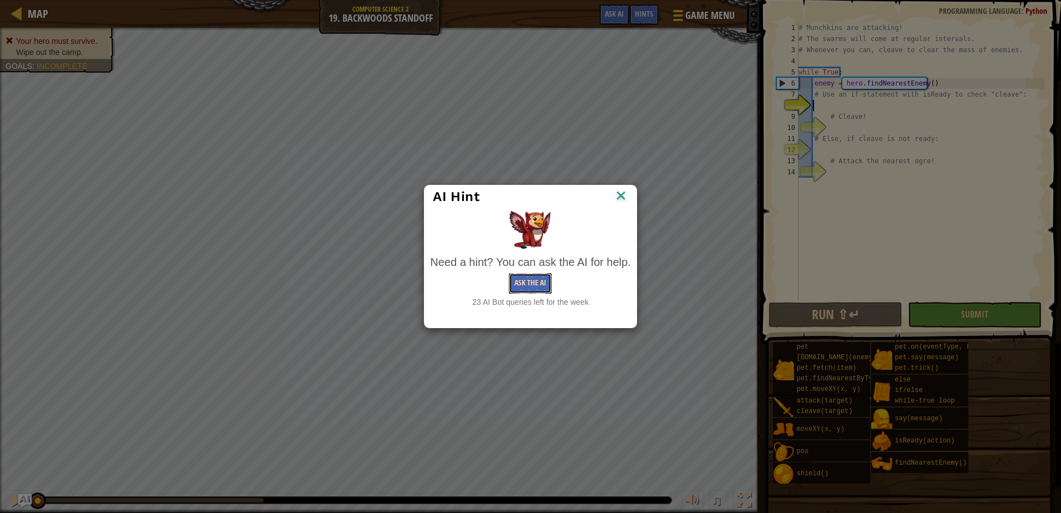
click at [523, 280] on button "Ask the AI" at bounding box center [530, 283] width 43 height 21
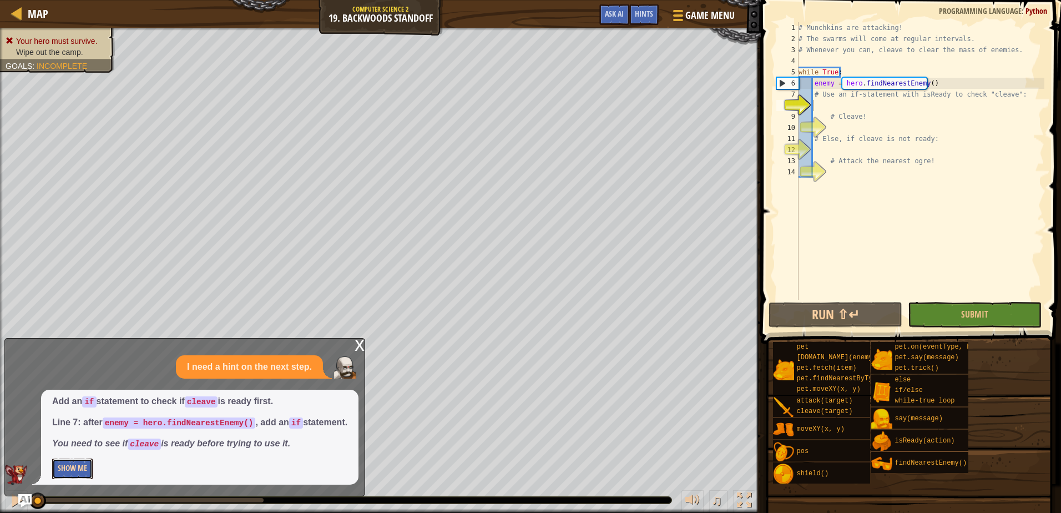
click at [72, 469] on button "Show Me" at bounding box center [72, 468] width 41 height 21
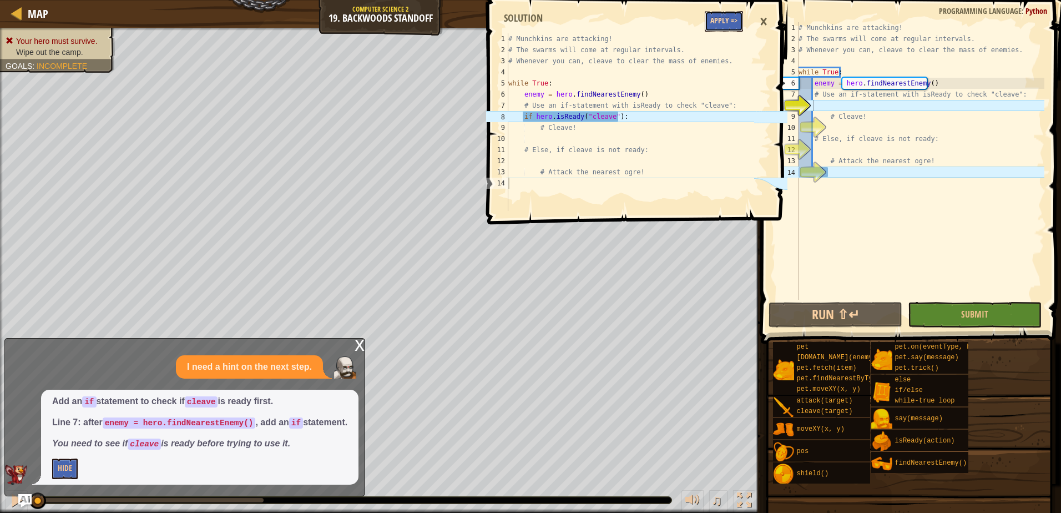
click at [726, 24] on button "Apply =>" at bounding box center [724, 21] width 38 height 21
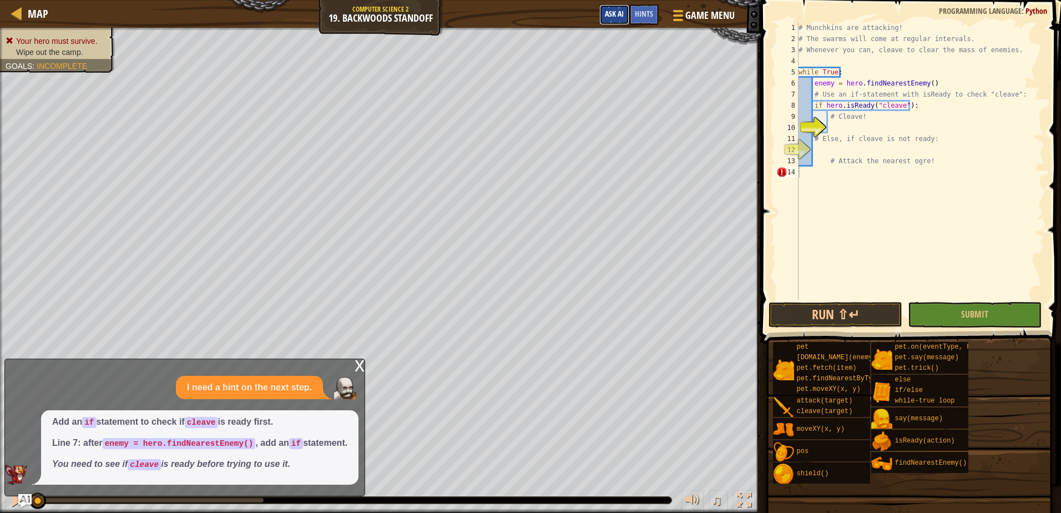
click at [616, 9] on span "Ask AI" at bounding box center [614, 13] width 19 height 11
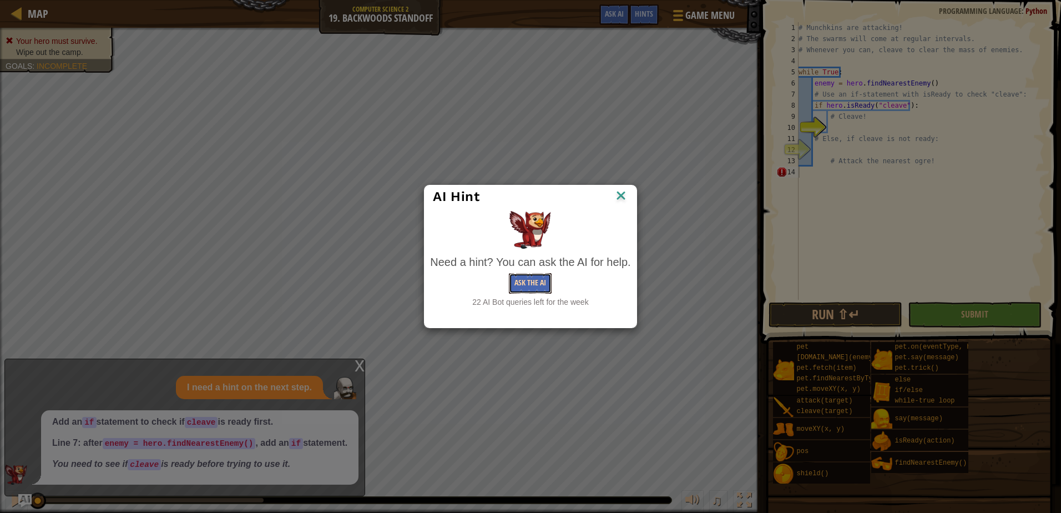
click at [519, 287] on button "Ask the AI" at bounding box center [530, 283] width 43 height 21
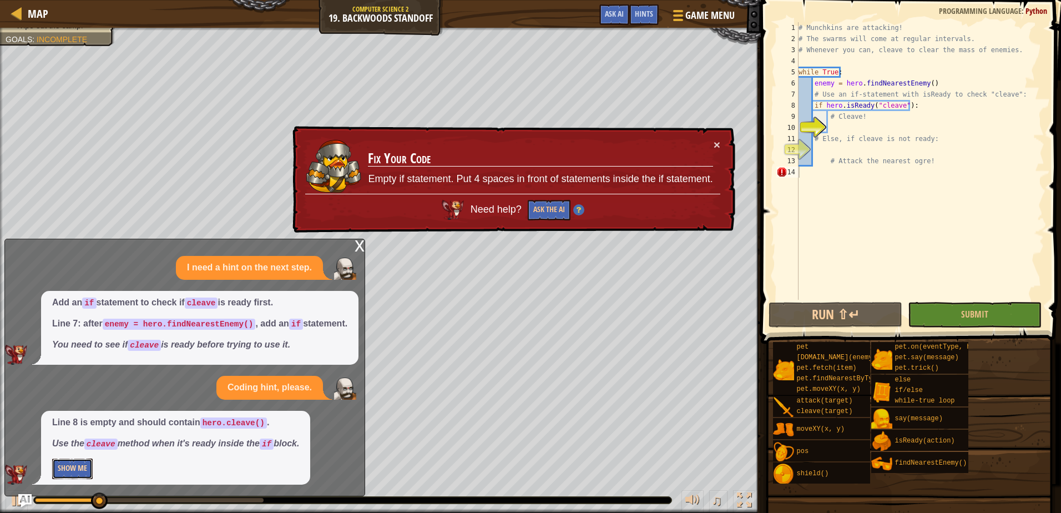
click at [83, 464] on button "Show Me" at bounding box center [72, 468] width 41 height 21
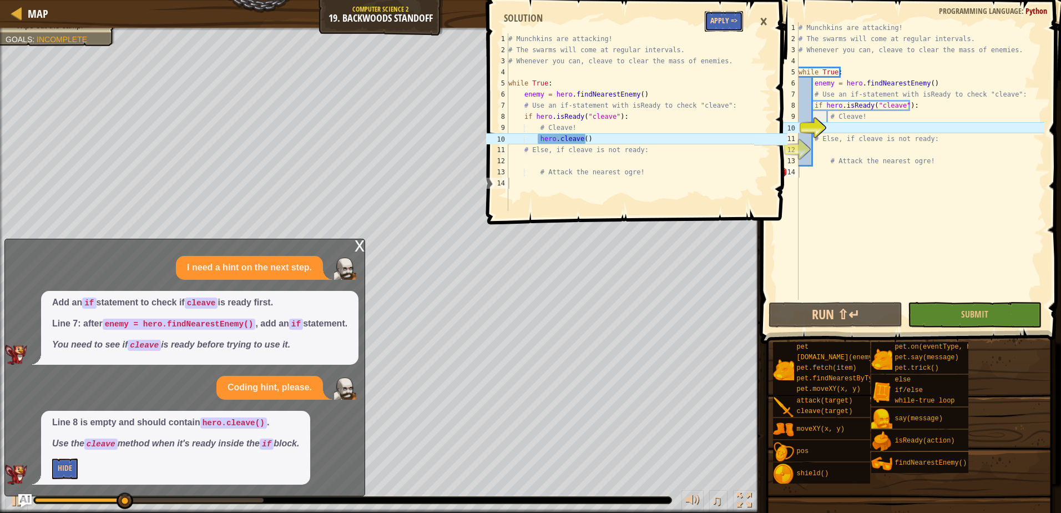
click at [715, 19] on button "Apply =>" at bounding box center [724, 21] width 38 height 21
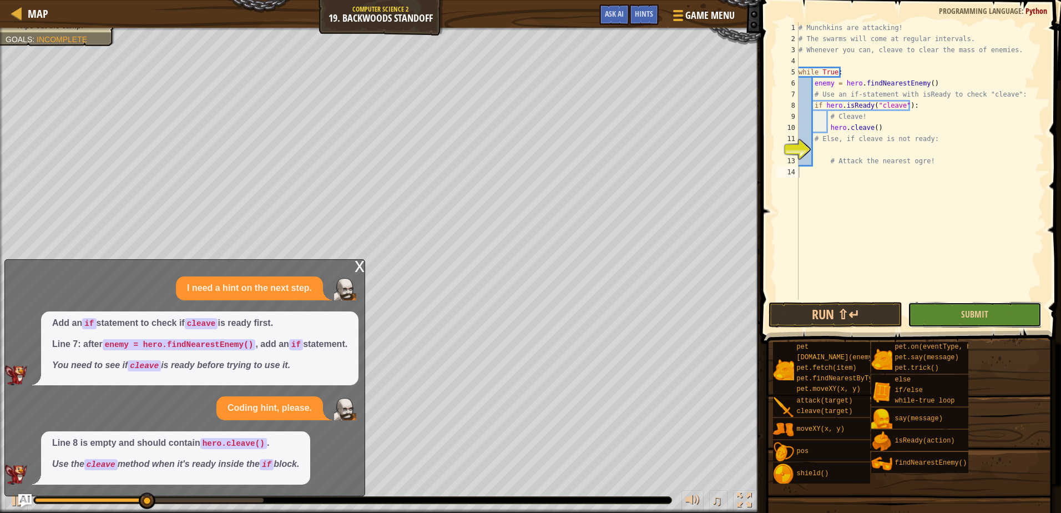
click at [936, 307] on button "Submit" at bounding box center [975, 315] width 134 height 26
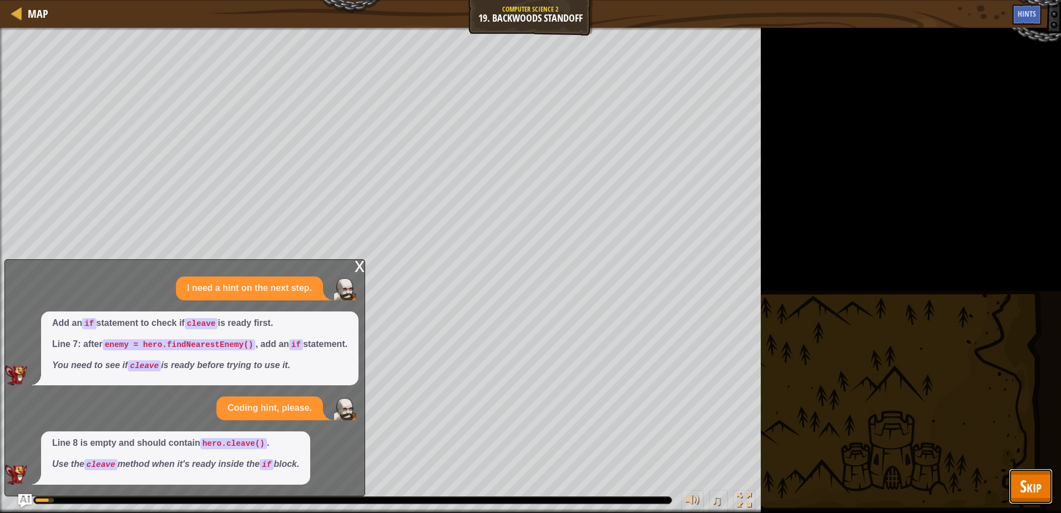
click at [1032, 473] on button "Skip" at bounding box center [1031, 486] width 44 height 36
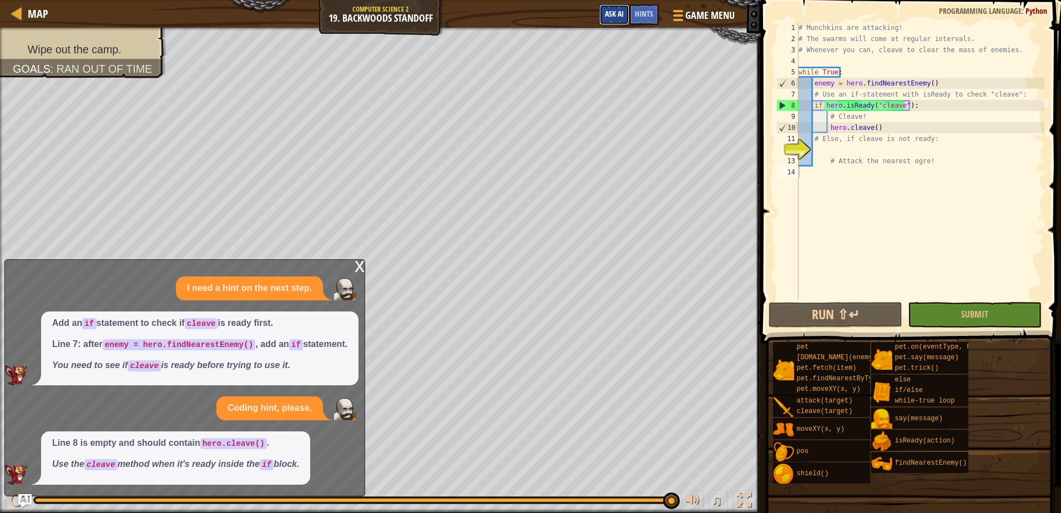
click at [625, 15] on button "Ask AI" at bounding box center [614, 14] width 30 height 21
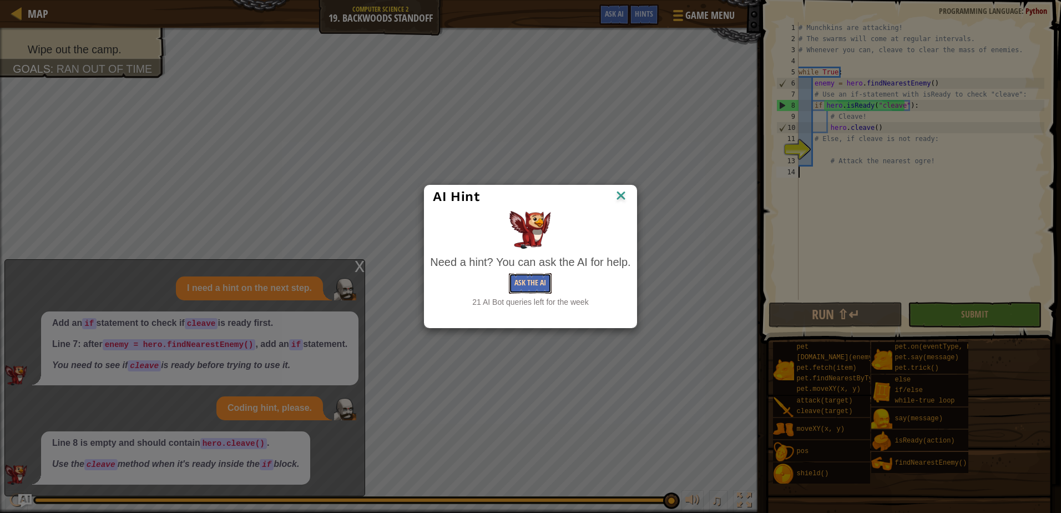
click at [514, 282] on button "Ask the AI" at bounding box center [530, 283] width 43 height 21
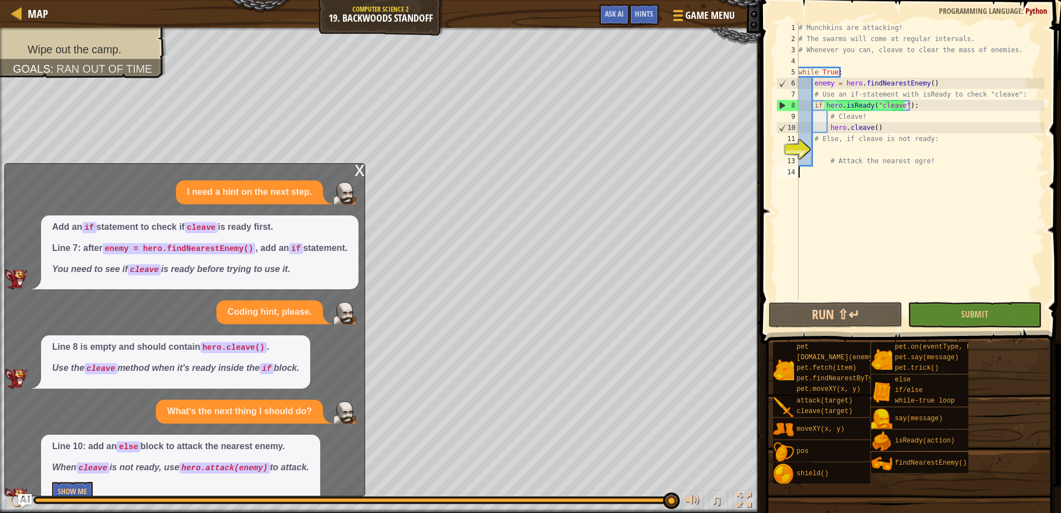
scroll to position [23, 0]
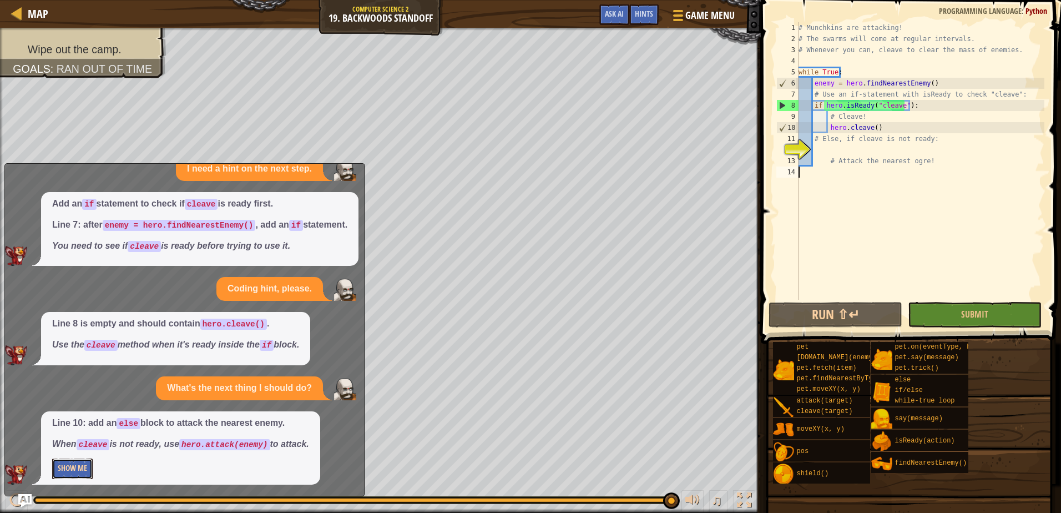
click at [70, 471] on button "Show Me" at bounding box center [72, 468] width 41 height 21
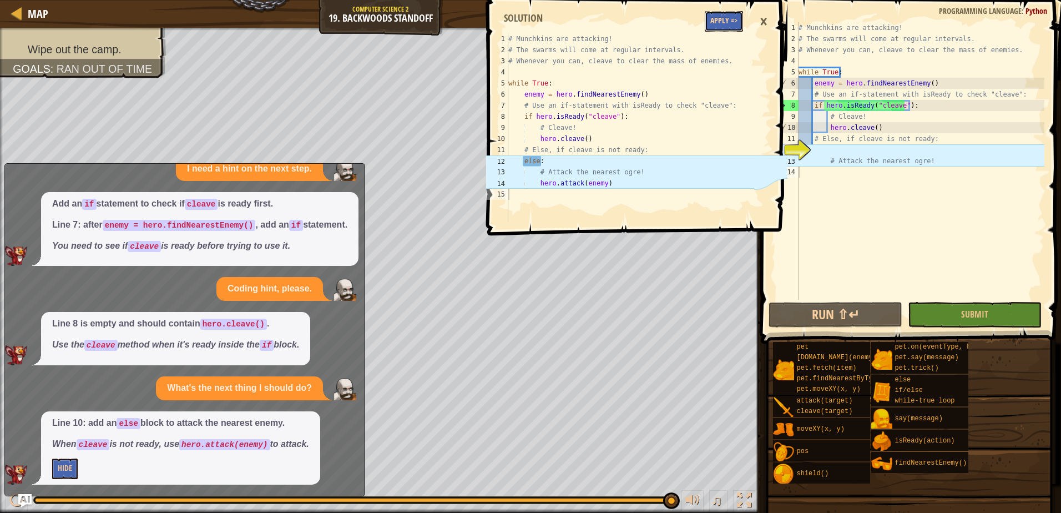
click at [724, 21] on button "Apply =>" at bounding box center [724, 21] width 38 height 21
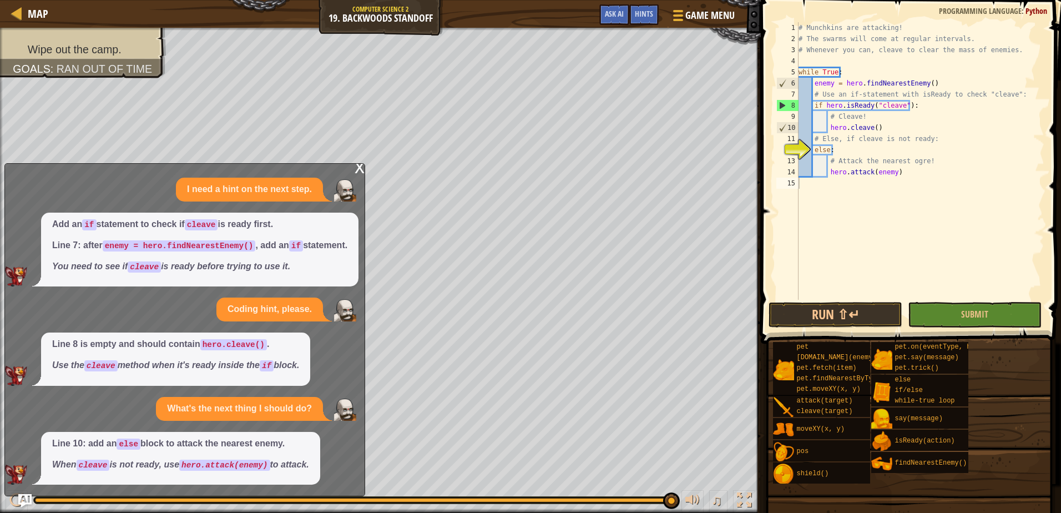
scroll to position [3, 0]
click at [952, 310] on button "Submit" at bounding box center [975, 315] width 134 height 26
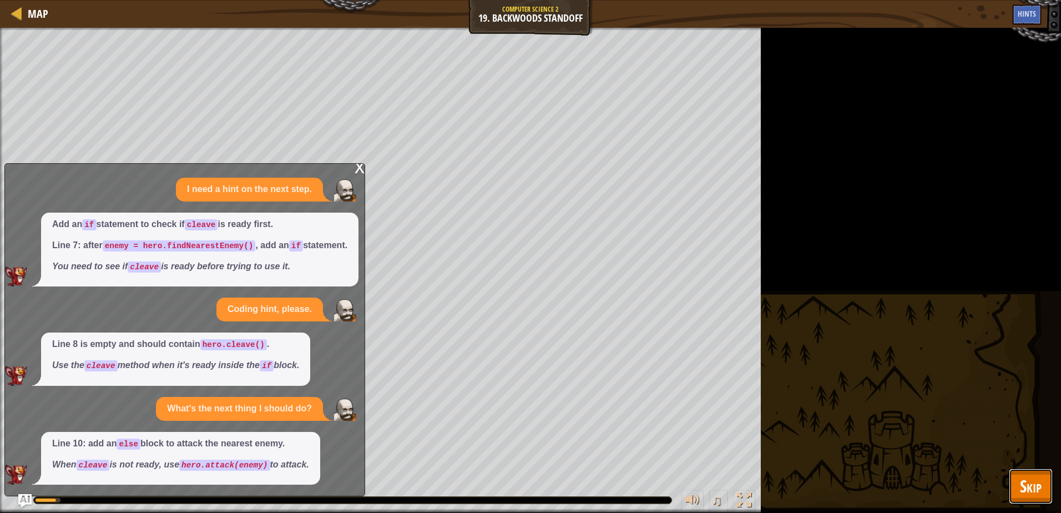
click at [1029, 478] on span "Skip" at bounding box center [1031, 485] width 22 height 23
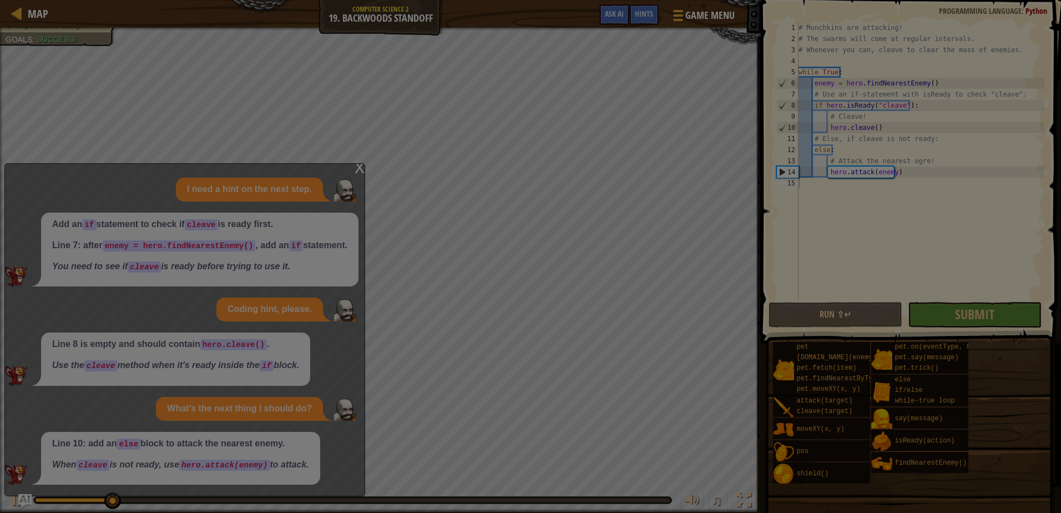
click at [352, 170] on div at bounding box center [530, 256] width 1061 height 513
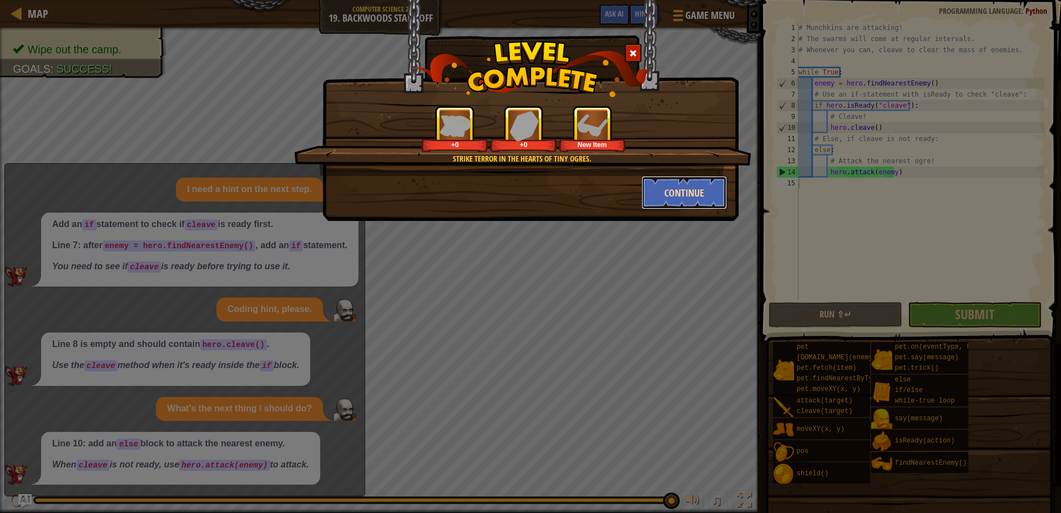
click at [660, 191] on button "Continue" at bounding box center [684, 192] width 86 height 33
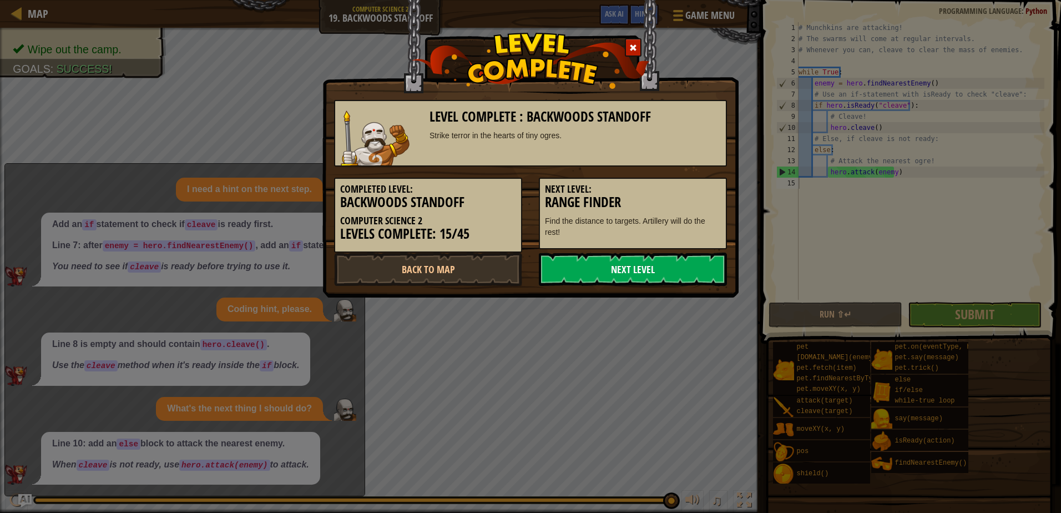
click at [579, 266] on link "Next Level" at bounding box center [633, 268] width 188 height 33
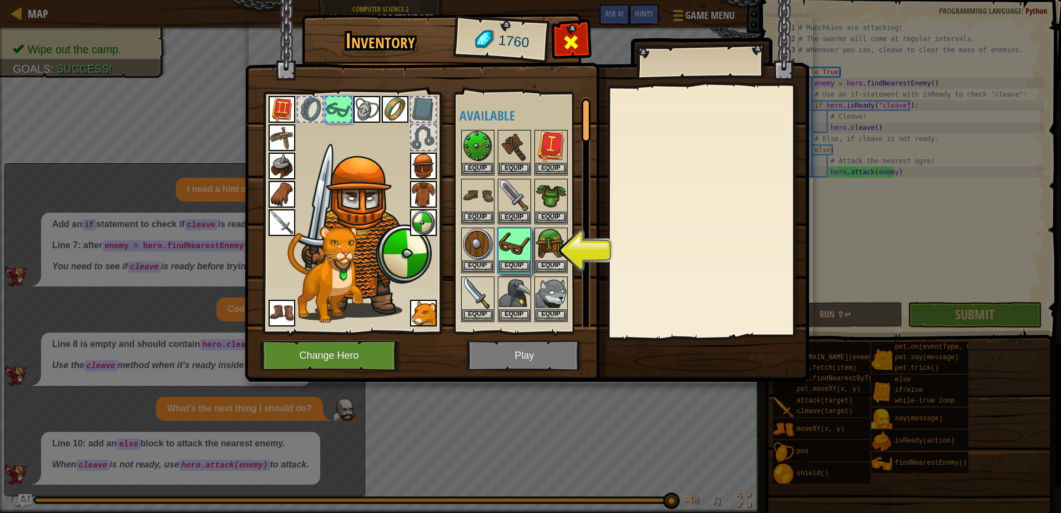
click at [585, 37] on div at bounding box center [571, 45] width 35 height 35
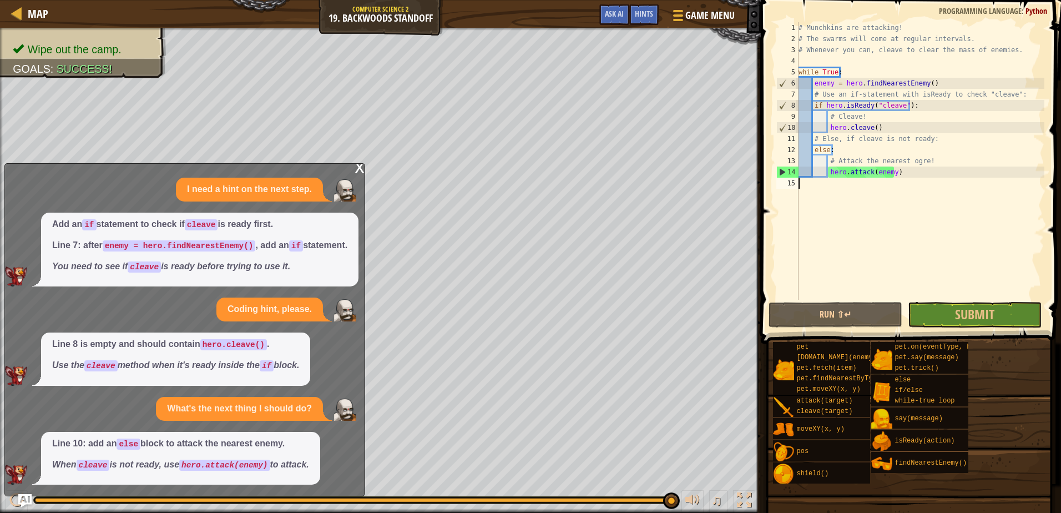
click at [353, 169] on div "x I need a hint on the next step. Add an if statement to check if cleave is rea…" at bounding box center [184, 329] width 361 height 333
click at [361, 171] on div "x" at bounding box center [360, 166] width 10 height 11
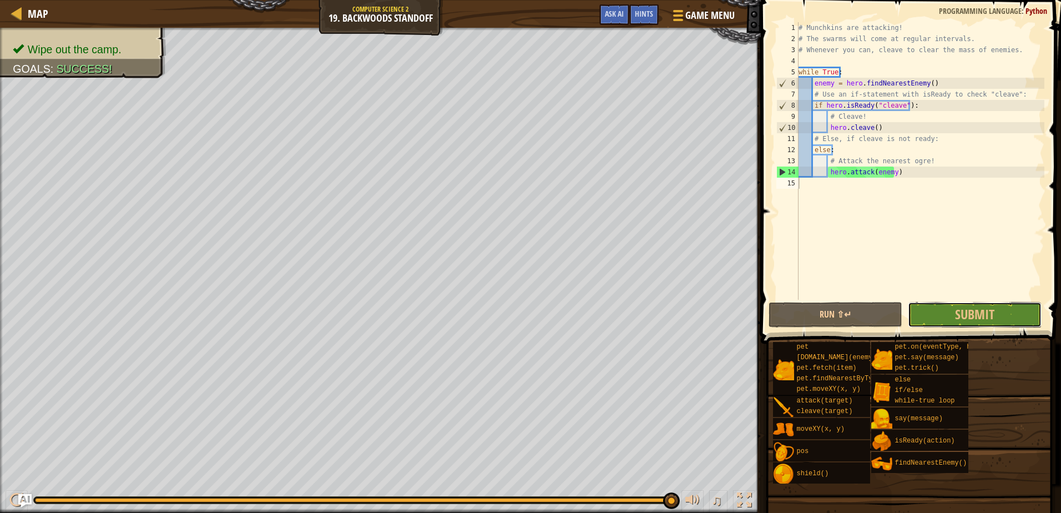
click at [992, 321] on span "Submit" at bounding box center [974, 314] width 39 height 18
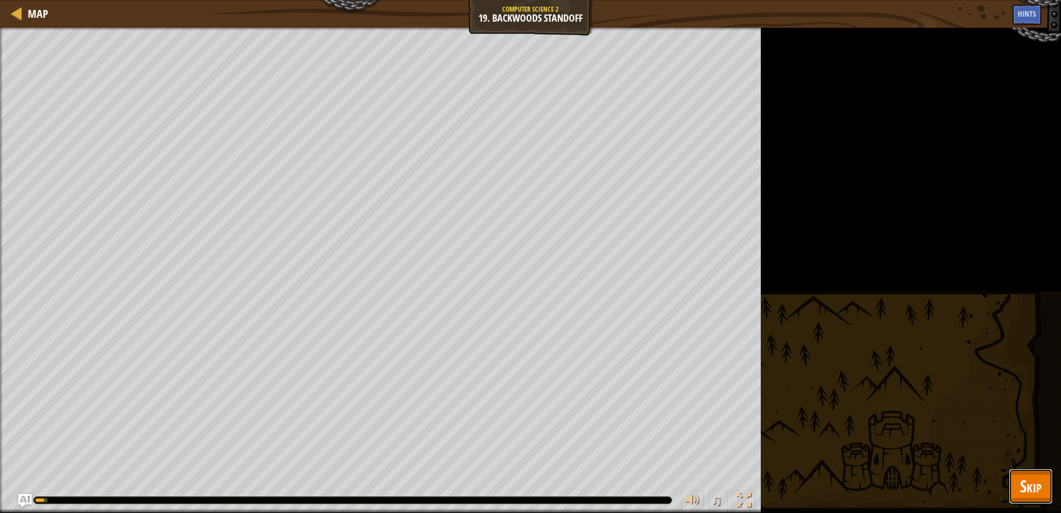
click at [1036, 490] on span "Skip" at bounding box center [1031, 485] width 22 height 23
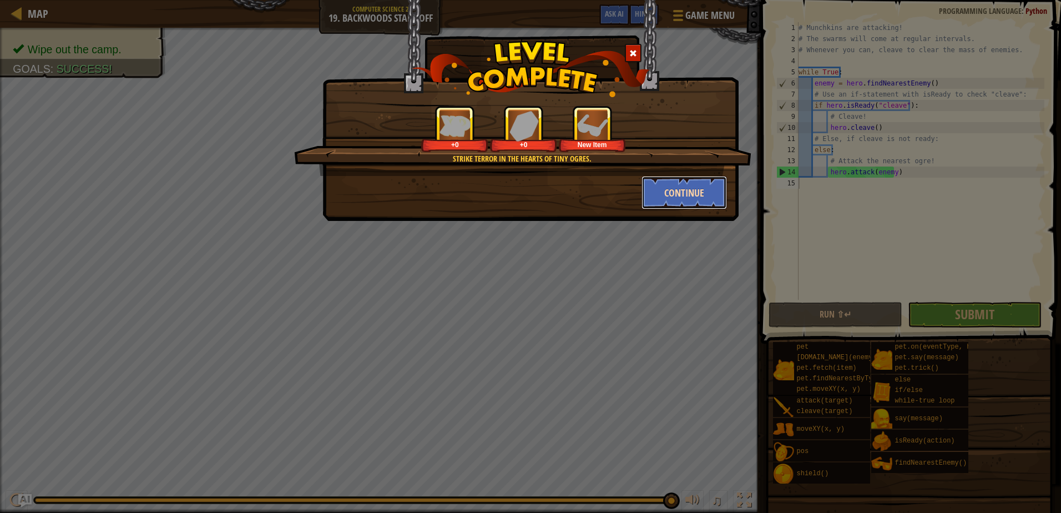
click at [692, 192] on button "Continue" at bounding box center [684, 192] width 86 height 33
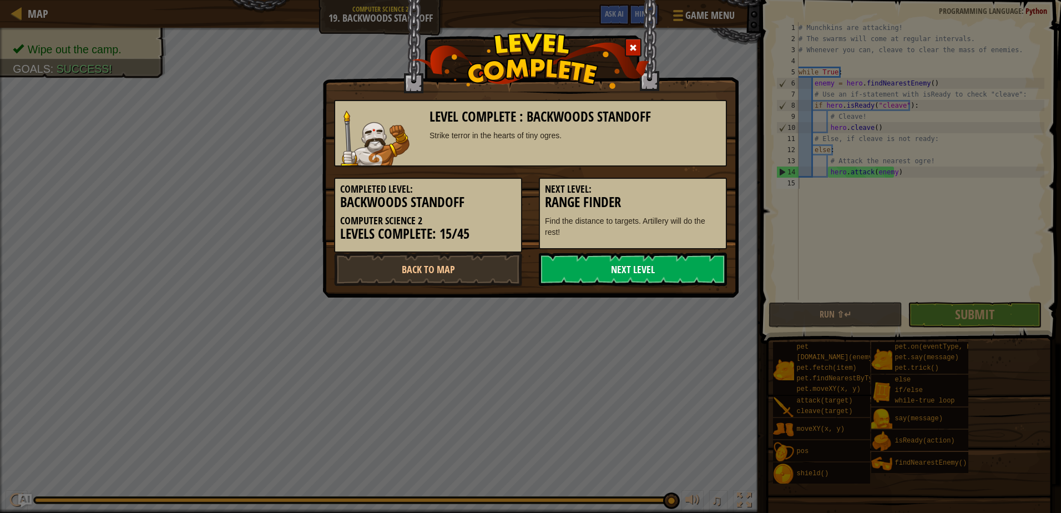
click at [711, 256] on link "Next Level" at bounding box center [633, 268] width 188 height 33
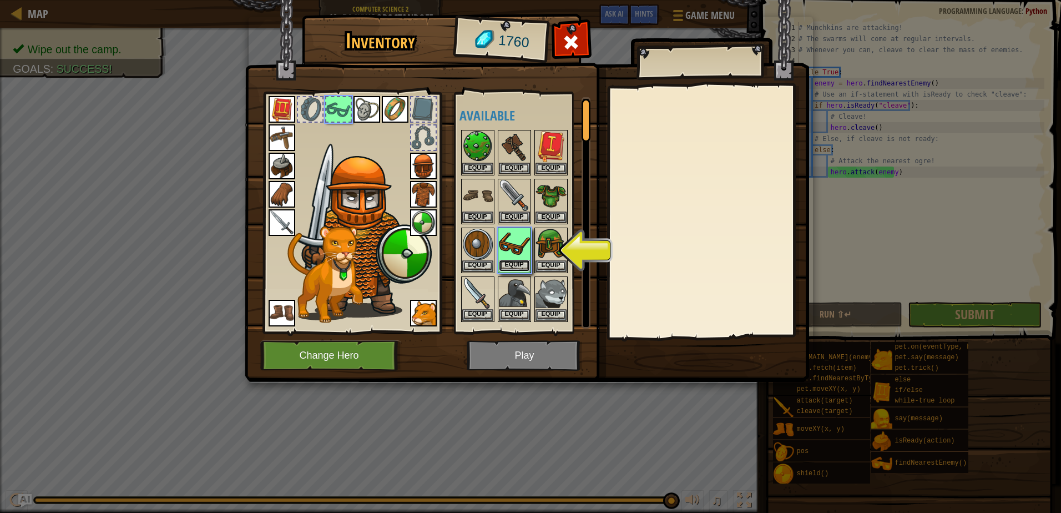
click at [524, 264] on button "Equip" at bounding box center [514, 266] width 31 height 12
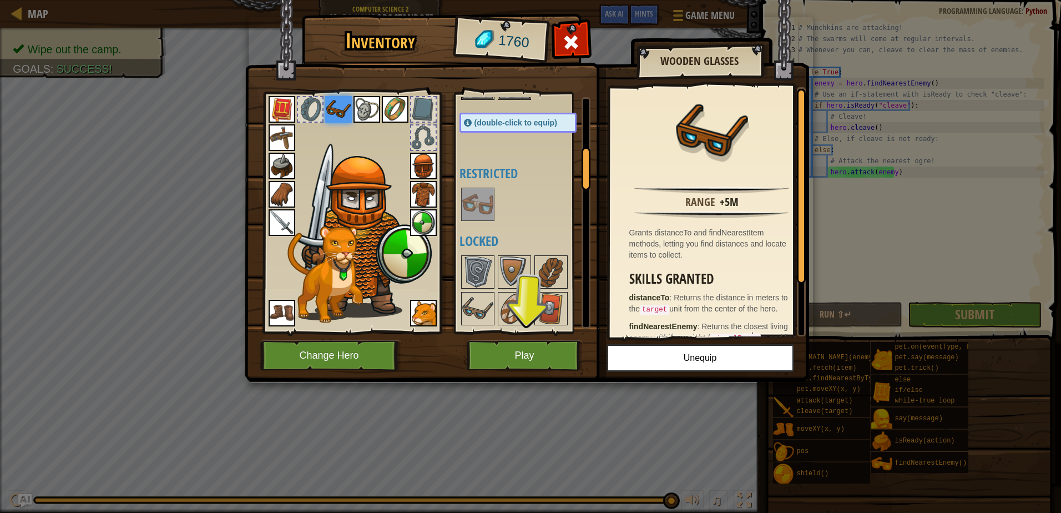
scroll to position [277, 0]
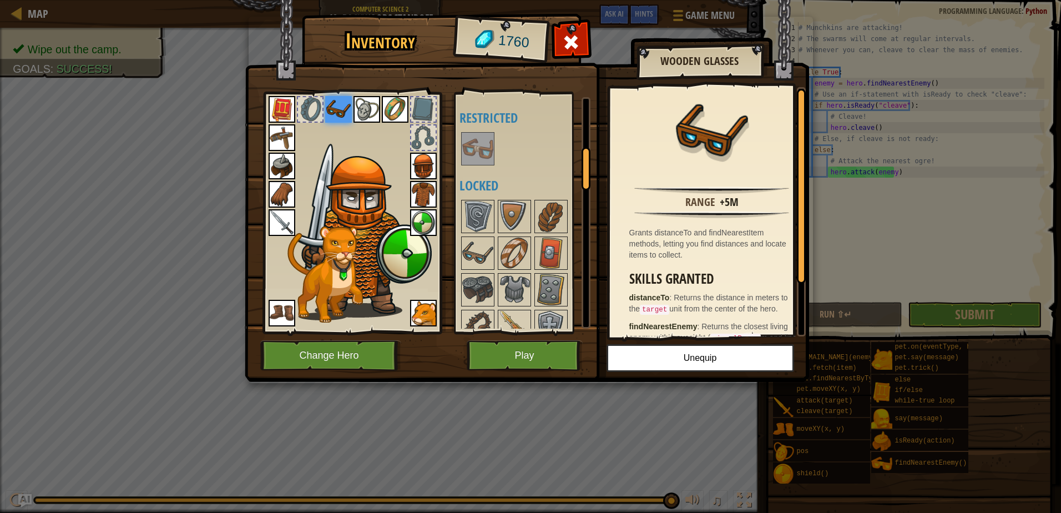
click at [461, 139] on div "Available Equip Equip Equip Equip Equip Equip Equip Equip Equip Equip Equip Equ…" at bounding box center [528, 212] width 139 height 231
click at [467, 141] on img at bounding box center [477, 148] width 31 height 31
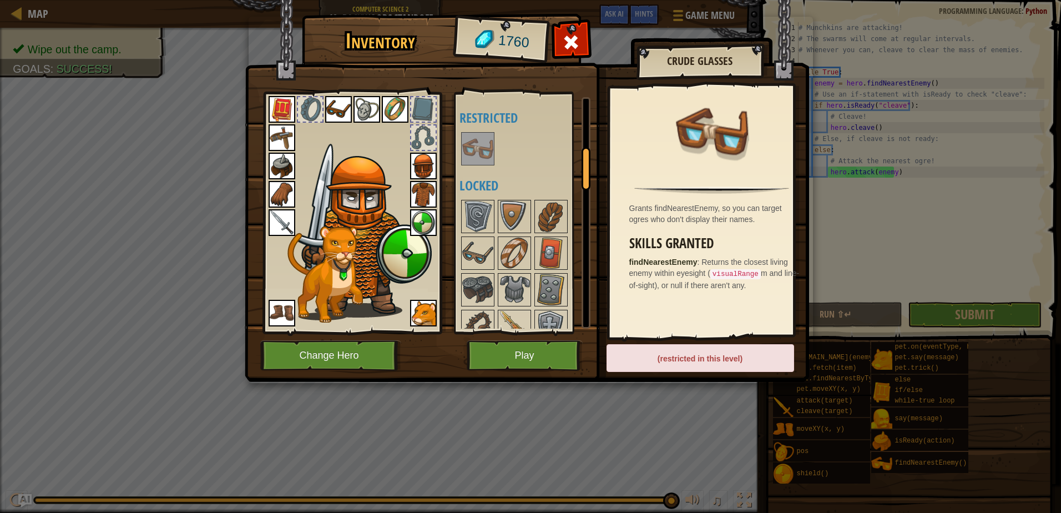
click at [497, 152] on div at bounding box center [528, 148] width 139 height 37
click at [348, 108] on img at bounding box center [338, 109] width 27 height 27
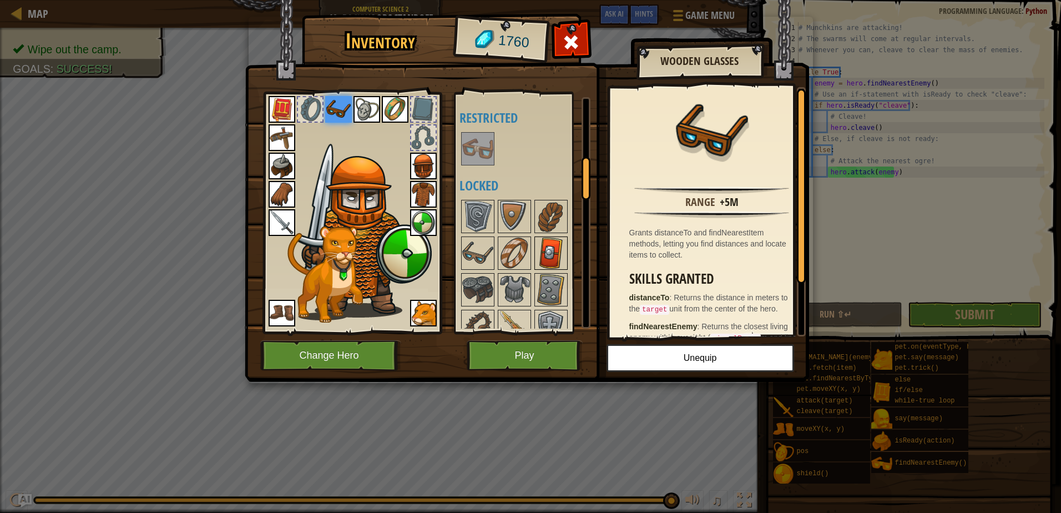
scroll to position [333, 0]
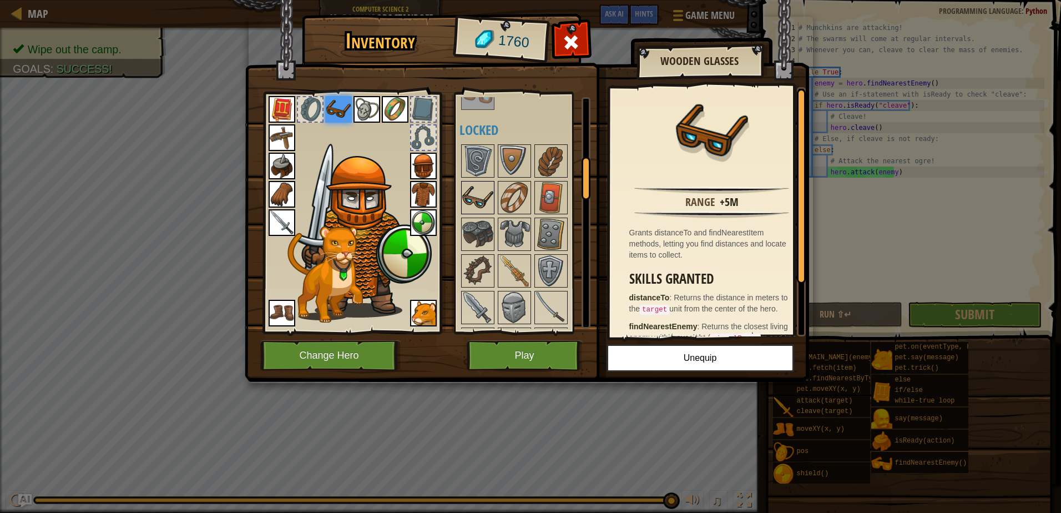
click at [479, 191] on img at bounding box center [477, 197] width 31 height 31
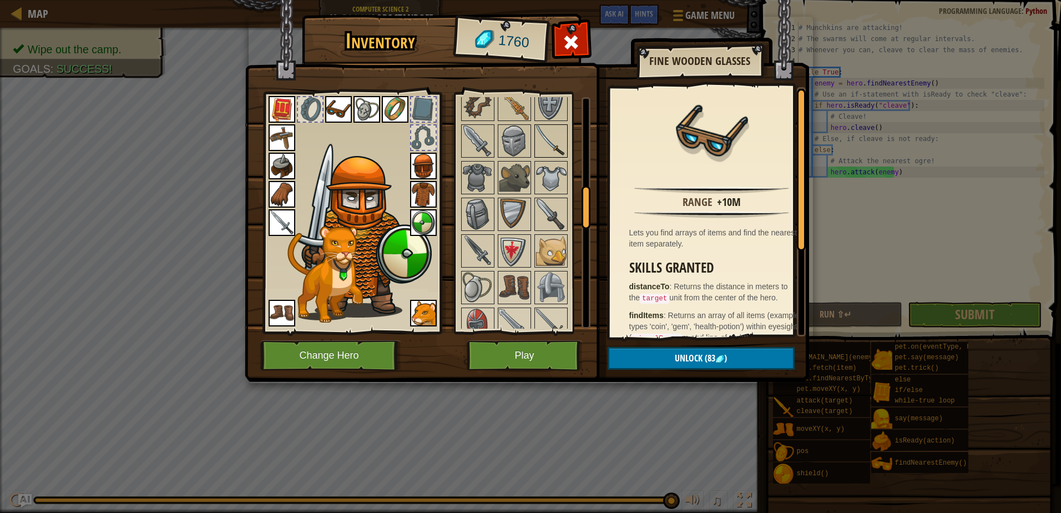
scroll to position [555, 0]
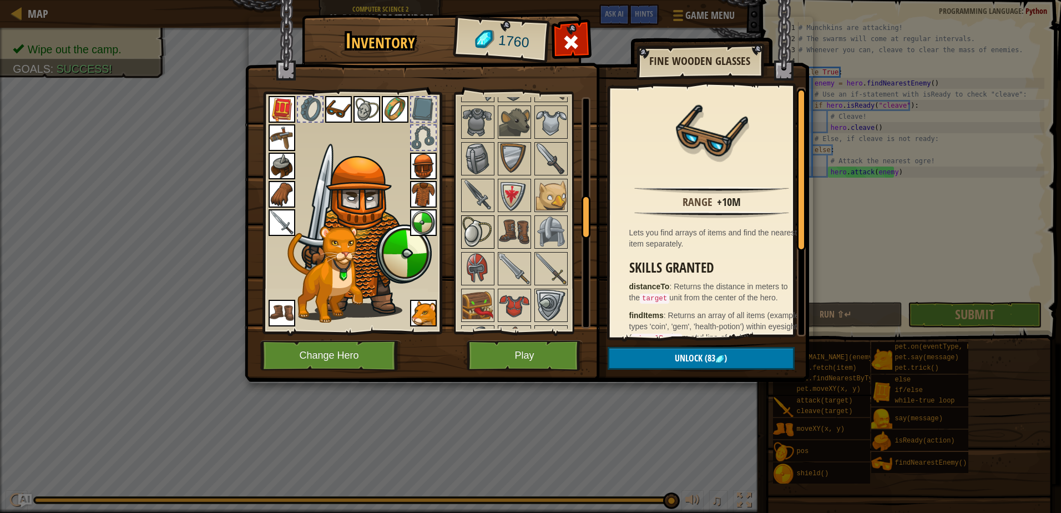
click at [478, 233] on img at bounding box center [477, 231] width 31 height 31
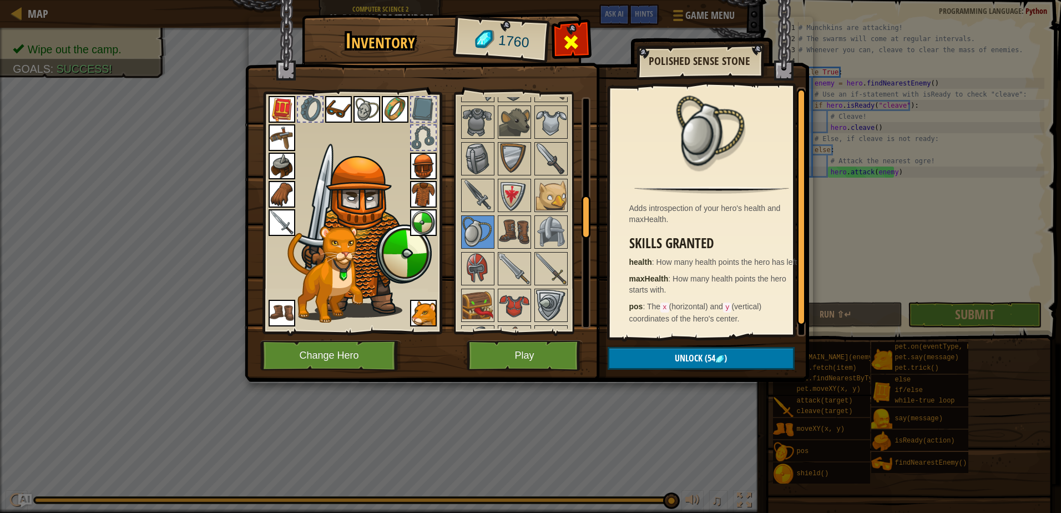
click at [562, 31] on div at bounding box center [571, 45] width 35 height 35
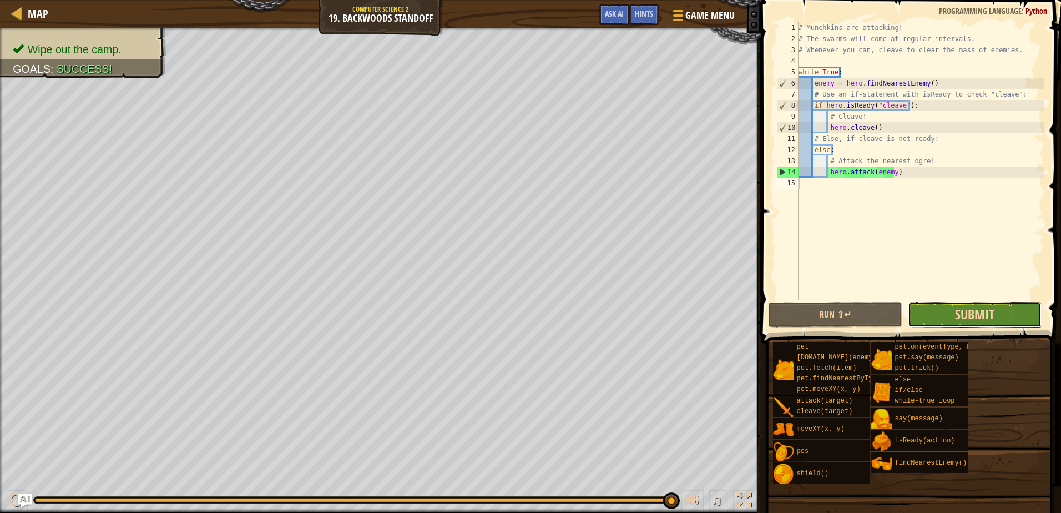
click at [975, 311] on span "Submit" at bounding box center [974, 314] width 39 height 18
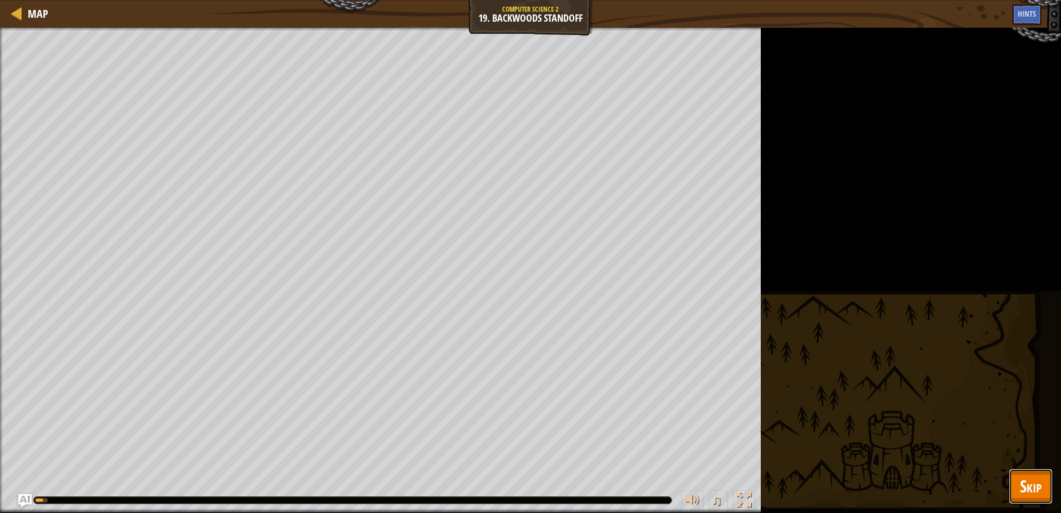
click at [1023, 490] on span "Skip" at bounding box center [1031, 485] width 22 height 23
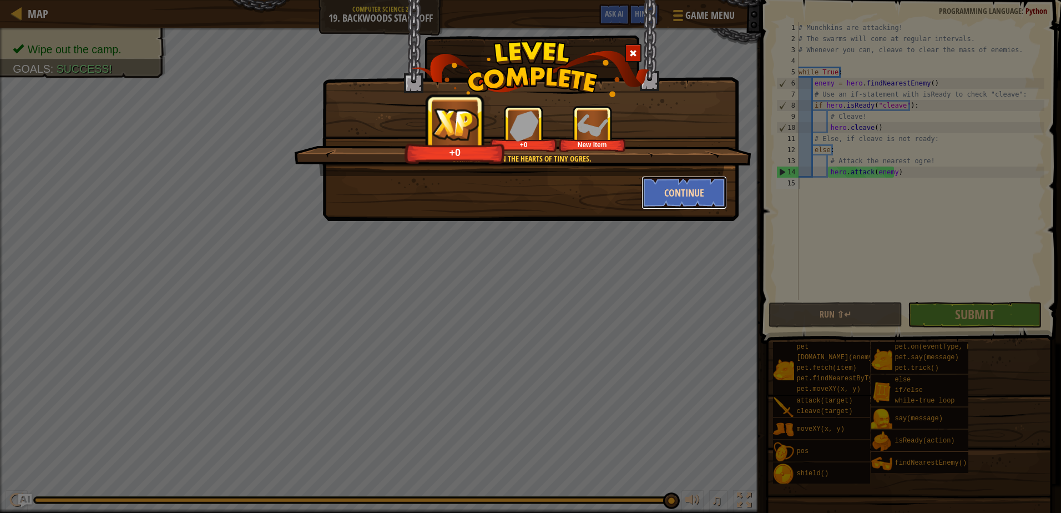
click at [678, 192] on button "Continue" at bounding box center [684, 192] width 86 height 33
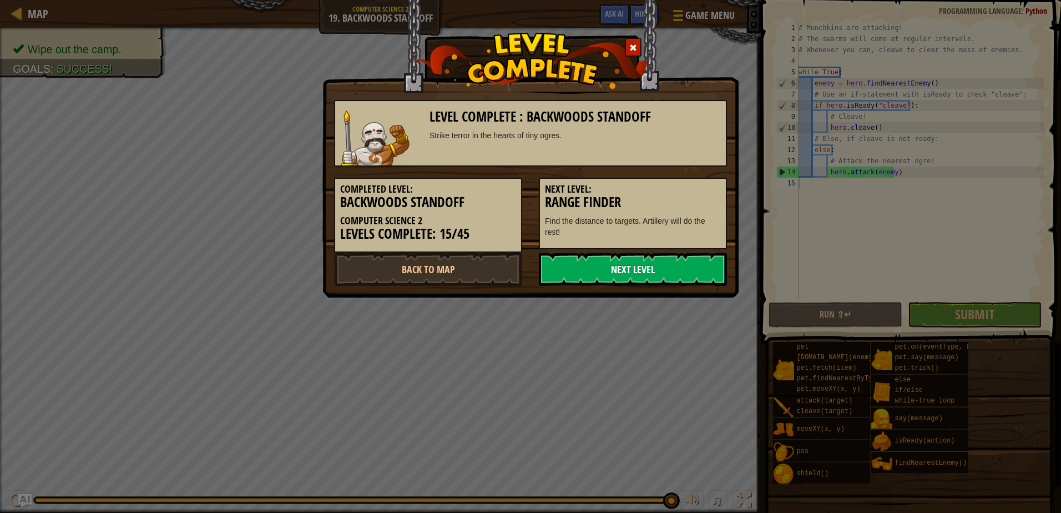
click at [594, 272] on link "Next Level" at bounding box center [633, 268] width 188 height 33
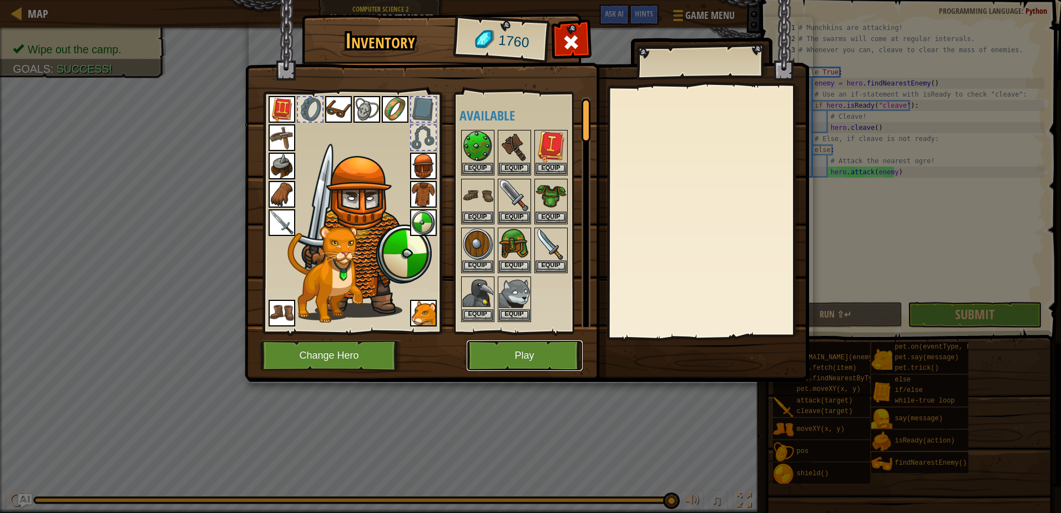
click at [537, 353] on button "Play" at bounding box center [525, 355] width 116 height 31
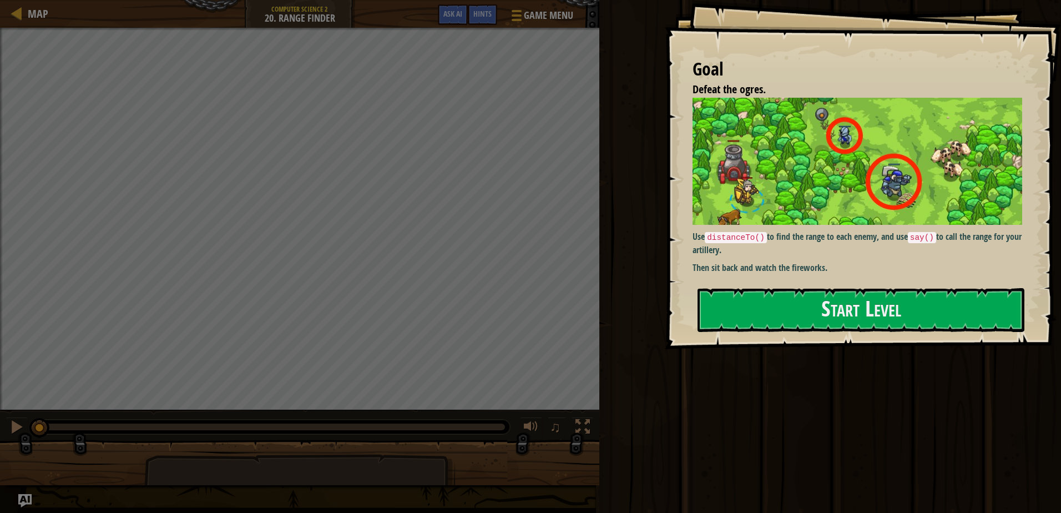
click at [755, 252] on p "Use distanceTo() to find the range to each enemy, and use say() to call the ran…" at bounding box center [861, 243] width 338 height 26
click at [745, 295] on button "Start Level" at bounding box center [860, 310] width 327 height 44
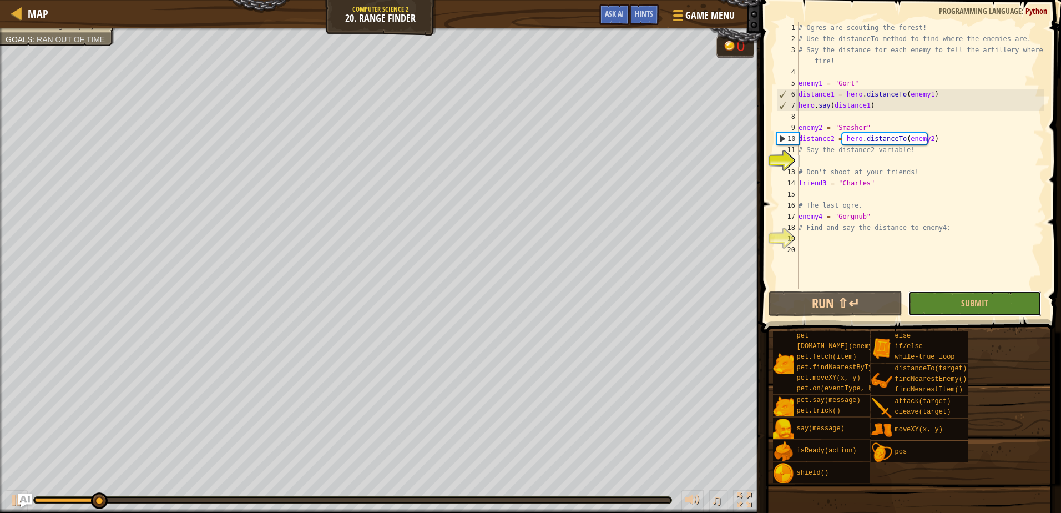
drag, startPoint x: 983, startPoint y: 300, endPoint x: 973, endPoint y: 298, distance: 10.1
click at [983, 300] on span "Submit" at bounding box center [974, 303] width 27 height 12
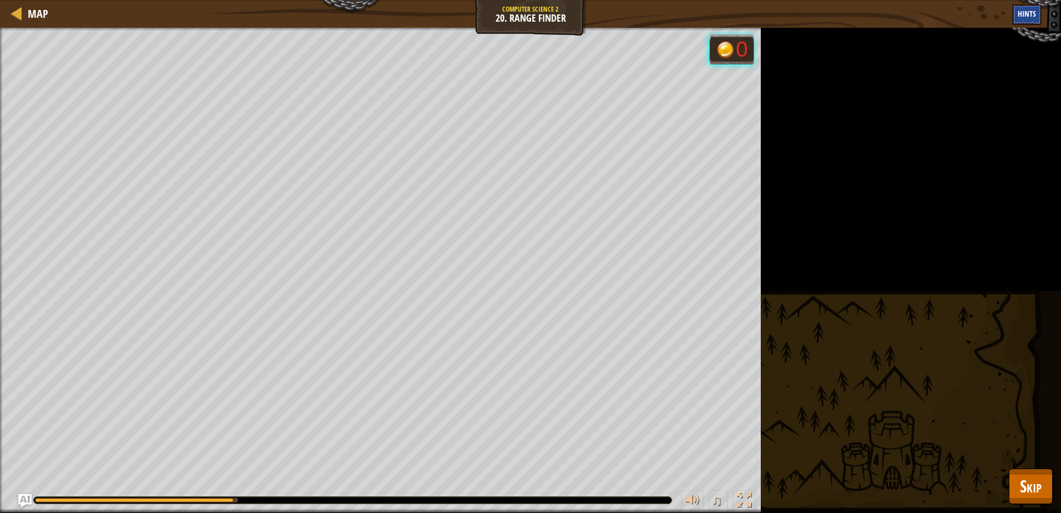
click at [1028, 12] on span "Hints" at bounding box center [1027, 13] width 18 height 11
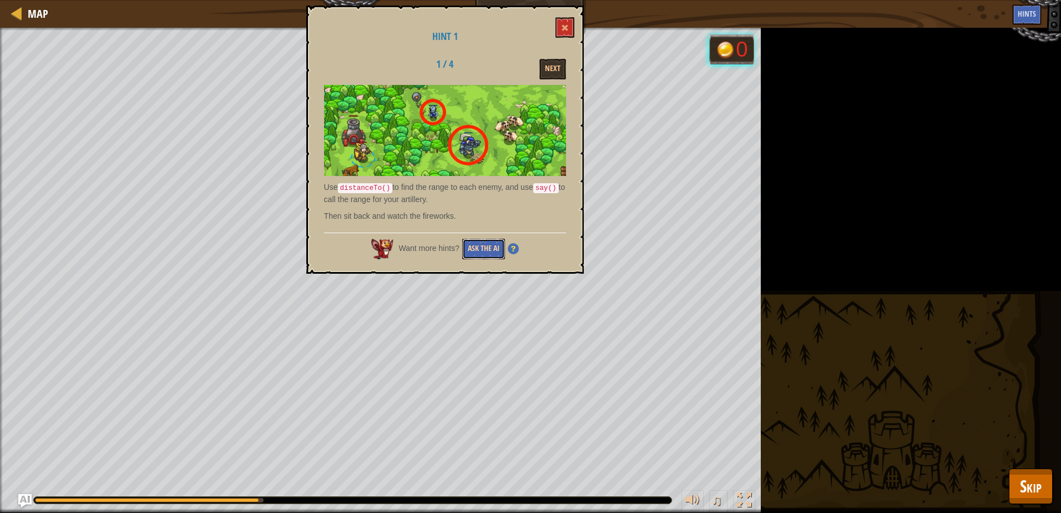
click at [490, 250] on button "Ask the AI" at bounding box center [483, 249] width 43 height 21
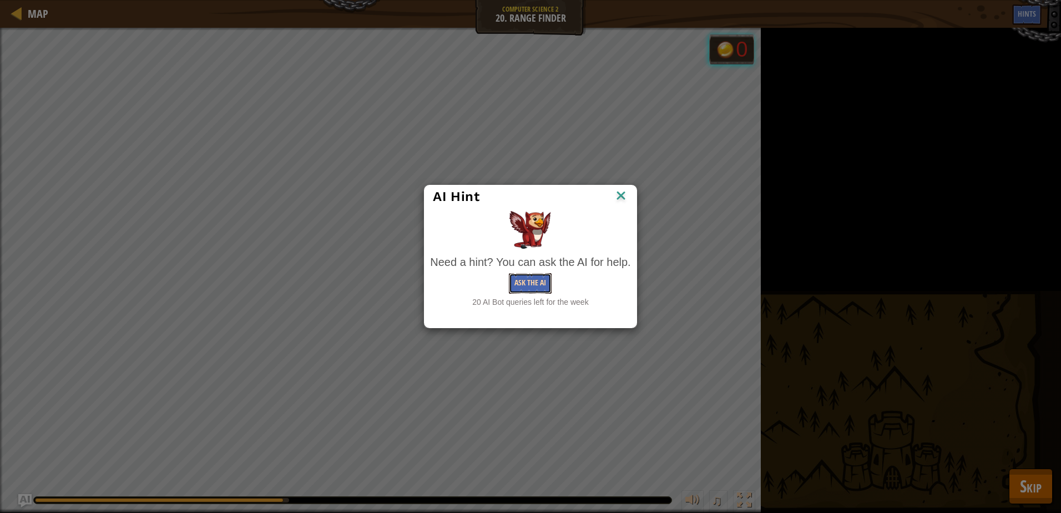
click at [538, 284] on button "Ask the AI" at bounding box center [530, 283] width 43 height 21
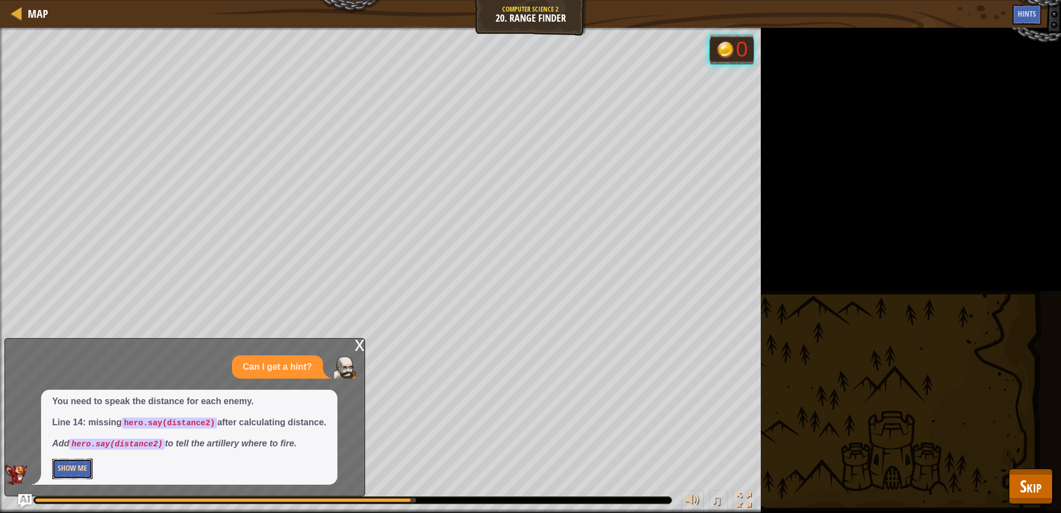
click at [77, 470] on button "Show Me" at bounding box center [72, 468] width 41 height 21
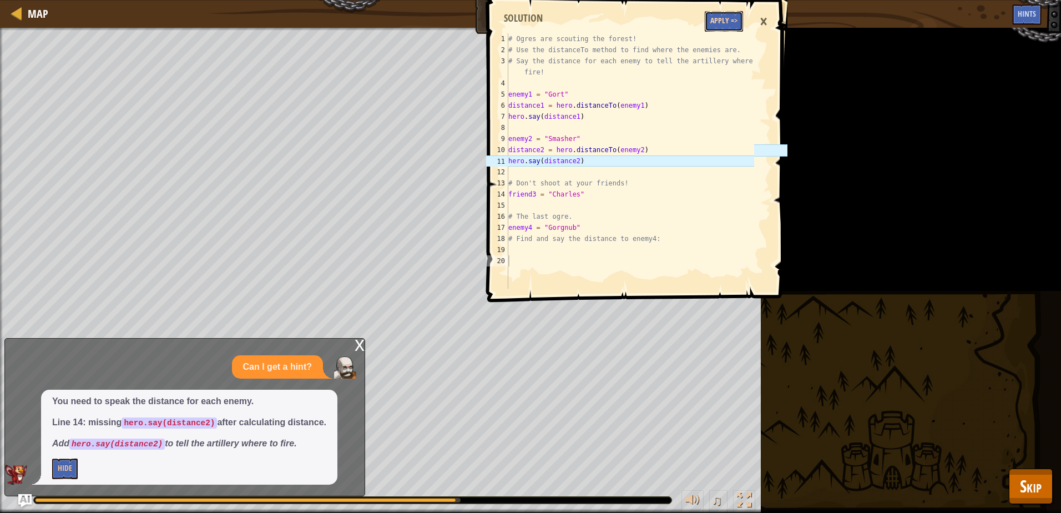
click at [715, 18] on button "Apply =>" at bounding box center [724, 21] width 38 height 21
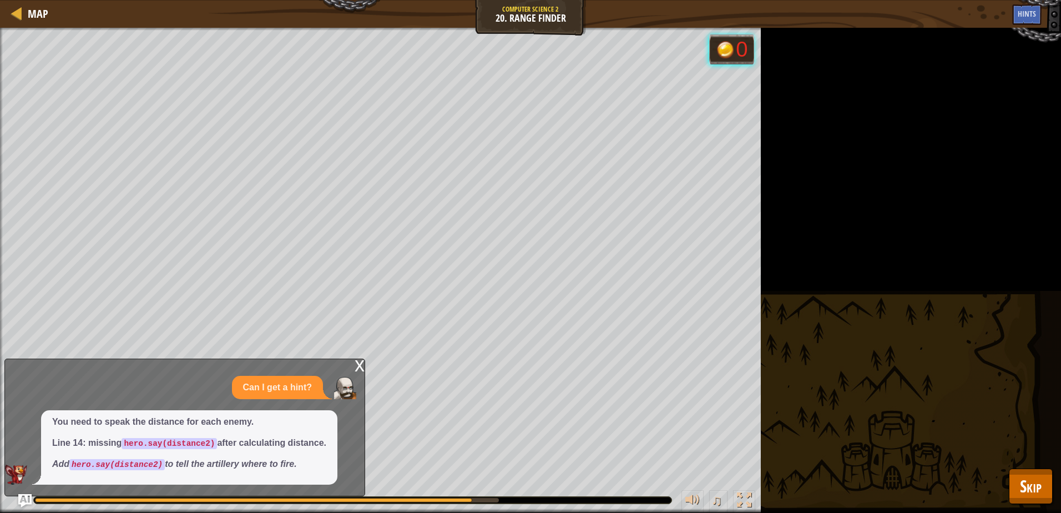
click at [1028, 467] on div "Defeat the ogres. (1/3) Goals : Running... 0 ♫ Smasher - ogre 120 x: 35 y: 28 N…" at bounding box center [530, 270] width 1061 height 485
click at [1030, 479] on span "Skip" at bounding box center [1031, 485] width 22 height 23
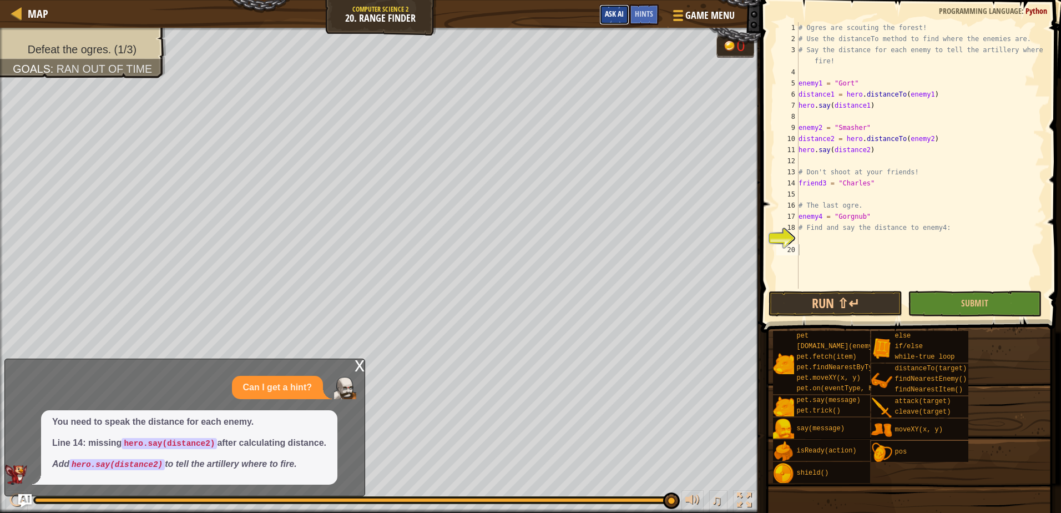
click at [612, 14] on span "Ask AI" at bounding box center [614, 13] width 19 height 11
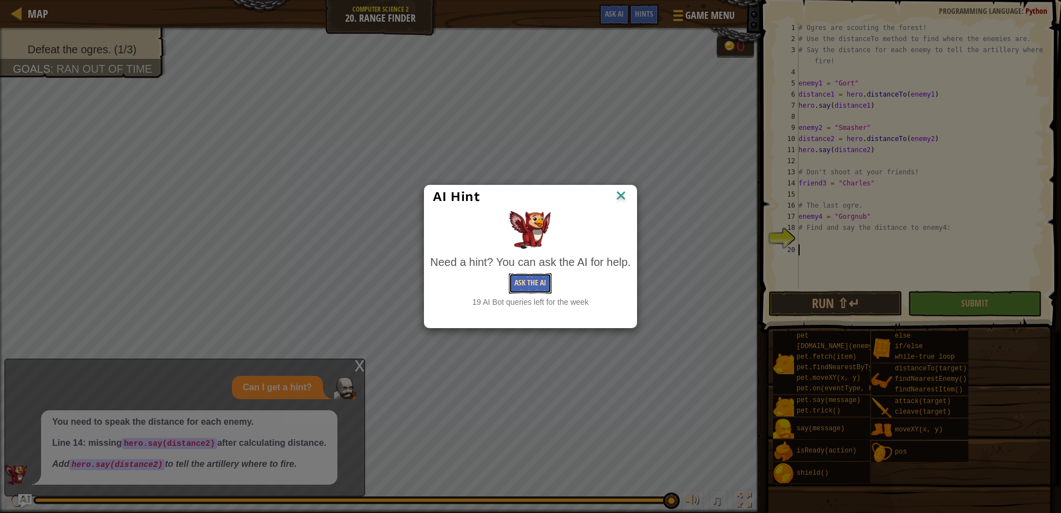
click at [524, 273] on button "Ask the AI" at bounding box center [530, 283] width 43 height 21
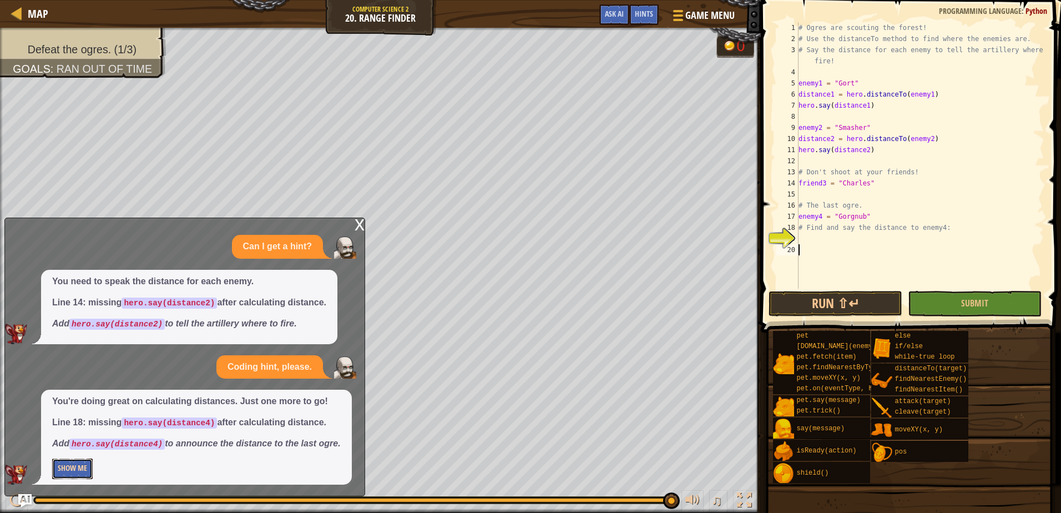
click at [89, 472] on button "Show Me" at bounding box center [72, 468] width 41 height 21
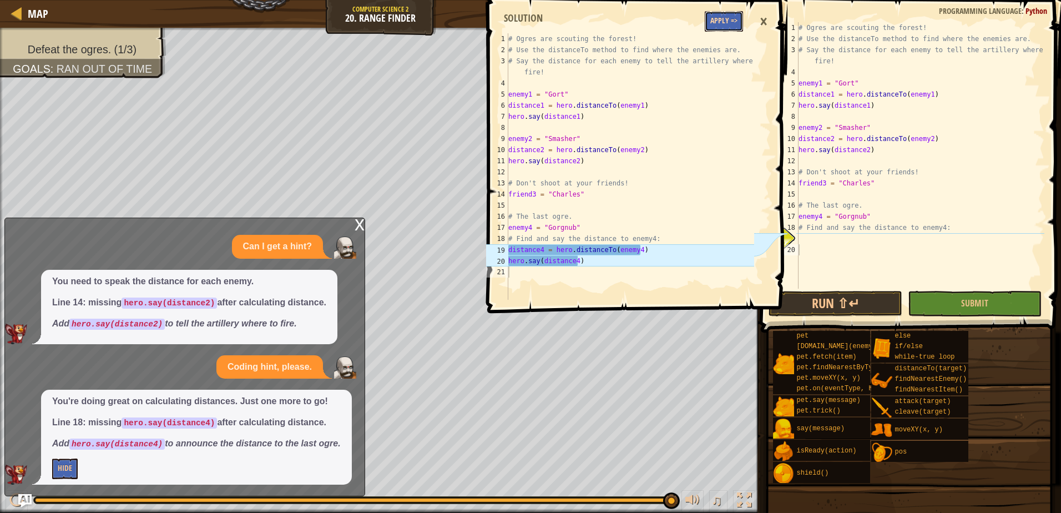
click at [734, 23] on button "Apply =>" at bounding box center [724, 21] width 38 height 21
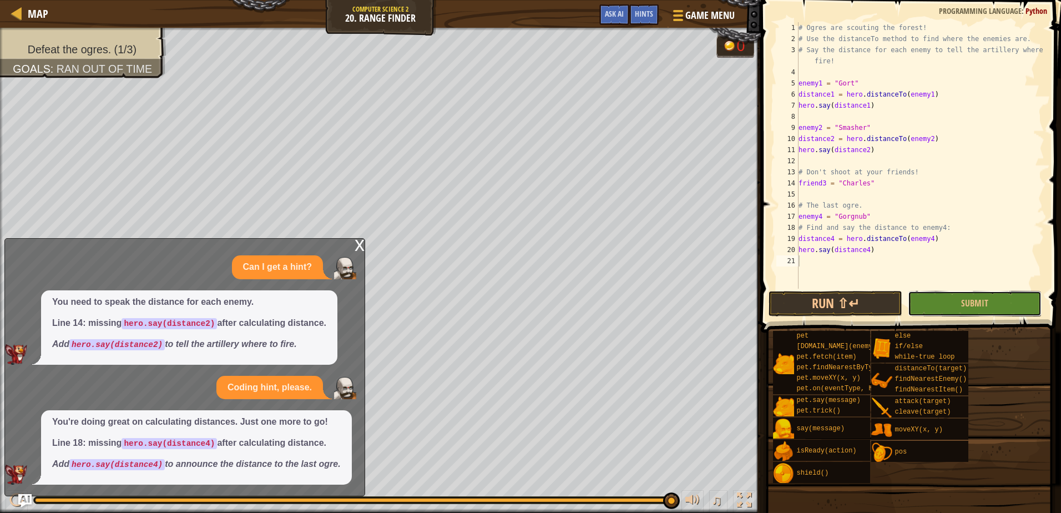
click at [922, 299] on button "Submit" at bounding box center [975, 304] width 134 height 26
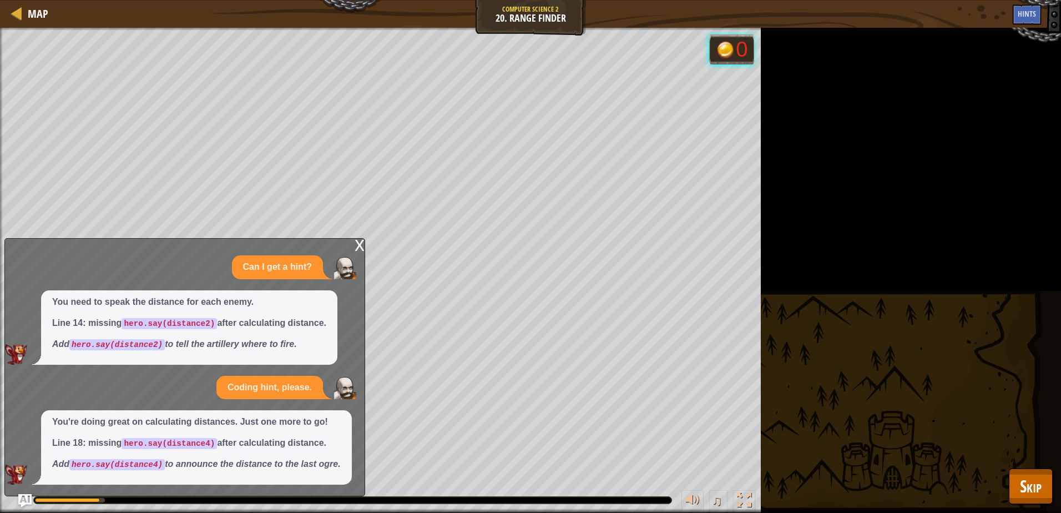
click at [360, 242] on div "x" at bounding box center [360, 244] width 10 height 11
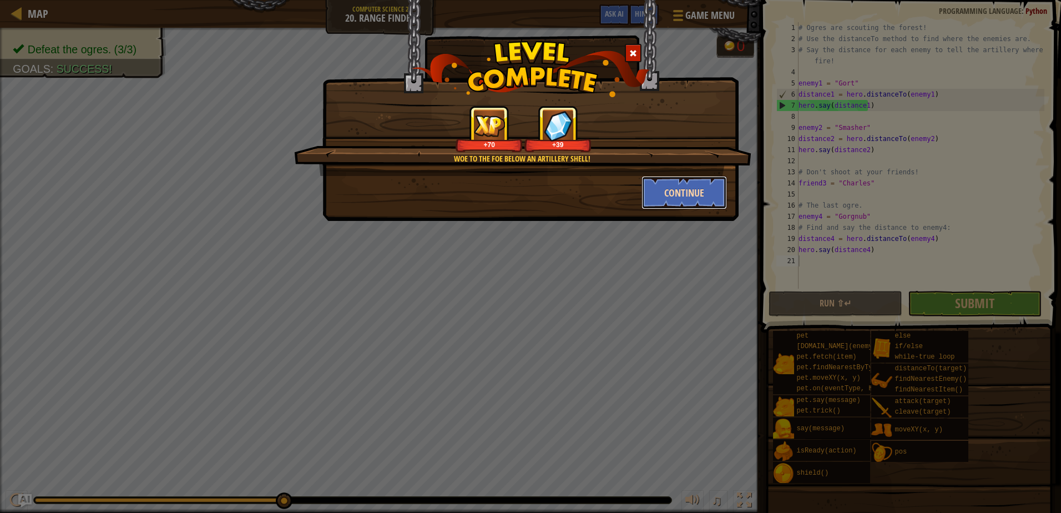
click at [687, 189] on button "Continue" at bounding box center [684, 192] width 86 height 33
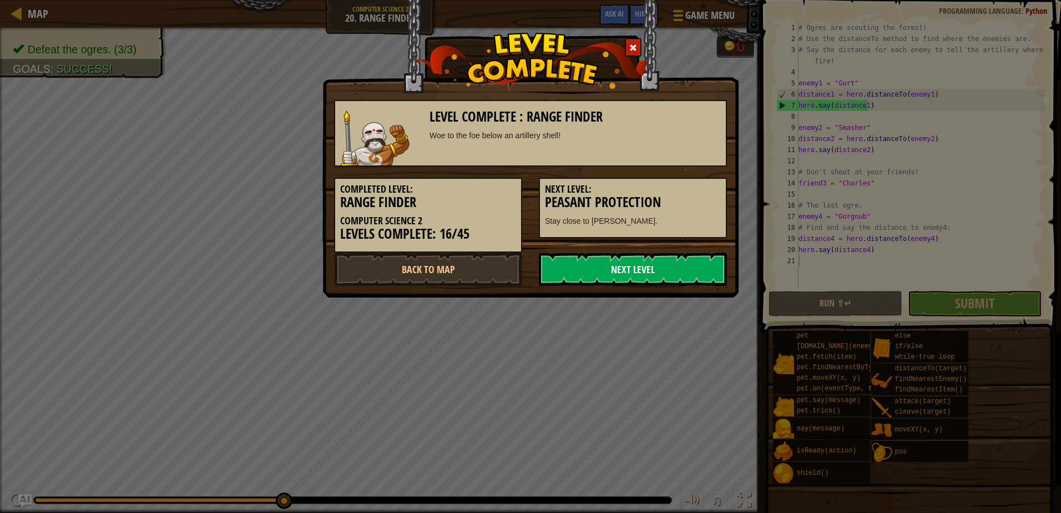
click at [666, 270] on link "Next Level" at bounding box center [633, 268] width 188 height 33
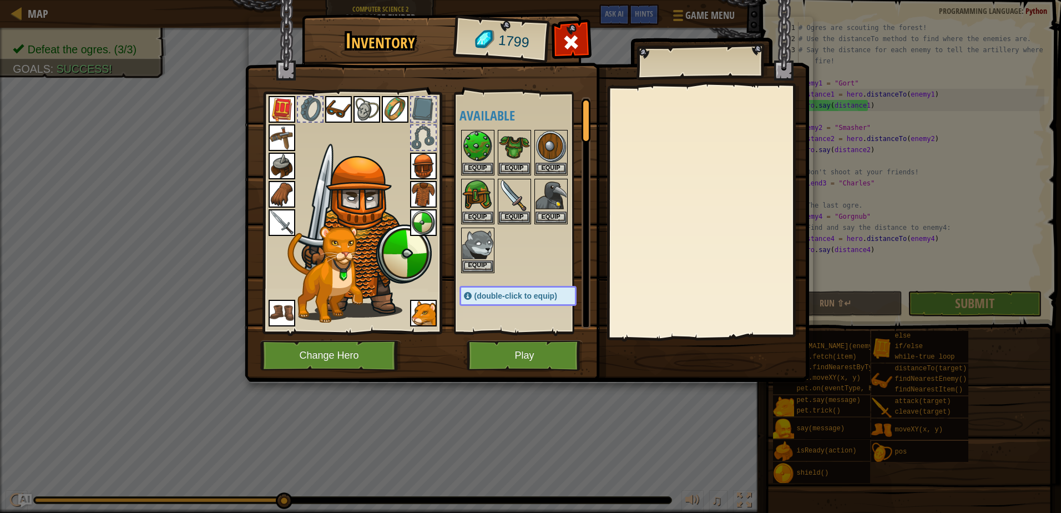
click at [420, 105] on div at bounding box center [423, 109] width 24 height 24
click at [442, 143] on div at bounding box center [351, 210] width 183 height 250
click at [426, 140] on div at bounding box center [423, 137] width 24 height 24
click at [494, 108] on h4 "Available" at bounding box center [528, 115] width 139 height 14
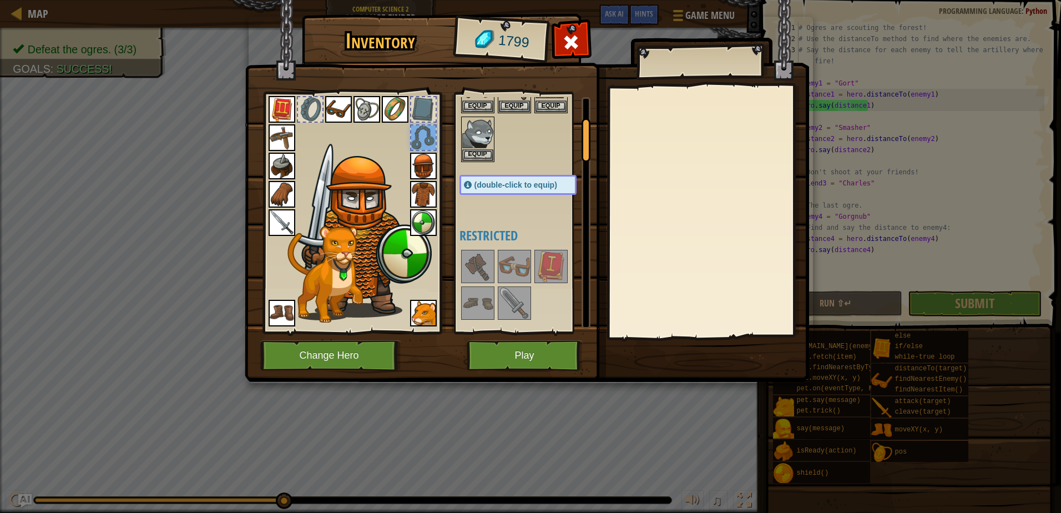
scroll to position [166, 0]
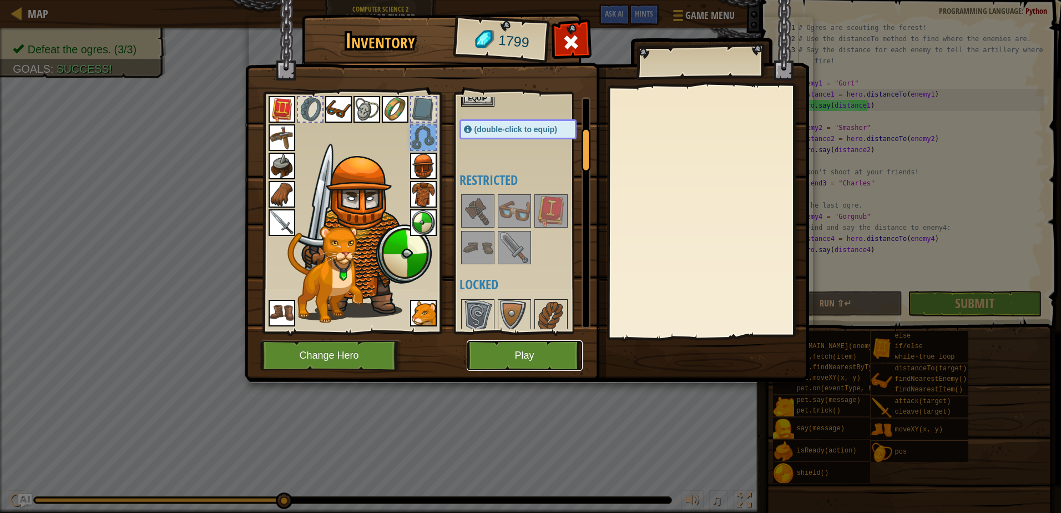
click at [528, 353] on button "Play" at bounding box center [525, 355] width 116 height 31
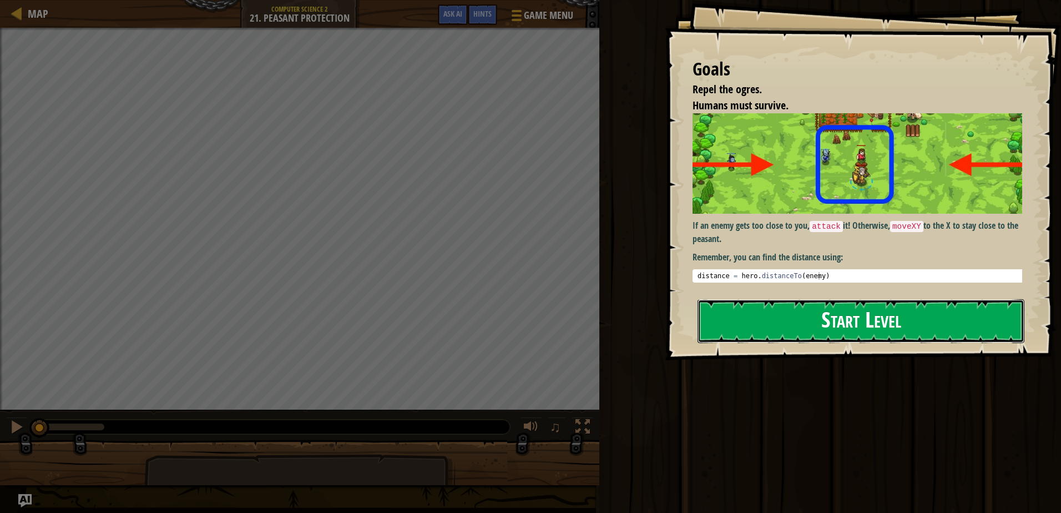
click at [815, 313] on button "Start Level" at bounding box center [860, 321] width 327 height 44
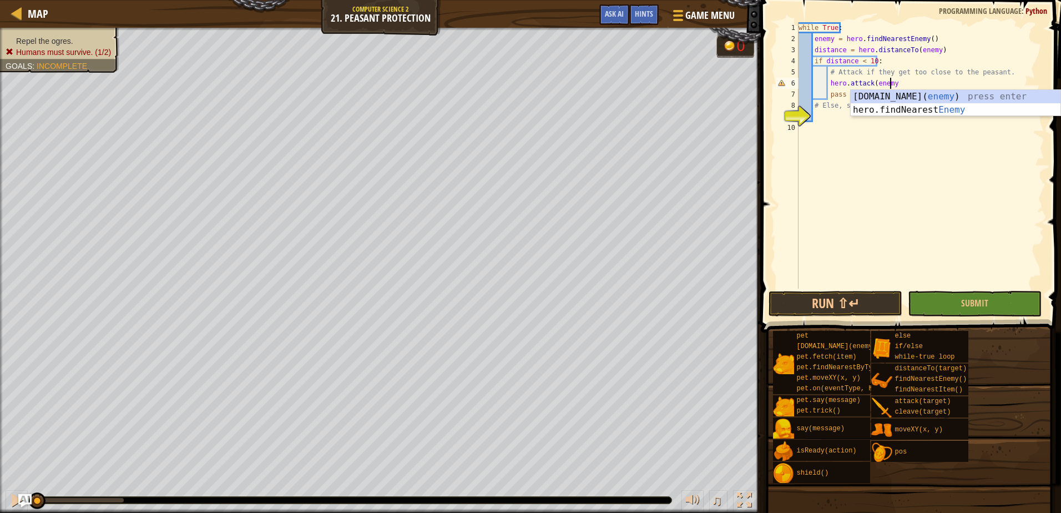
scroll to position [5, 7]
type textarea "hero.attack(enemy)"
click at [844, 115] on div "while True : enemy = hero . findNearestEnemy ( ) distance = hero . distanceTo (…" at bounding box center [920, 166] width 248 height 289
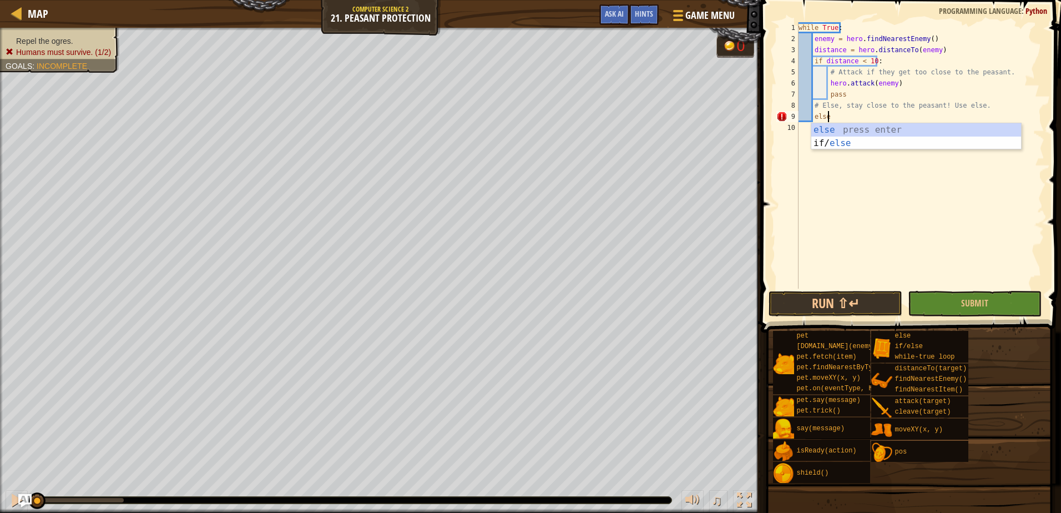
scroll to position [5, 2]
type textarea "else:"
click at [614, 16] on span "Ask AI" at bounding box center [614, 13] width 19 height 11
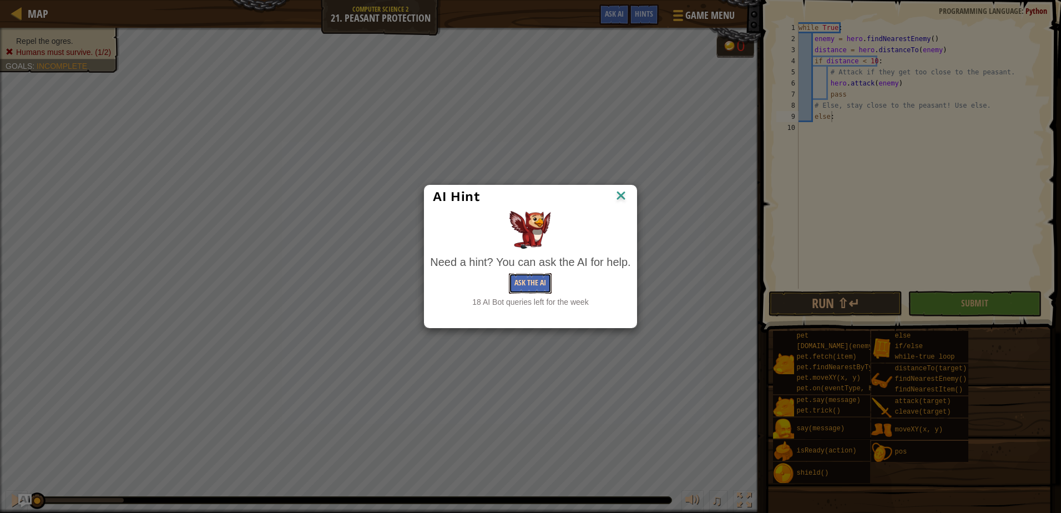
click at [539, 282] on button "Ask the AI" at bounding box center [530, 283] width 43 height 21
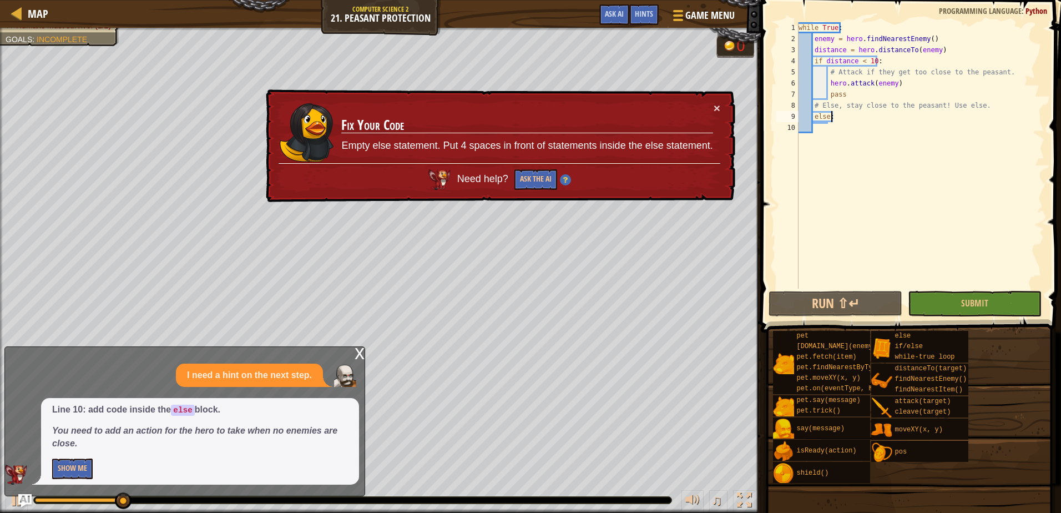
click at [93, 459] on p "Show Me" at bounding box center [200, 468] width 296 height 21
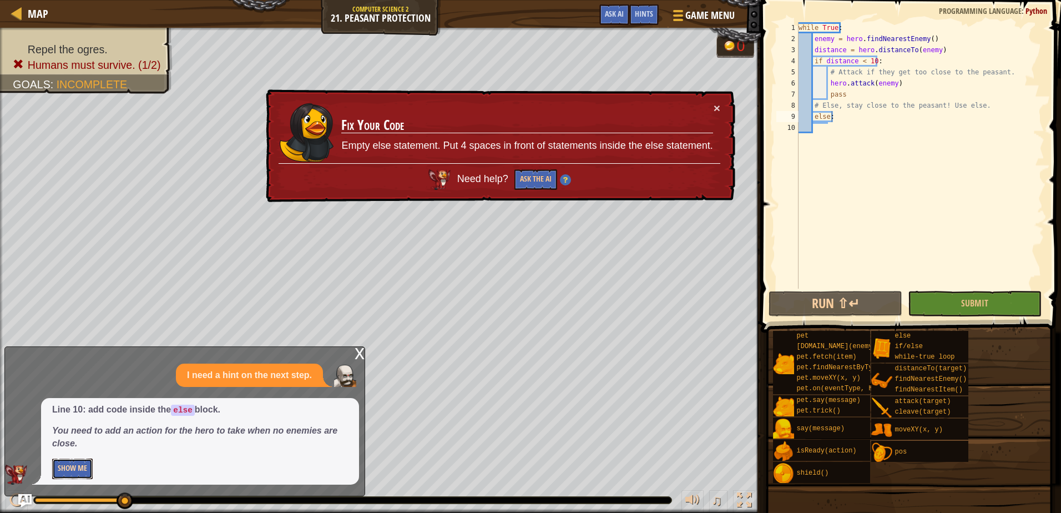
click at [92, 471] on button "Show Me" at bounding box center [72, 468] width 41 height 21
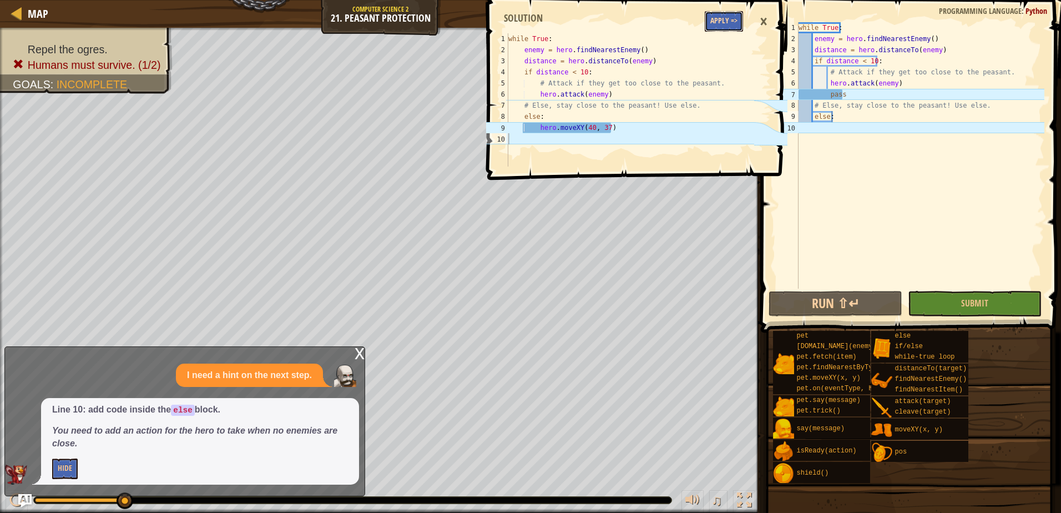
click at [722, 23] on button "Apply =>" at bounding box center [724, 21] width 38 height 21
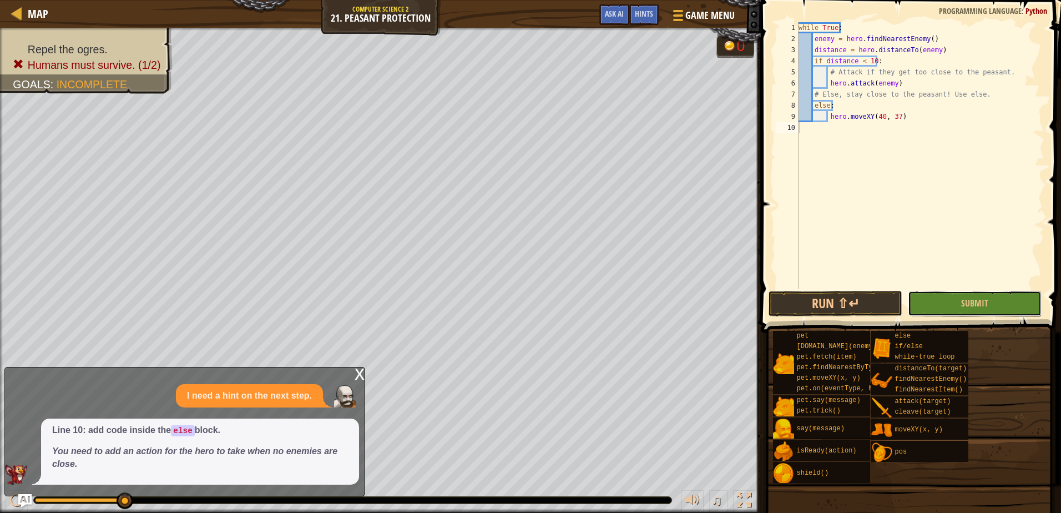
click at [978, 304] on span "Submit" at bounding box center [974, 303] width 27 height 12
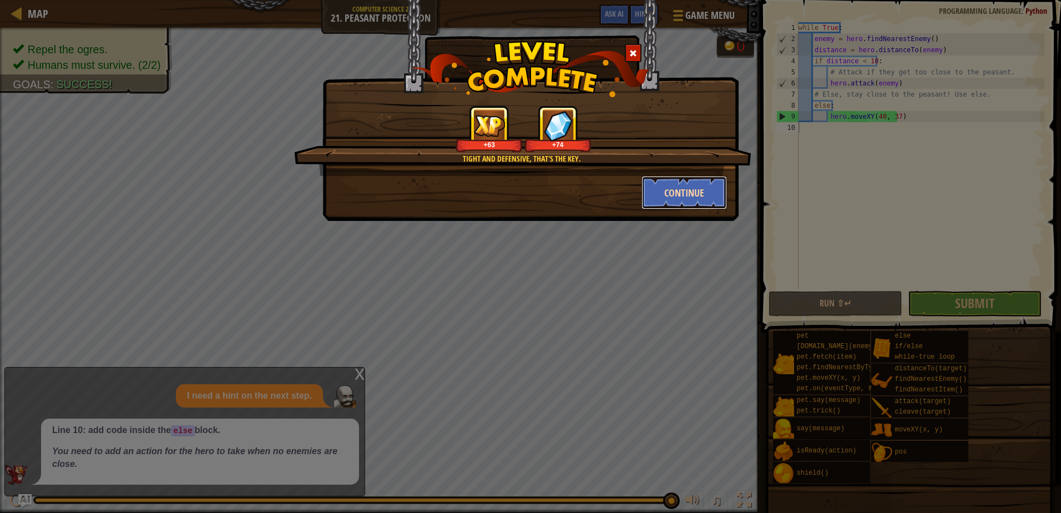
click at [694, 196] on button "Continue" at bounding box center [684, 192] width 86 height 33
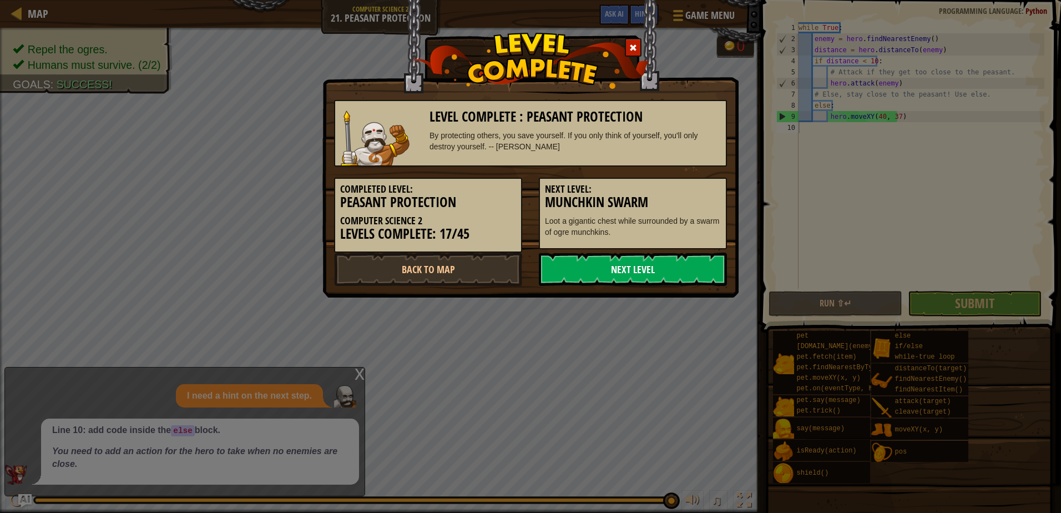
click at [677, 272] on link "Next Level" at bounding box center [633, 268] width 188 height 33
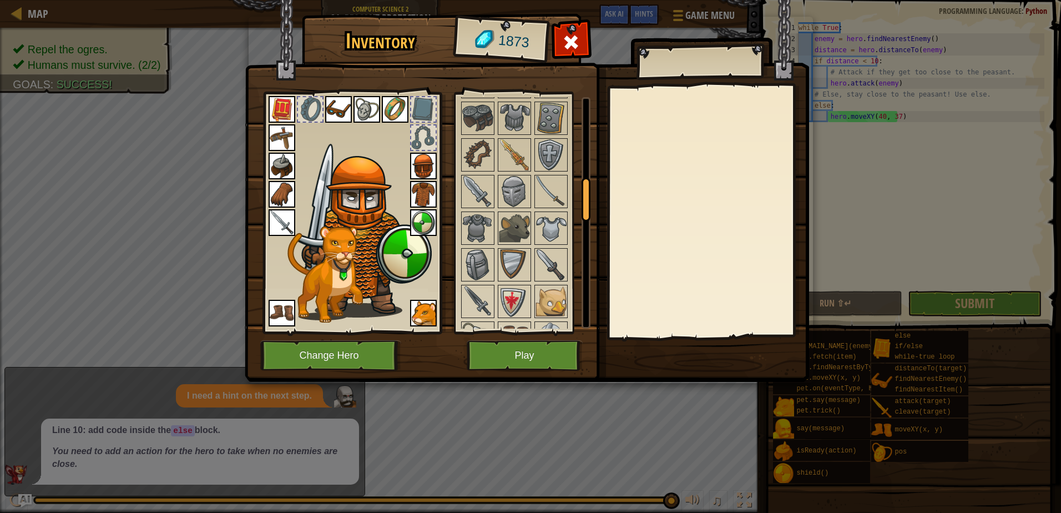
scroll to position [444, 0]
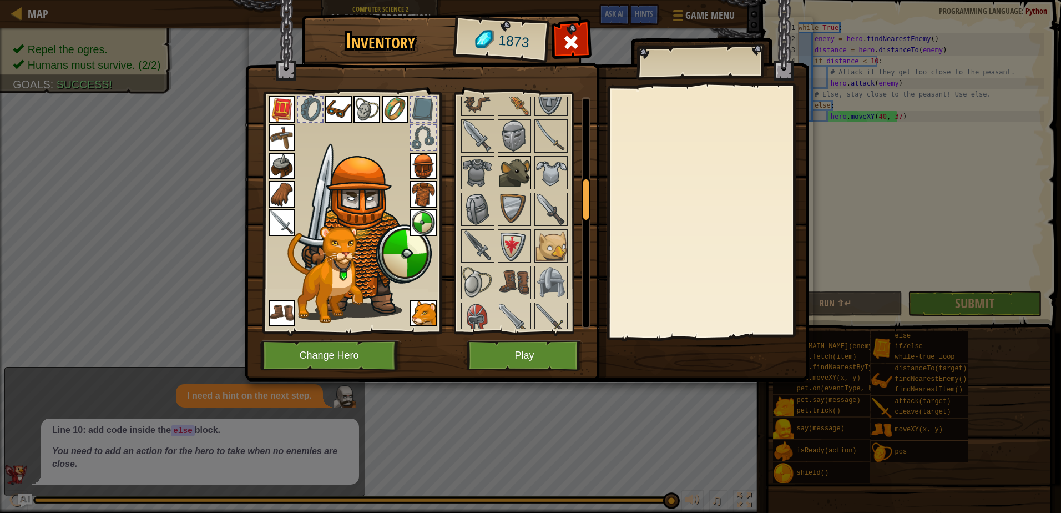
click at [505, 158] on img at bounding box center [514, 172] width 31 height 31
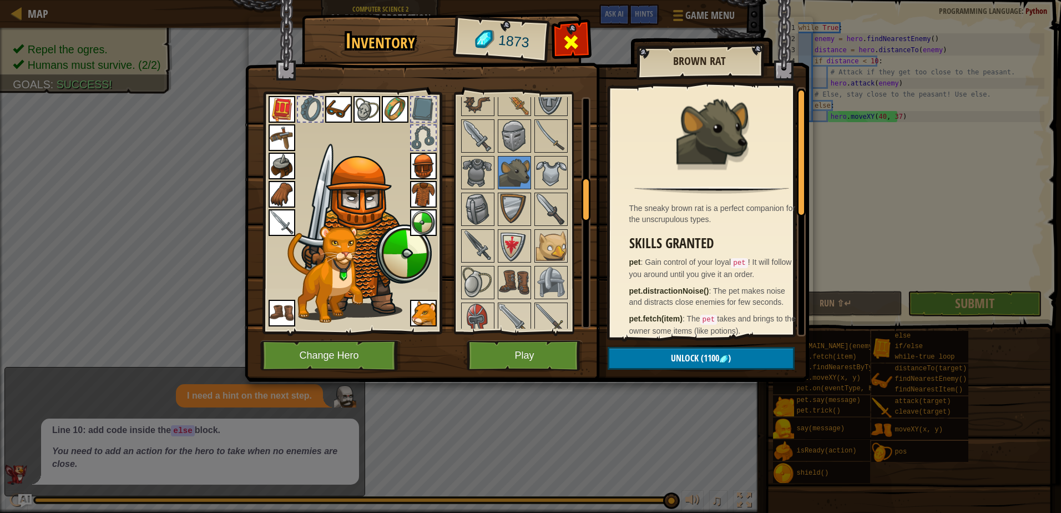
click at [575, 37] on span at bounding box center [571, 42] width 18 height 18
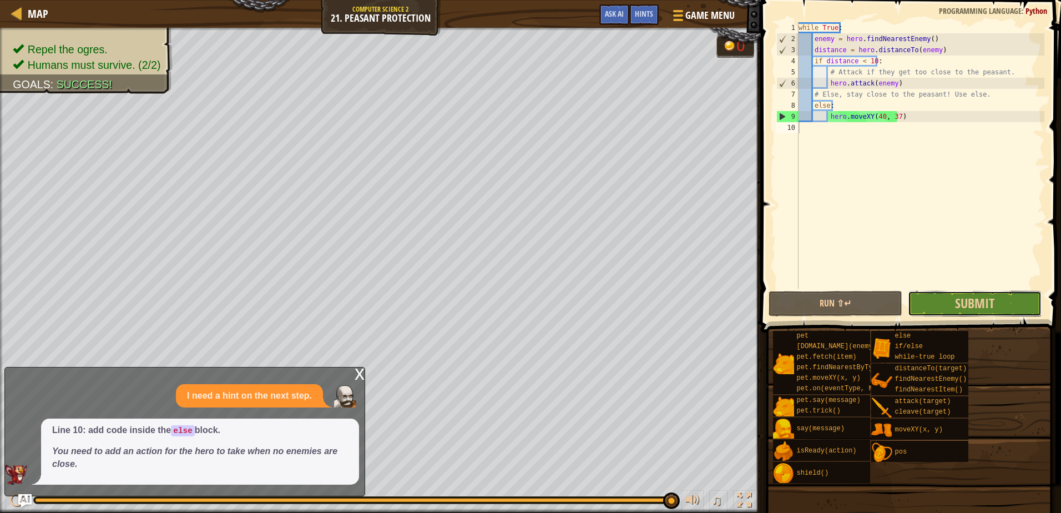
click at [947, 297] on button "Submit" at bounding box center [975, 304] width 134 height 26
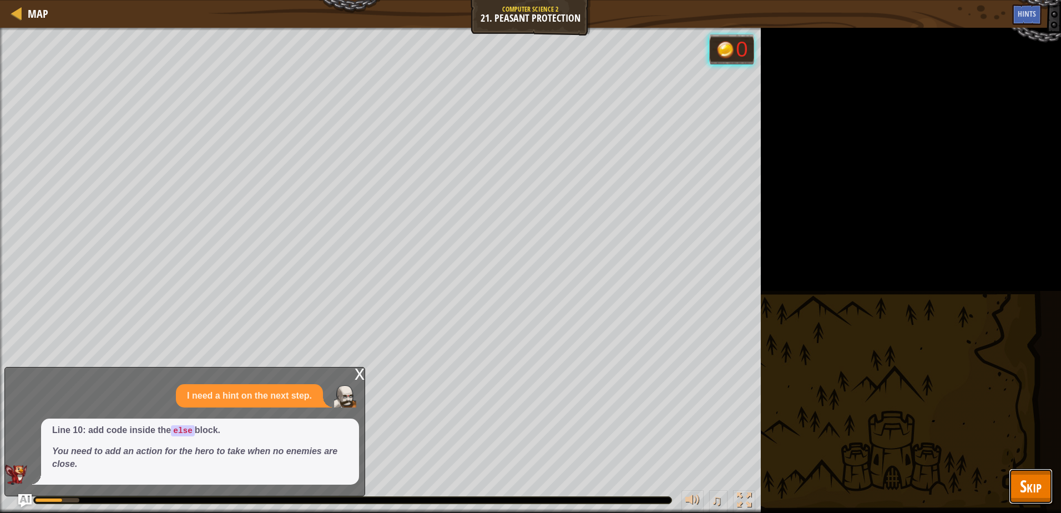
click at [1031, 487] on span "Skip" at bounding box center [1031, 485] width 22 height 23
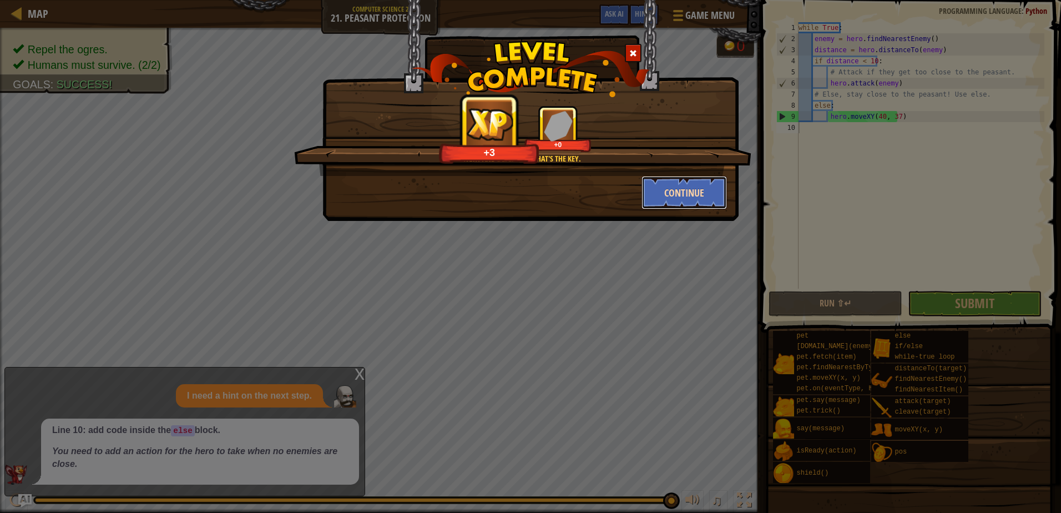
click at [698, 196] on button "Continue" at bounding box center [684, 192] width 86 height 33
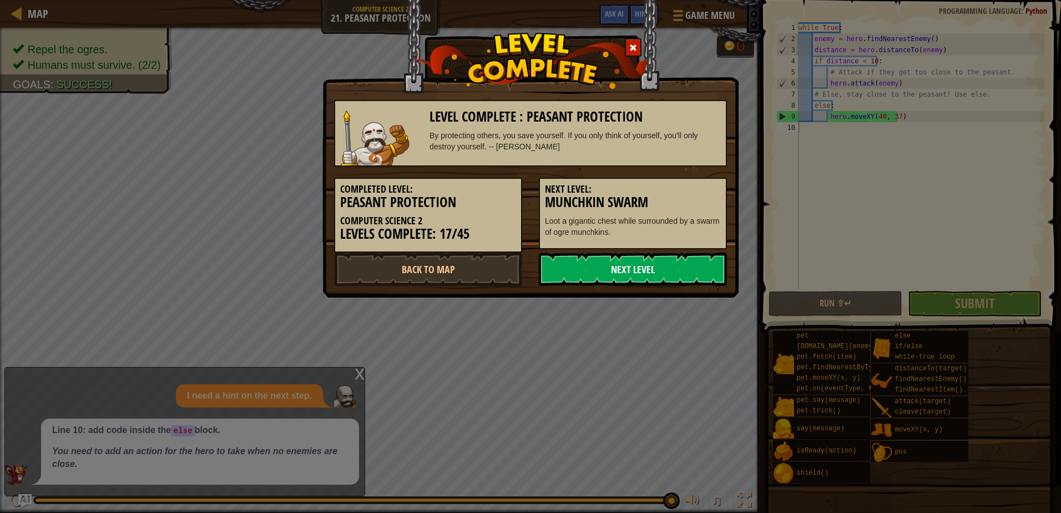
click at [646, 271] on link "Next Level" at bounding box center [633, 268] width 188 height 33
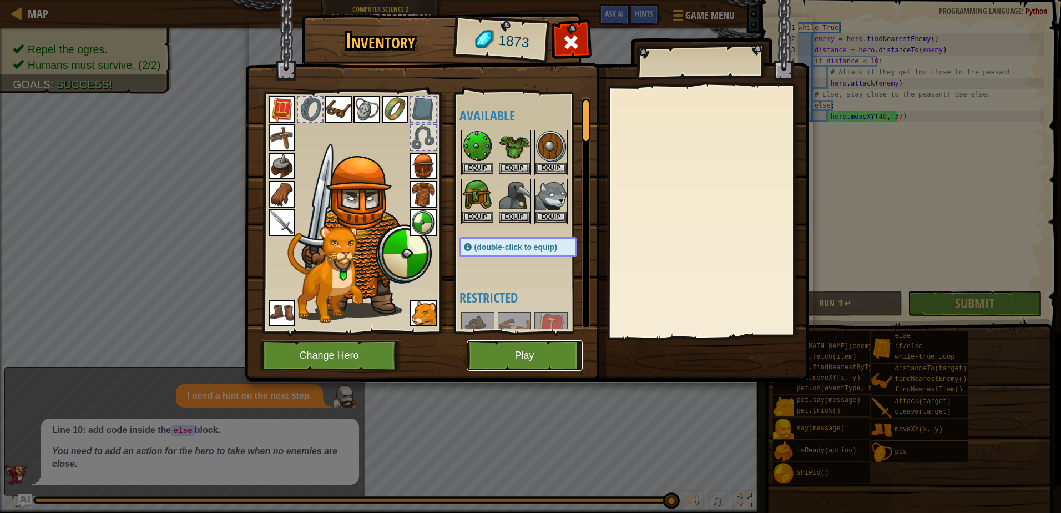
click at [548, 359] on button "Play" at bounding box center [525, 355] width 116 height 31
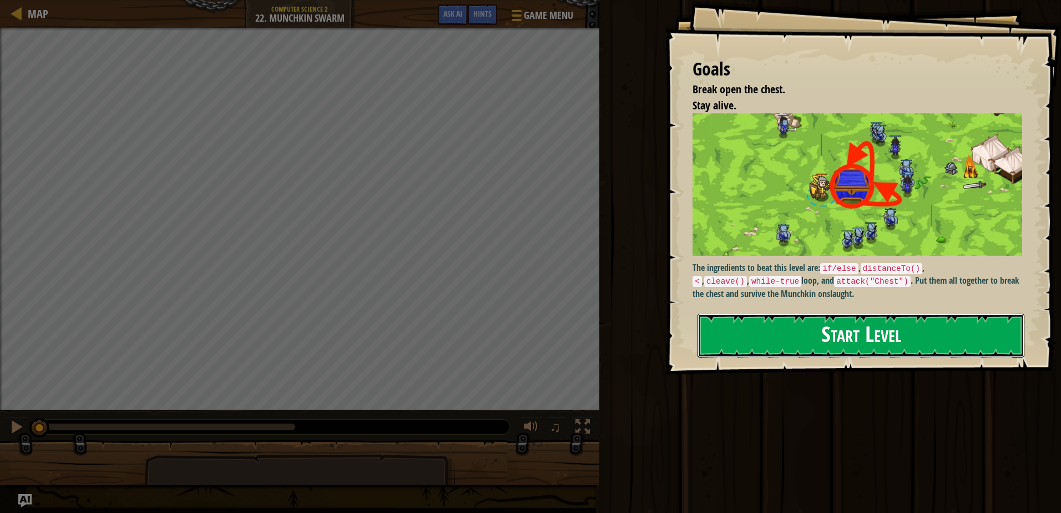
click at [873, 337] on button "Start Level" at bounding box center [860, 335] width 327 height 44
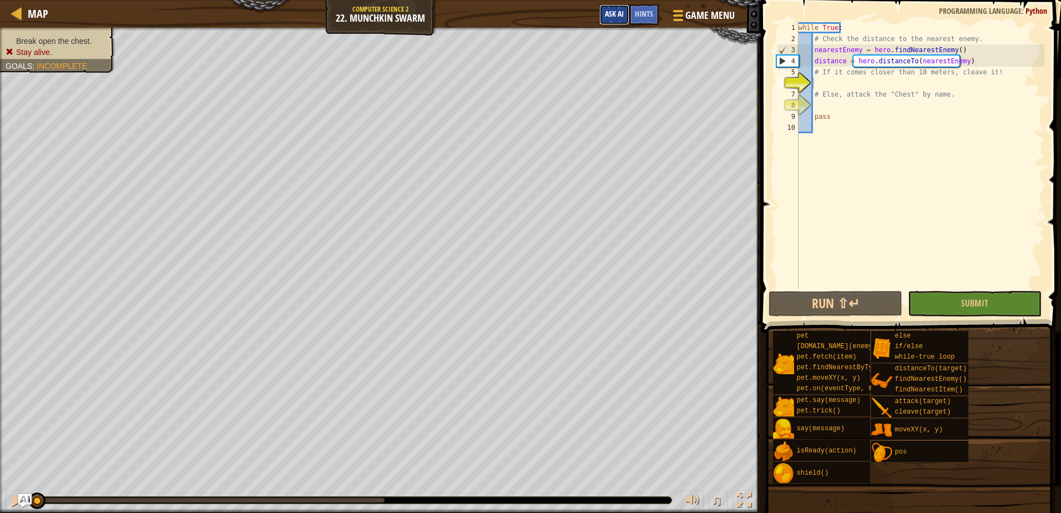
click at [608, 5] on button "Ask AI" at bounding box center [614, 14] width 30 height 21
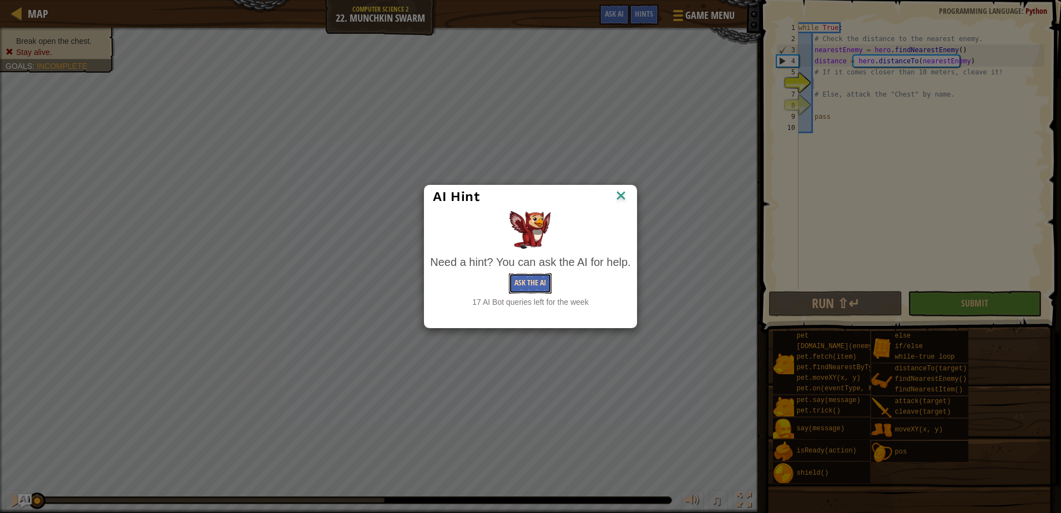
click at [528, 283] on button "Ask the AI" at bounding box center [530, 283] width 43 height 21
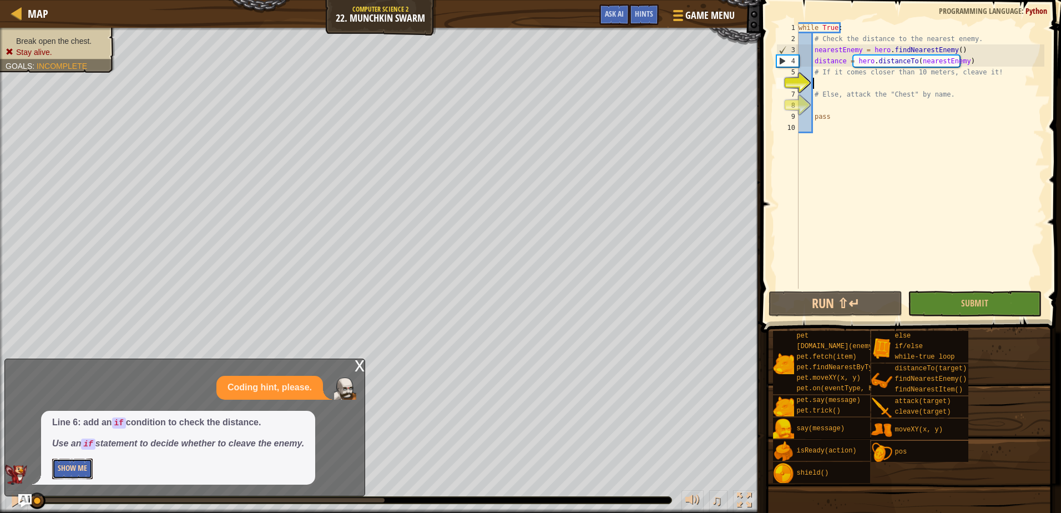
click at [87, 469] on button "Show Me" at bounding box center [72, 468] width 41 height 21
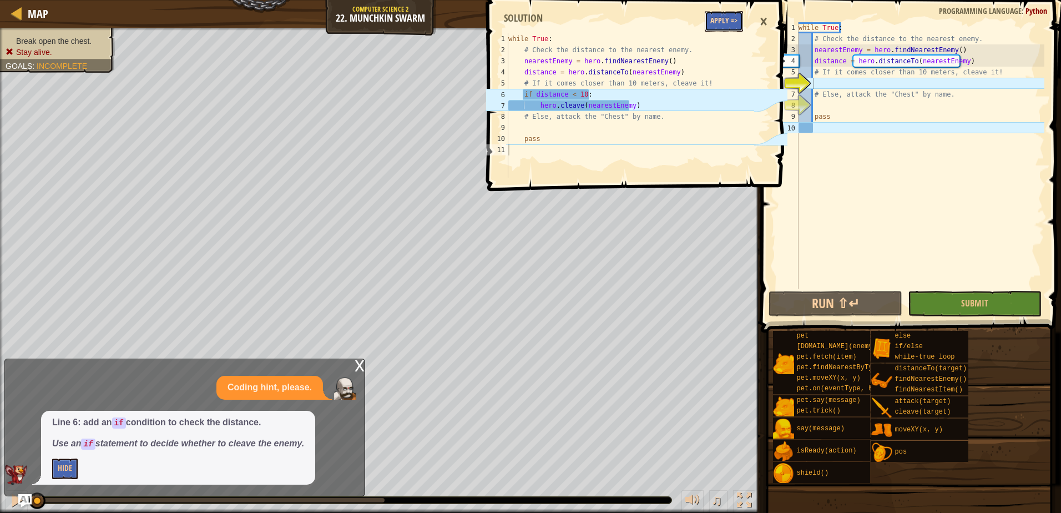
click at [724, 21] on button "Apply =>" at bounding box center [724, 21] width 38 height 21
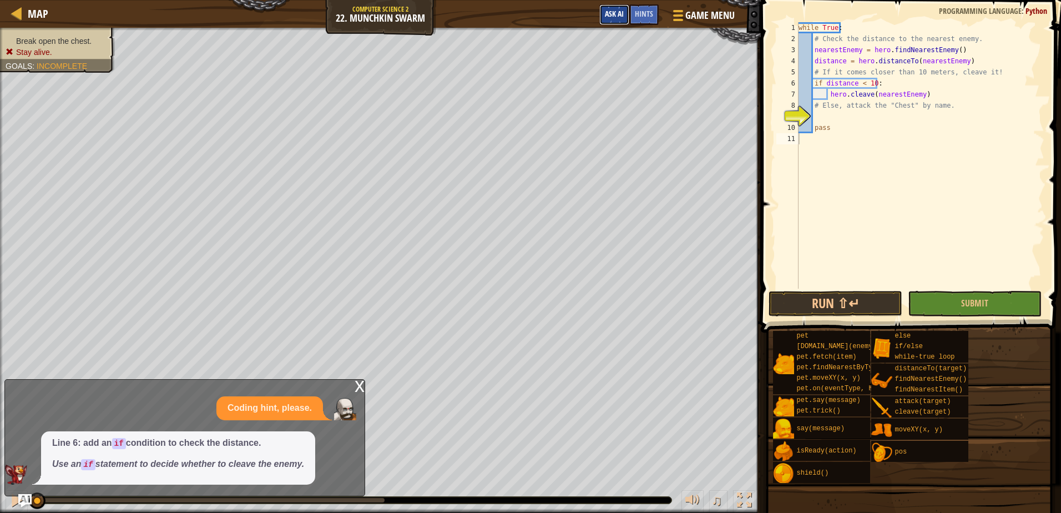
click at [614, 11] on span "Ask AI" at bounding box center [614, 13] width 19 height 11
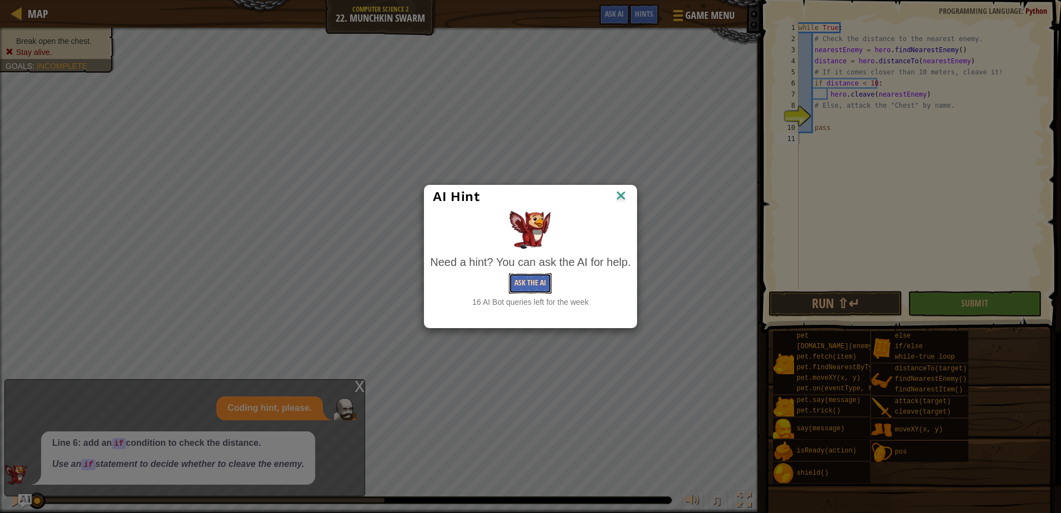
click at [539, 290] on button "Ask the AI" at bounding box center [530, 283] width 43 height 21
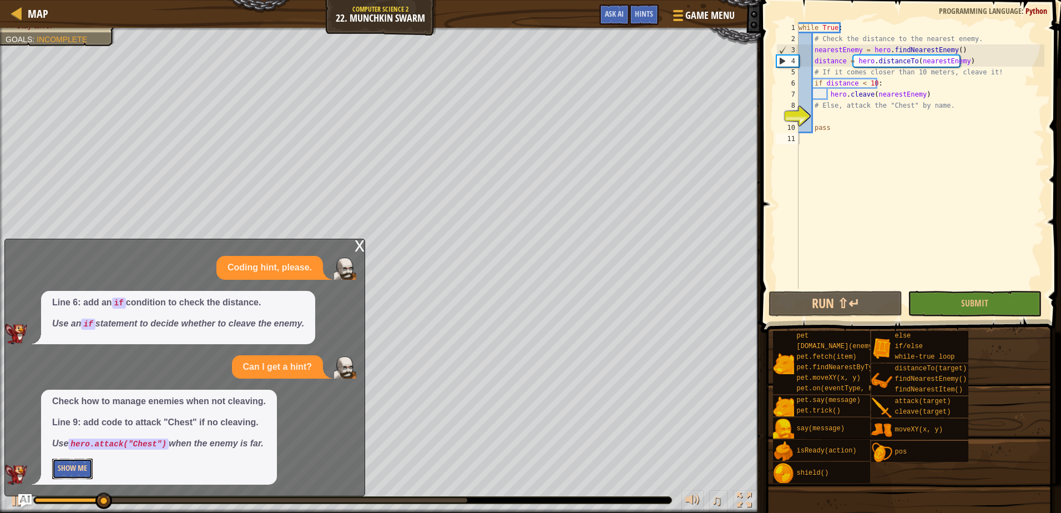
click at [80, 466] on button "Show Me" at bounding box center [72, 468] width 41 height 21
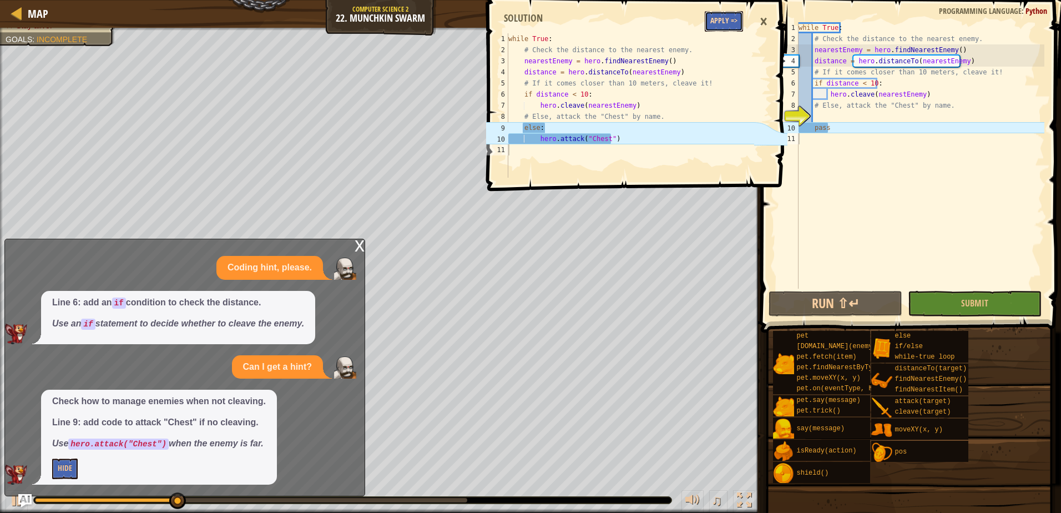
click at [710, 26] on button "Apply =>" at bounding box center [724, 21] width 38 height 21
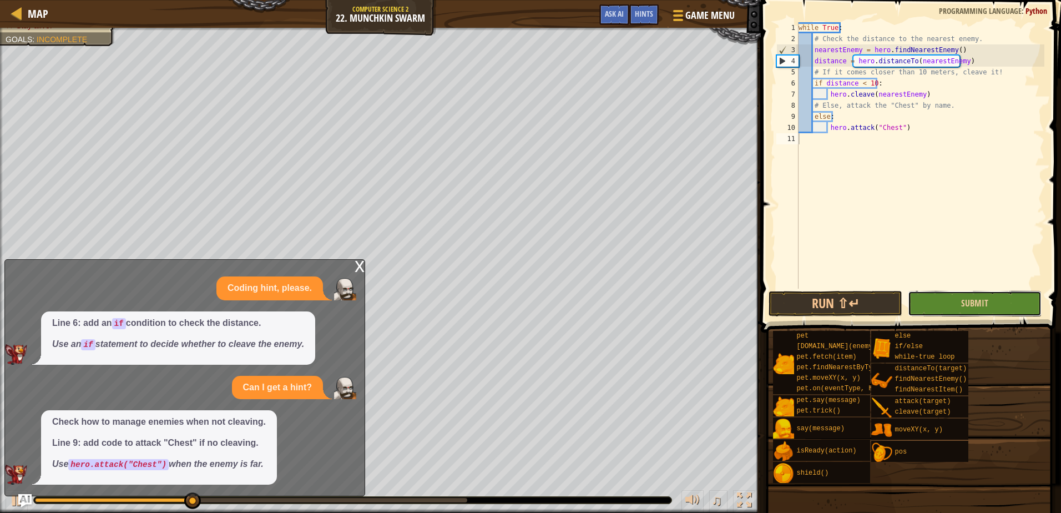
click at [951, 304] on button "Submit" at bounding box center [975, 304] width 134 height 26
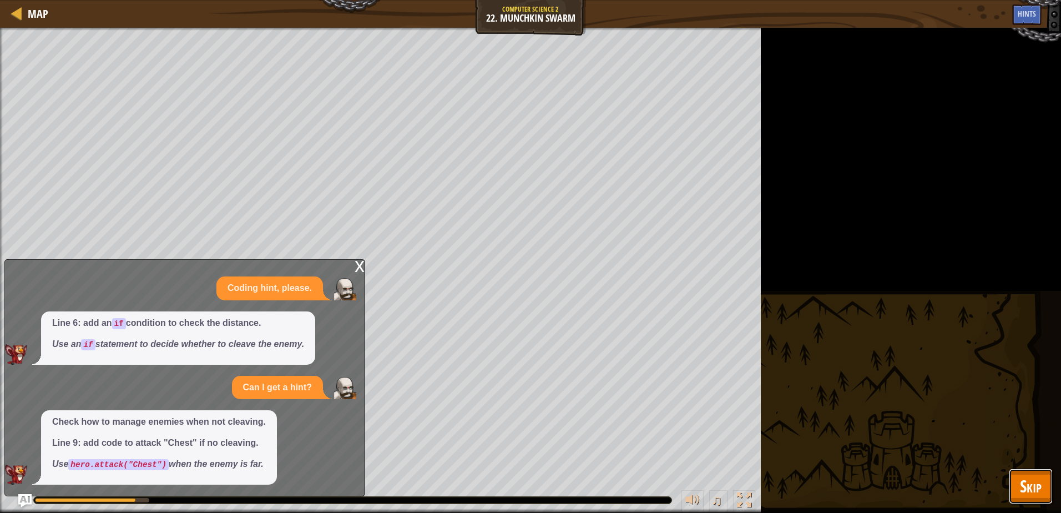
click at [1030, 479] on span "Skip" at bounding box center [1031, 485] width 22 height 23
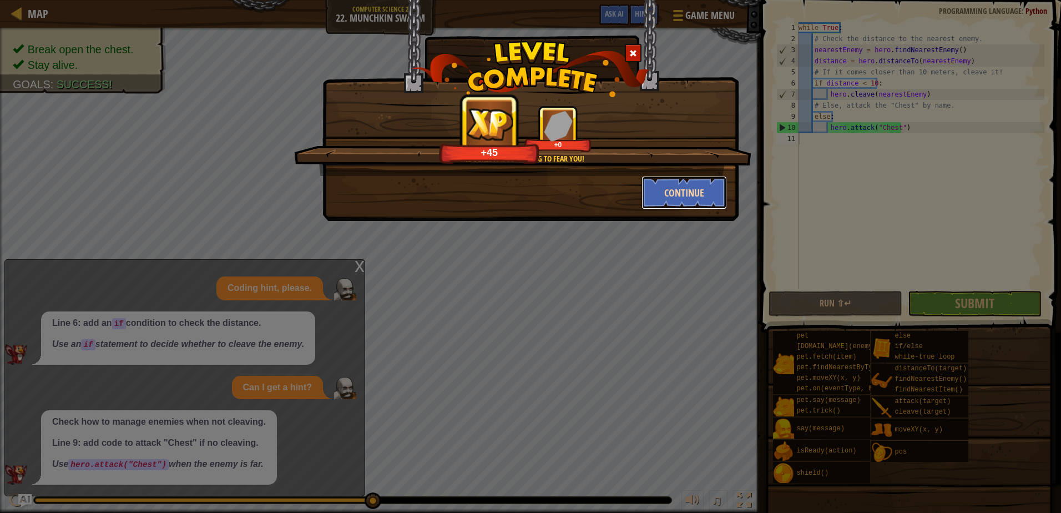
click at [694, 183] on button "Continue" at bounding box center [684, 192] width 86 height 33
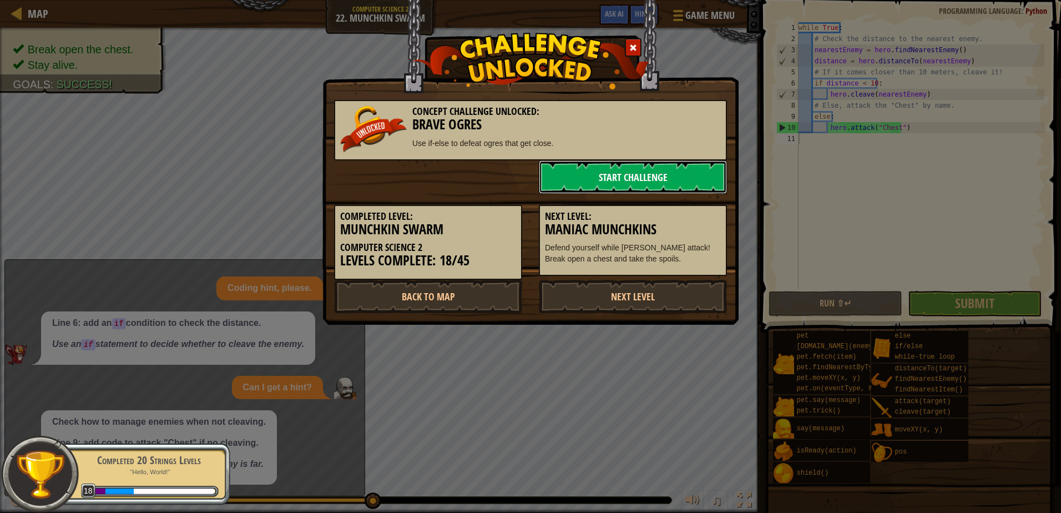
click at [649, 161] on link "Start Challenge" at bounding box center [633, 176] width 188 height 33
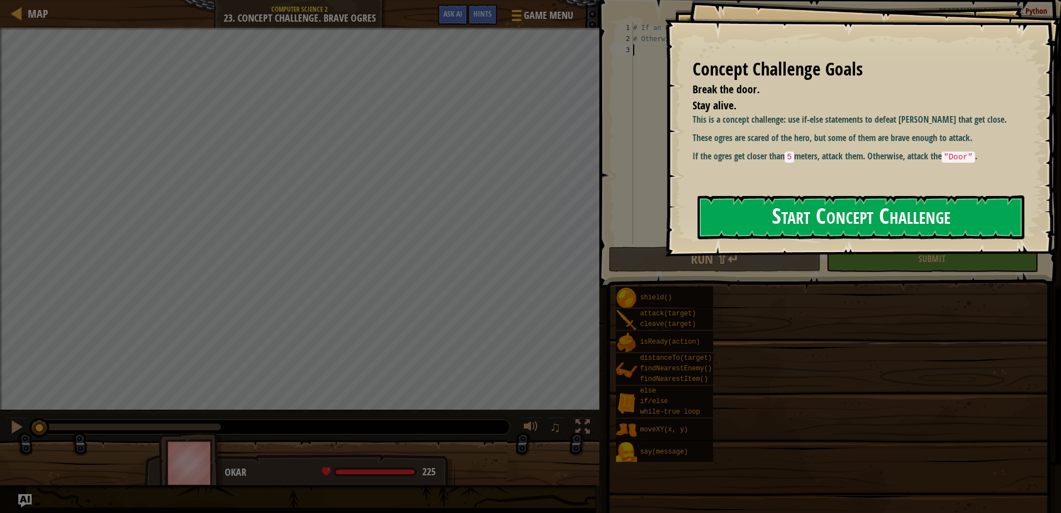
click at [757, 209] on button "Start Concept Challenge" at bounding box center [860, 217] width 327 height 44
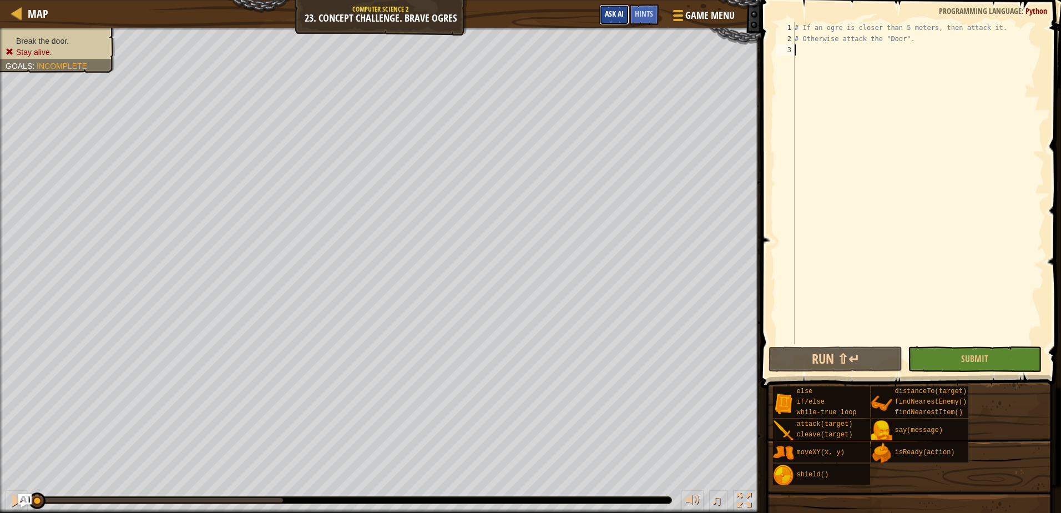
click at [619, 19] on button "Ask AI" at bounding box center [614, 14] width 30 height 21
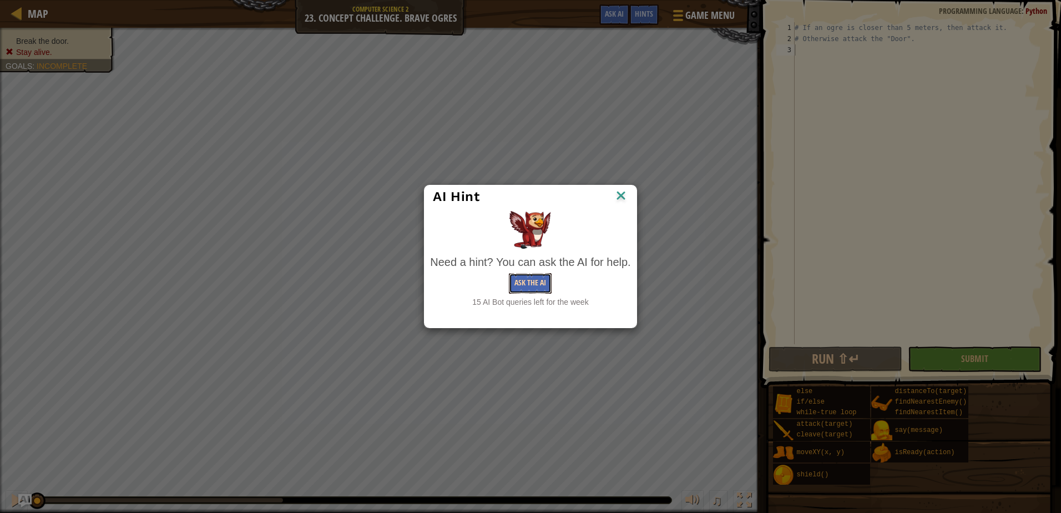
click at [528, 286] on button "Ask the AI" at bounding box center [530, 283] width 43 height 21
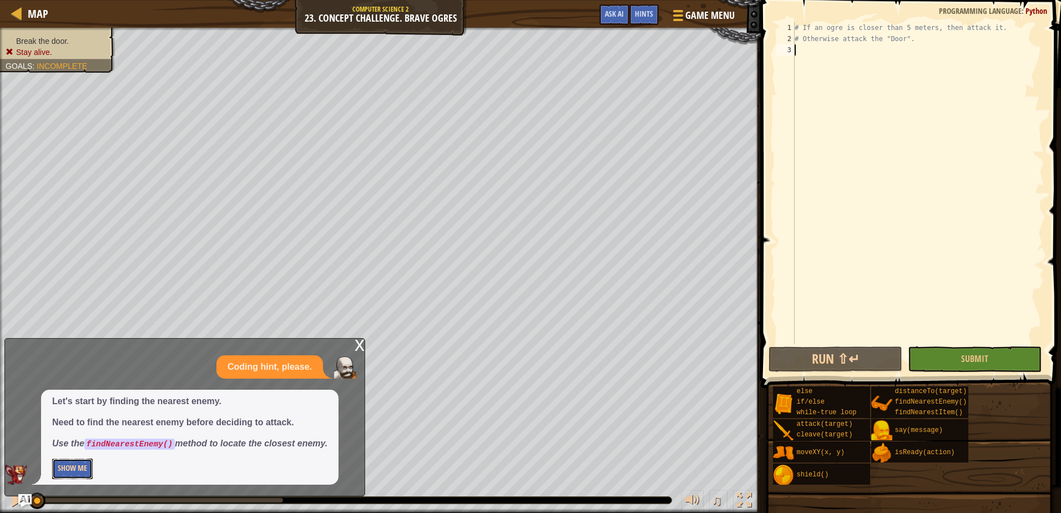
click at [82, 471] on button "Show Me" at bounding box center [72, 468] width 41 height 21
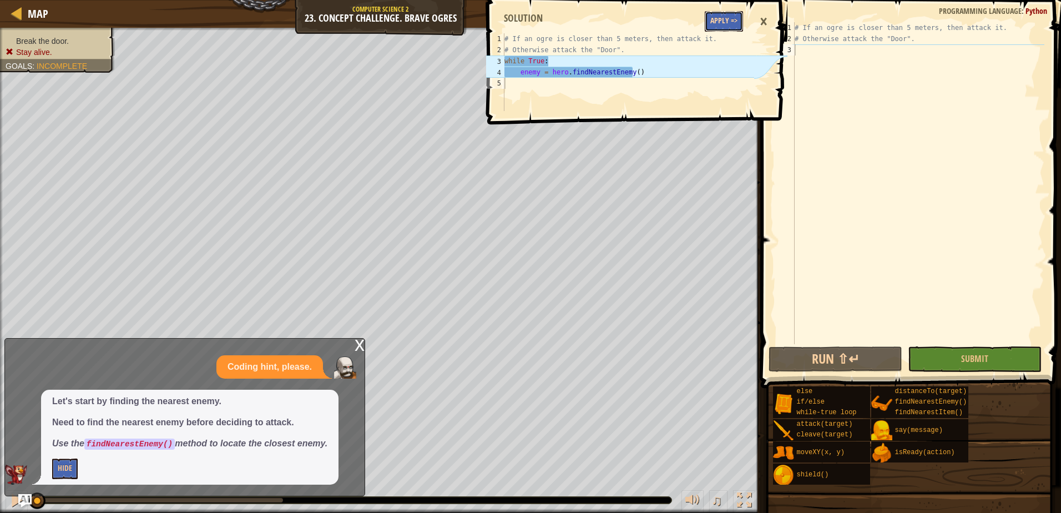
click at [706, 29] on button "Apply =>" at bounding box center [724, 21] width 38 height 21
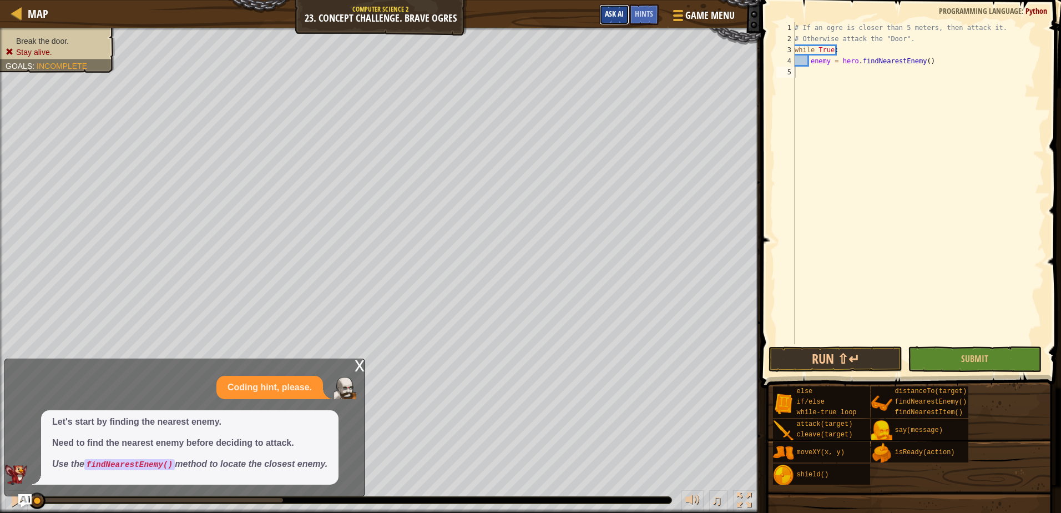
click at [601, 16] on button "Ask AI" at bounding box center [614, 14] width 30 height 21
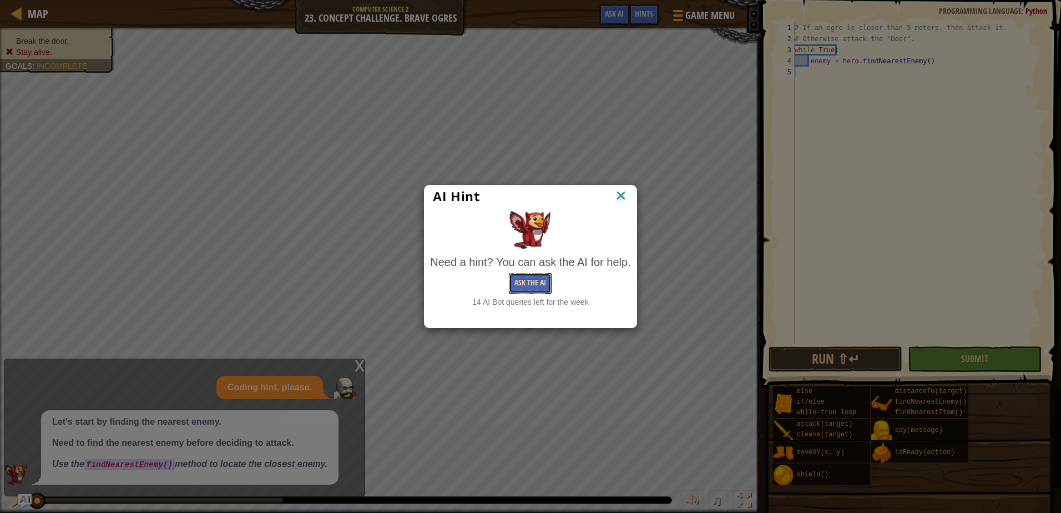
click at [525, 288] on button "Ask the AI" at bounding box center [530, 283] width 43 height 21
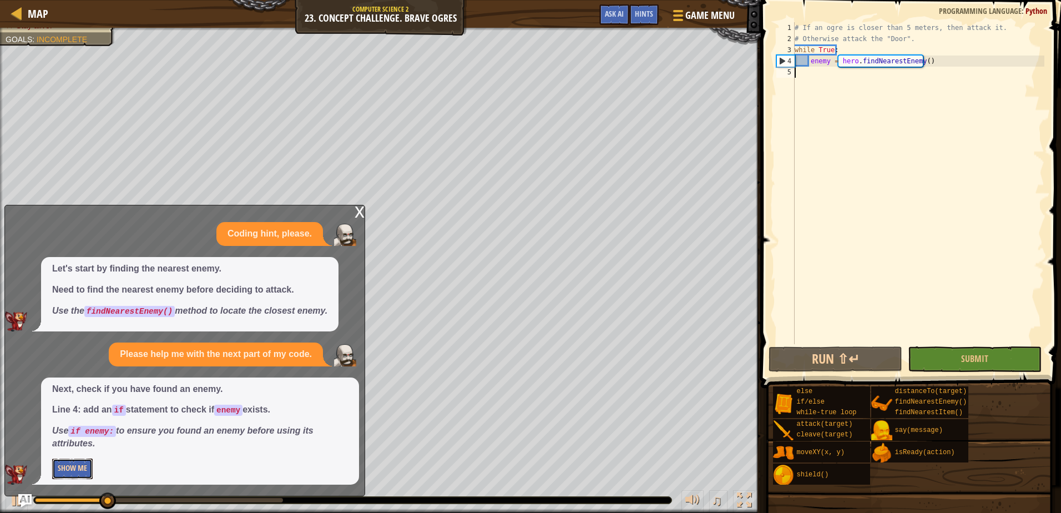
click at [78, 462] on button "Show Me" at bounding box center [72, 468] width 41 height 21
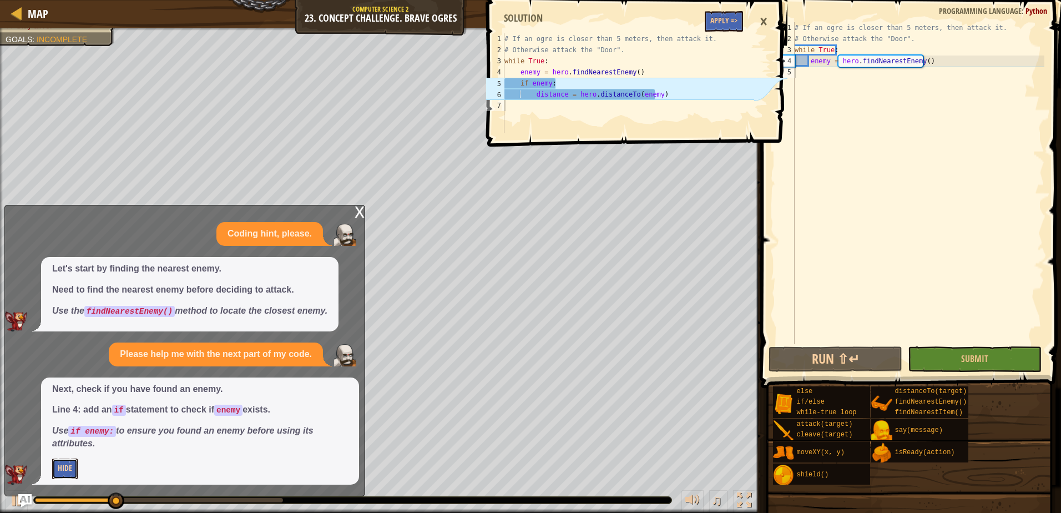
click at [76, 471] on button "Hide" at bounding box center [65, 468] width 26 height 21
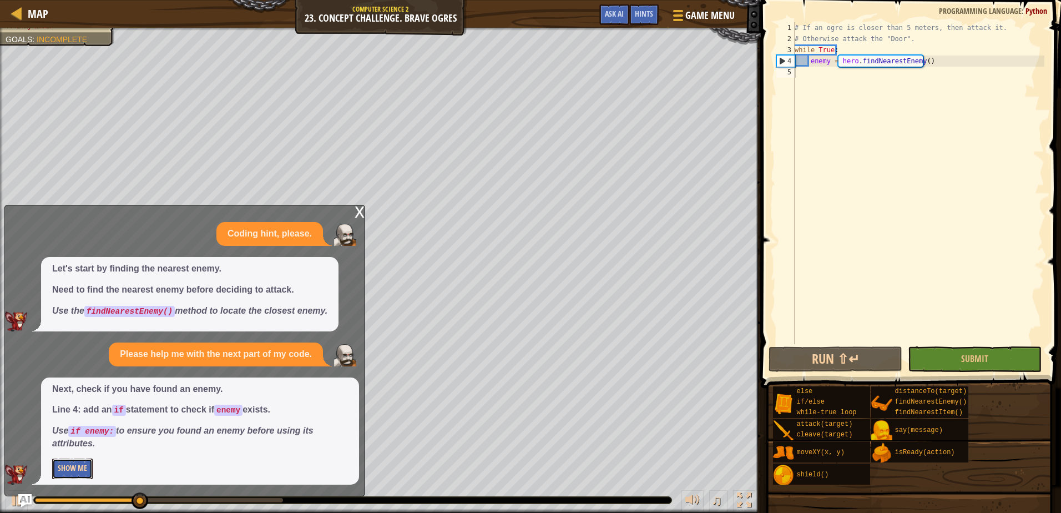
click at [84, 471] on button "Show Me" at bounding box center [72, 468] width 41 height 21
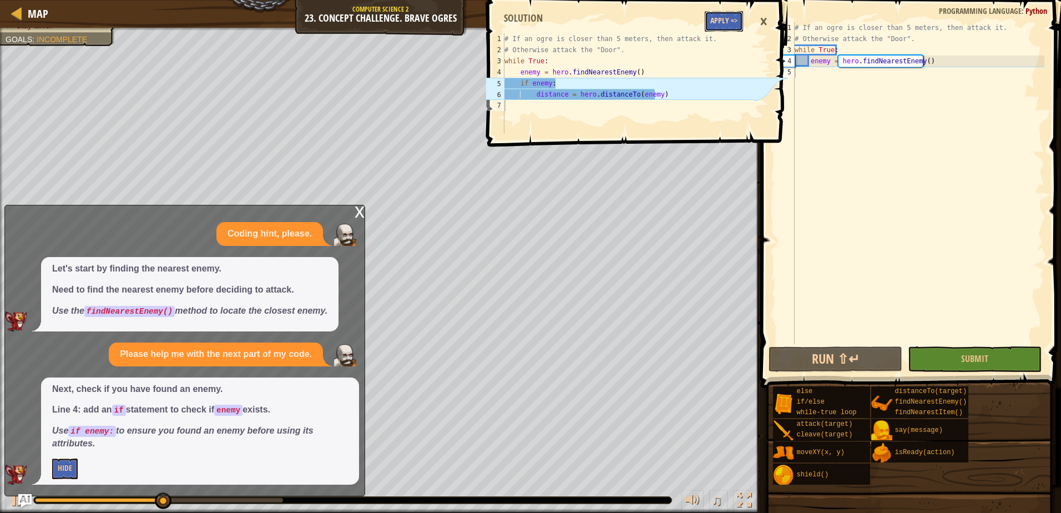
click at [724, 21] on button "Apply =>" at bounding box center [724, 21] width 38 height 21
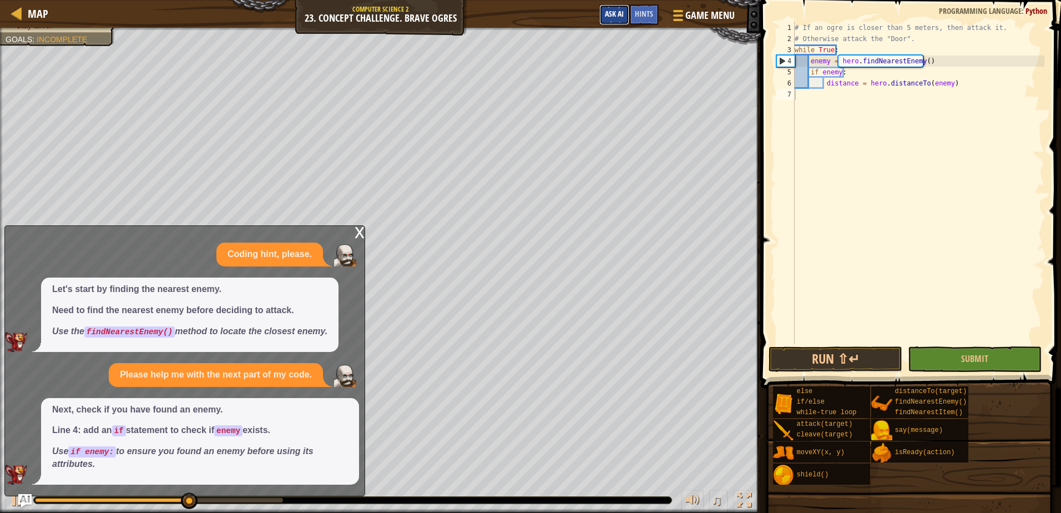
click at [608, 11] on span "Ask AI" at bounding box center [614, 13] width 19 height 11
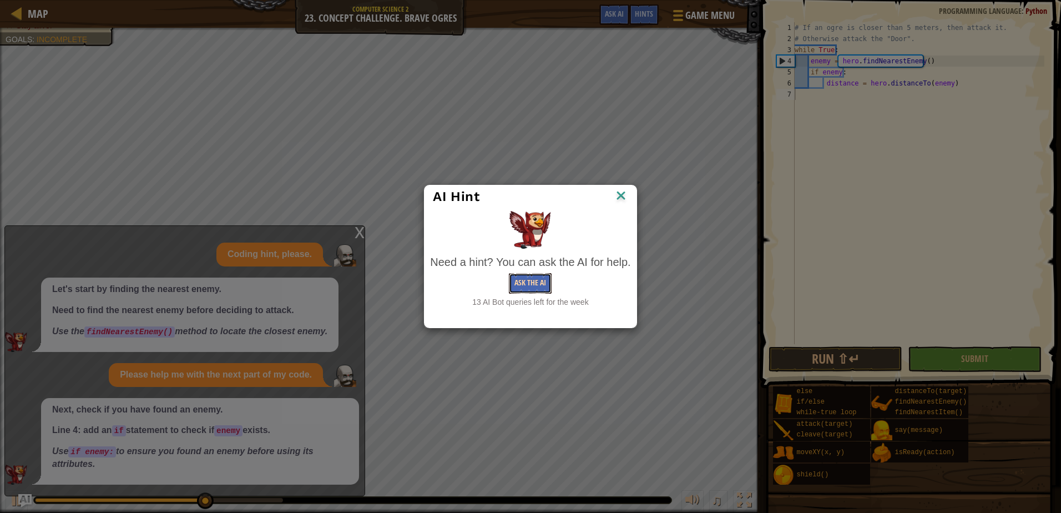
click at [520, 290] on button "Ask the AI" at bounding box center [530, 283] width 43 height 21
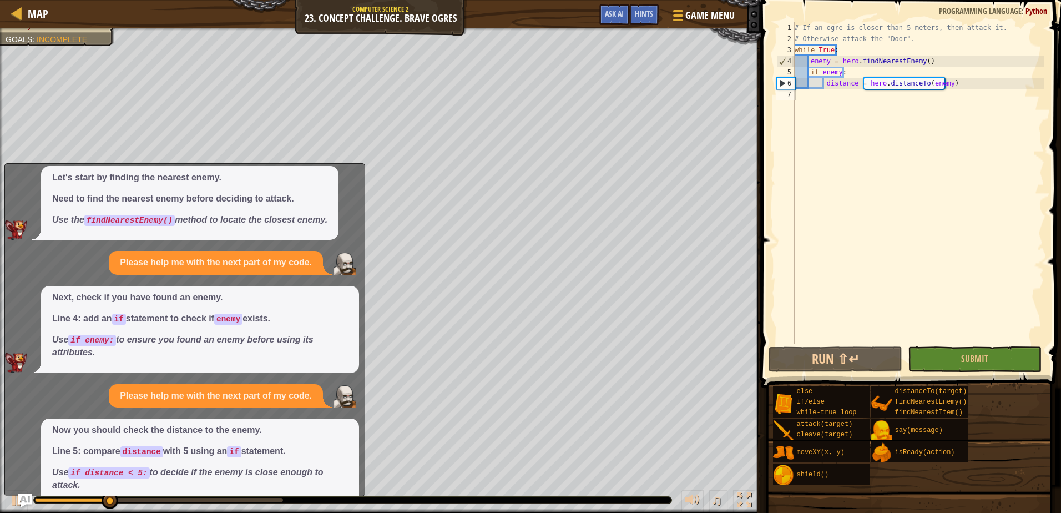
scroll to position [83, 0]
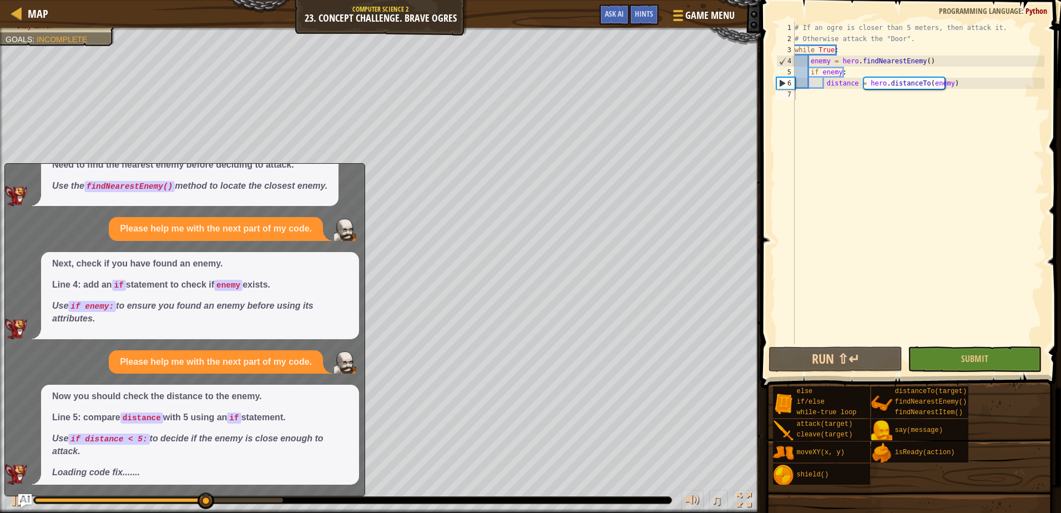
drag, startPoint x: 114, startPoint y: 475, endPoint x: 99, endPoint y: 476, distance: 15.0
click at [84, 476] on em "Loading code fix........." at bounding box center [98, 471] width 93 height 9
click at [88, 476] on em "Loading code fix........." at bounding box center [98, 471] width 93 height 9
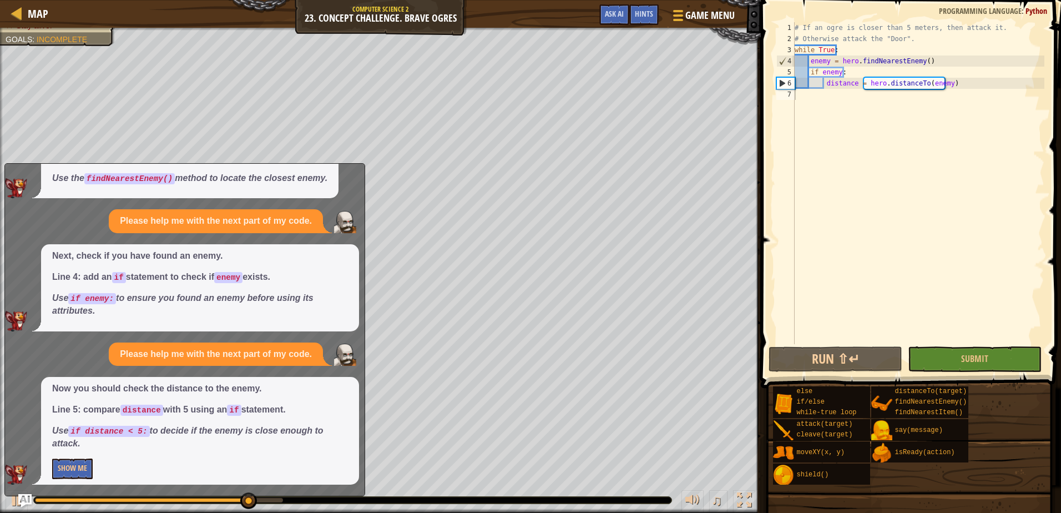
click at [94, 471] on p "Show Me" at bounding box center [200, 468] width 296 height 21
click at [74, 466] on button "Show Me" at bounding box center [72, 468] width 41 height 21
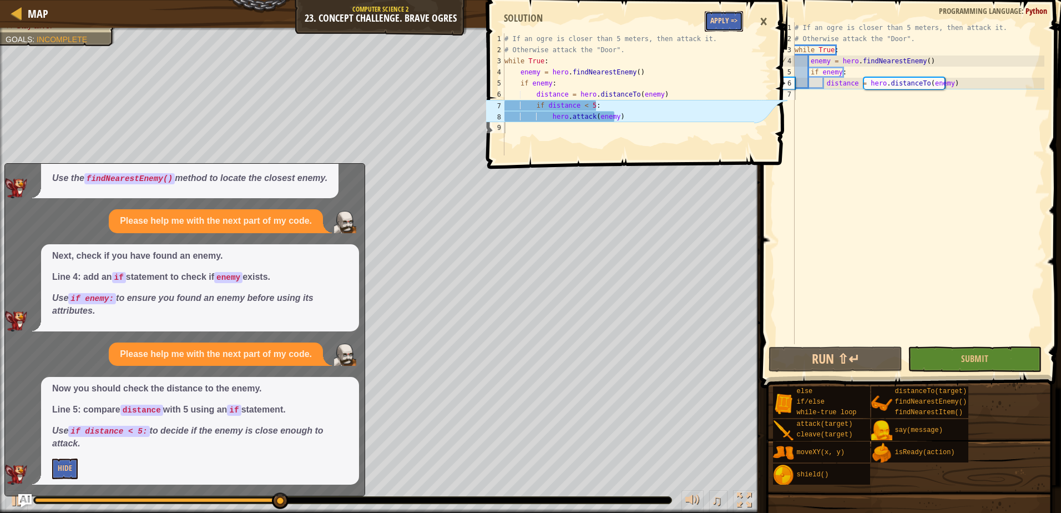
click at [734, 22] on button "Apply =>" at bounding box center [724, 21] width 38 height 21
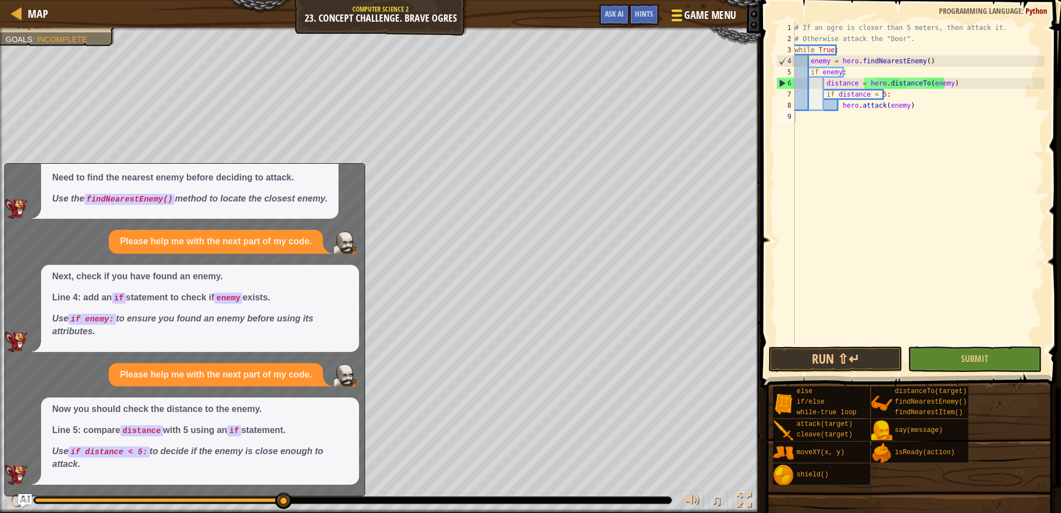
scroll to position [70, 0]
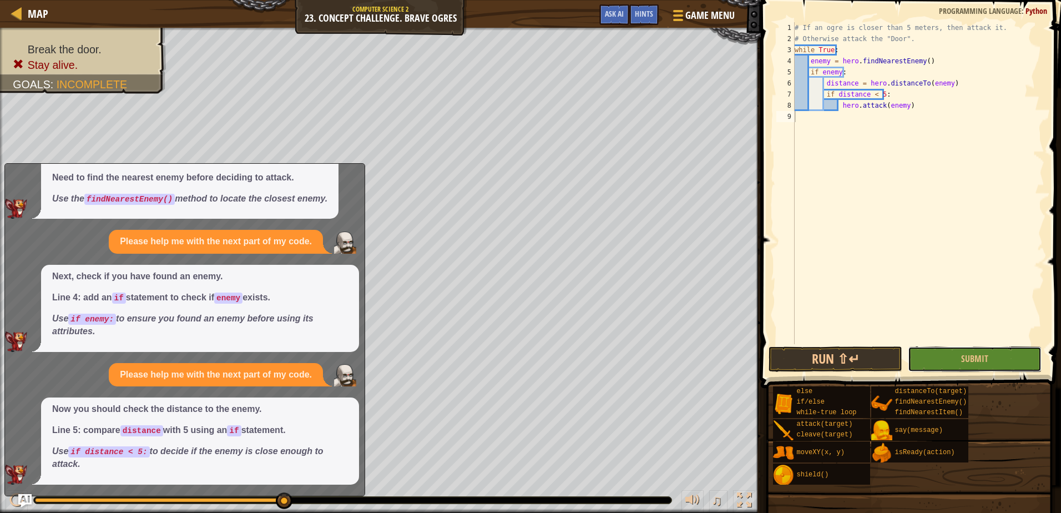
click at [967, 364] on span "Submit" at bounding box center [974, 358] width 27 height 12
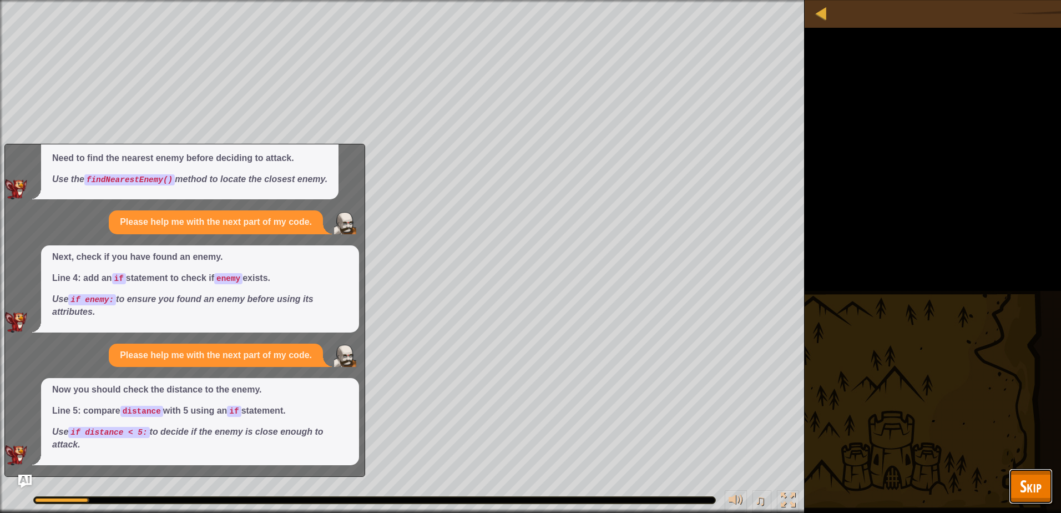
click at [1021, 473] on button "Skip" at bounding box center [1031, 486] width 44 height 36
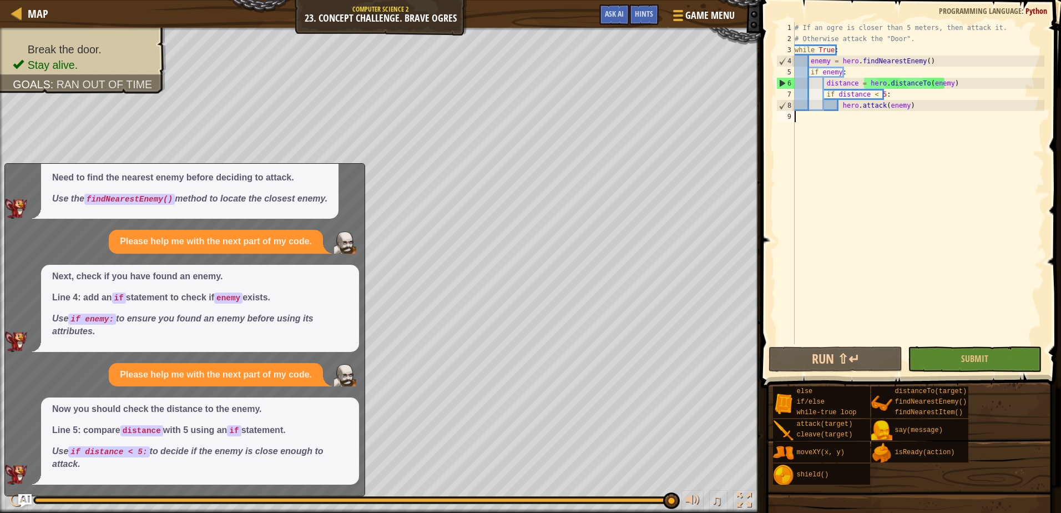
click at [814, 127] on div "# If an ogre is closer than 5 meters, then attack it. # Otherwise attack the "D…" at bounding box center [918, 194] width 252 height 344
click at [930, 105] on div "# If an ogre is closer than 5 meters, then attack it. # Otherwise attack the "D…" at bounding box center [918, 194] width 252 height 344
type textarea "hero.attack(enemy)"
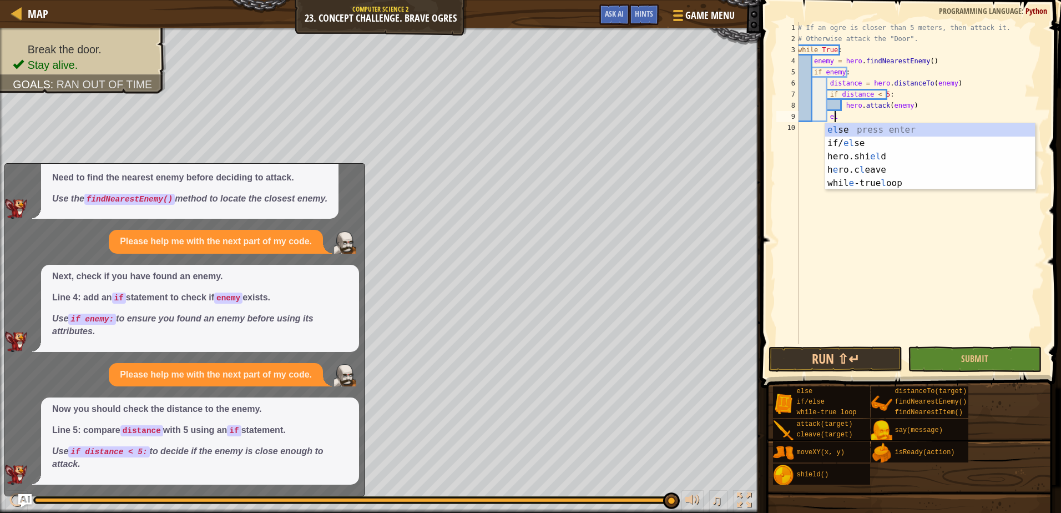
type textarea "e"
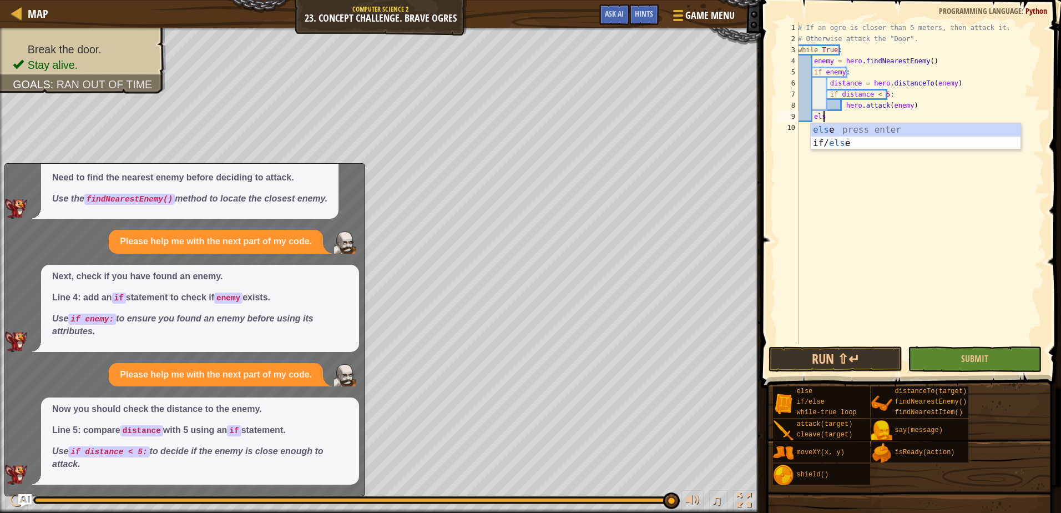
scroll to position [5, 2]
type textarea "else:"
type textarea "hero.attack(door)"
click at [952, 364] on button "Submit" at bounding box center [975, 359] width 134 height 26
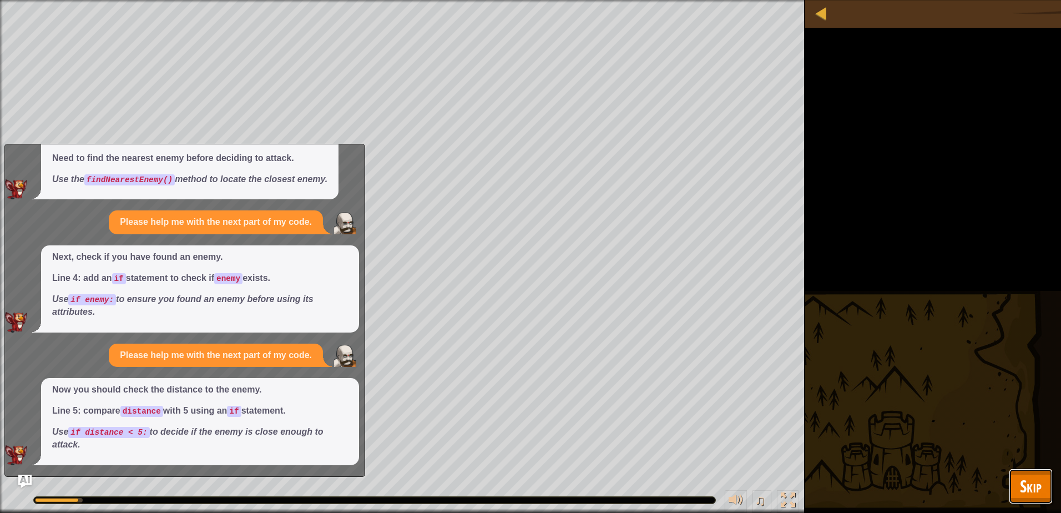
click at [1013, 490] on button "Skip" at bounding box center [1031, 486] width 44 height 36
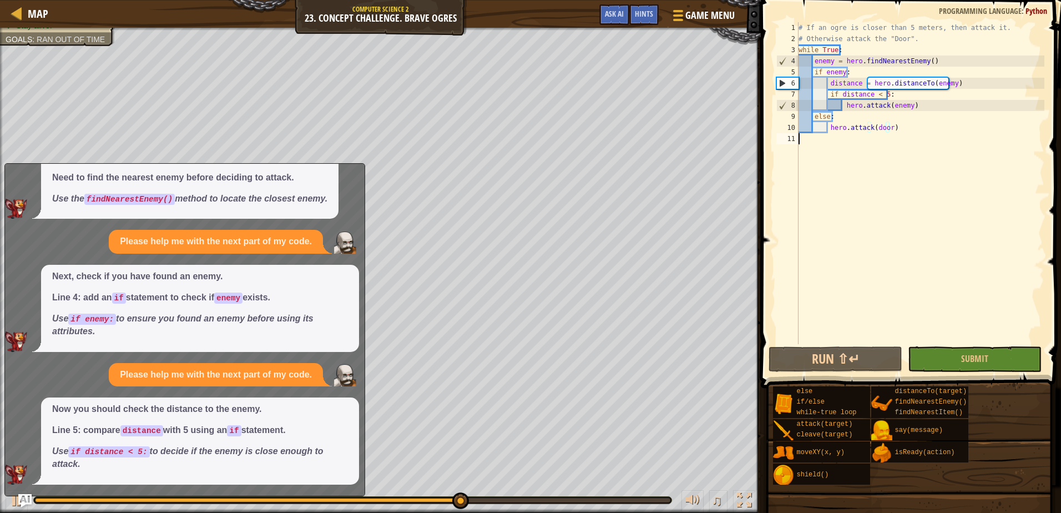
click at [871, 134] on div "# If an ogre is closer than 5 meters, then attack it. # Otherwise attack the "D…" at bounding box center [920, 194] width 248 height 344
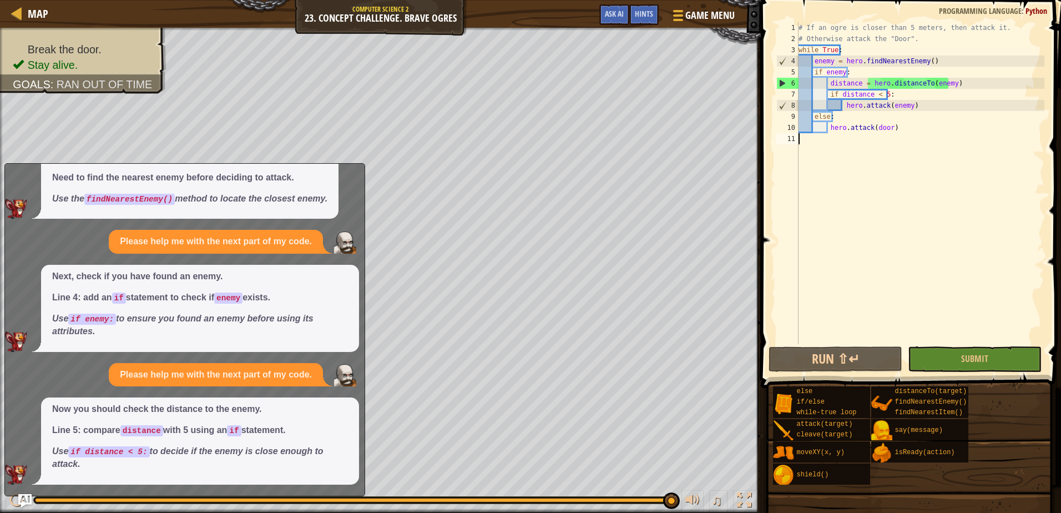
click at [868, 128] on div "# If an ogre is closer than 5 meters, then attack it. # Otherwise attack the "D…" at bounding box center [920, 194] width 248 height 344
click at [871, 130] on div "# If an ogre is closer than 5 meters, then attack it. # Otherwise attack the "D…" at bounding box center [920, 194] width 248 height 344
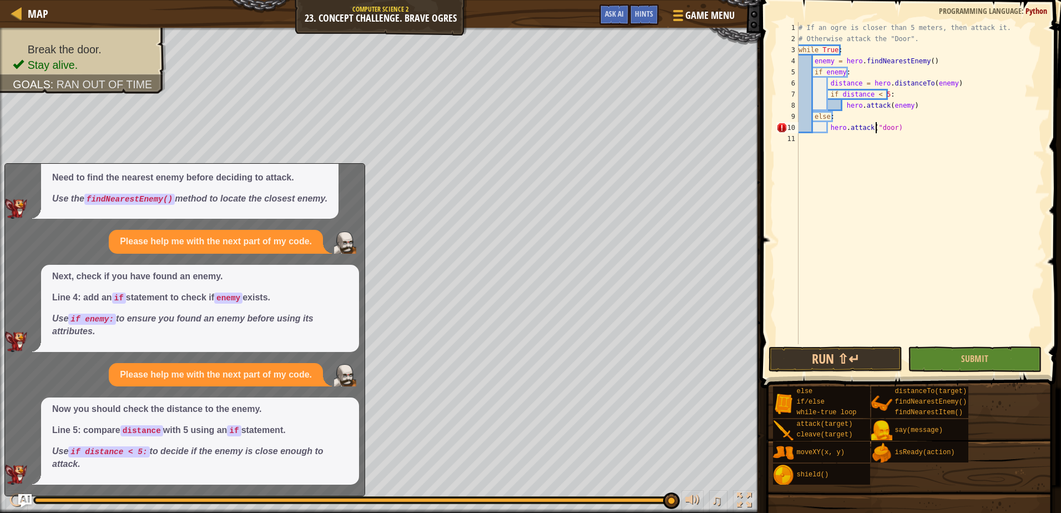
click at [888, 127] on div "# If an ogre is closer than 5 meters, then attack it. # Otherwise attack the "D…" at bounding box center [920, 194] width 248 height 344
click at [970, 351] on button "Submit" at bounding box center [975, 359] width 134 height 26
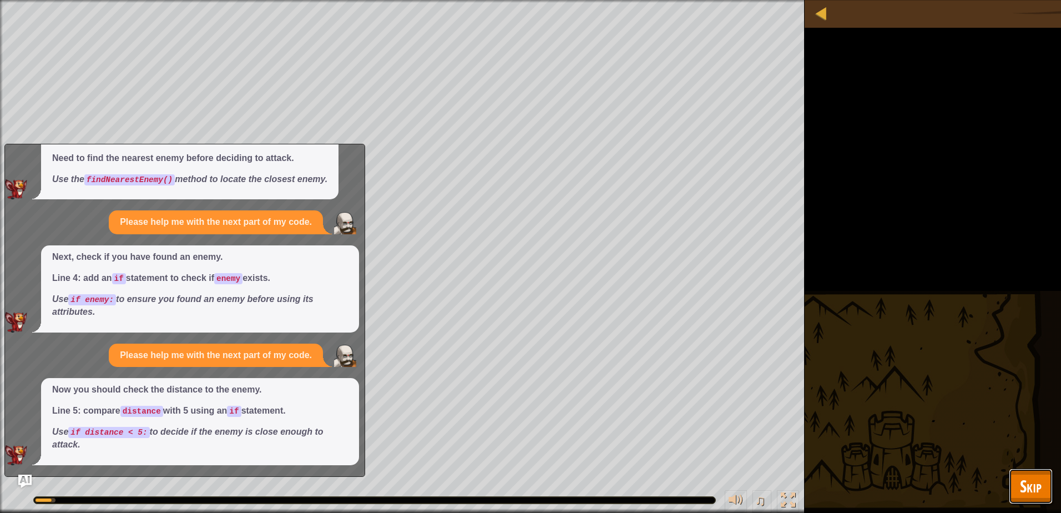
click at [1021, 473] on button "Skip" at bounding box center [1031, 486] width 44 height 36
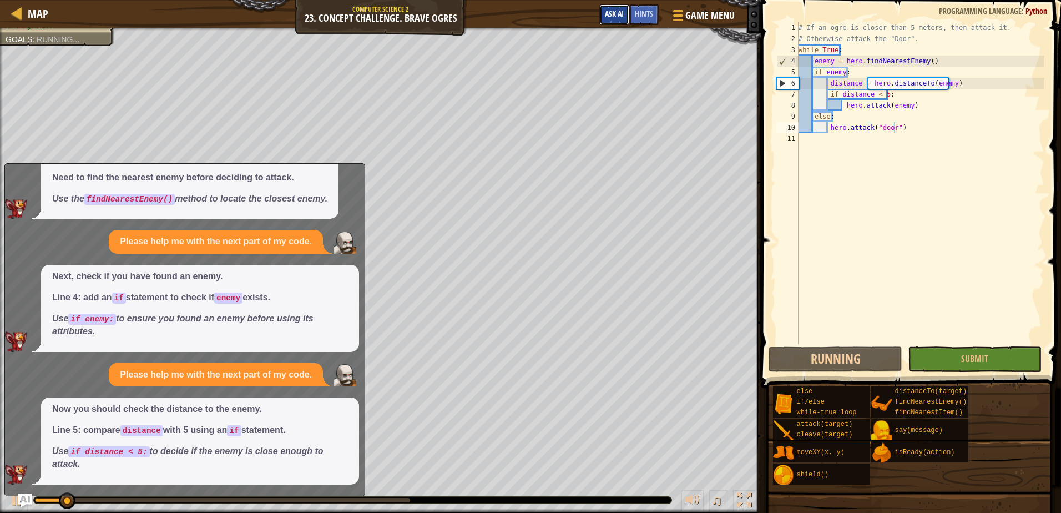
click at [628, 14] on button "Ask AI" at bounding box center [614, 14] width 30 height 21
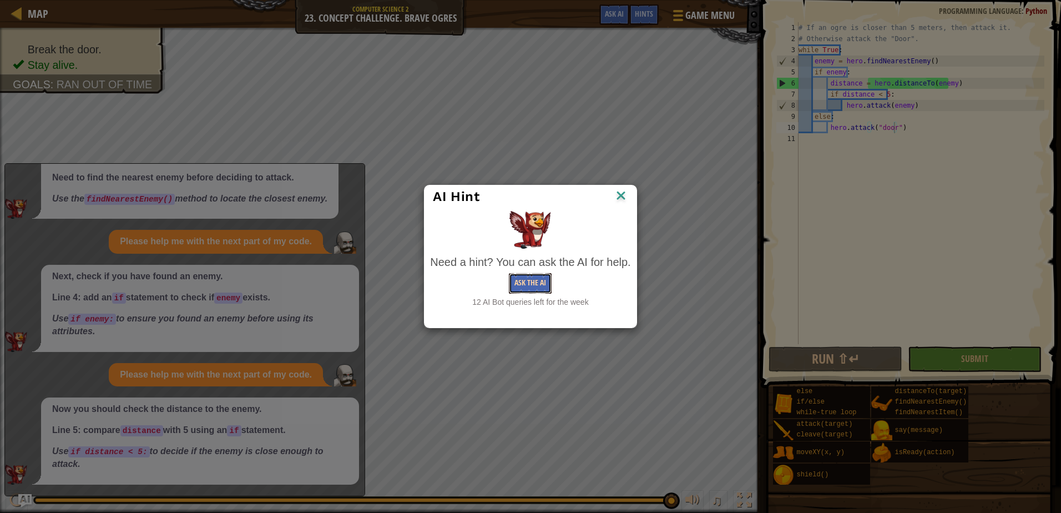
click at [537, 289] on button "Ask the AI" at bounding box center [530, 283] width 43 height 21
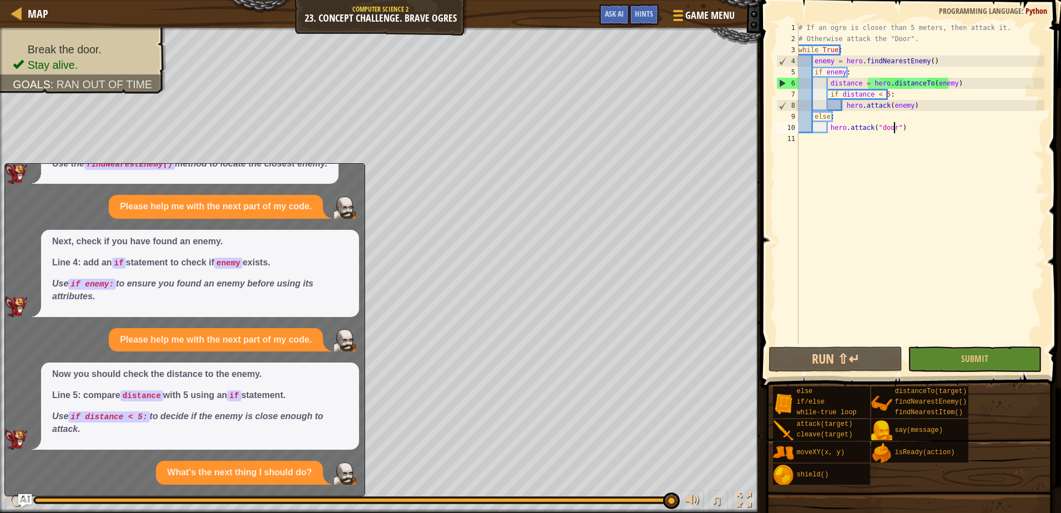
scroll to position [211, 0]
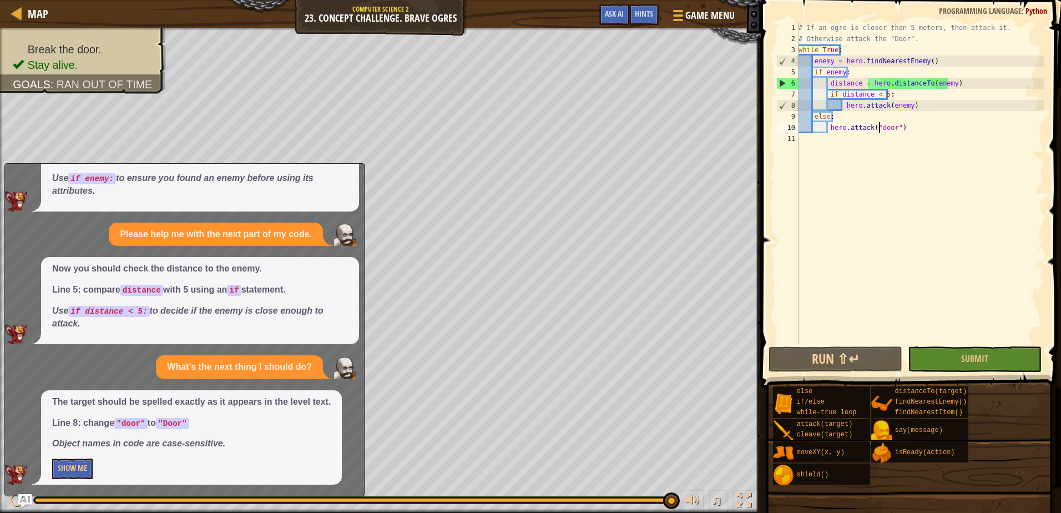
click at [879, 127] on div "# If an ogre is closer than 5 meters, then attack it. # Otherwise attack the "D…" at bounding box center [920, 194] width 248 height 344
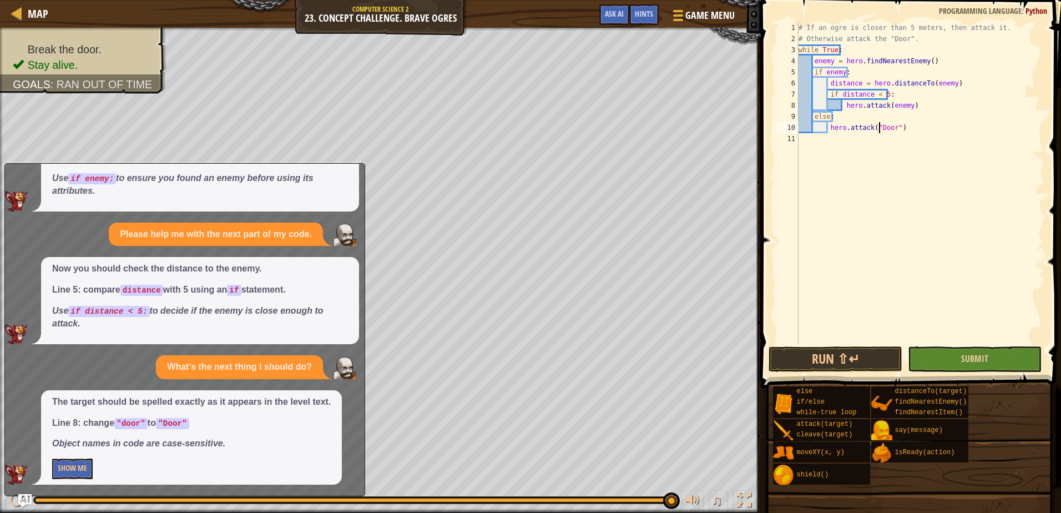
type textarea "hero.attack("Door")"
click at [956, 361] on button "Submit" at bounding box center [975, 359] width 134 height 26
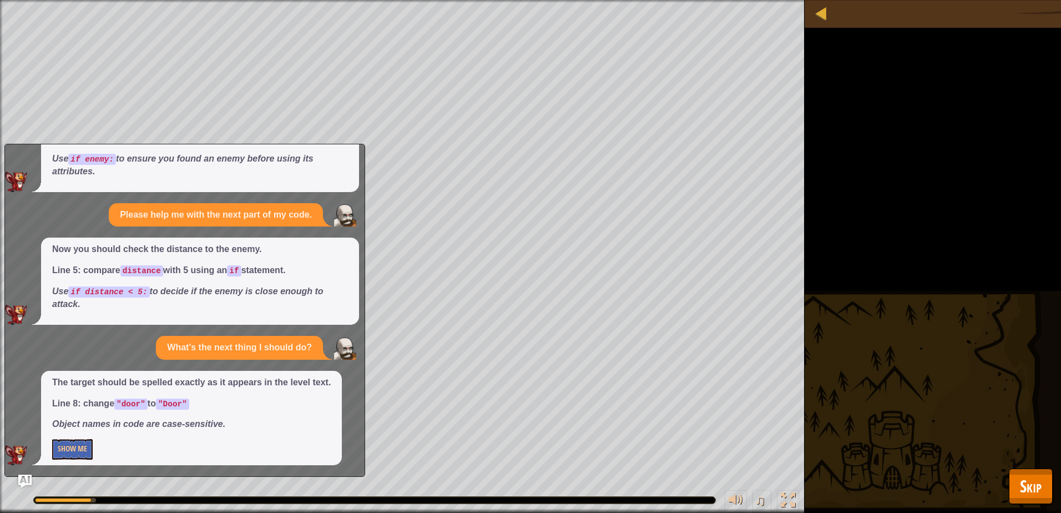
click at [1050, 485] on div "Map Computer Science 2 23. Concept Challenge. Brave Ogres Game Menu Done Hints …" at bounding box center [530, 256] width 1061 height 513
click at [1020, 489] on span "Skip" at bounding box center [1031, 485] width 22 height 23
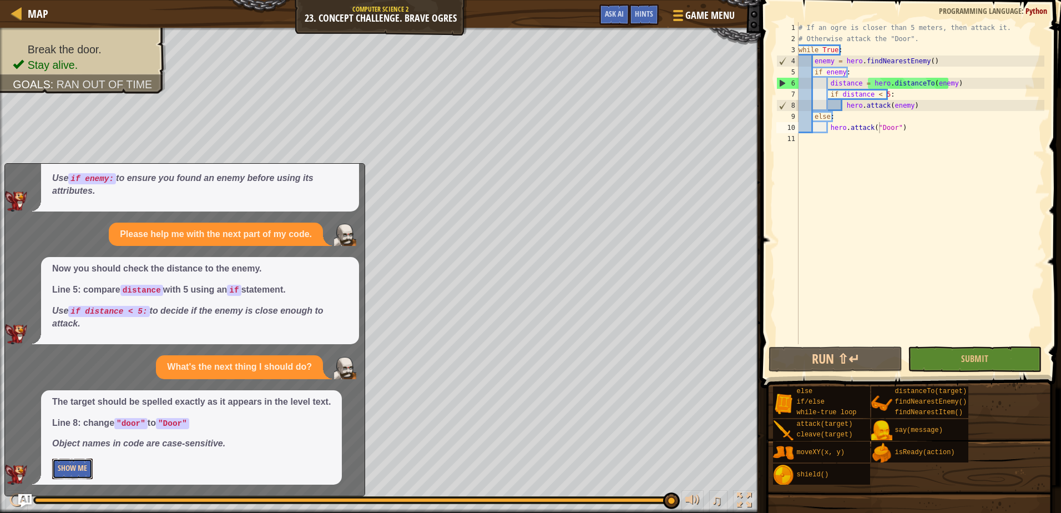
click at [79, 468] on button "Show Me" at bounding box center [72, 468] width 41 height 21
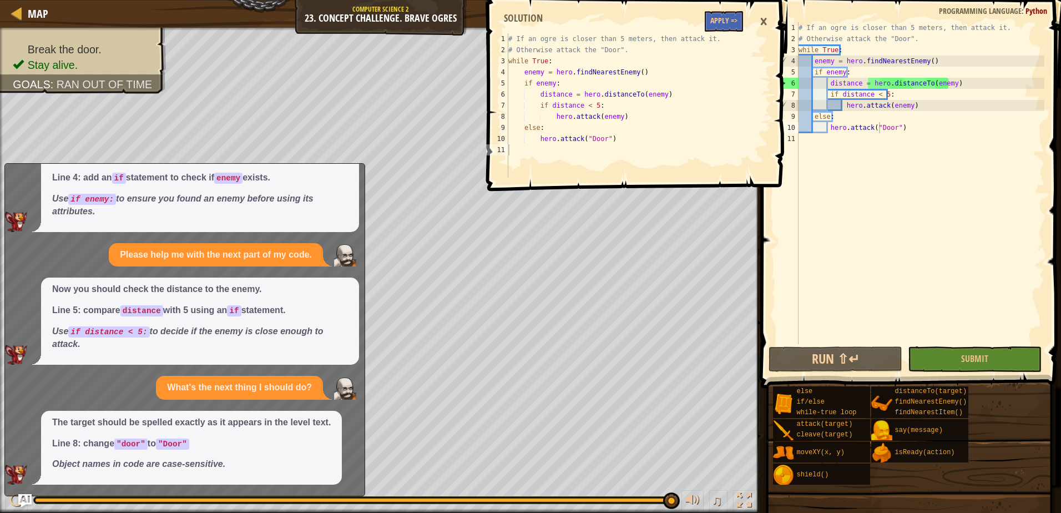
scroll to position [190, 0]
click at [731, 25] on button "Apply =>" at bounding box center [724, 21] width 38 height 21
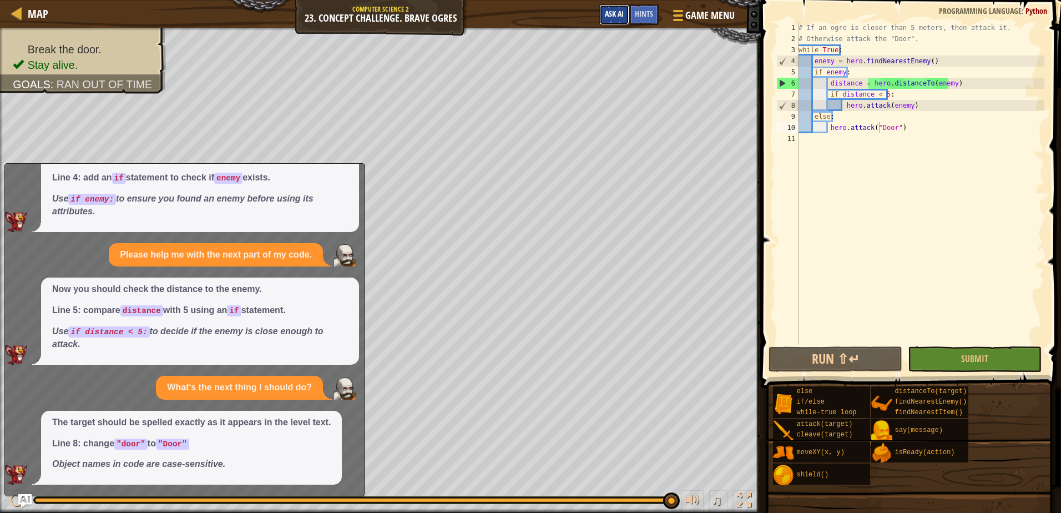
click at [607, 16] on span "Ask AI" at bounding box center [614, 13] width 19 height 11
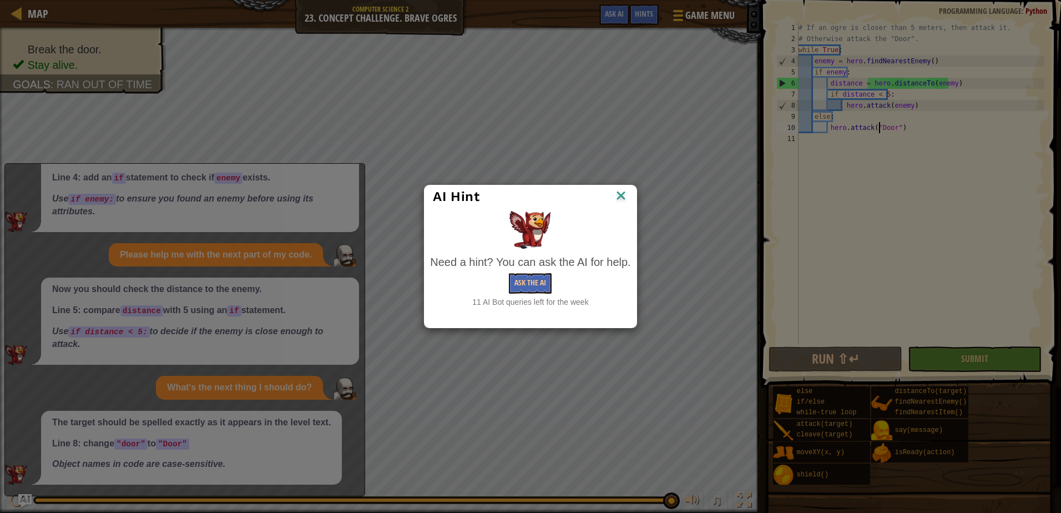
click at [522, 294] on div "Need a hint? You can ask the AI for help. Ask the AI 11 AI Bot queries left for…" at bounding box center [530, 280] width 200 height 53
click at [521, 281] on button "Ask the AI" at bounding box center [530, 283] width 43 height 21
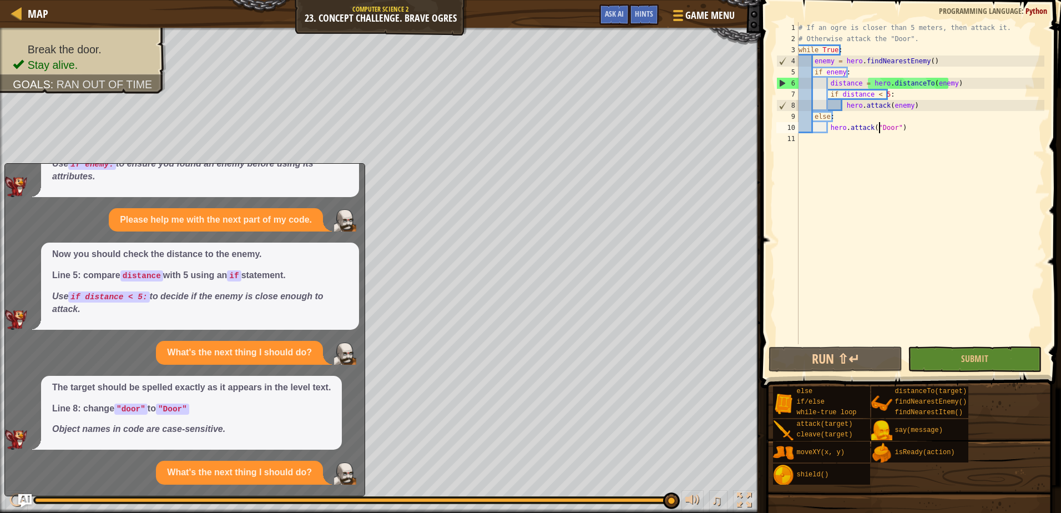
scroll to position [273, 0]
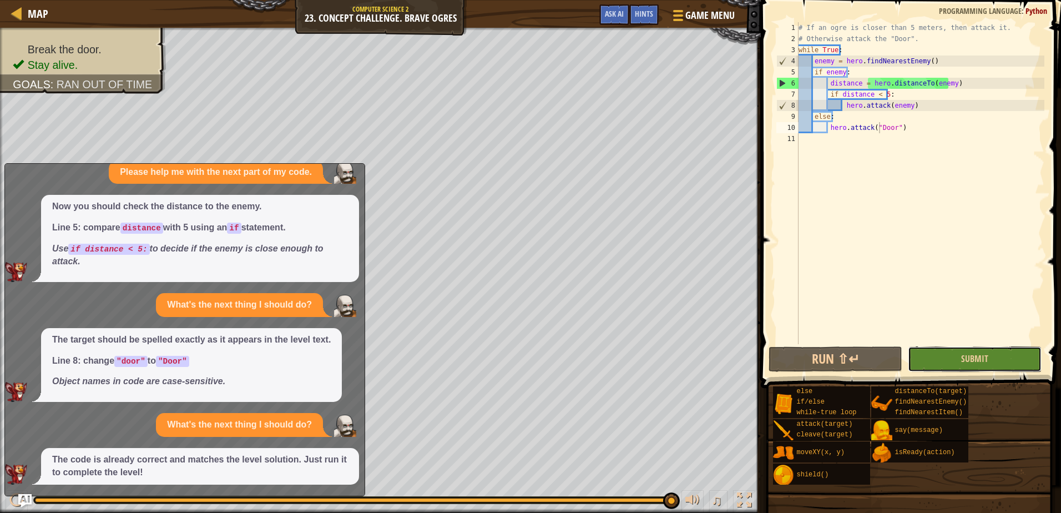
click at [928, 350] on button "Submit" at bounding box center [975, 359] width 134 height 26
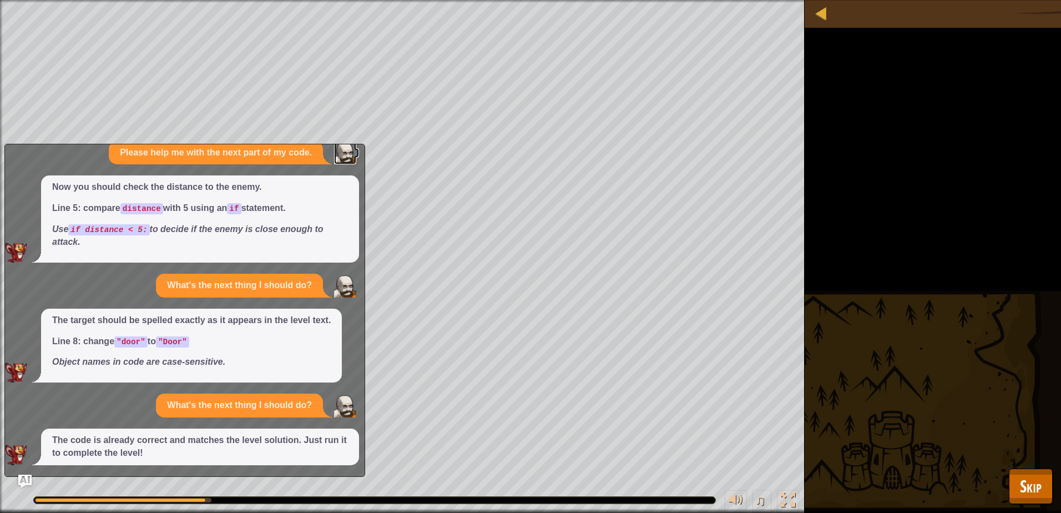
click at [340, 154] on img at bounding box center [345, 153] width 22 height 22
